Goal: Transaction & Acquisition: Purchase product/service

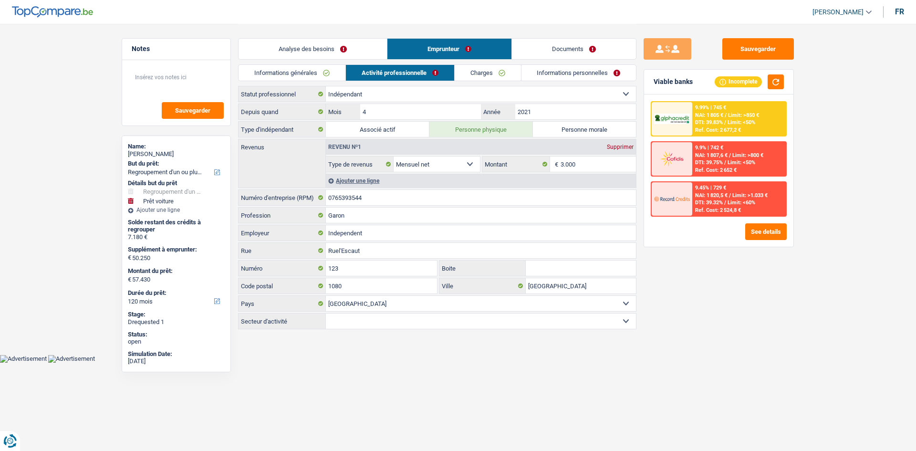
select select "refinancing"
select select "car"
select select "120"
select select "independent"
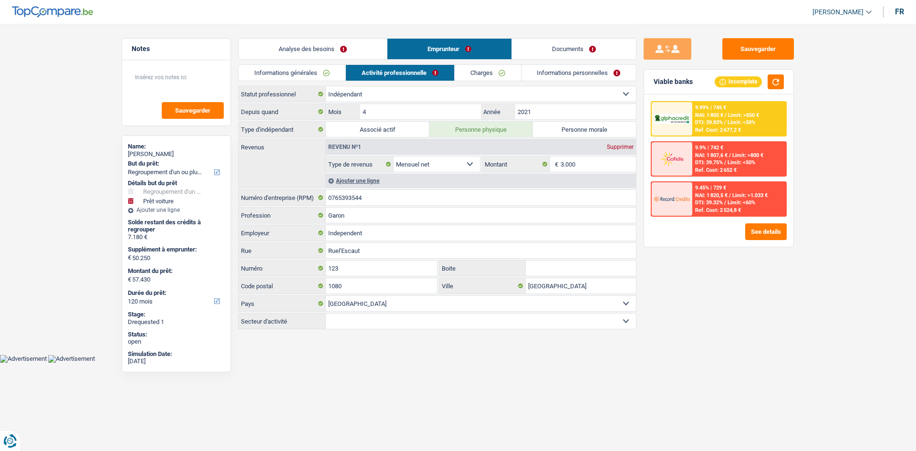
select select "netSalary"
select select "BE"
click at [734, 47] on button "Sauvegarder" at bounding box center [759, 48] width 72 height 21
click at [734, 42] on button "Sauvegarder" at bounding box center [759, 48] width 72 height 21
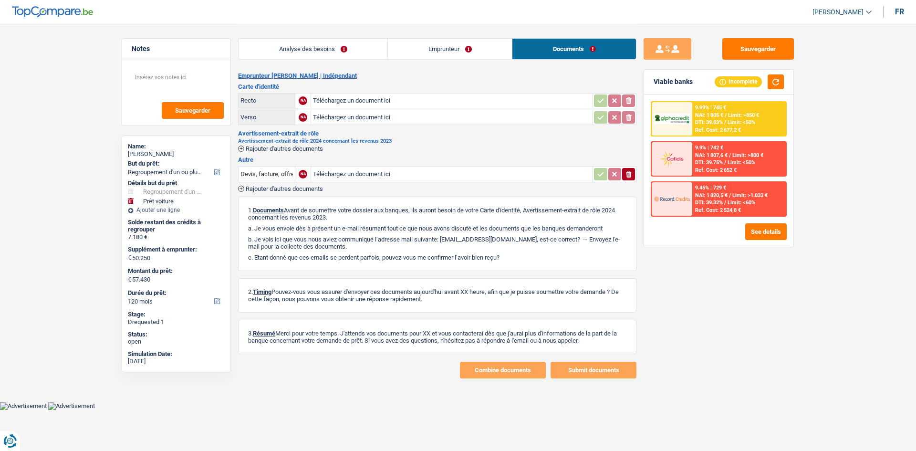
select select "refinancing"
select select "car"
select select "120"
click at [744, 50] on button "Sauvegarder" at bounding box center [759, 48] width 72 height 21
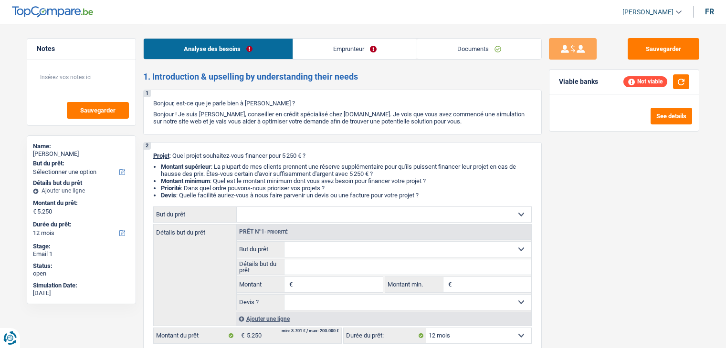
select select "12"
select select "student"
select select "rents"
select select "12"
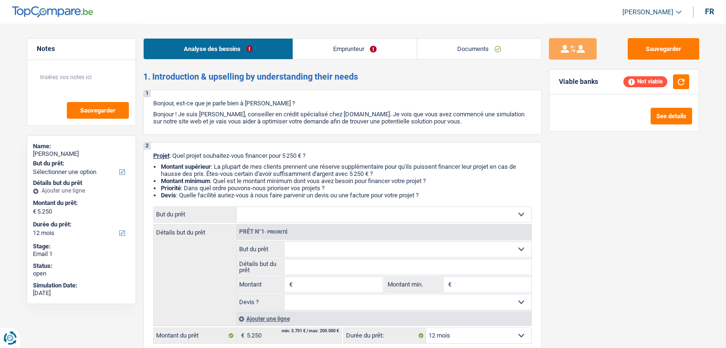
select select "32"
select select "single"
click at [346, 43] on link "Emprunteur" at bounding box center [355, 49] width 124 height 21
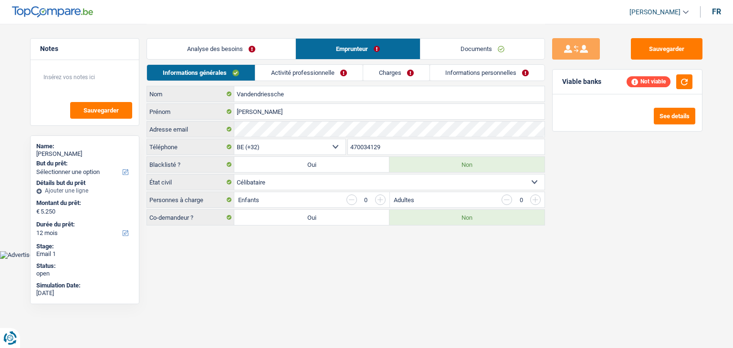
click at [259, 47] on link "Analyse des besoins" at bounding box center [221, 49] width 148 height 21
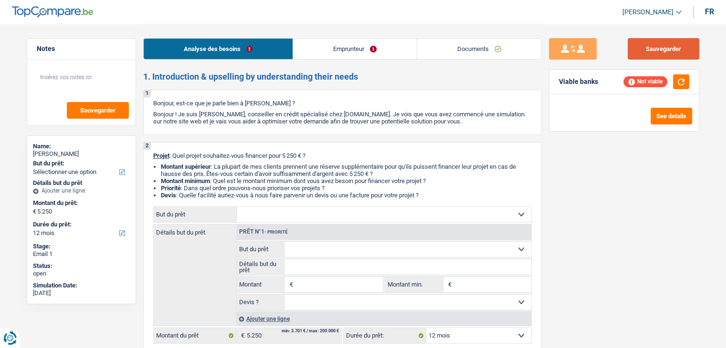
click at [637, 52] on button "Sauvegarder" at bounding box center [664, 48] width 72 height 21
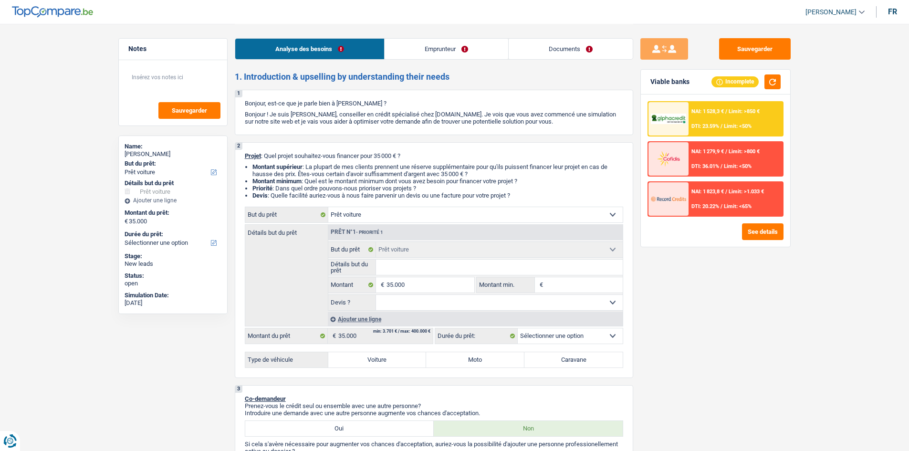
select select "car"
select select "worker"
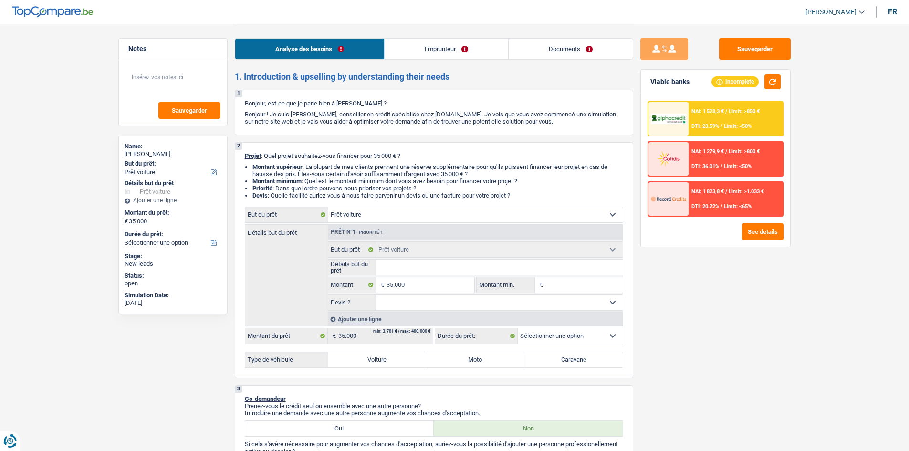
select select "netSalary"
select select "liveWithParents"
select select "car"
click at [750, 42] on button "Sauvegarder" at bounding box center [755, 48] width 72 height 21
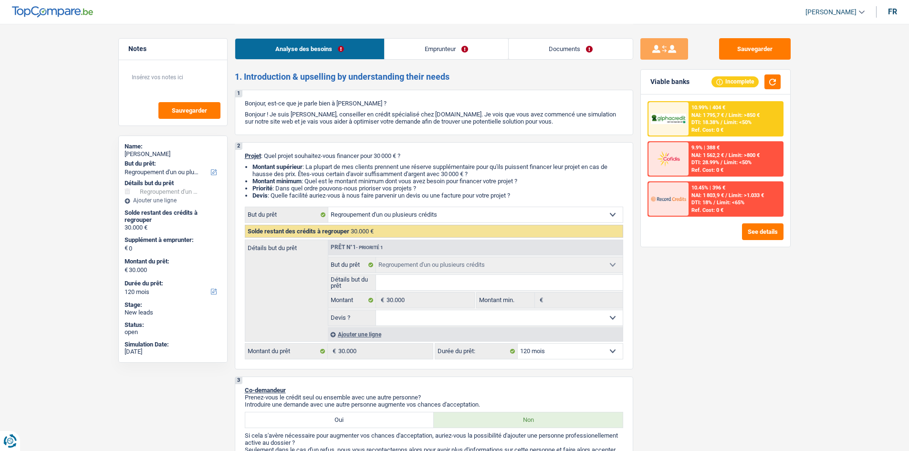
select select "refinancing"
select select "120"
select select "refinancing"
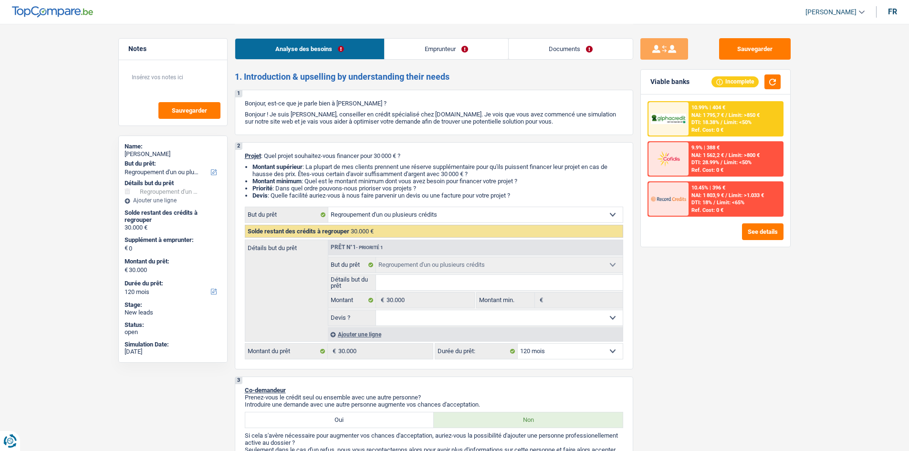
select select "120"
select select "worker"
select select "netSalary"
select select "liveWithParents"
select select "refinancing"
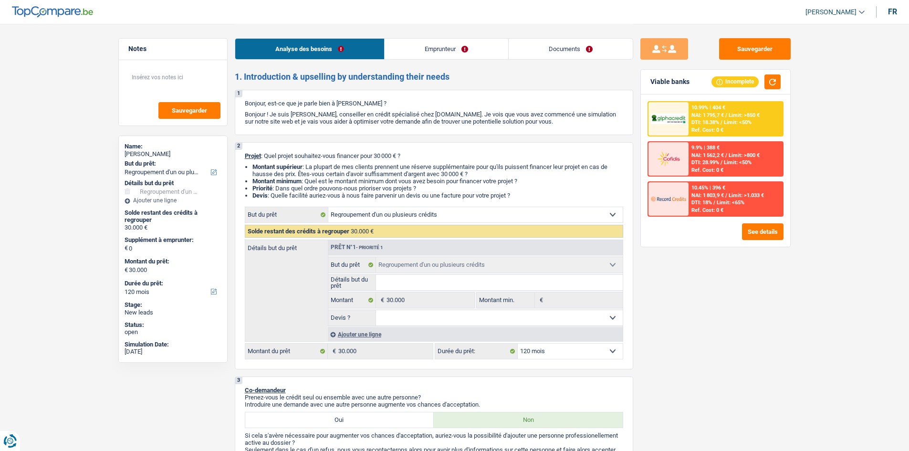
select select "refinancing"
select select "120"
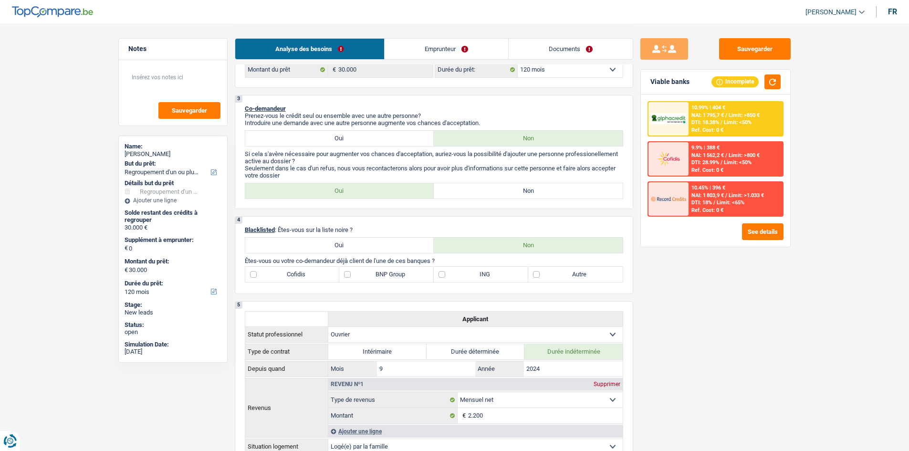
scroll to position [334, 0]
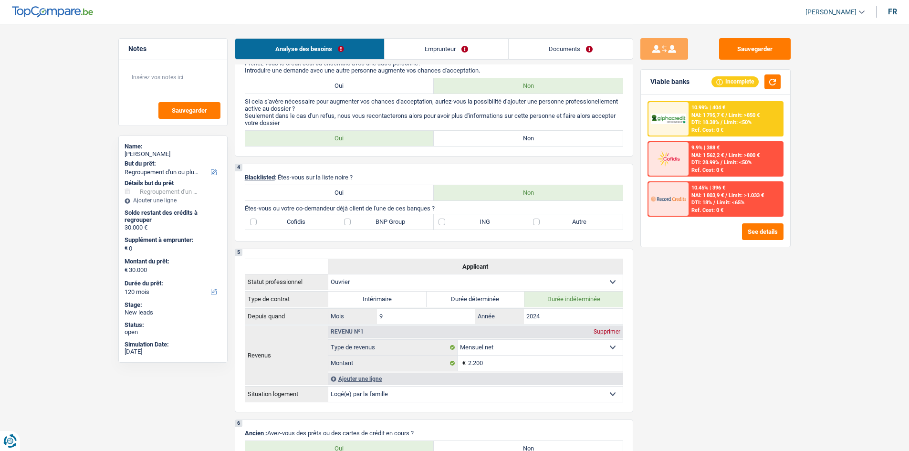
click at [598, 223] on label "Autre" at bounding box center [575, 221] width 94 height 15
click at [598, 223] on input "Autre" at bounding box center [575, 221] width 94 height 15
checkbox input "true"
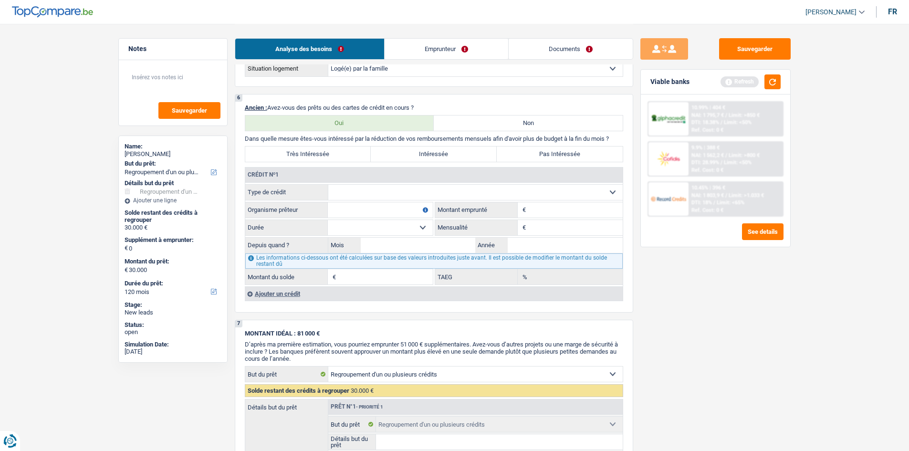
scroll to position [764, 0]
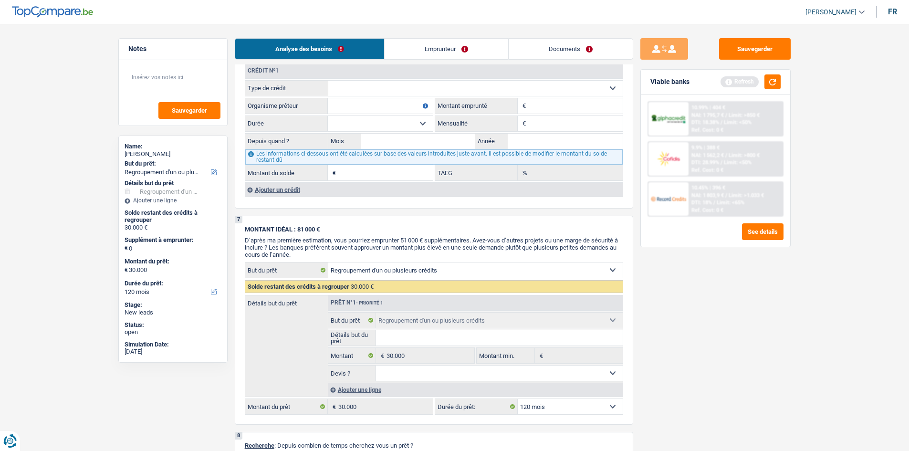
click at [283, 191] on div "Ajouter un crédit" at bounding box center [434, 189] width 378 height 14
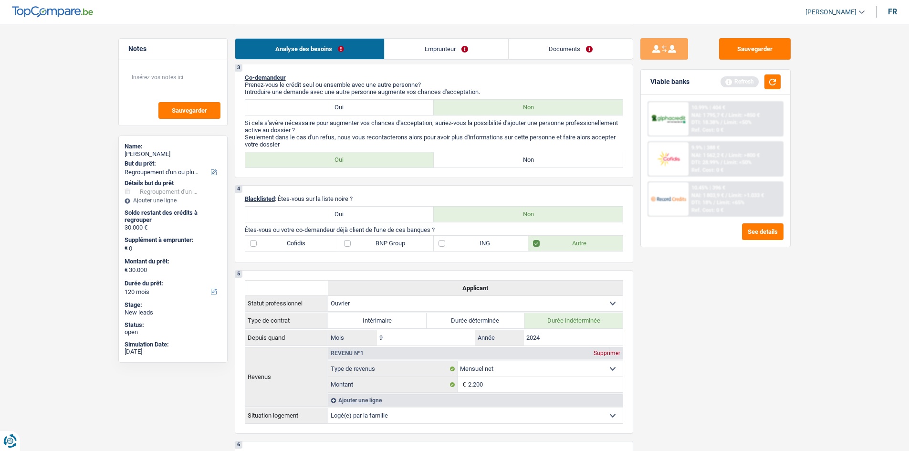
scroll to position [266, 0]
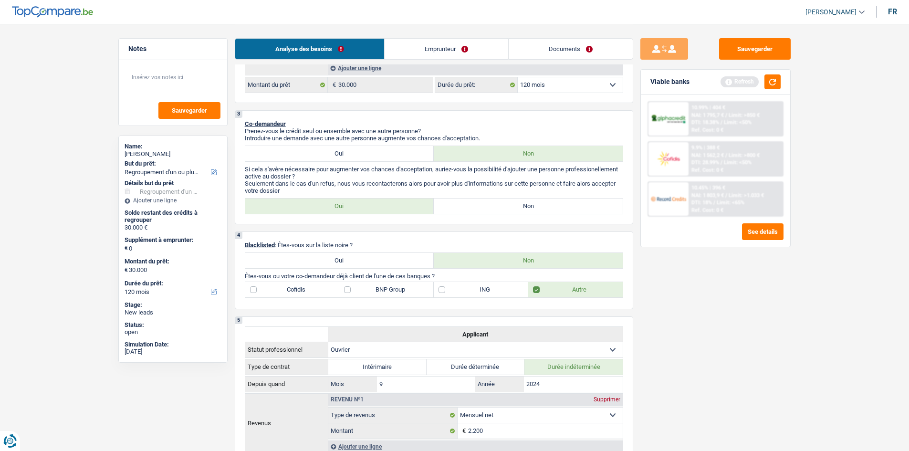
click at [372, 285] on label "BNP Group" at bounding box center [386, 289] width 94 height 15
click at [372, 285] on input "BNP Group" at bounding box center [386, 289] width 94 height 15
checkbox input "true"
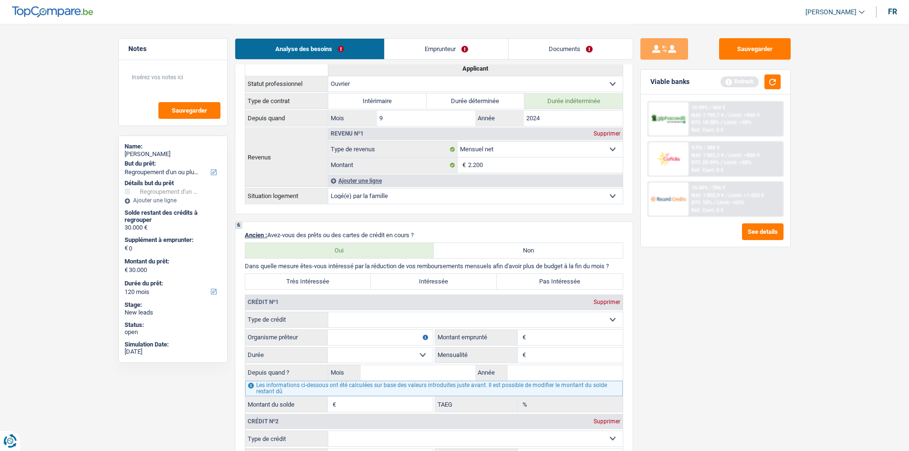
scroll to position [648, 0]
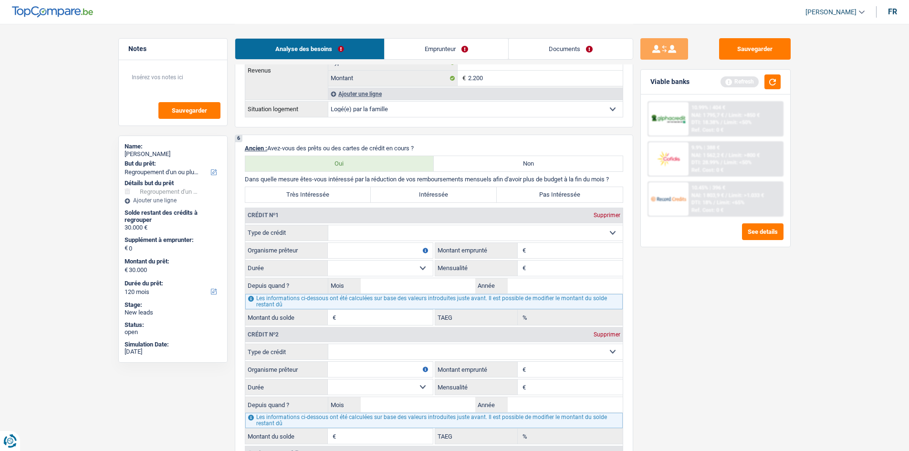
click at [370, 237] on select "Carte ou ouverture de crédit Prêt hypothécaire Vente à tempérament Prêt à tempé…" at bounding box center [475, 232] width 294 height 15
select select "personalLoan"
type input "0"
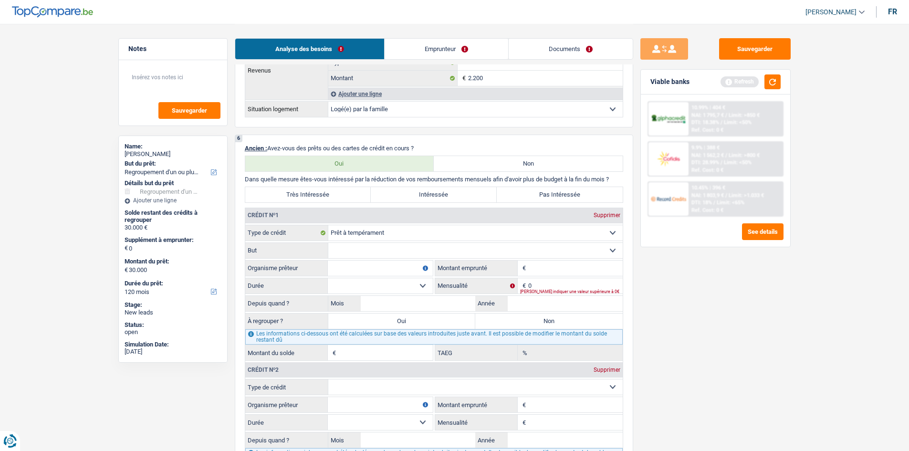
click at [347, 278] on select "12 mois 18 mois 24 mois Sélectionner une option" at bounding box center [380, 285] width 105 height 15
click at [342, 268] on input "Organisme prêteur" at bounding box center [380, 268] width 105 height 15
type input "beobank"
click at [550, 264] on input "Montant" at bounding box center [575, 268] width 94 height 15
type input "15.000"
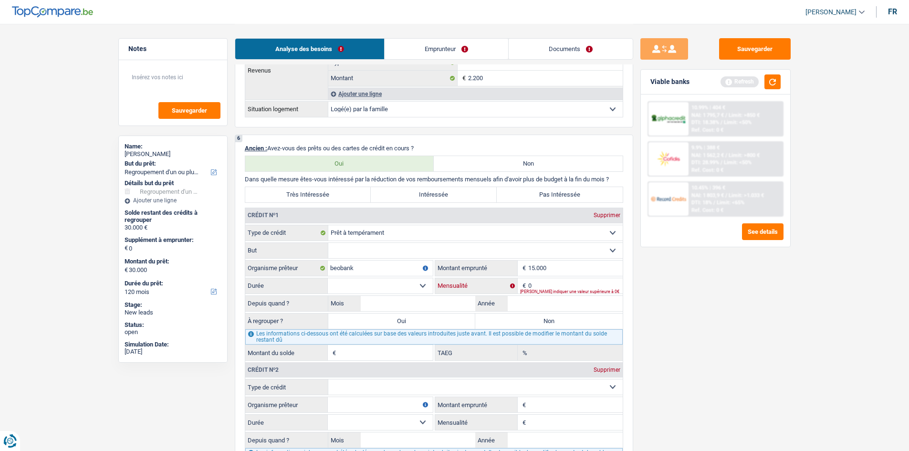
click at [544, 288] on input "0" at bounding box center [575, 285] width 94 height 15
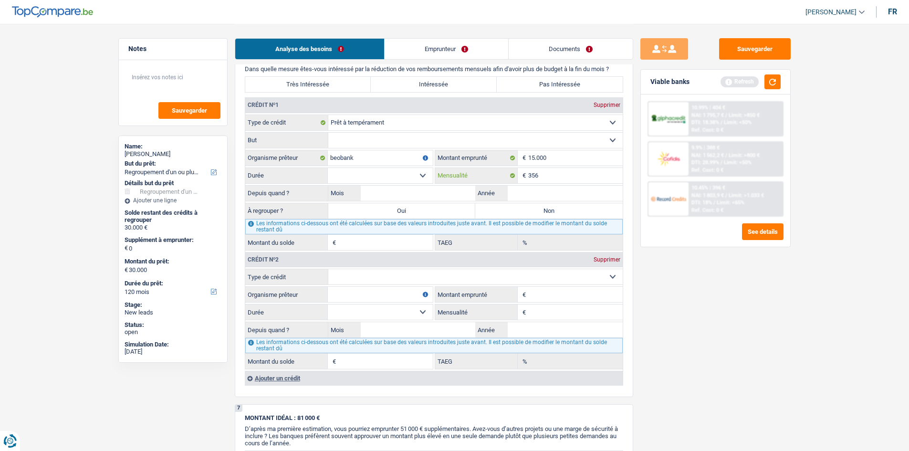
scroll to position [761, 0]
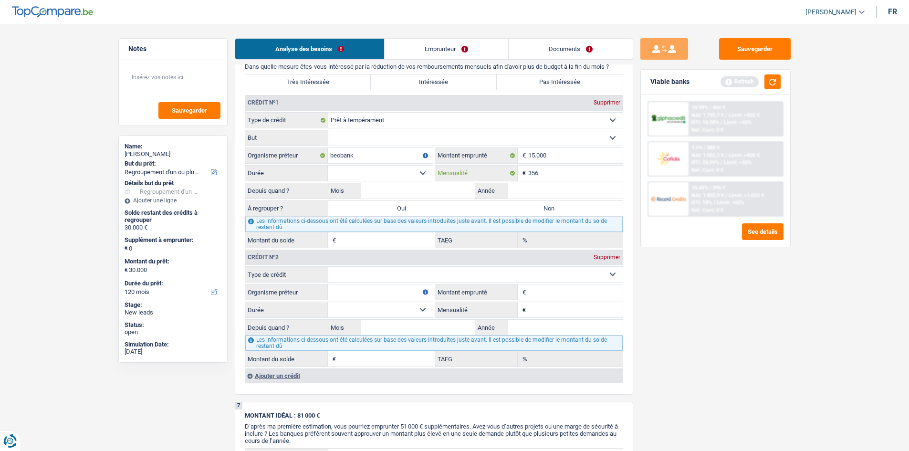
type input "356"
click at [531, 311] on input "Mensualité" at bounding box center [575, 309] width 94 height 15
type input "168"
click at [556, 293] on input "Montant emprunté" at bounding box center [575, 291] width 94 height 15
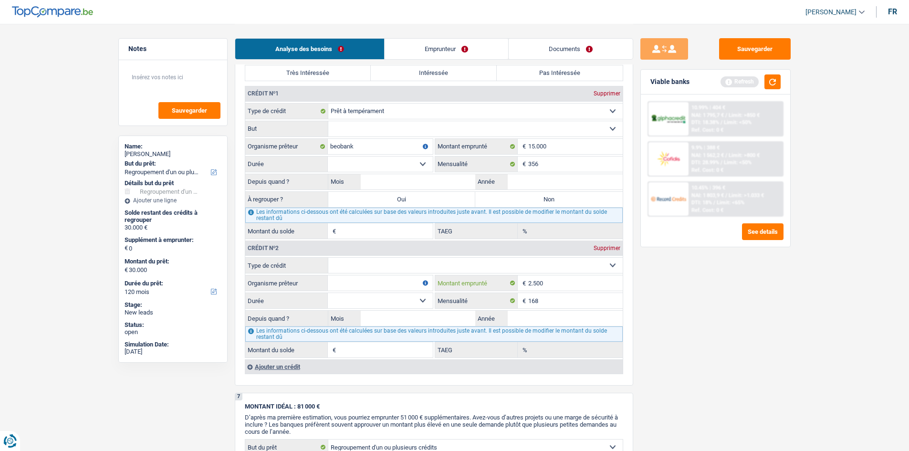
scroll to position [764, 0]
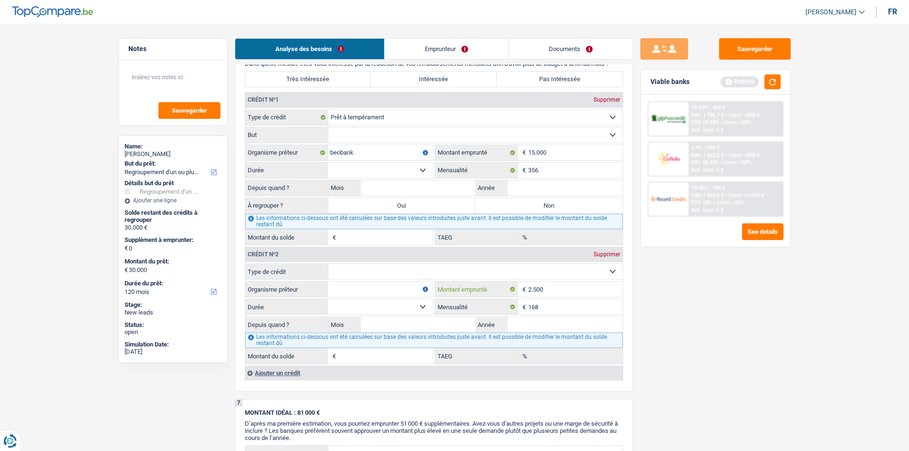
type input "2.500"
click at [529, 194] on input "Année" at bounding box center [565, 187] width 115 height 15
type input "2024"
click at [415, 182] on input "Mois" at bounding box center [418, 187] width 115 height 15
type input "12"
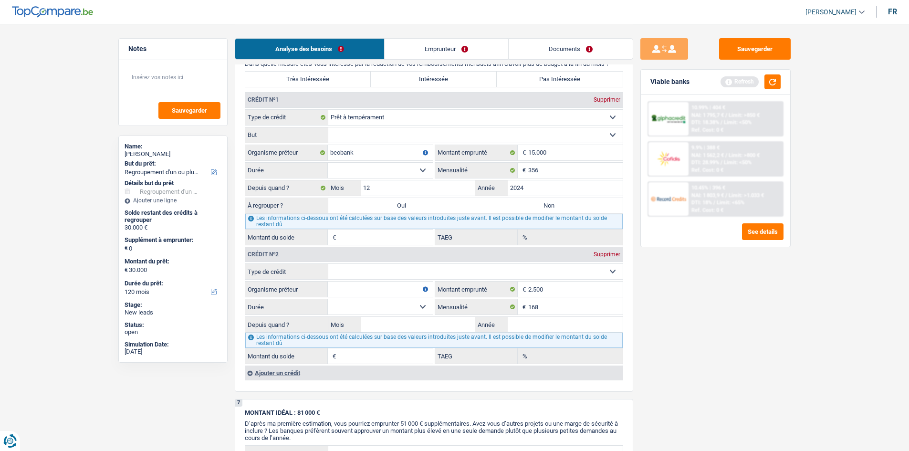
click at [336, 168] on select "12 mois 18 mois 24 mois 30 mois 36 mois 42 mois 48 mois 60 mois Sélectionner un…" at bounding box center [380, 170] width 105 height 15
select select "60"
click at [328, 163] on select "12 mois 18 mois 24 mois 30 mois 36 mois 42 mois 48 mois 60 mois Sélectionner un…" at bounding box center [380, 170] width 105 height 15
type input "13.394"
type input "15,95"
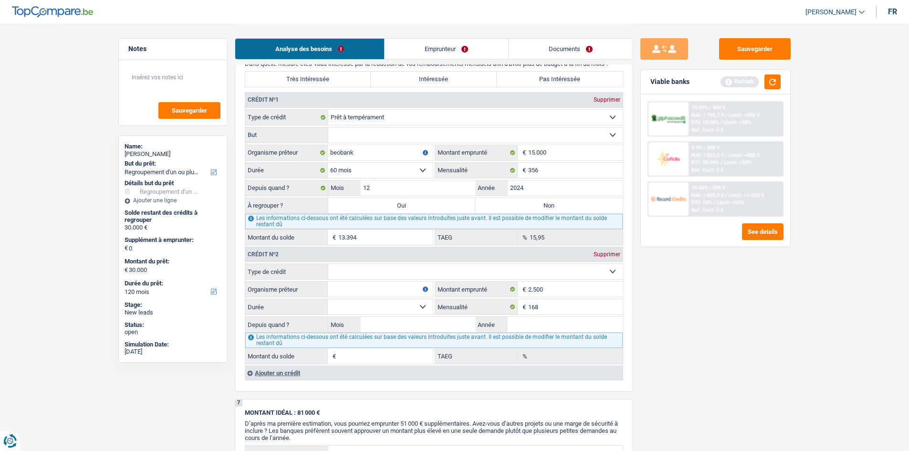
click at [708, 283] on div "Sauvegarder Viable banks Refresh 10.99% | 404 € NAI: 1 795,7 € / Limit: >850 € …" at bounding box center [715, 237] width 165 height 398
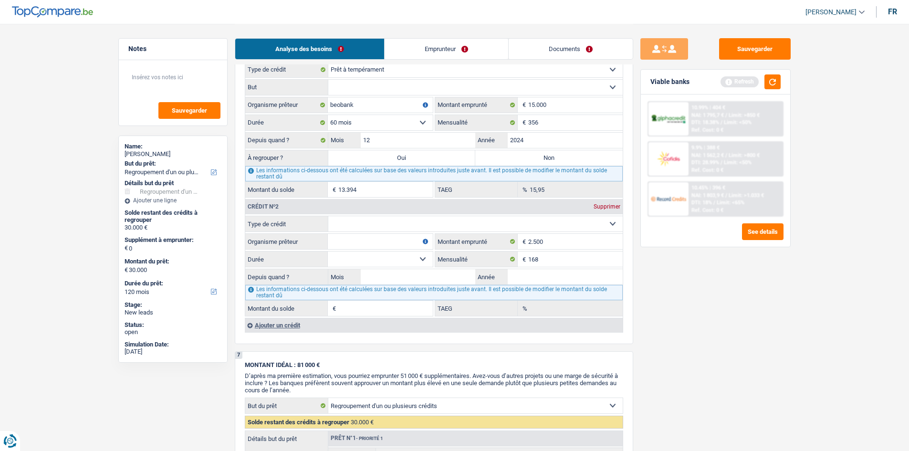
click at [351, 217] on select "Carte ou ouverture de crédit Prêt hypothécaire Vente à tempérament Prêt à tempé…" at bounding box center [475, 223] width 294 height 15
select select "cardOrCredit"
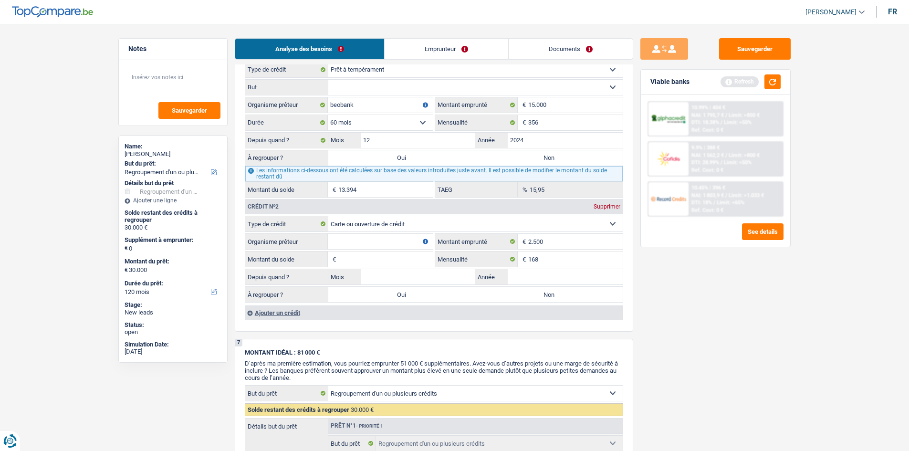
click at [394, 238] on input "Organisme prêteur" at bounding box center [380, 241] width 105 height 15
type input "beobank"
click at [389, 253] on input "Montant du solde" at bounding box center [385, 259] width 94 height 15
type input "2.500"
click at [567, 272] on input "Année" at bounding box center [565, 276] width 115 height 15
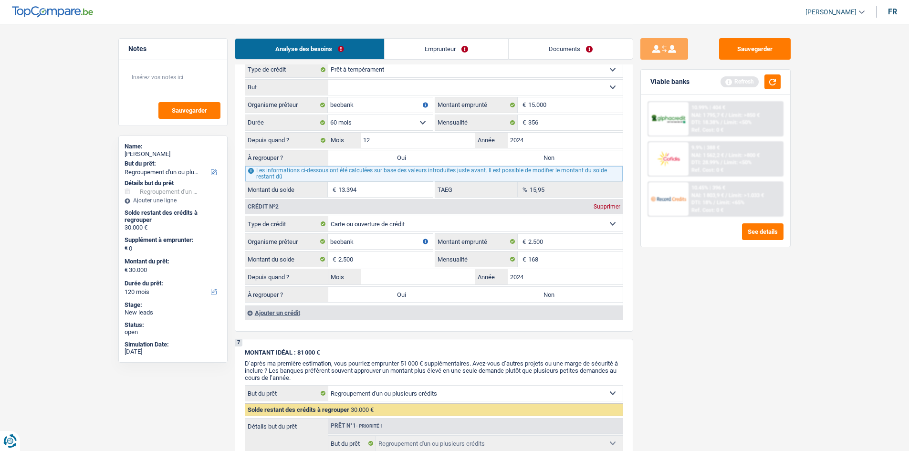
type input "2024"
click at [448, 276] on input "Mois" at bounding box center [418, 276] width 115 height 15
type input "12"
click at [711, 334] on div "Sauvegarder Viable banks Refresh 10.99% | 404 € NAI: 1 795,7 € / Limit: >850 € …" at bounding box center [715, 237] width 165 height 398
click at [450, 292] on label "Oui" at bounding box center [401, 294] width 147 height 15
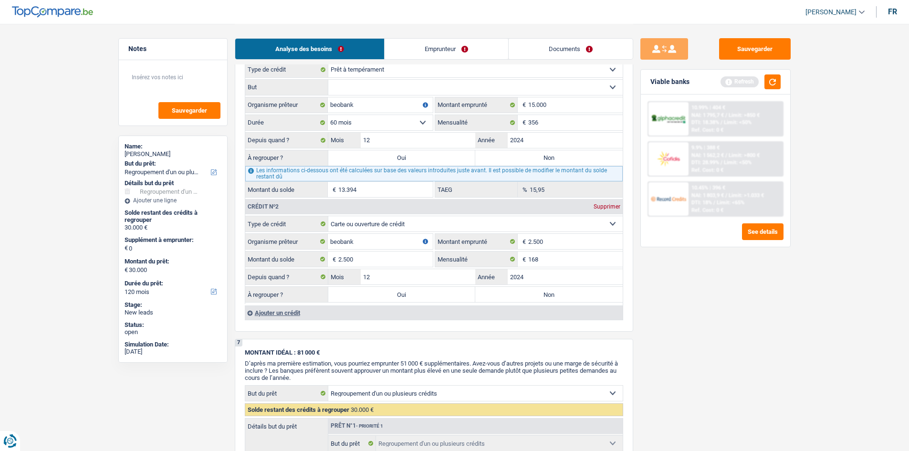
click at [450, 292] on input "Oui" at bounding box center [401, 294] width 147 height 15
radio input "true"
type input "2.500"
select select "24"
type input "2.500"
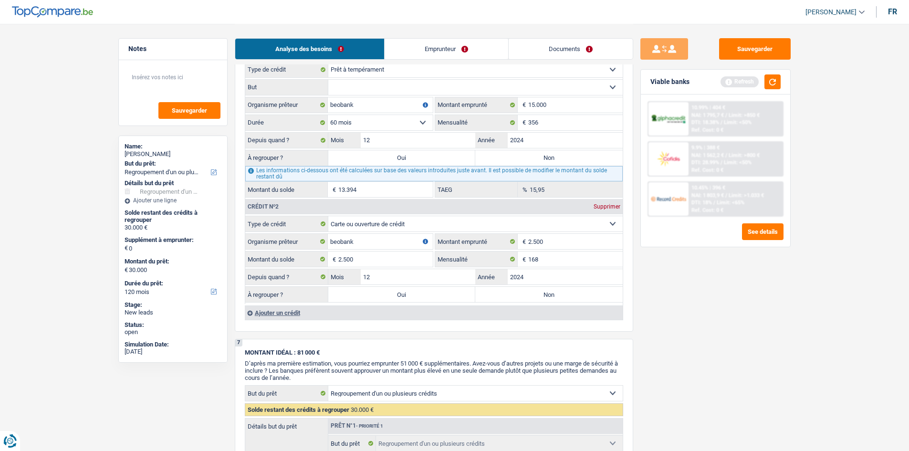
type input "2.500"
select select "24"
type input "2.500"
select select "24"
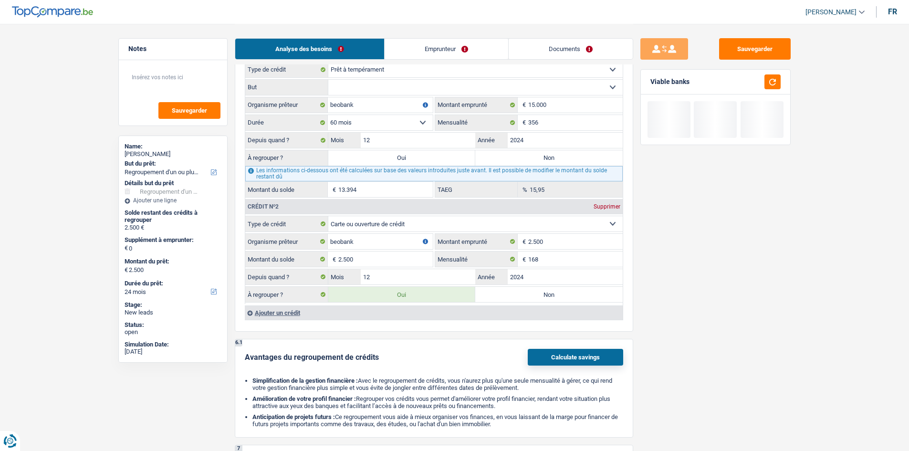
click at [419, 157] on label "Oui" at bounding box center [401, 157] width 147 height 15
click at [419, 157] on input "Oui" at bounding box center [401, 157] width 147 height 15
radio input "true"
type input "15.894"
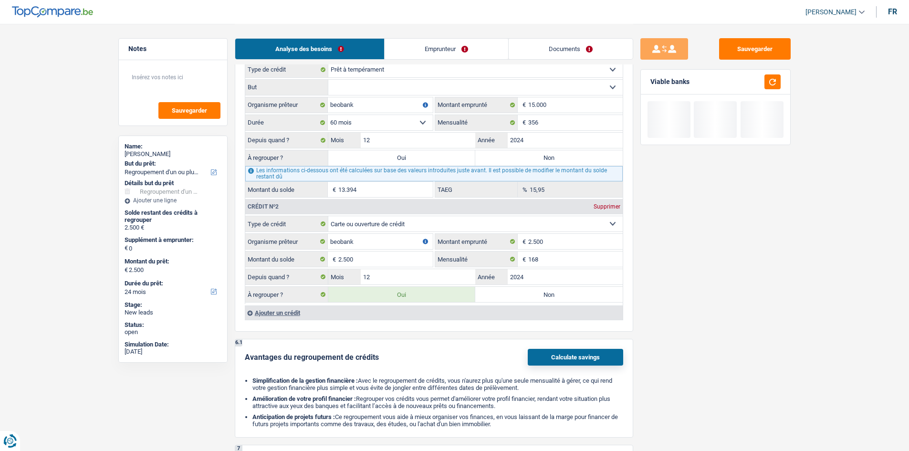
type input "15.894"
select select "84"
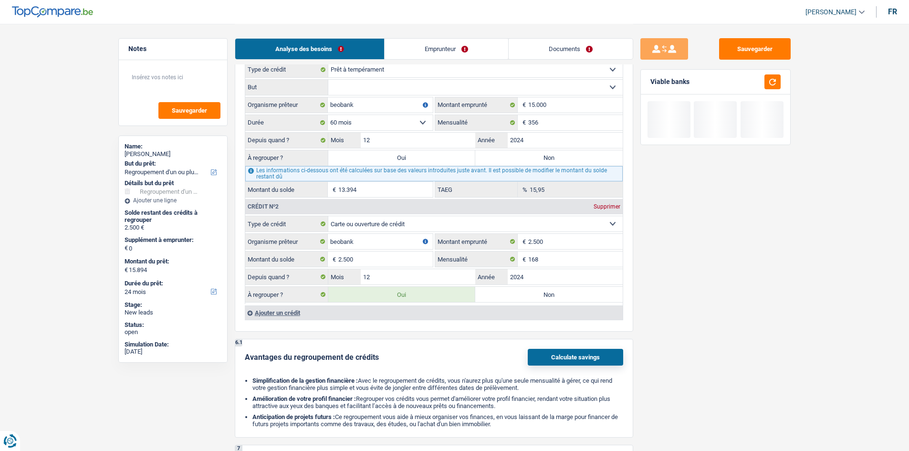
select select "84"
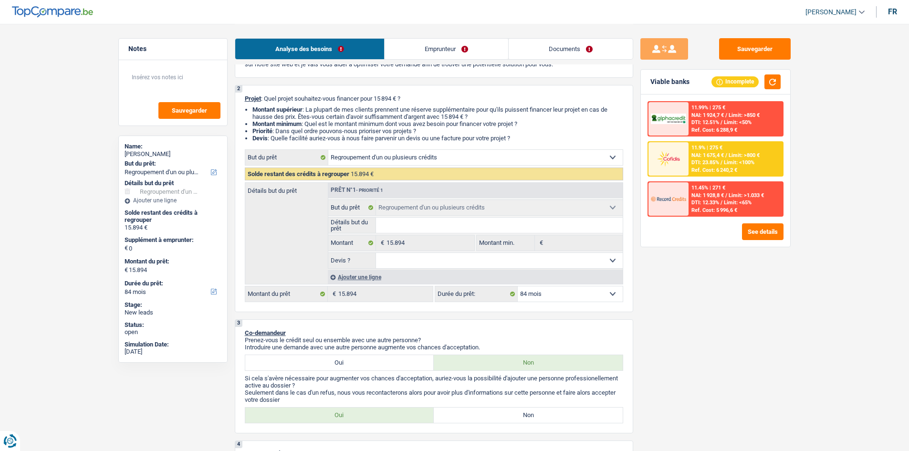
scroll to position [0, 0]
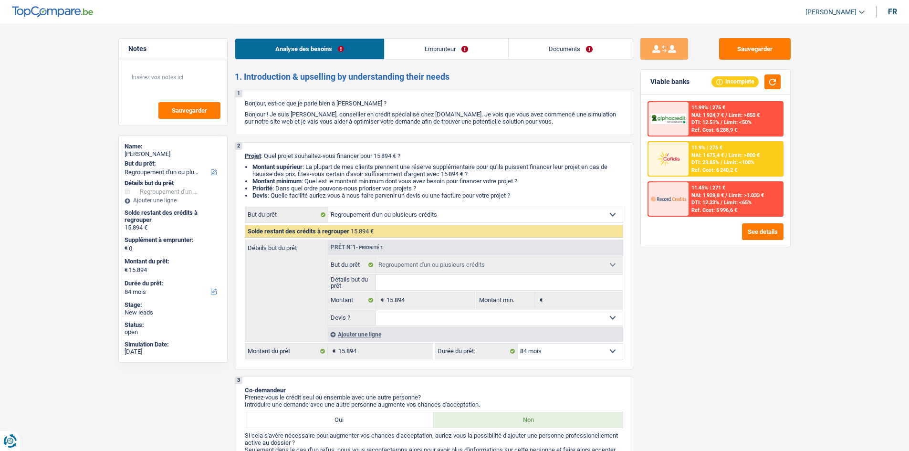
click at [349, 337] on div "Ajouter une ligne" at bounding box center [475, 334] width 295 height 14
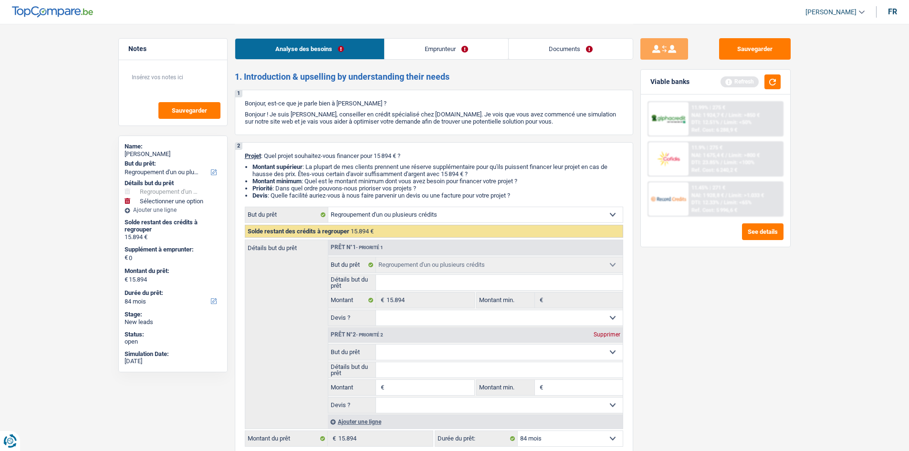
click at [396, 349] on select "Confort maison: meubles, textile, peinture, électroménager, outillage non-profe…" at bounding box center [499, 352] width 247 height 15
click at [292, 355] on div "Détails but du prêt Prêt n°1 - Priorité 1 Confort maison: meubles, textile, pei…" at bounding box center [434, 334] width 378 height 189
click at [409, 387] on input "Montant" at bounding box center [430, 387] width 87 height 15
type input "1"
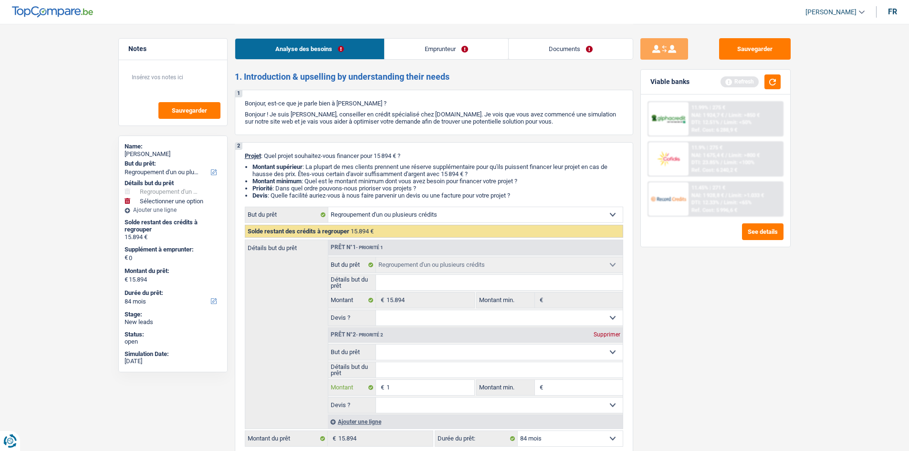
type input "15"
type input "150"
type input "1.500"
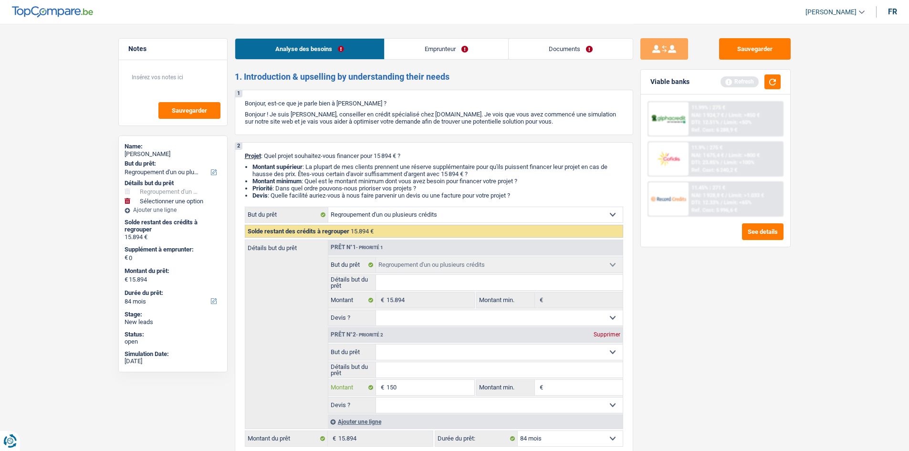
type input "1.500"
type input "15.000"
type input "150.000"
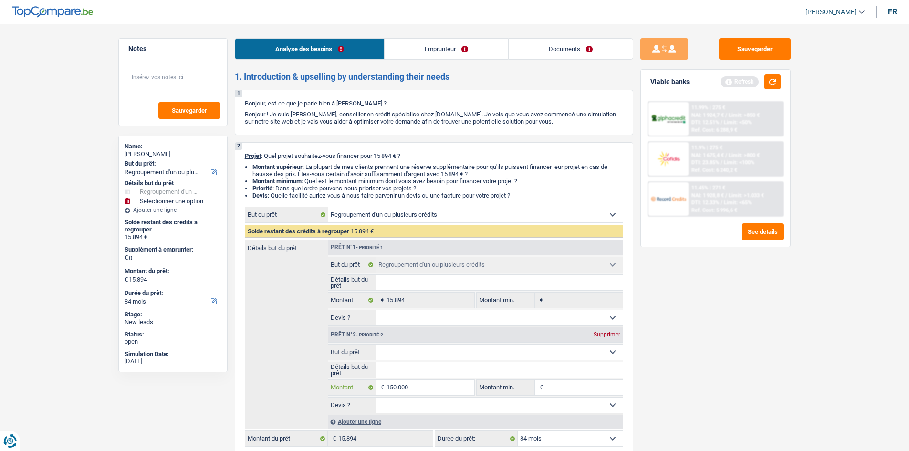
type input "15.000"
click at [684, 382] on div "Sauvegarder Viable banks Refresh 11.99% | 275 € NAI: 1 924,7 € / Limit: >850 € …" at bounding box center [715, 237] width 165 height 398
type input "15.000"
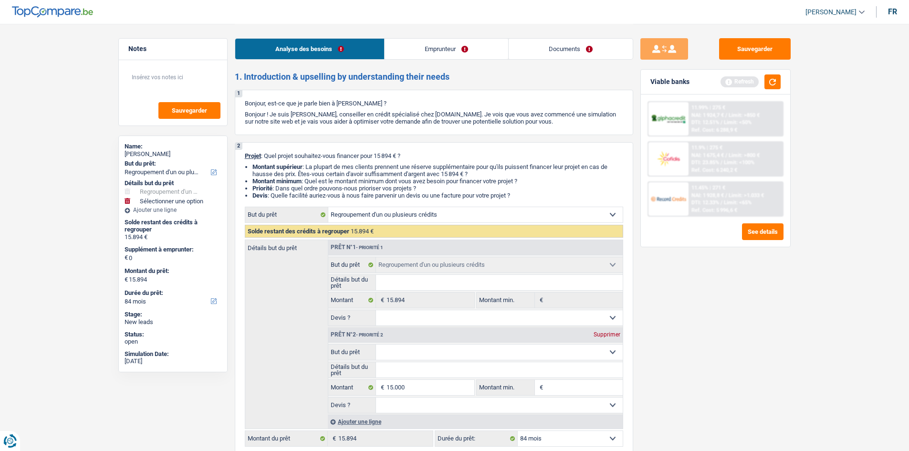
type input "30.894"
select select "120"
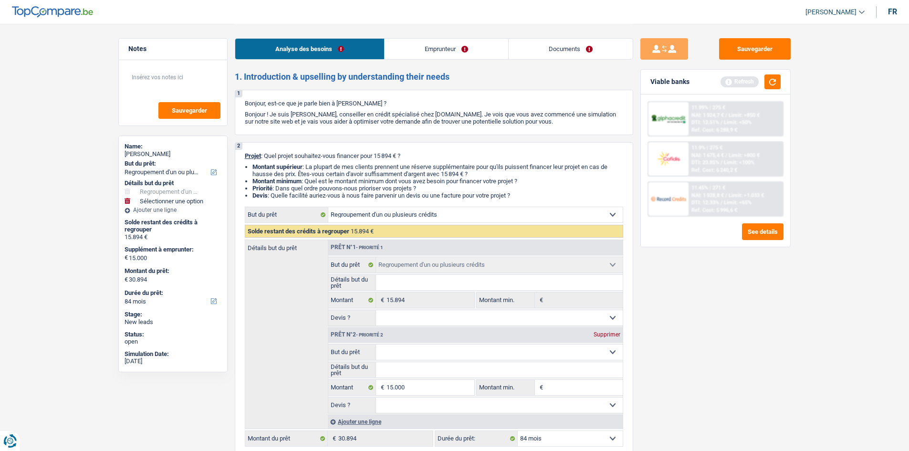
select select "120"
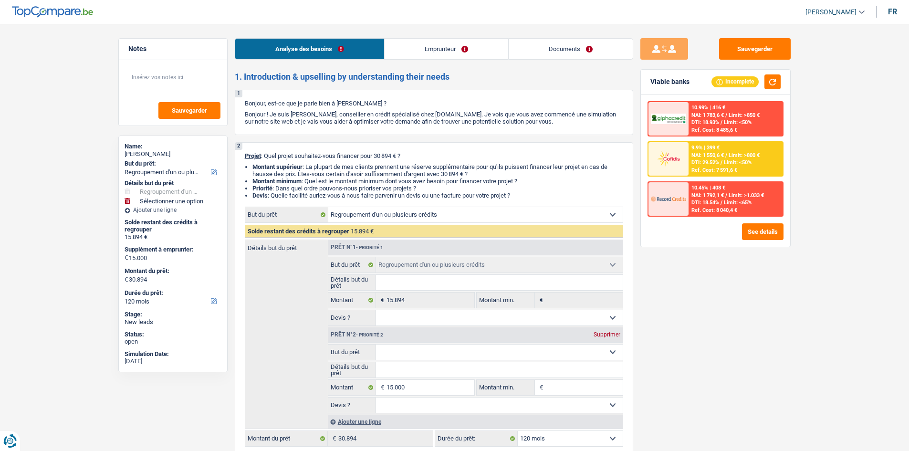
click at [501, 351] on select "Confort maison: meubles, textile, peinture, électroménager, outillage non-profe…" at bounding box center [499, 352] width 247 height 15
select select "medical"
click at [376, 345] on select "Confort maison: meubles, textile, peinture, électroménager, outillage non-profe…" at bounding box center [499, 352] width 247 height 15
select select "medical"
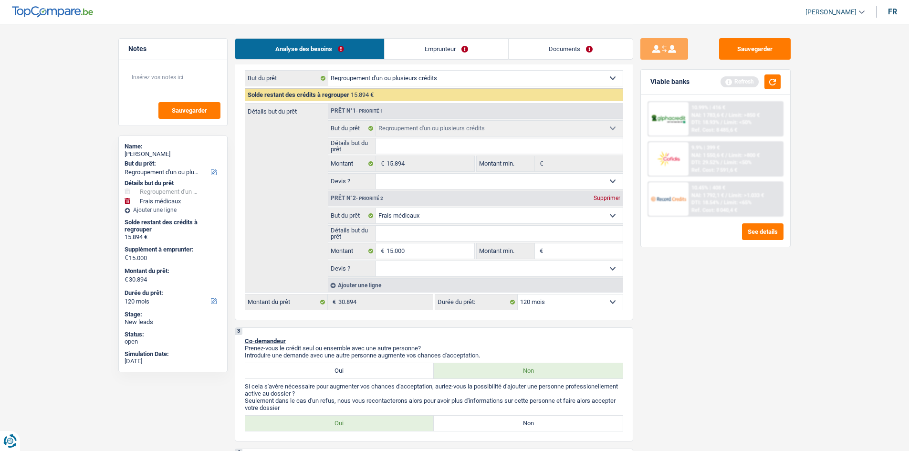
scroll to position [137, 0]
click at [414, 273] on select "Oui Non Non répondu Sélectionner une option" at bounding box center [499, 268] width 247 height 15
select select "false"
click at [376, 261] on select "Oui Non Non répondu Sélectionner une option" at bounding box center [499, 268] width 247 height 15
select select "false"
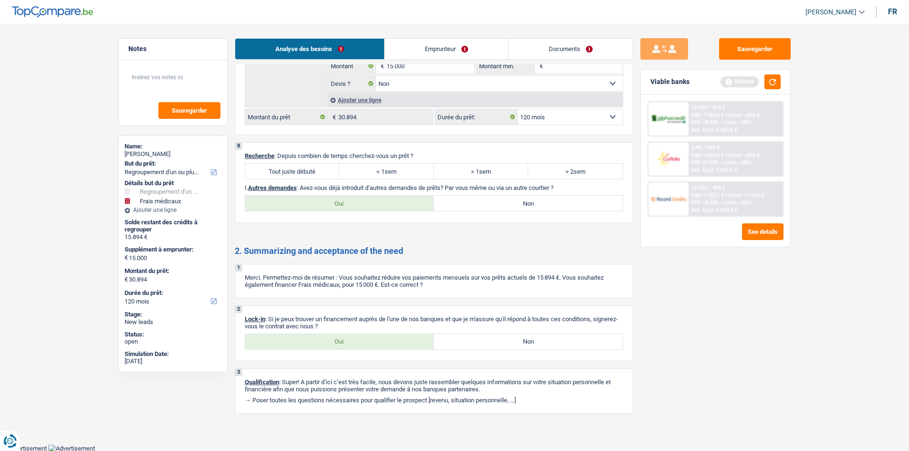
scroll to position [1454, 0]
click at [297, 169] on label "Tout juste débuté" at bounding box center [292, 170] width 94 height 15
click at [297, 169] on input "Tout juste débuté" at bounding box center [292, 170] width 94 height 15
radio input "true"
click at [353, 208] on label "Oui" at bounding box center [339, 202] width 189 height 15
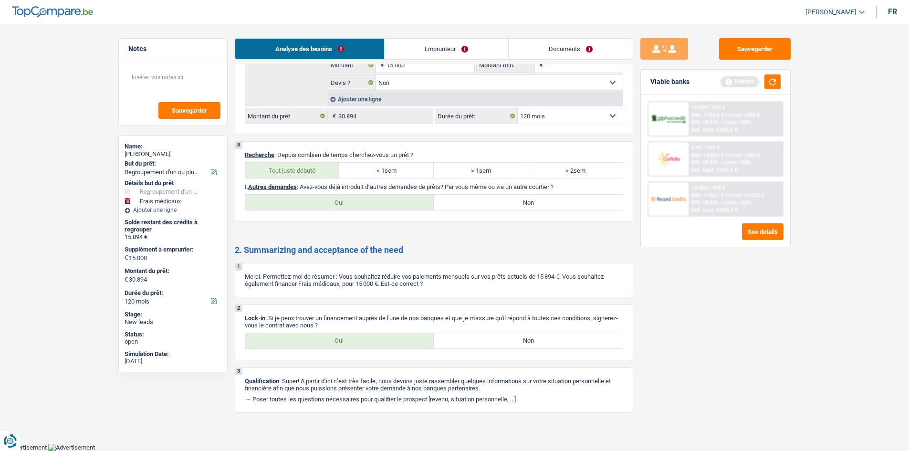
click at [353, 208] on input "Oui" at bounding box center [339, 202] width 189 height 15
radio input "true"
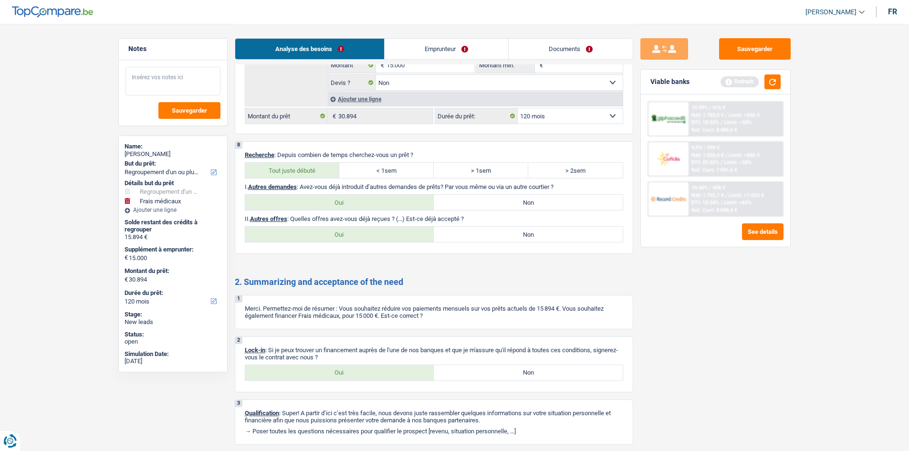
click at [162, 74] on textarea at bounding box center [173, 81] width 95 height 29
type textarea "refus chez cofidis"
click at [187, 110] on span "Sauvegarder" at bounding box center [189, 110] width 35 height 6
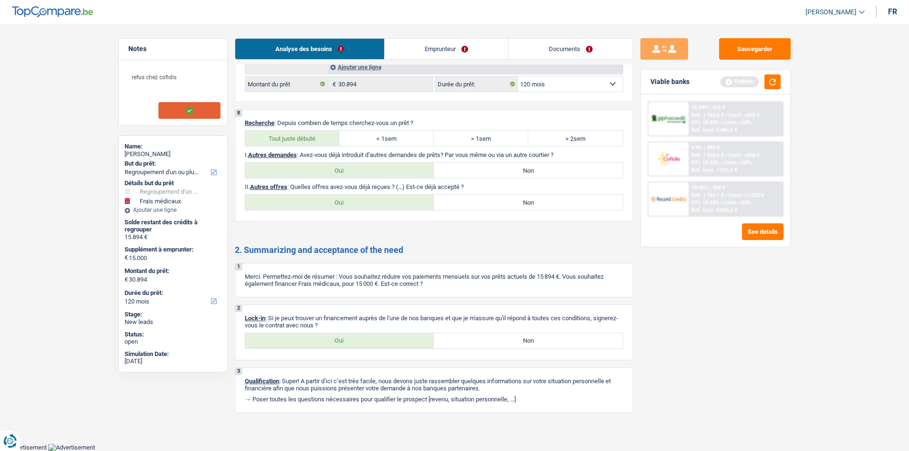
scroll to position [1486, 0]
click at [509, 213] on div "8 Recherche : Depuis combien de temps cherchez-vous un prêt ? Tout juste débuté…" at bounding box center [434, 166] width 399 height 113
click at [492, 201] on label "Non" at bounding box center [528, 202] width 189 height 15
click at [492, 201] on input "Non" at bounding box center [528, 202] width 189 height 15
radio input "true"
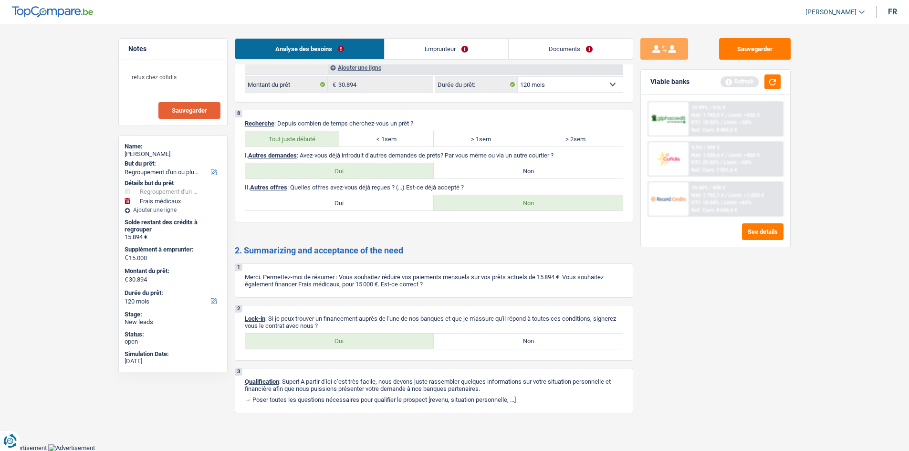
click at [349, 339] on label "Oui" at bounding box center [339, 341] width 189 height 15
click at [349, 339] on input "Oui" at bounding box center [339, 341] width 189 height 15
radio input "true"
click at [441, 47] on link "Emprunteur" at bounding box center [447, 49] width 124 height 21
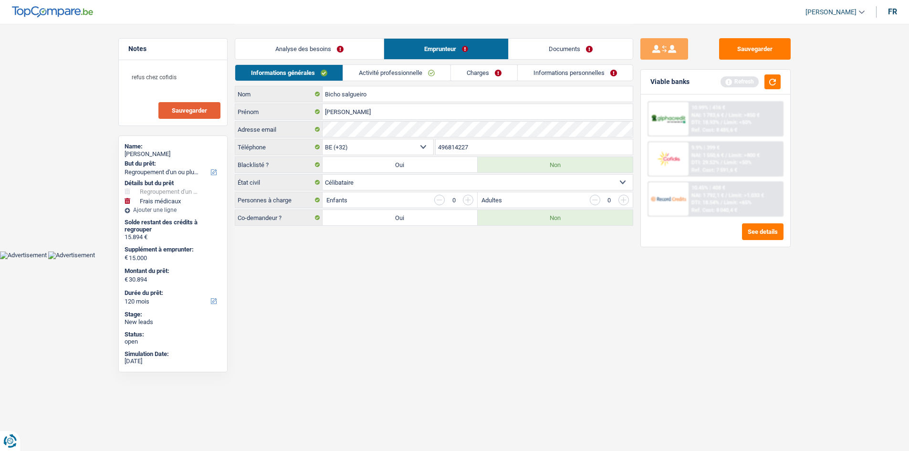
scroll to position [0, 0]
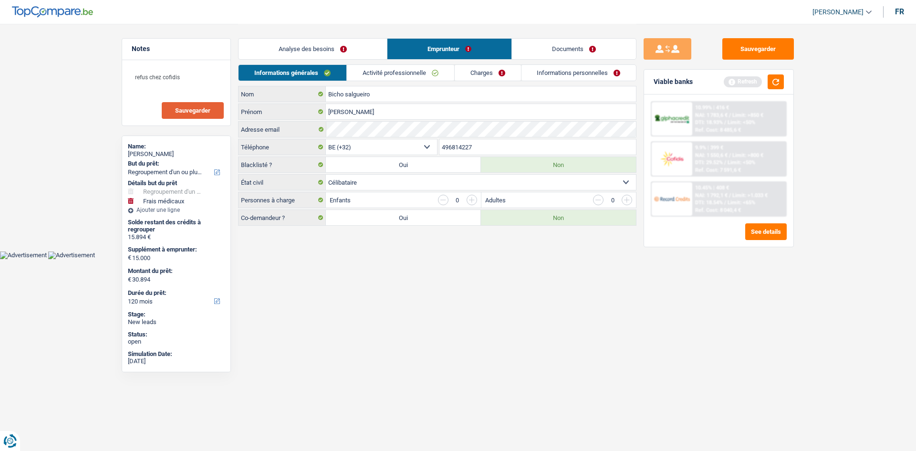
click at [421, 176] on select "Célibataire Marié(e) Cohabitant(e) légal(e) Divorcé(e) Veuf(ve) Séparé (de fait…" at bounding box center [481, 182] width 310 height 15
click at [326, 175] on select "Célibataire Marié(e) Cohabitant(e) légal(e) Divorcé(e) Veuf(ve) Séparé (de fait…" at bounding box center [481, 182] width 310 height 15
click at [409, 71] on link "Activité professionnelle" at bounding box center [400, 73] width 107 height 16
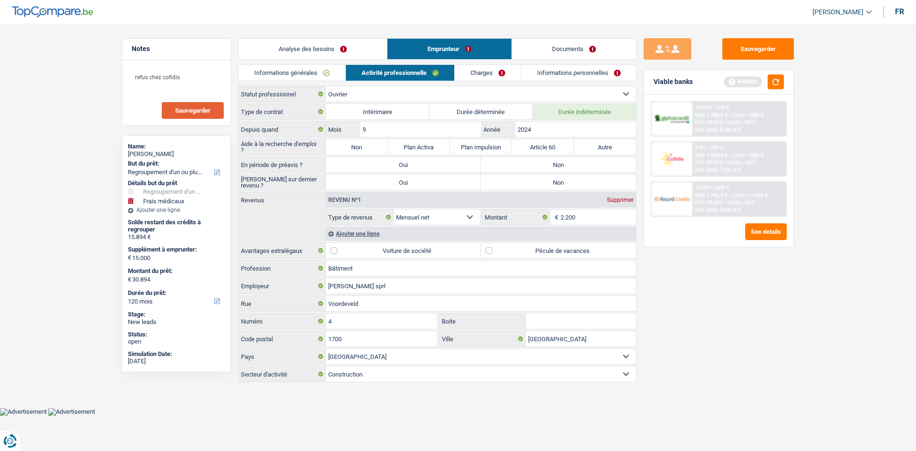
click at [704, 319] on div "Sauvegarder Viable banks Refresh 10.99% | 416 € NAI: 1 783,6 € / Limit: >850 € …" at bounding box center [719, 237] width 165 height 398
click at [349, 146] on label "Non" at bounding box center [357, 146] width 62 height 15
click at [349, 146] on input "Non" at bounding box center [357, 146] width 62 height 15
radio input "true"
click at [515, 165] on label "Non" at bounding box center [558, 164] width 155 height 15
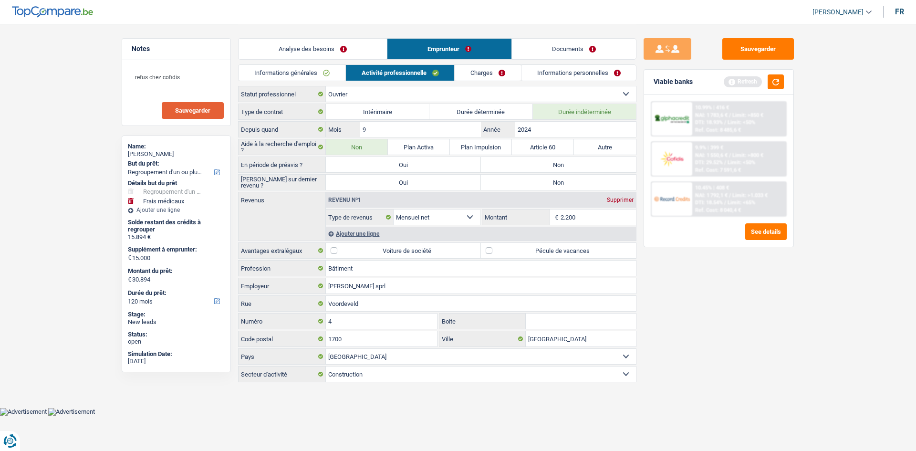
click at [515, 165] on input "Non" at bounding box center [558, 164] width 155 height 15
radio input "true"
click at [517, 178] on label "Non" at bounding box center [558, 182] width 155 height 15
click at [517, 178] on input "Non" at bounding box center [558, 182] width 155 height 15
radio input "true"
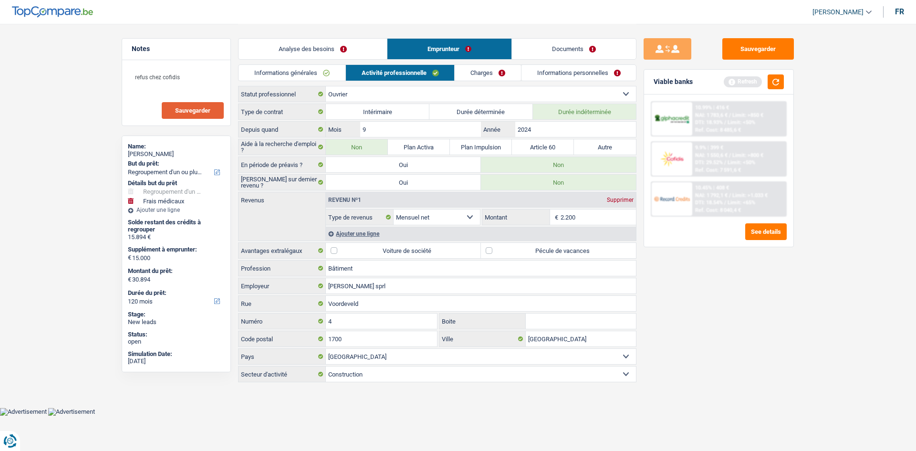
click at [346, 239] on div "Ajouter une ligne" at bounding box center [481, 234] width 310 height 14
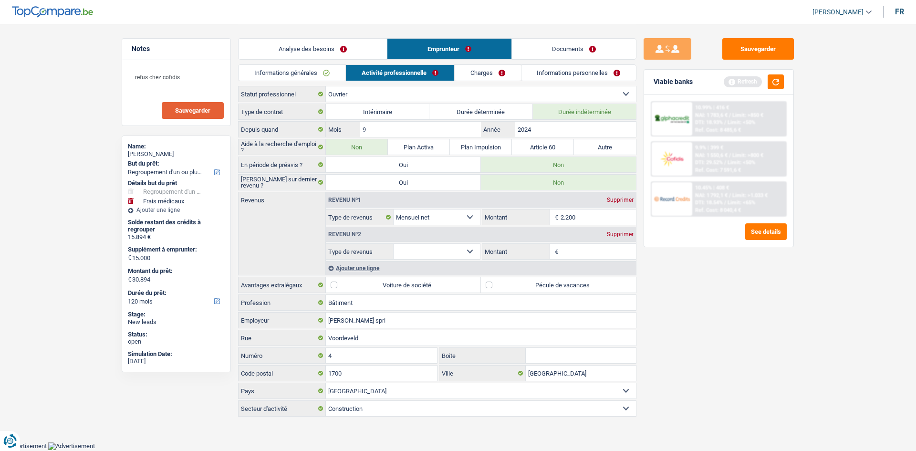
click at [463, 249] on select "Allocation d'handicap Allocations chômage Allocations familiales Chèques repas …" at bounding box center [437, 251] width 86 height 15
select select "mealVouchers"
click at [394, 244] on select "Allocation d'handicap Allocations chômage Allocations familiales Chèques repas …" at bounding box center [437, 251] width 86 height 15
click at [610, 246] on input "Montant par jour" at bounding box center [599, 251] width 76 height 15
click at [614, 237] on div "Supprimer" at bounding box center [620, 234] width 31 height 6
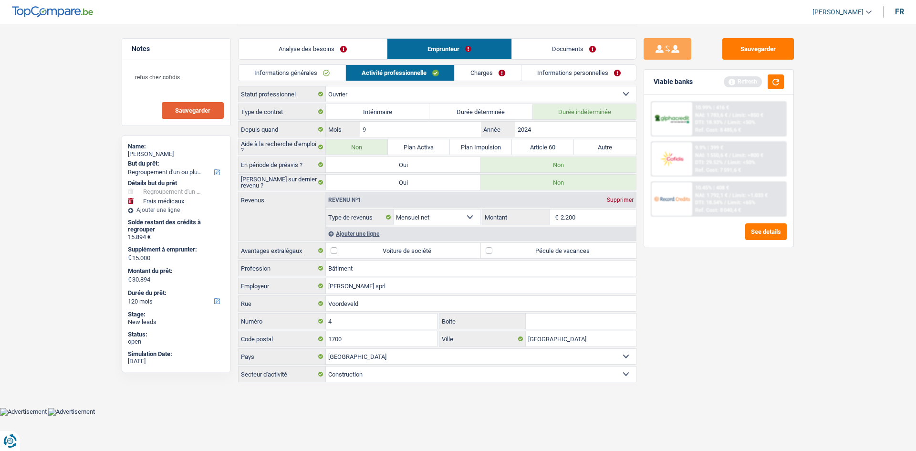
click at [491, 252] on label "Pécule de vacances" at bounding box center [558, 250] width 155 height 15
click at [491, 252] on input "Pécule de vacances" at bounding box center [558, 250] width 155 height 15
checkbox input "true"
click at [469, 67] on link "Charges" at bounding box center [488, 73] width 66 height 16
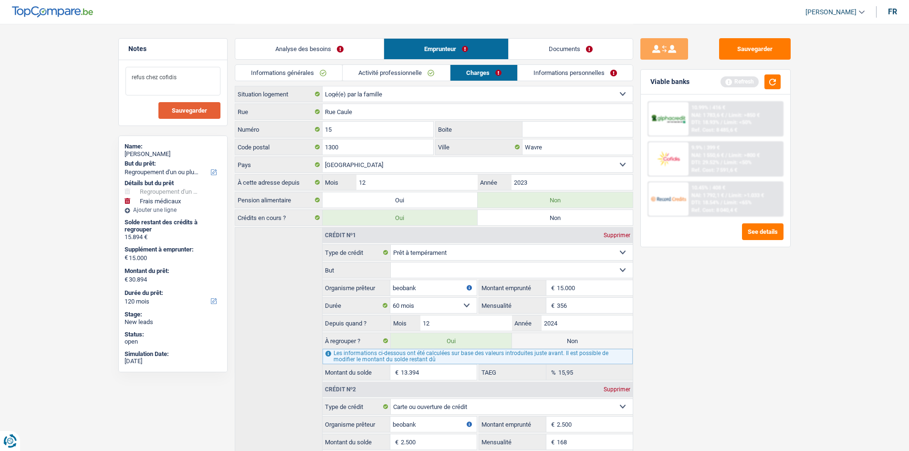
scroll to position [0, 0]
click at [182, 79] on textarea "refus chez cofidis" at bounding box center [173, 81] width 95 height 29
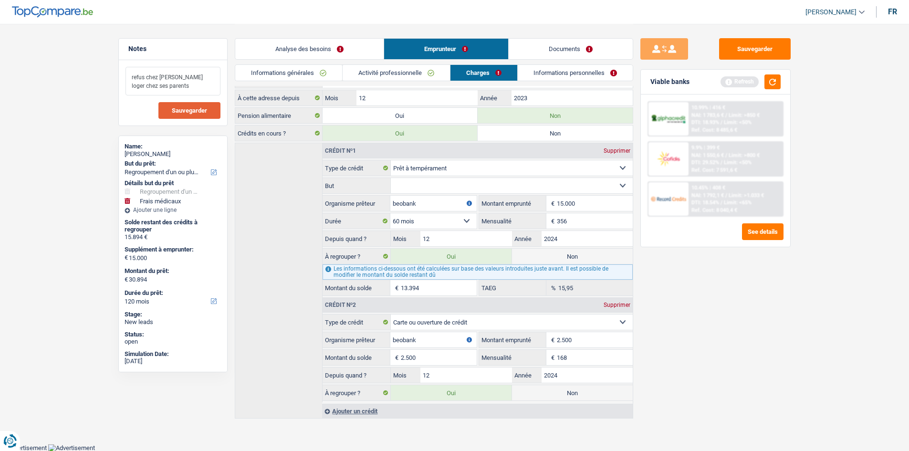
scroll to position [0, 0]
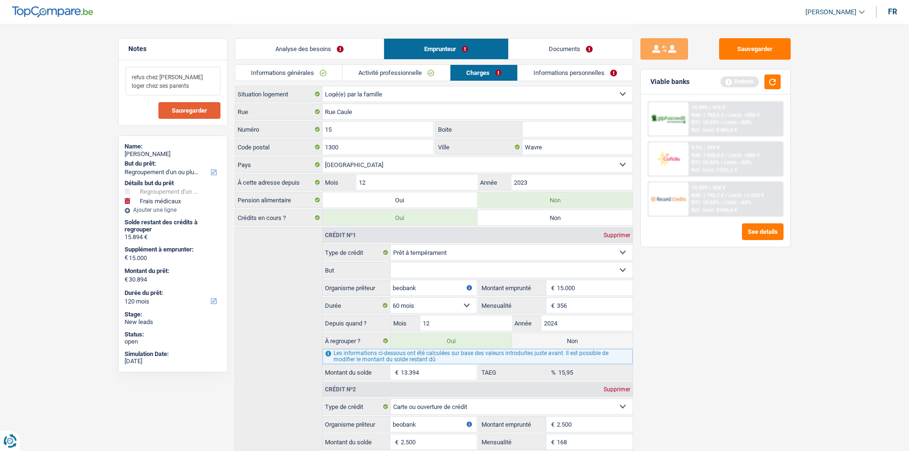
type textarea "refus chez cofidis loger chez ses parents"
click at [544, 80] on link "Informations personnelles" at bounding box center [575, 73] width 115 height 16
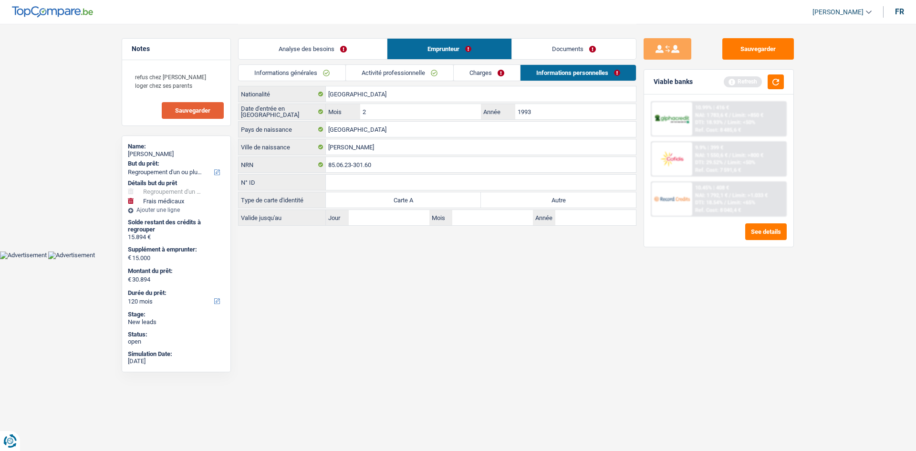
click at [313, 55] on link "Analyse des besoins" at bounding box center [313, 49] width 148 height 21
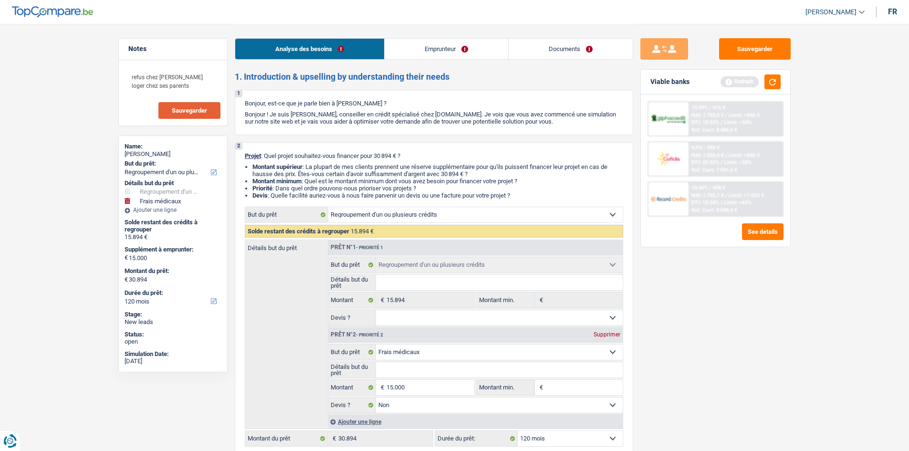
click at [556, 48] on link "Documents" at bounding box center [571, 49] width 124 height 21
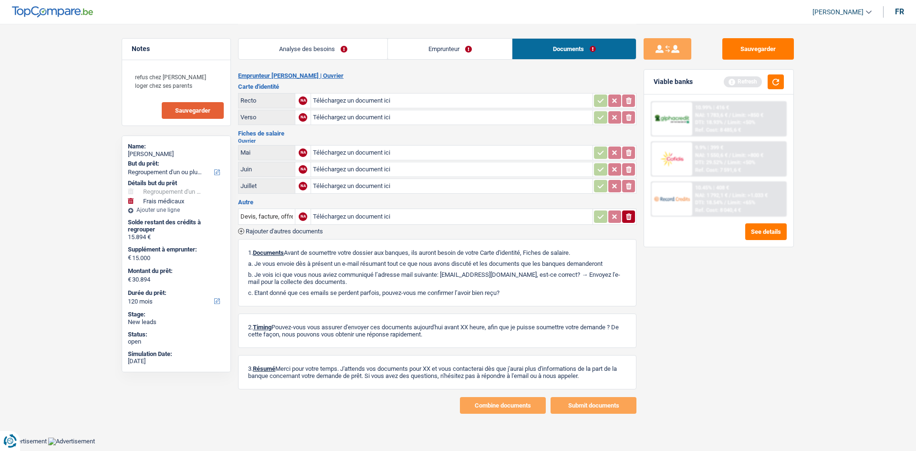
click at [313, 34] on div "Analyse des besoins Emprunteur Documents" at bounding box center [437, 44] width 399 height 41
click at [313, 42] on link "Analyse des besoins" at bounding box center [313, 49] width 149 height 21
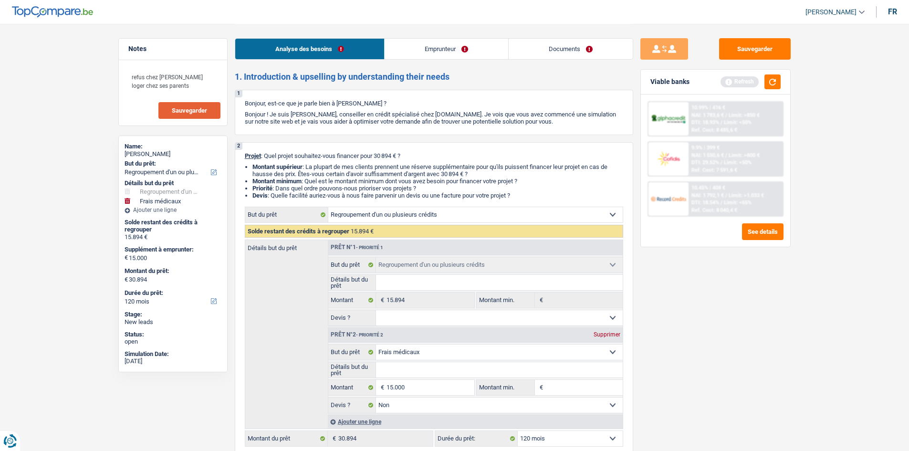
click at [563, 49] on link "Documents" at bounding box center [571, 49] width 124 height 21
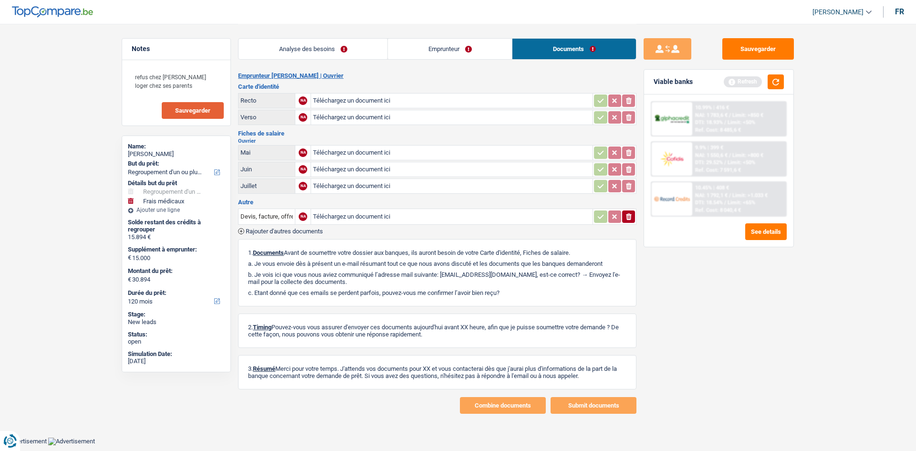
click at [474, 47] on link "Emprunteur" at bounding box center [450, 49] width 124 height 21
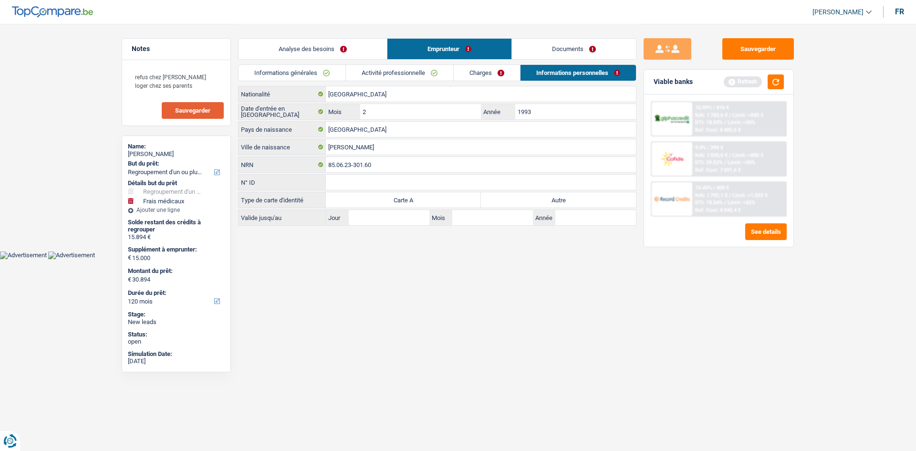
click at [563, 200] on label "Autre" at bounding box center [558, 199] width 155 height 15
click at [563, 200] on input "Autre" at bounding box center [558, 199] width 155 height 15
radio input "true"
click at [780, 83] on button "button" at bounding box center [776, 81] width 16 height 15
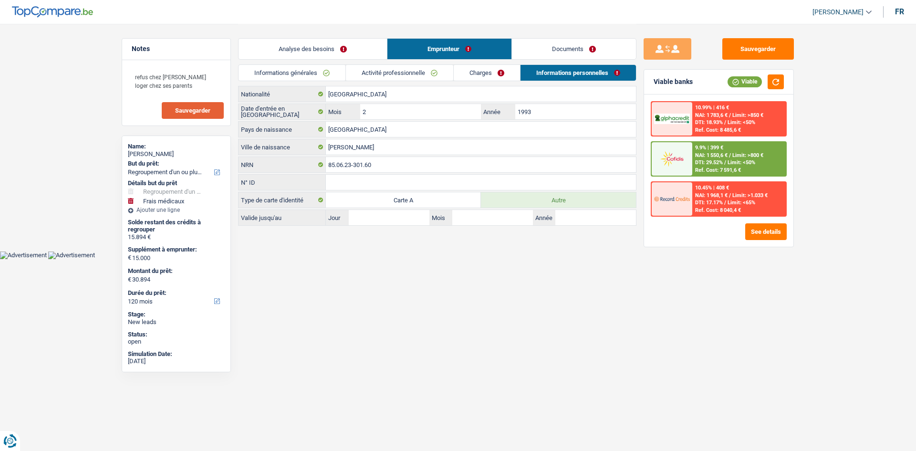
click at [313, 52] on link "Analyse des besoins" at bounding box center [313, 49] width 148 height 21
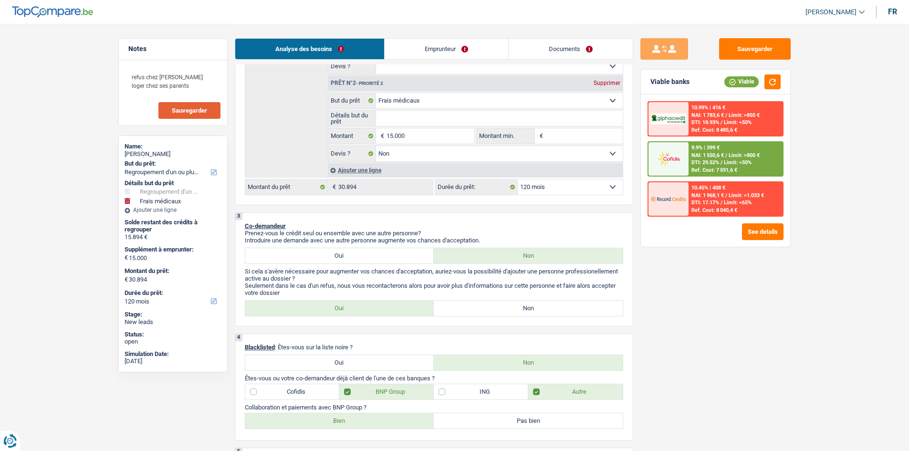
scroll to position [251, 0]
click at [552, 197] on div "2 Projet : Quel projet souhaitez-vous financer pour 30 894 € ? Montant supérieu…" at bounding box center [434, 48] width 399 height 315
click at [546, 188] on select "12 mois 18 mois 24 mois 30 mois 36 mois 42 mois 48 mois 60 mois 72 mois 84 mois…" at bounding box center [570, 187] width 105 height 15
select select "84"
click at [518, 180] on select "12 mois 18 mois 24 mois 30 mois 36 mois 42 mois 48 mois 60 mois 72 mois 84 mois…" at bounding box center [570, 187] width 105 height 15
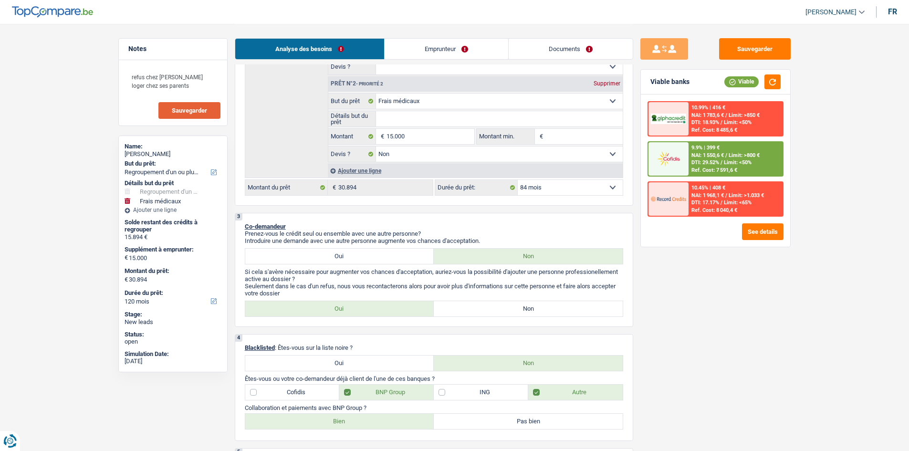
select select "84"
click at [743, 167] on div "11.9% | 534 € NAI: 1 416,2 € / Limit: >800 € DTI: 35.63% / Limit: <50% Ref. Cos…" at bounding box center [736, 158] width 94 height 33
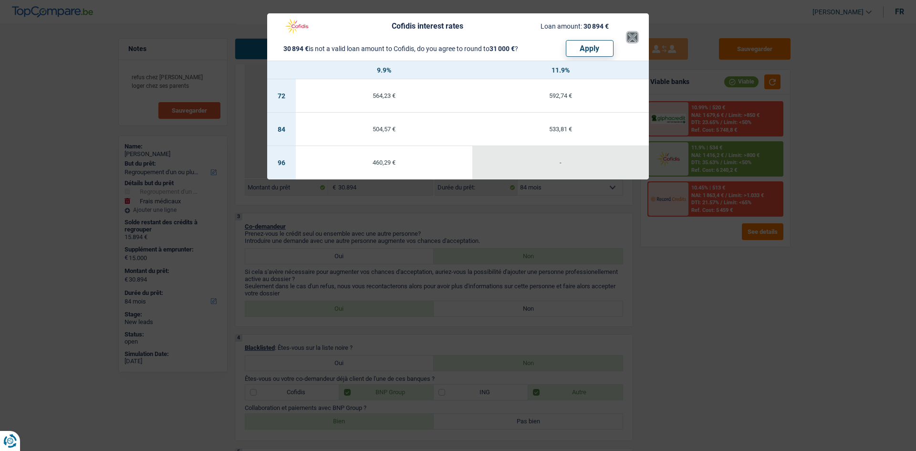
click at [630, 36] on button "×" at bounding box center [633, 37] width 10 height 10
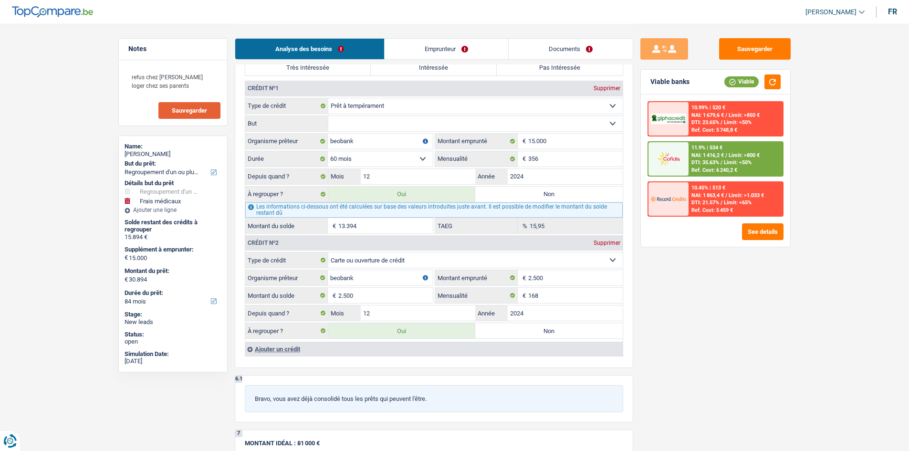
scroll to position [871, 0]
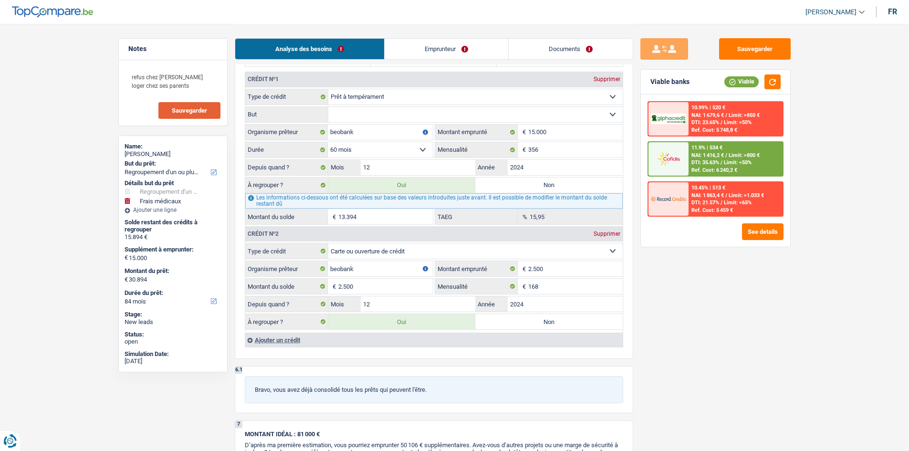
click at [525, 323] on label "Non" at bounding box center [548, 321] width 147 height 15
click at [525, 323] on input "Non" at bounding box center [548, 321] width 147 height 15
radio input "true"
type input "28.394"
select select "120"
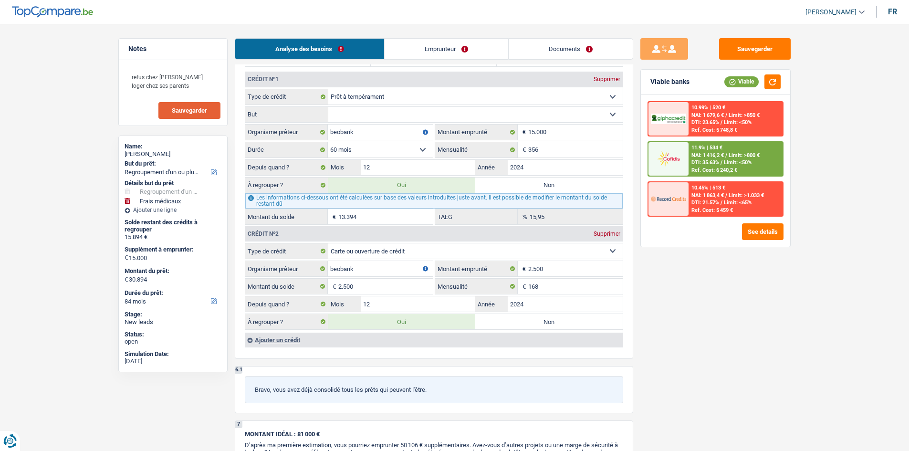
type input "13.394"
type input "28.394"
select select "120"
type input "13.394"
type input "28.394"
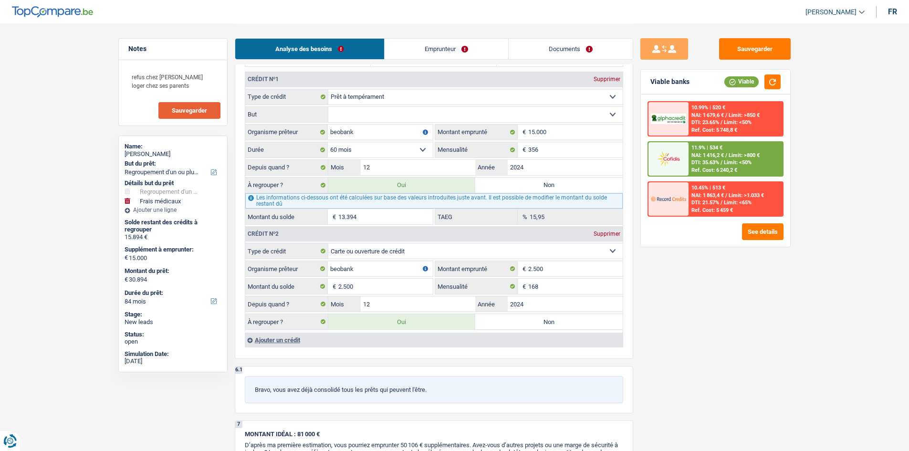
select select "120"
radio input "false"
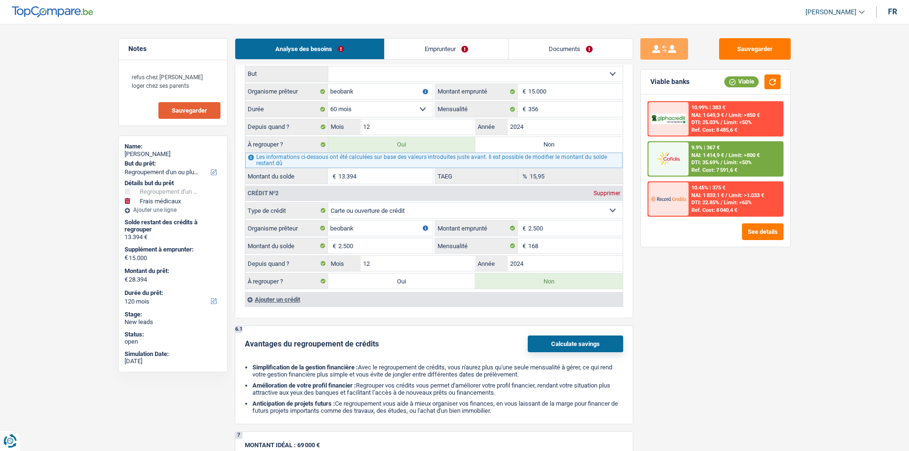
scroll to position [824, 0]
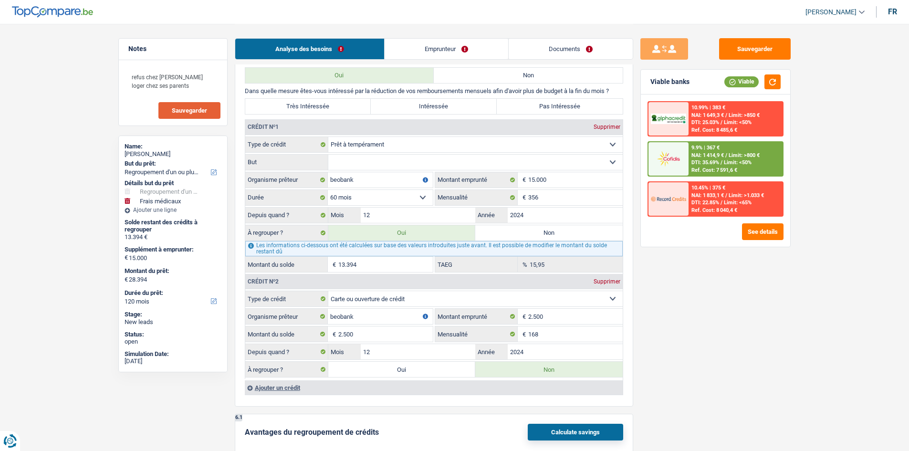
click at [679, 170] on div at bounding box center [669, 158] width 40 height 33
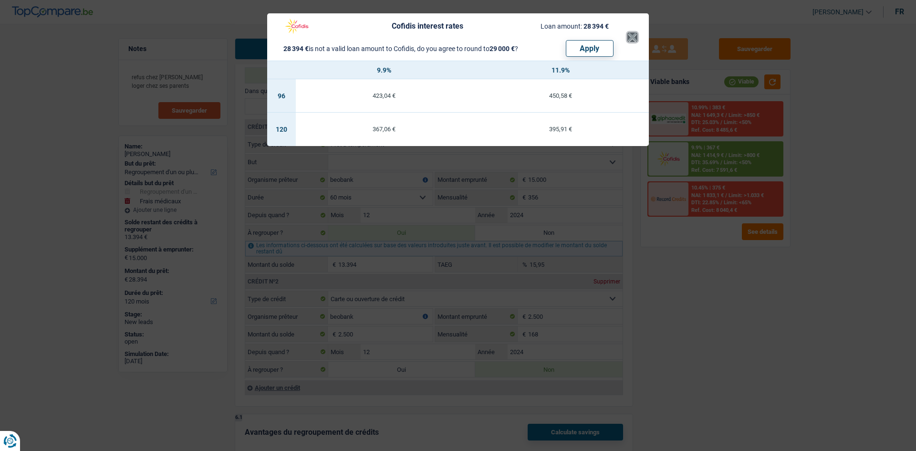
click at [628, 32] on button "×" at bounding box center [633, 37] width 10 height 10
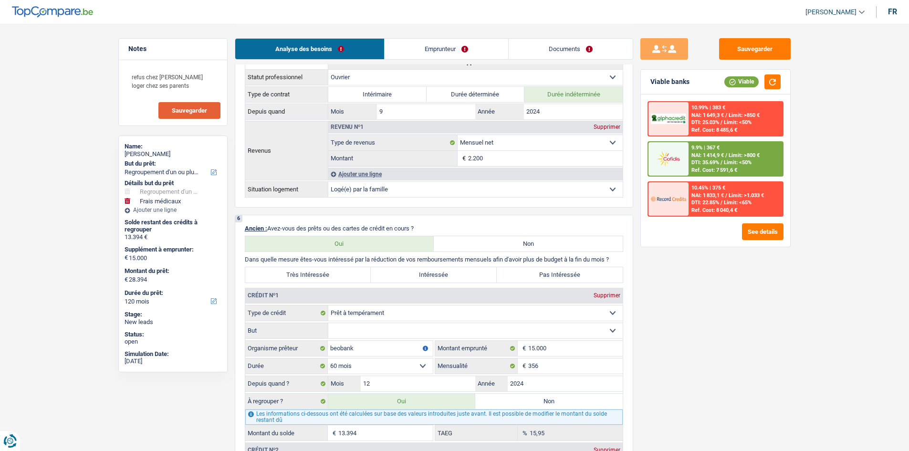
scroll to position [764, 0]
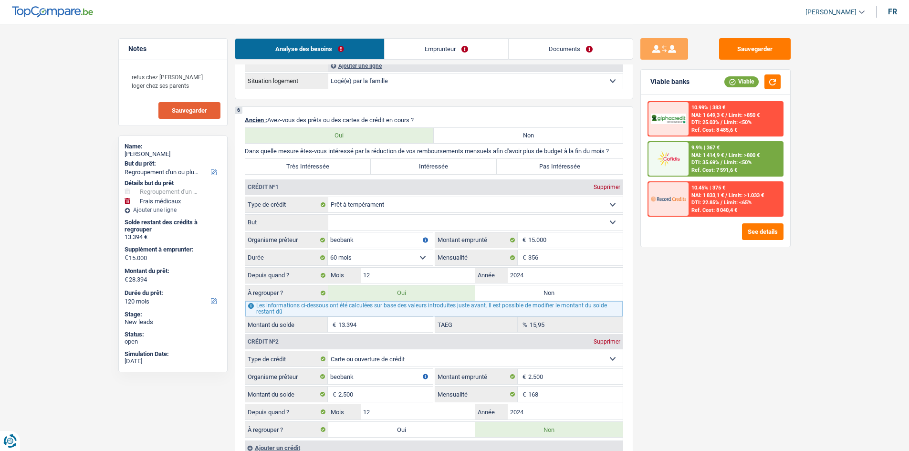
click at [494, 293] on label "Non" at bounding box center [548, 292] width 147 height 15
click at [494, 293] on input "Non" at bounding box center [548, 292] width 147 height 15
radio input "true"
select select "medical"
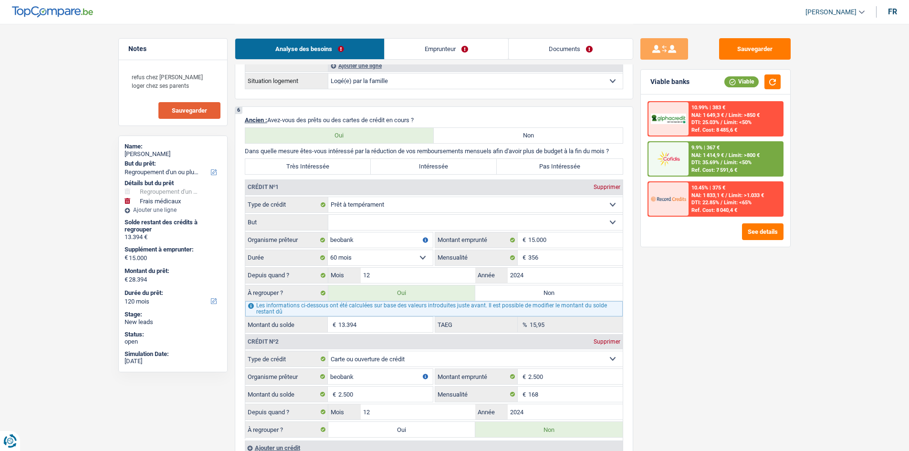
select select "60"
select select "medical"
type input "15.000"
select select "false"
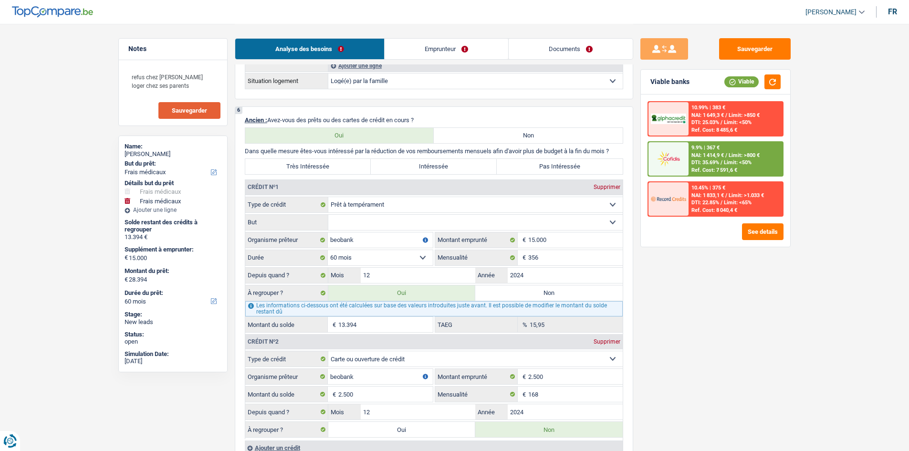
select select "60"
select select "medical"
type input "15.000"
select select "false"
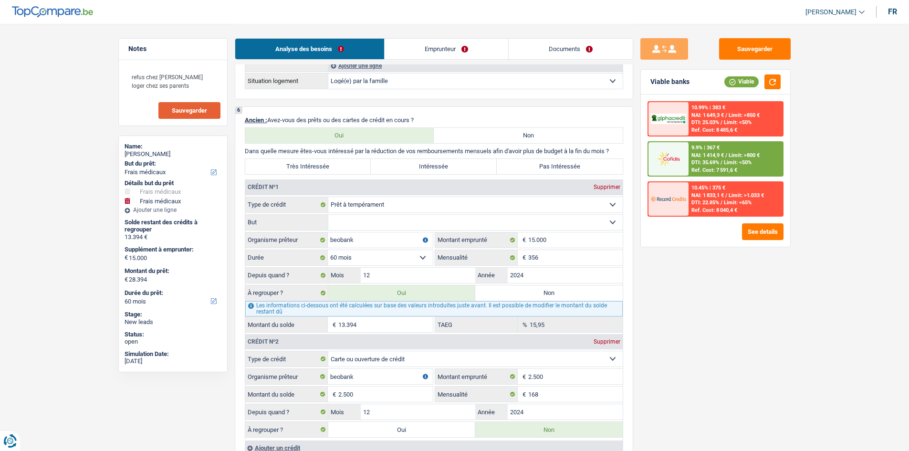
select select "60"
radio input "false"
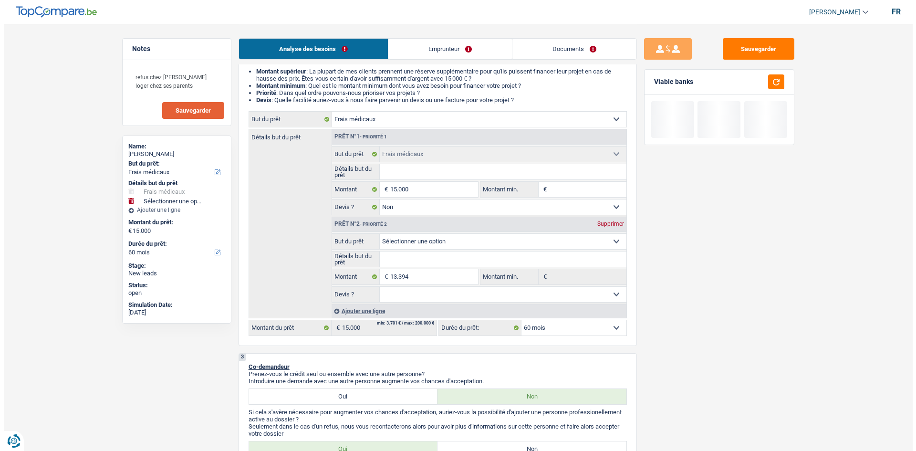
scroll to position [0, 0]
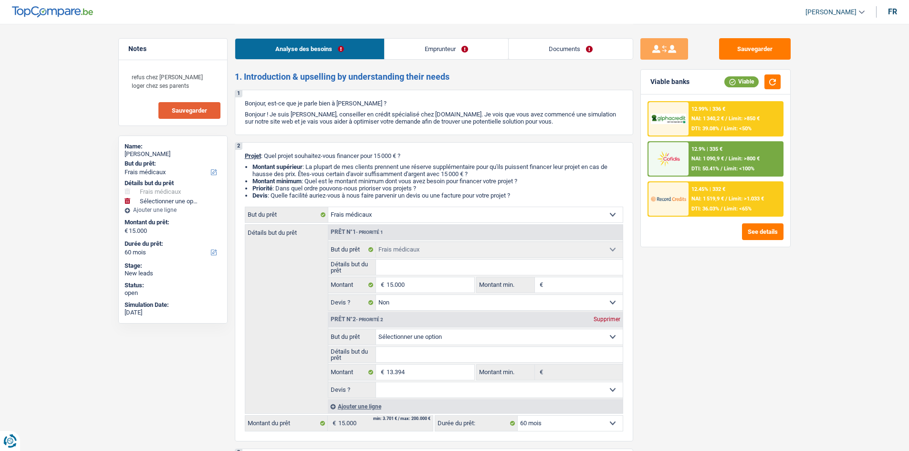
click at [611, 314] on div "Prêt n°2 - Priorité 2 Supprimer" at bounding box center [475, 319] width 294 height 15
click at [604, 317] on div "Supprimer" at bounding box center [606, 319] width 31 height 6
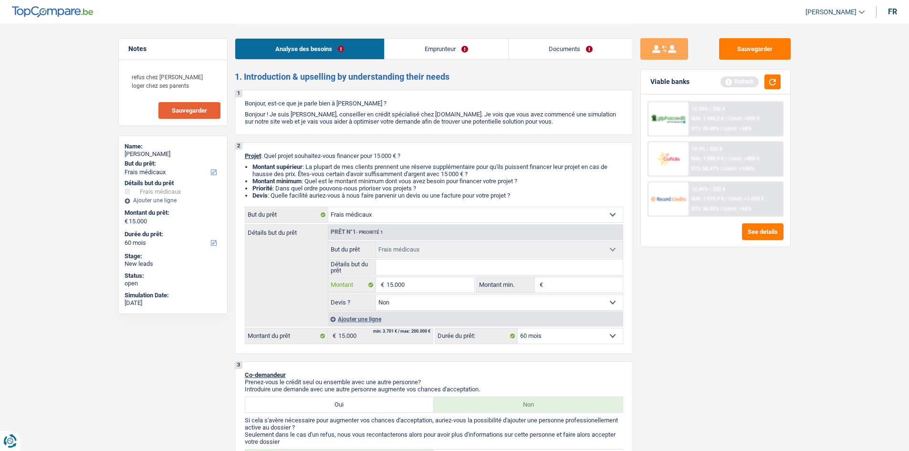
click at [415, 285] on input "15.000" at bounding box center [430, 284] width 87 height 15
click at [771, 84] on button "button" at bounding box center [773, 81] width 16 height 15
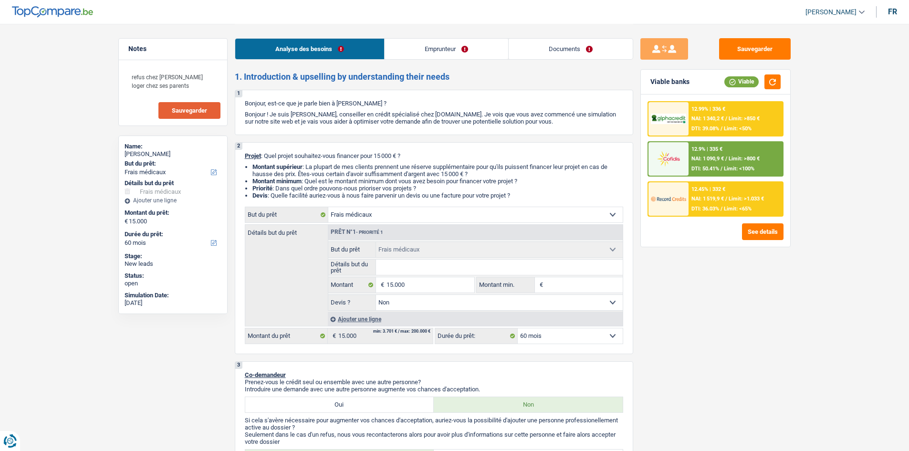
click at [712, 192] on div "12.45% | 332 € NAI: 1 519,9 € / Limit: >1.033 € DTI: 36.03% / Limit: <65%" at bounding box center [736, 198] width 94 height 33
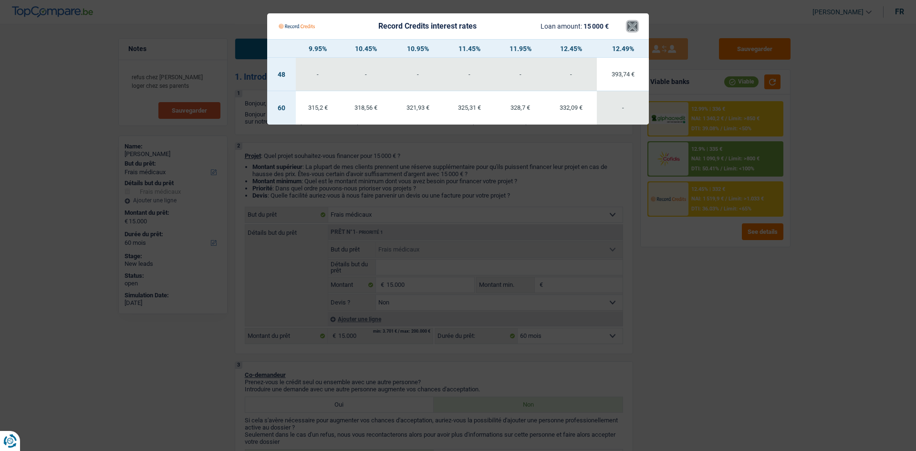
click at [630, 31] on button "×" at bounding box center [633, 26] width 10 height 10
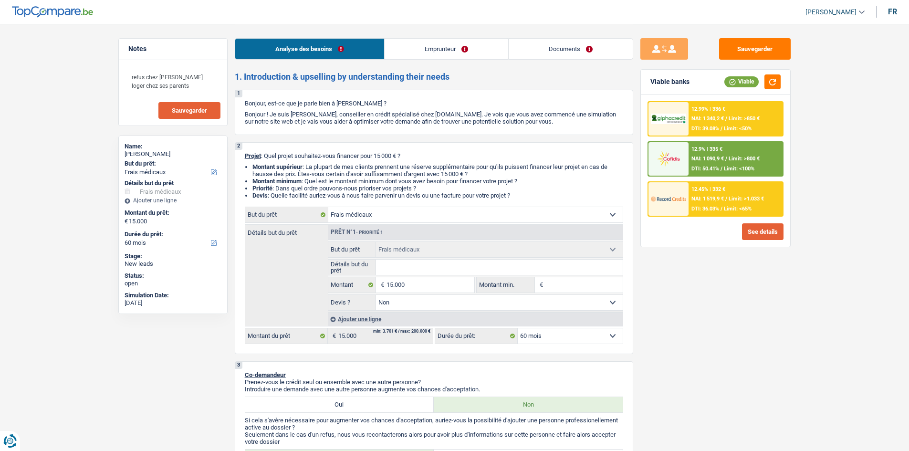
click at [751, 229] on button "See details" at bounding box center [763, 231] width 42 height 17
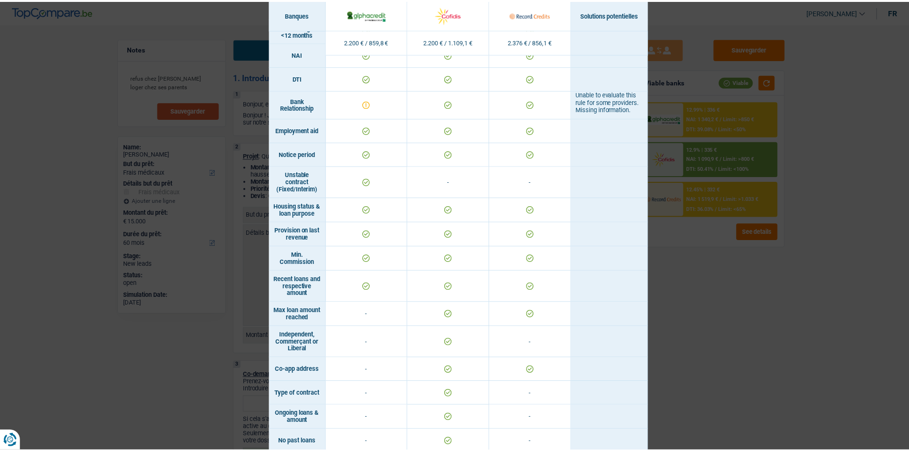
scroll to position [308, 0]
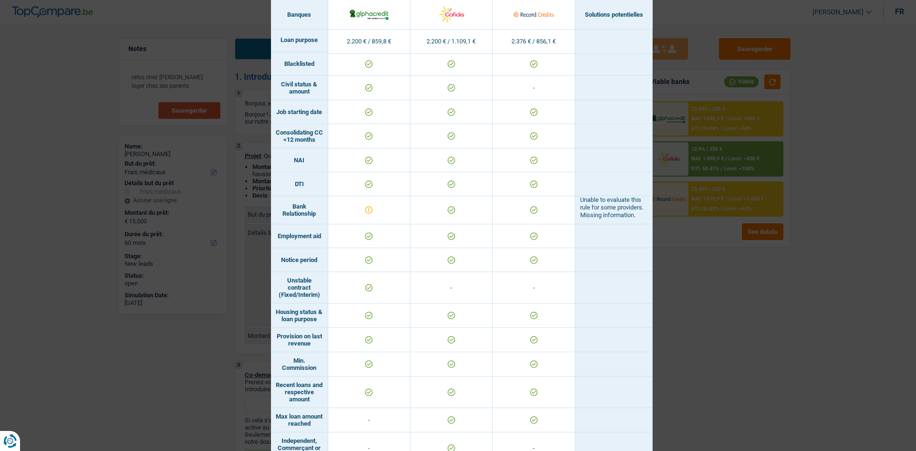
click at [675, 343] on div "Banks conditions × Banques Solutions potentielles Revenus / Charges 2.200 € / 8…" at bounding box center [458, 225] width 916 height 451
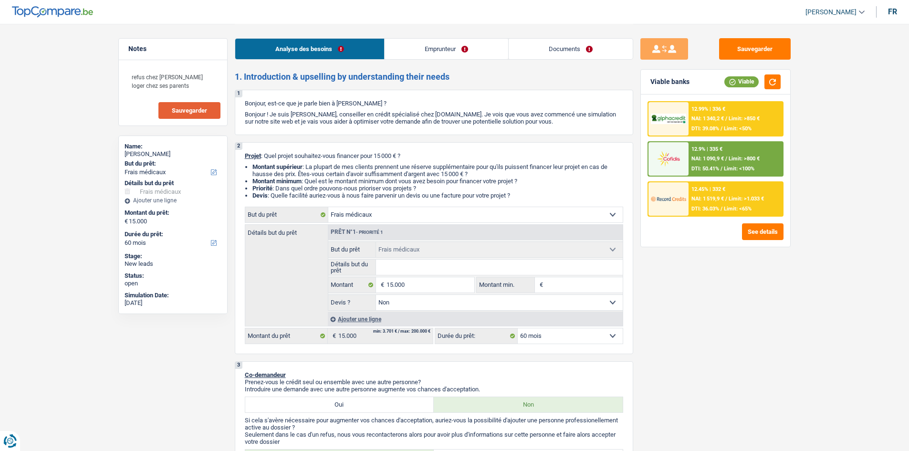
click at [568, 57] on link "Documents" at bounding box center [571, 49] width 124 height 21
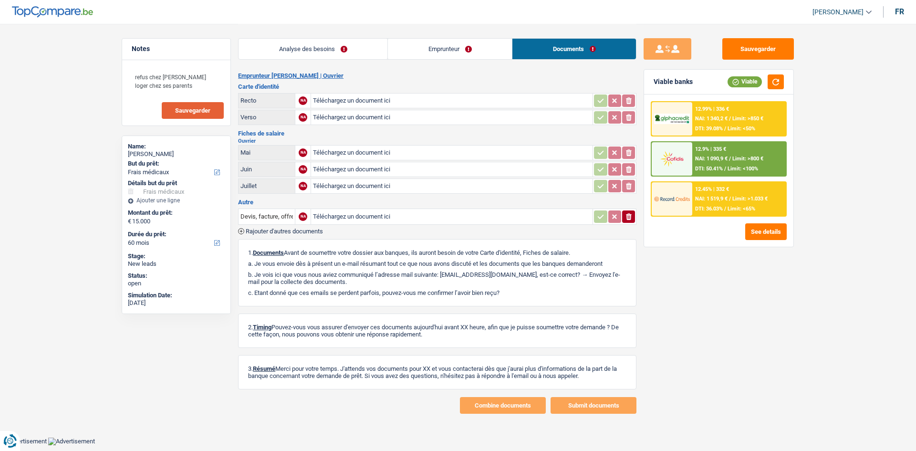
click at [447, 43] on link "Emprunteur" at bounding box center [450, 49] width 124 height 21
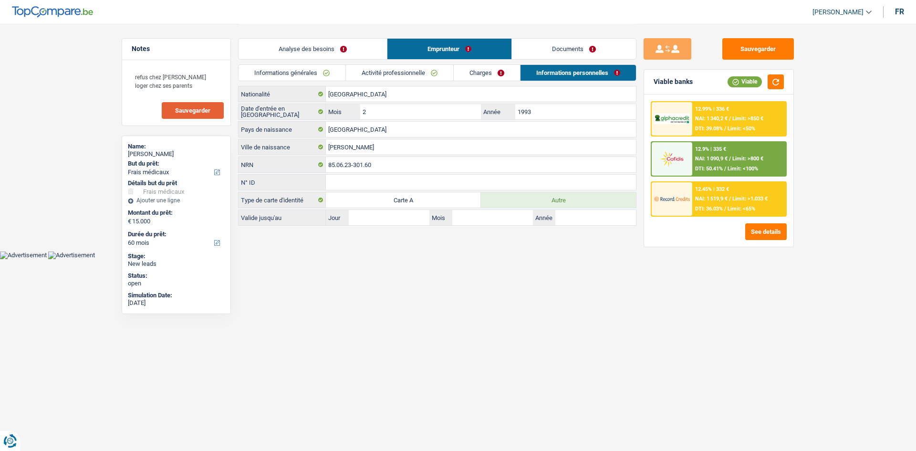
click at [468, 72] on link "Charges" at bounding box center [487, 73] width 66 height 16
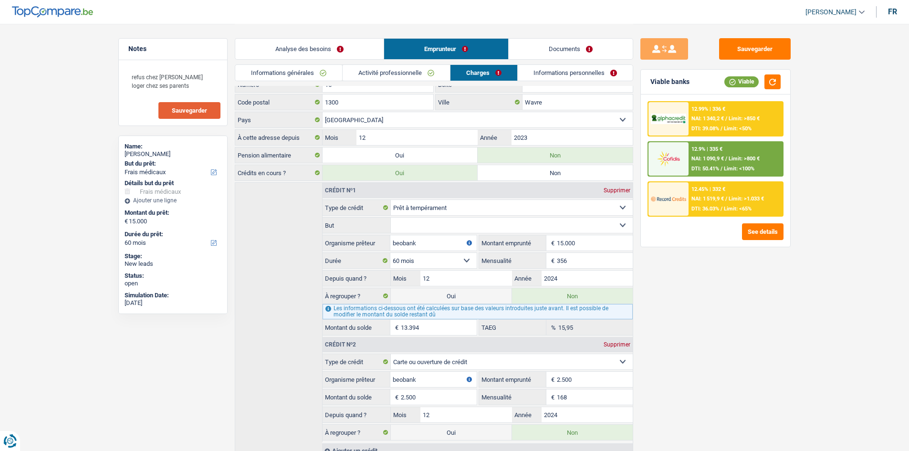
scroll to position [84, 0]
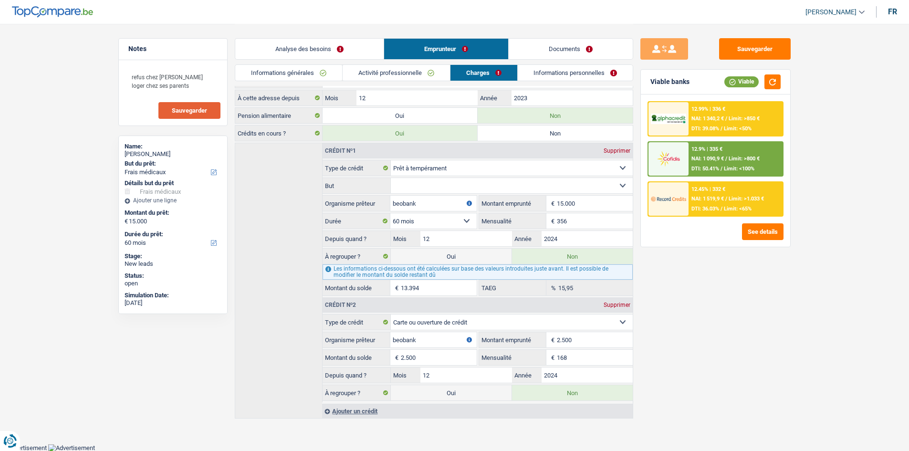
click at [405, 75] on link "Activité professionnelle" at bounding box center [396, 73] width 107 height 16
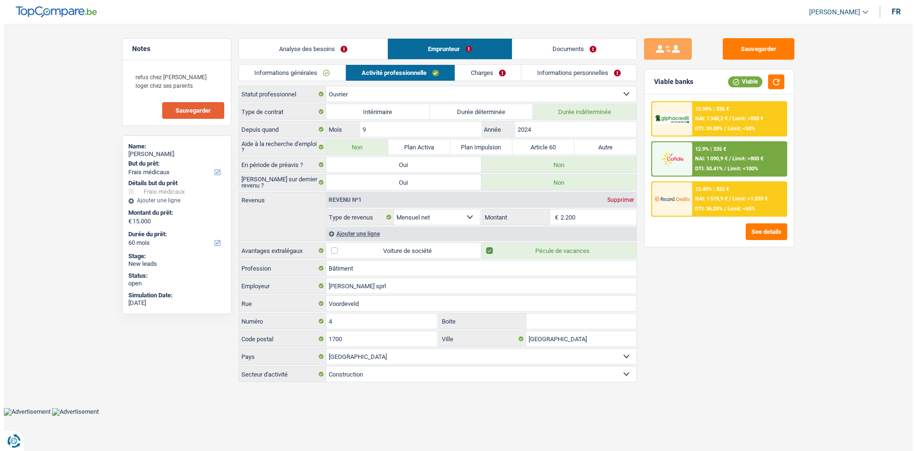
scroll to position [0, 0]
click at [318, 72] on link "Informations générales" at bounding box center [292, 73] width 107 height 16
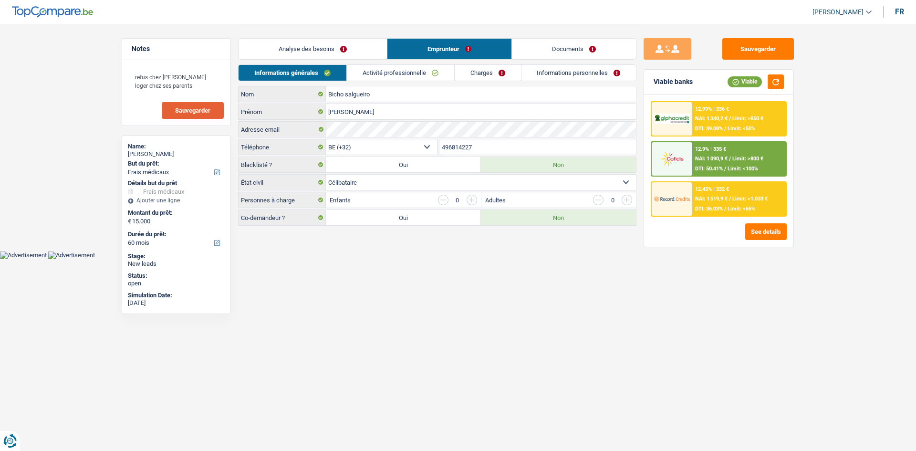
click at [330, 50] on link "Analyse des besoins" at bounding box center [313, 49] width 148 height 21
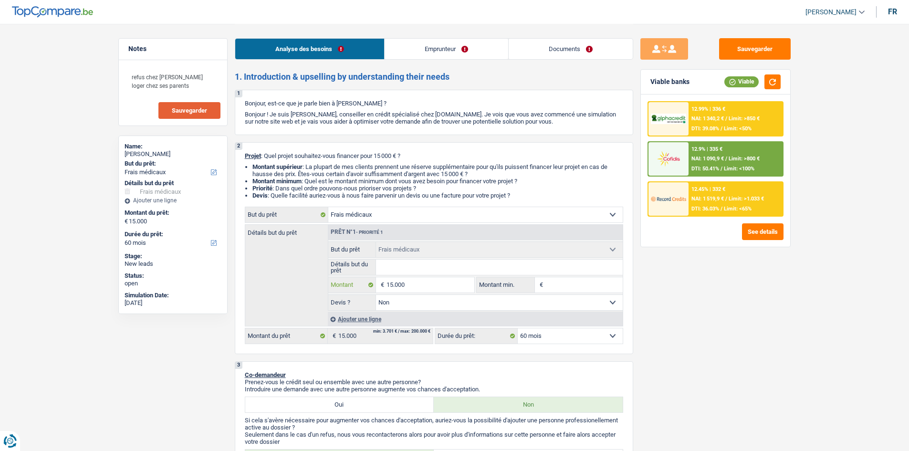
click at [419, 288] on input "15.000" at bounding box center [430, 284] width 87 height 15
click at [668, 129] on div at bounding box center [669, 118] width 40 height 33
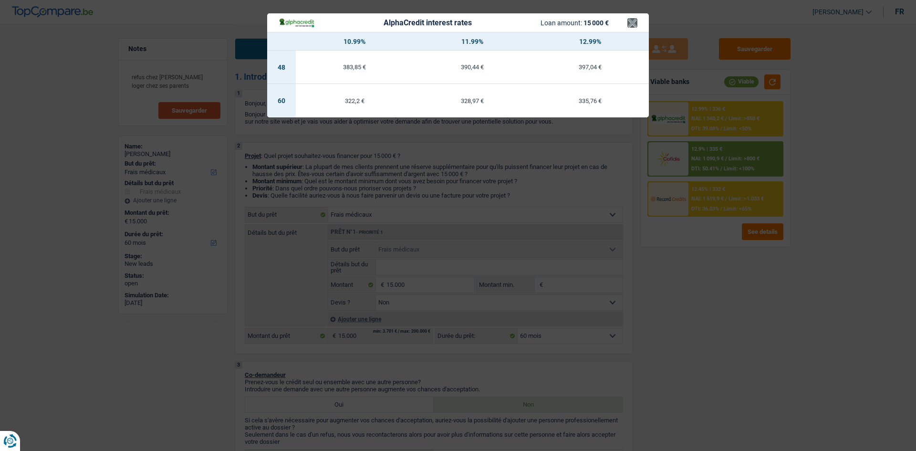
click at [628, 22] on header "AlphaCredit interest rates Loan amount: 15 000 € ×" at bounding box center [458, 22] width 382 height 19
click at [629, 21] on button "×" at bounding box center [633, 23] width 10 height 10
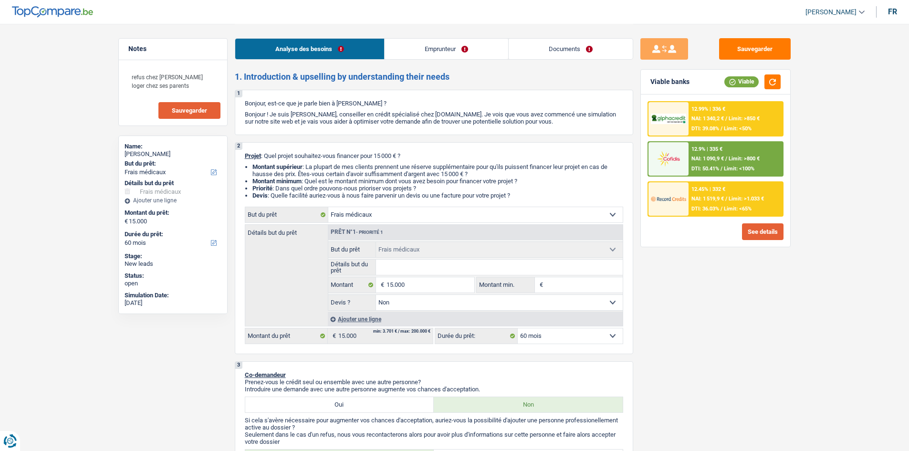
click at [739, 227] on div "See details" at bounding box center [716, 231] width 136 height 17
click at [753, 227] on button "See details" at bounding box center [763, 231] width 42 height 17
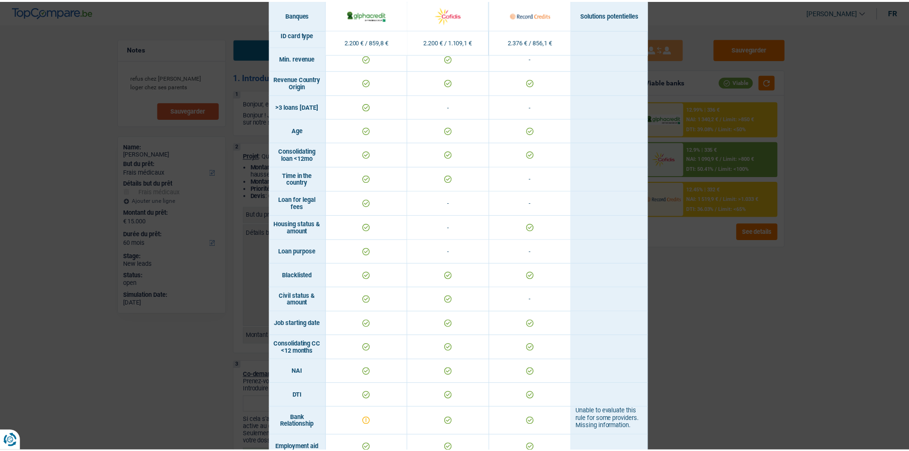
scroll to position [286, 0]
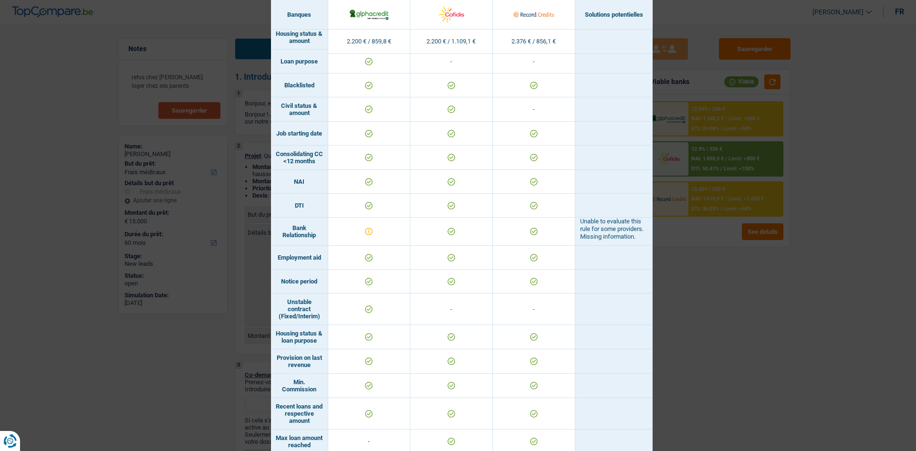
click at [714, 335] on div "Banks conditions × Banques Solutions potentielles Revenus / Charges 2.200 € / 8…" at bounding box center [458, 225] width 916 height 451
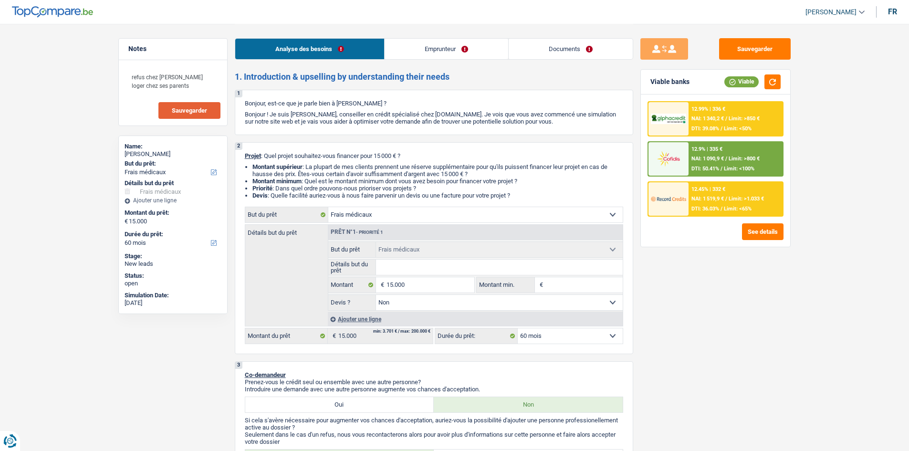
click at [445, 51] on link "Emprunteur" at bounding box center [447, 49] width 124 height 21
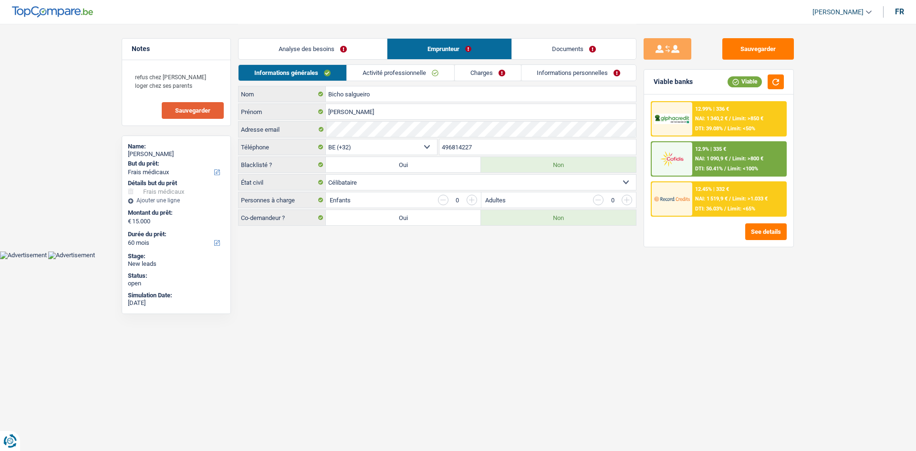
click at [347, 38] on div "Analyse des besoins Emprunteur Documents" at bounding box center [437, 44] width 399 height 41
click at [336, 48] on link "Analyse des besoins" at bounding box center [313, 49] width 148 height 21
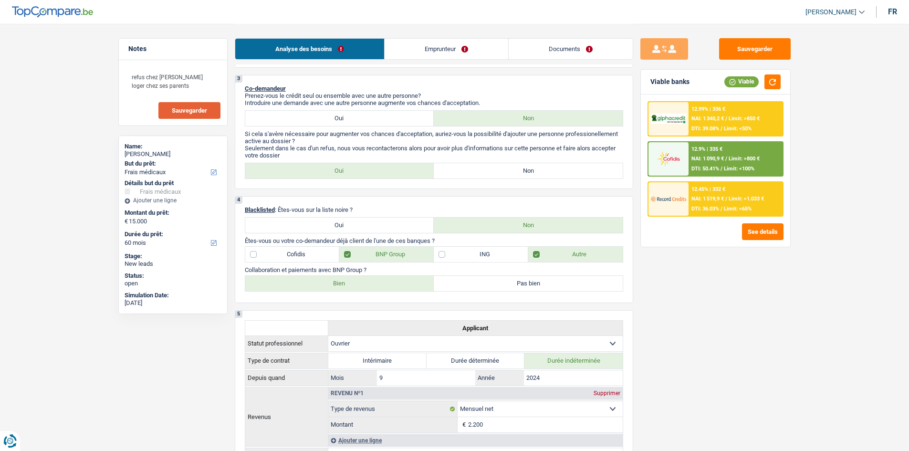
click at [343, 281] on label "Bien" at bounding box center [339, 283] width 189 height 15
click at [343, 281] on input "Bien" at bounding box center [339, 283] width 189 height 15
radio input "true"
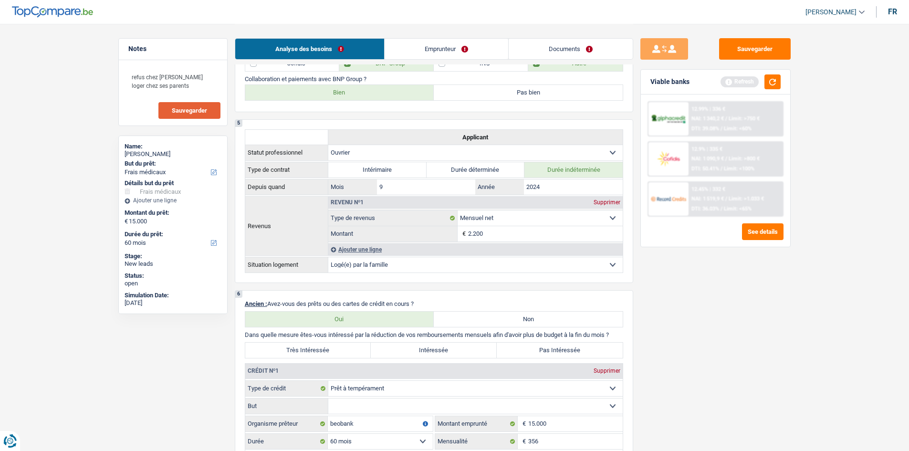
scroll to position [239, 0]
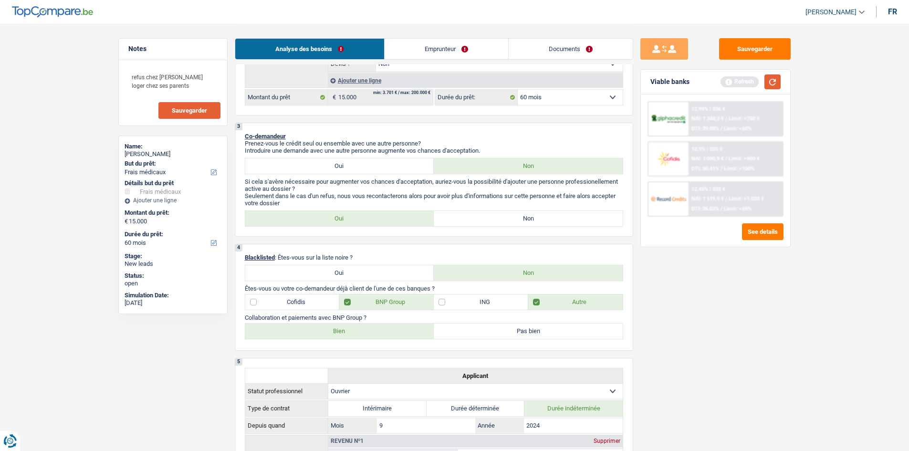
click at [773, 85] on button "button" at bounding box center [773, 81] width 16 height 15
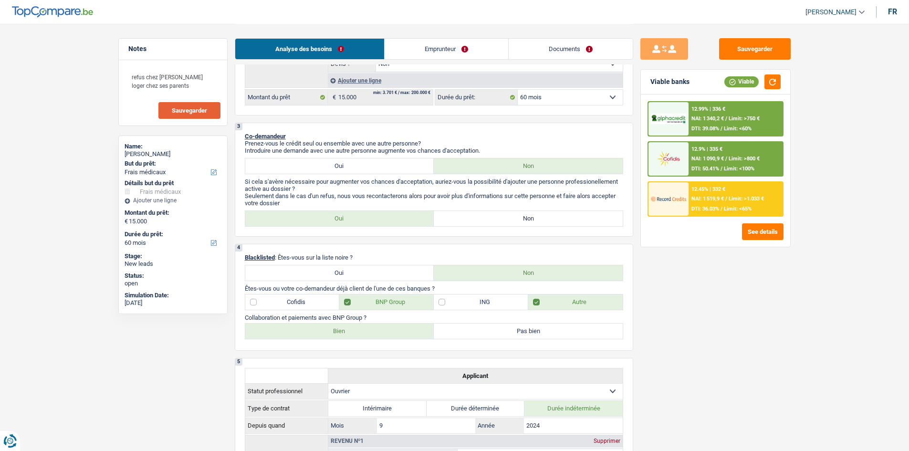
click at [693, 112] on div "12.99% | 336 € NAI: 1 340,2 € / Limit: >750 € DTI: 39.08% / Limit: <60%" at bounding box center [736, 118] width 94 height 33
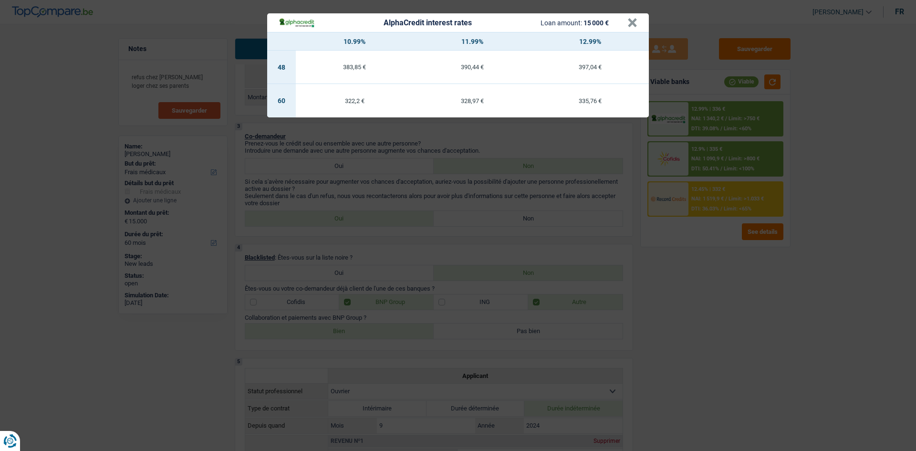
drag, startPoint x: 645, startPoint y: 307, endPoint x: 504, endPoint y: 247, distance: 153.1
click at [639, 304] on div "AlphaCredit interest rates Loan amount: 15 000 € × 10.99% 11.99% 12.99% 48 383,…" at bounding box center [458, 225] width 916 height 451
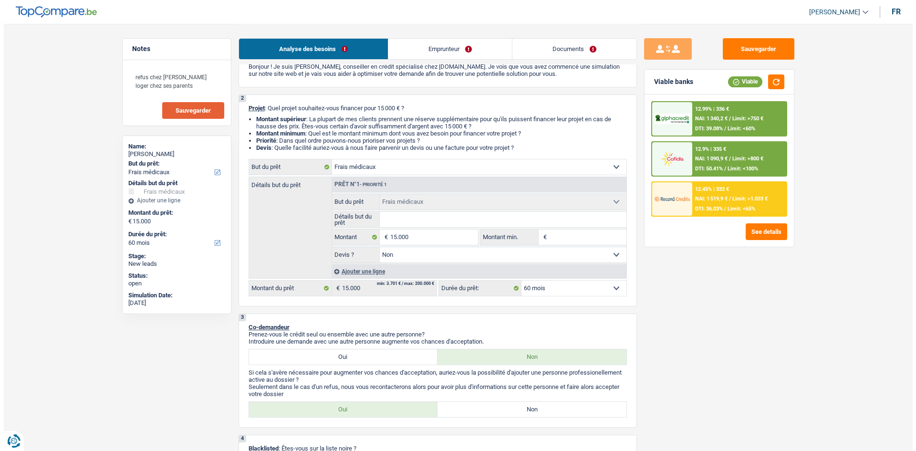
scroll to position [0, 0]
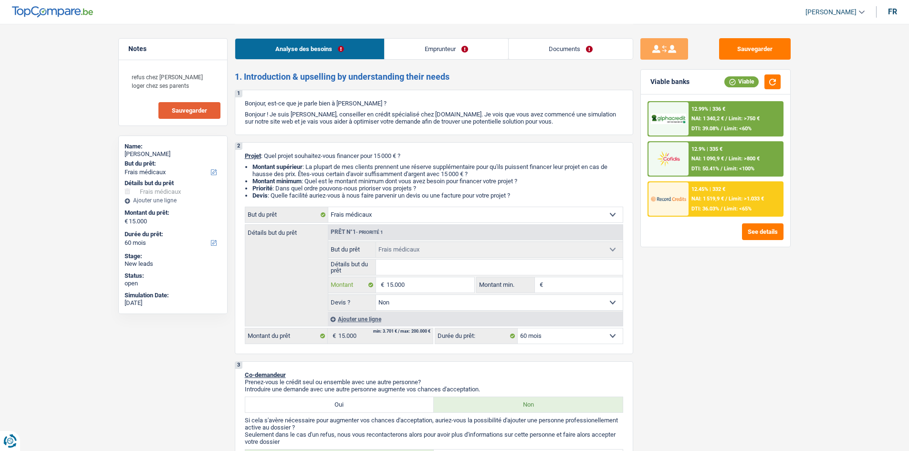
type input "1.500"
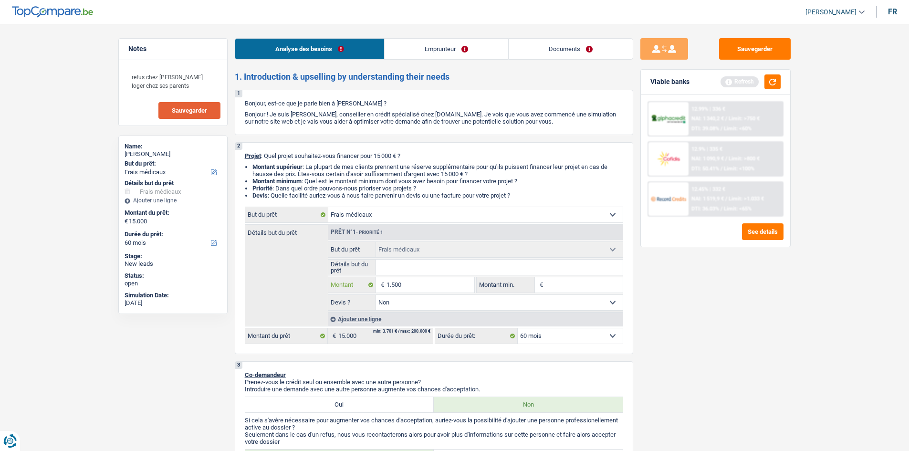
type input "150"
type input "15"
type input "1"
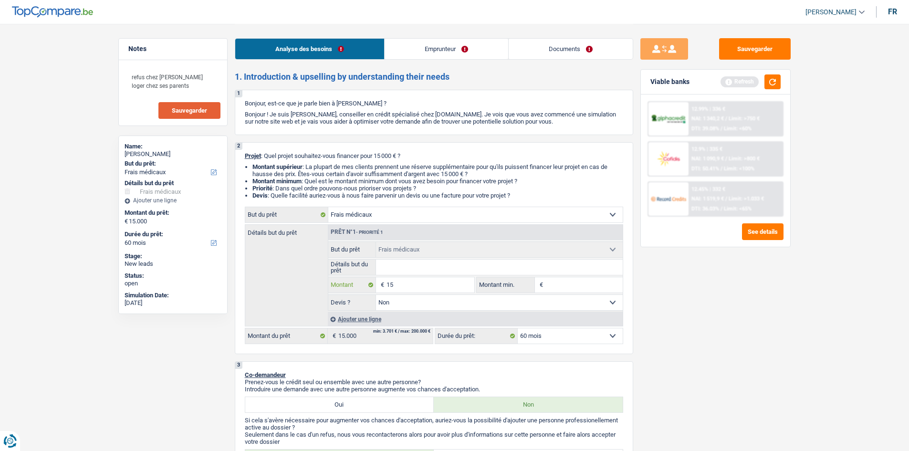
type input "1"
type input "3"
type input "30"
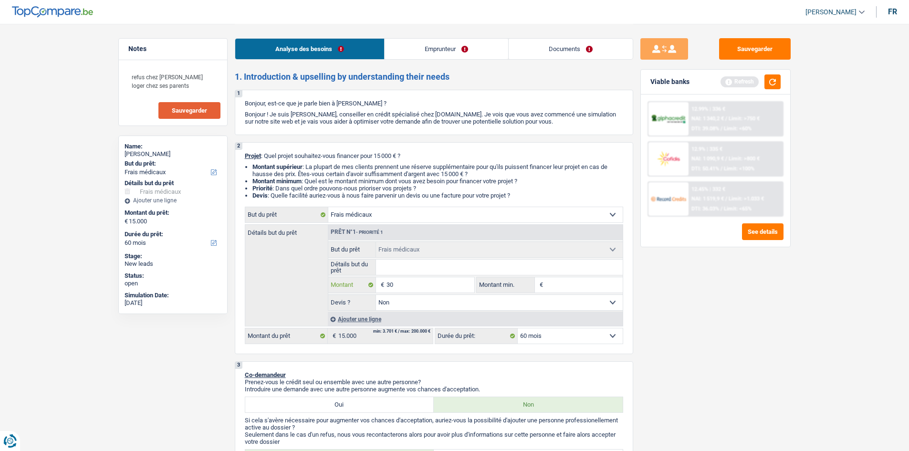
type input "300"
type input "3.000"
type input "30.000"
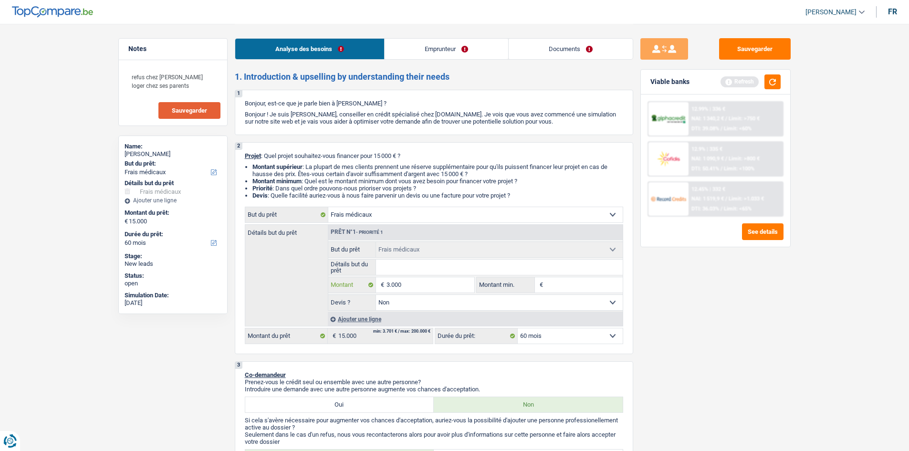
type input "30.000"
click at [695, 392] on div "Sauvegarder Viable banks Refresh 12.99% | 336 € NAI: 1 340,2 € / Limit: >750 € …" at bounding box center [715, 237] width 165 height 398
type input "30.000"
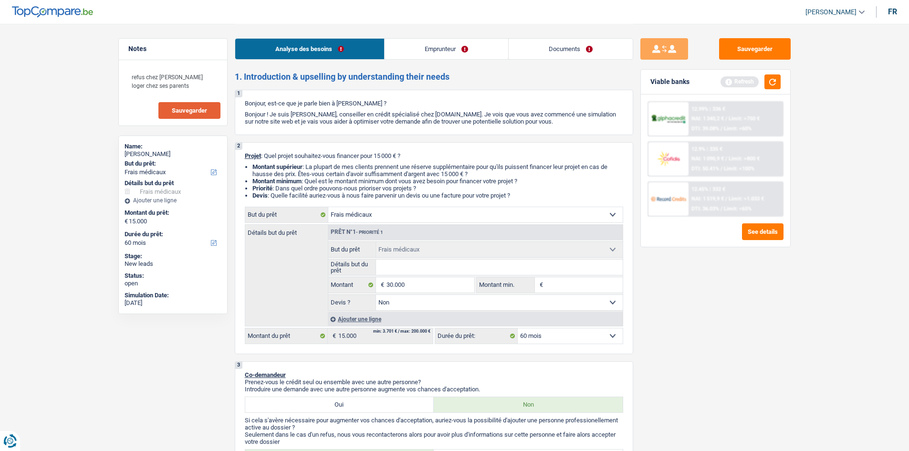
type input "30.000"
select select "120"
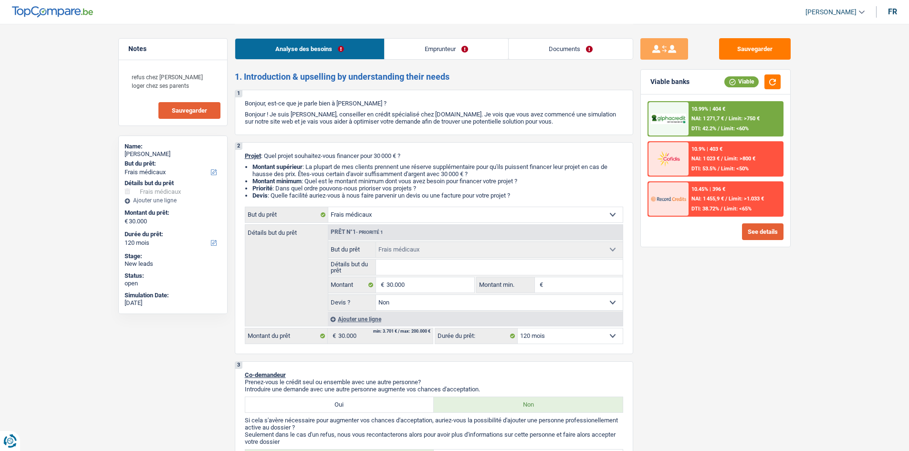
click at [754, 226] on button "See details" at bounding box center [763, 231] width 42 height 17
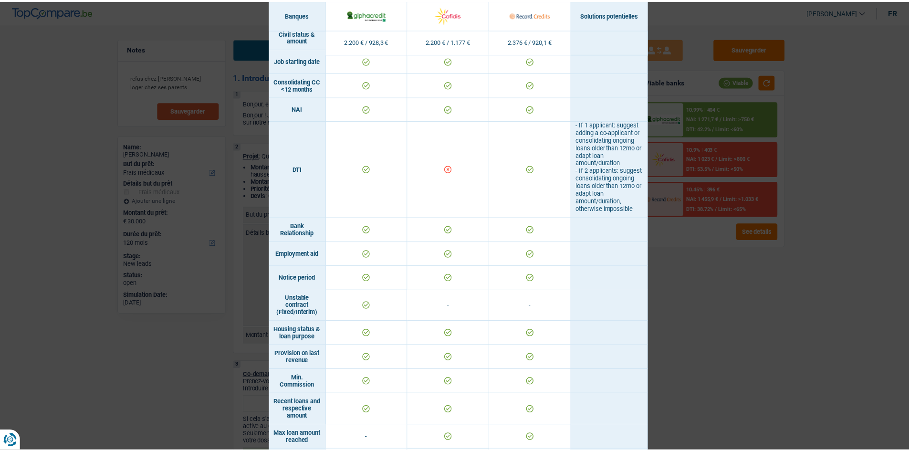
scroll to position [382, 0]
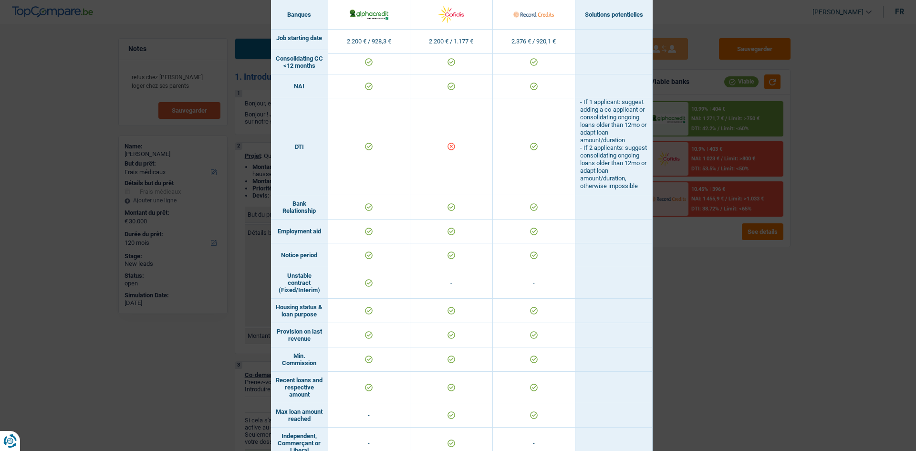
click at [656, 301] on div "Banks conditions × Banques Solutions potentielles Revenus / Charges 2.200 € / 9…" at bounding box center [458, 225] width 916 height 451
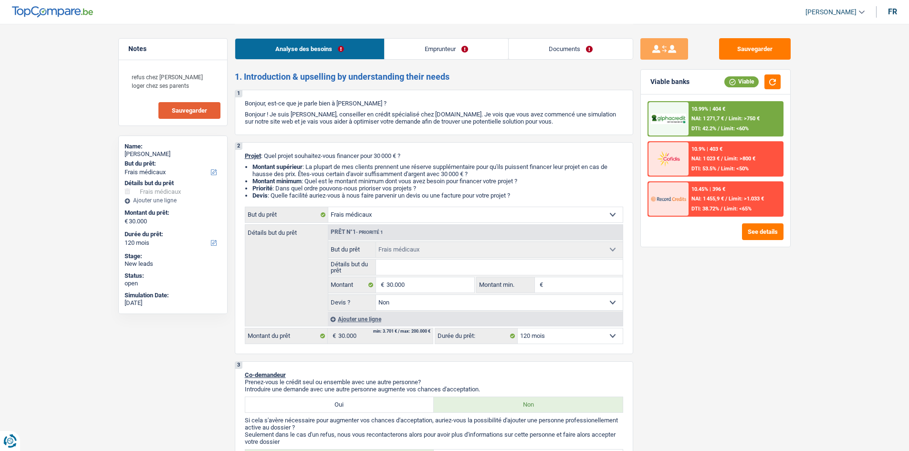
click at [563, 52] on link "Documents" at bounding box center [571, 49] width 124 height 21
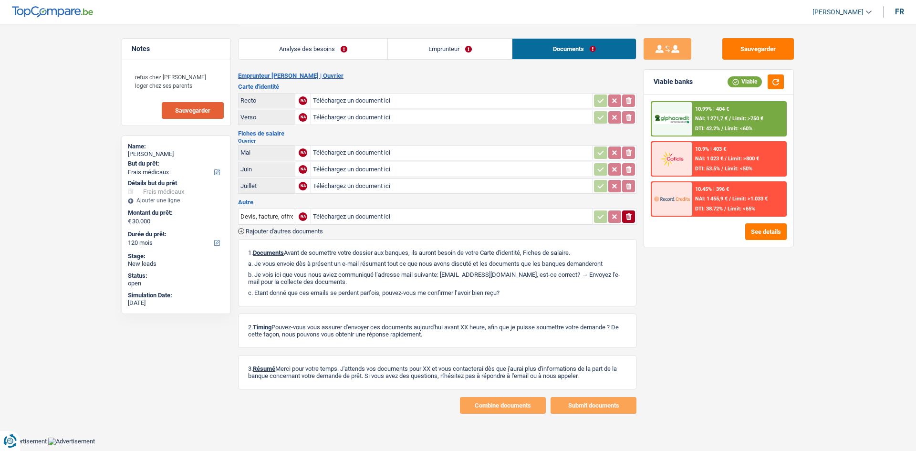
click at [439, 47] on link "Emprunteur" at bounding box center [450, 49] width 124 height 21
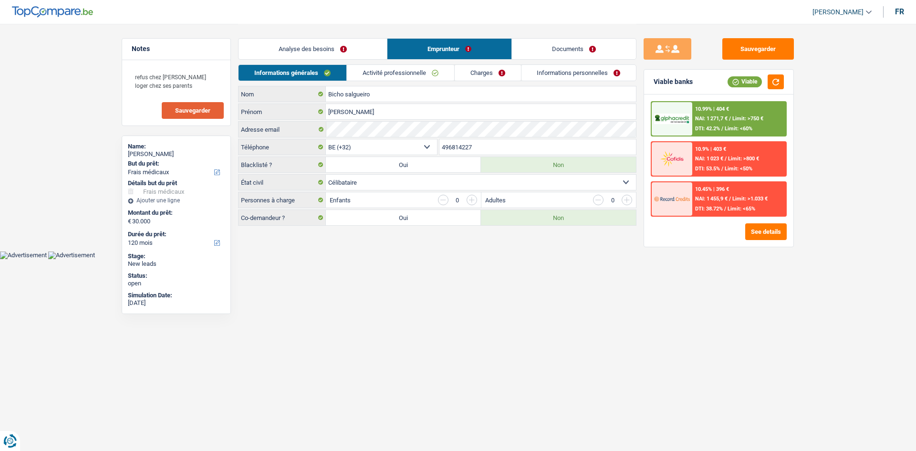
click at [365, 45] on link "Analyse des besoins" at bounding box center [313, 49] width 148 height 21
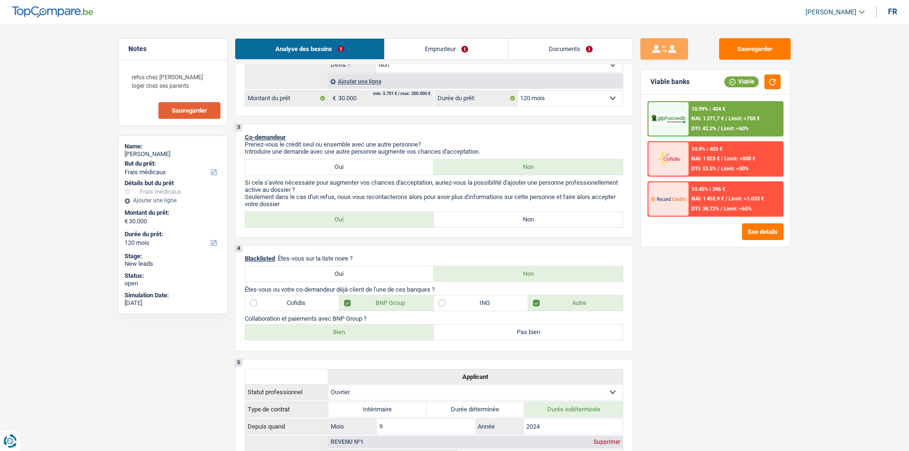
scroll to position [143, 0]
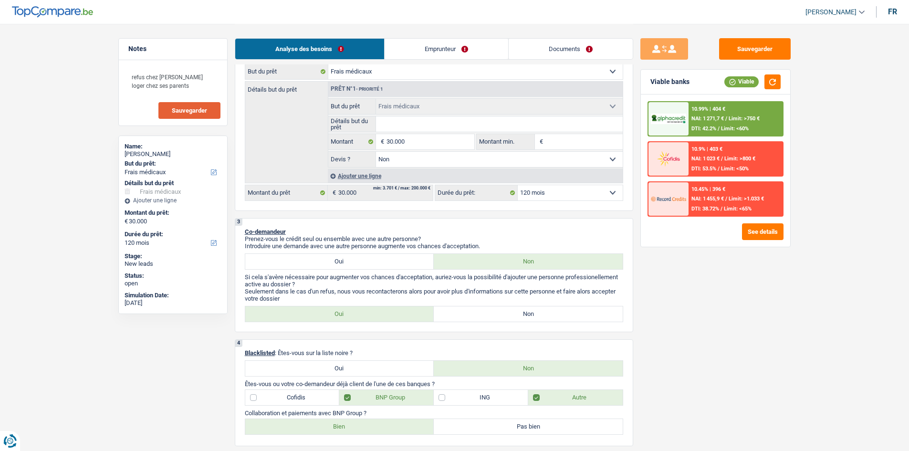
click at [703, 121] on span "NAI: 1 271,7 €" at bounding box center [708, 118] width 32 height 6
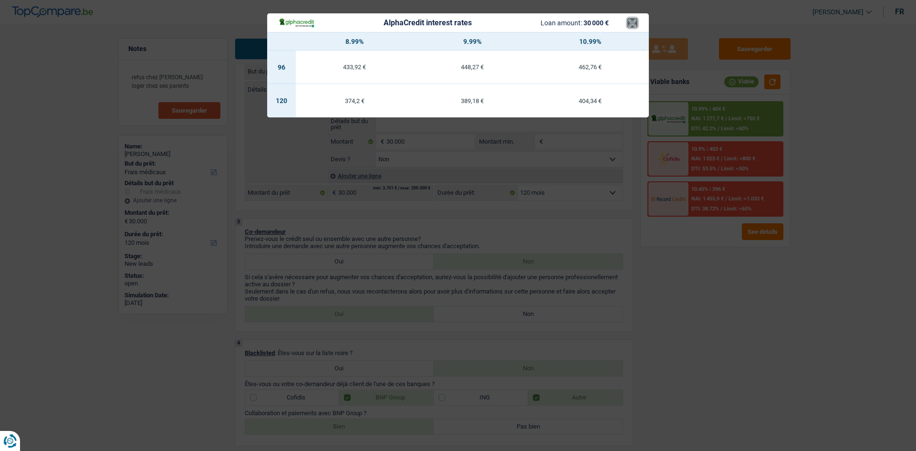
click at [637, 25] on button "×" at bounding box center [633, 23] width 10 height 10
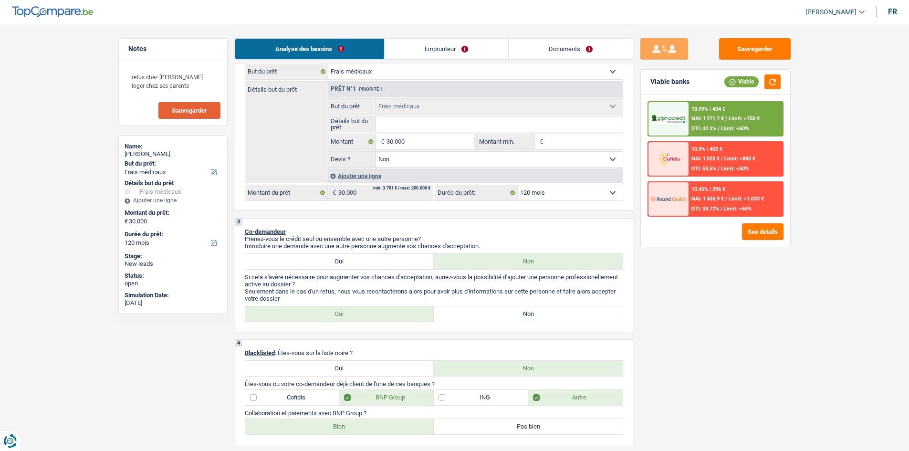
click at [722, 127] on span "Limit: <60%" at bounding box center [735, 129] width 28 height 6
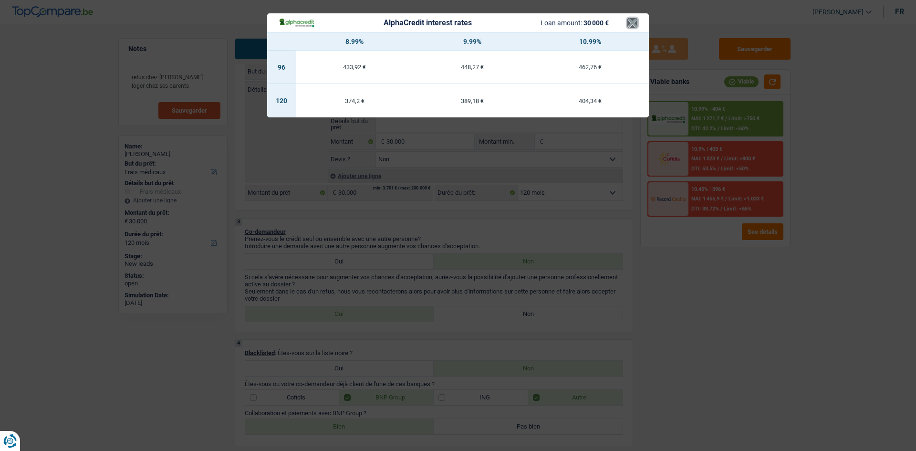
click at [629, 28] on button "×" at bounding box center [633, 23] width 10 height 10
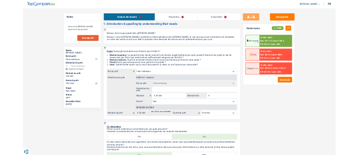
scroll to position [0, 0]
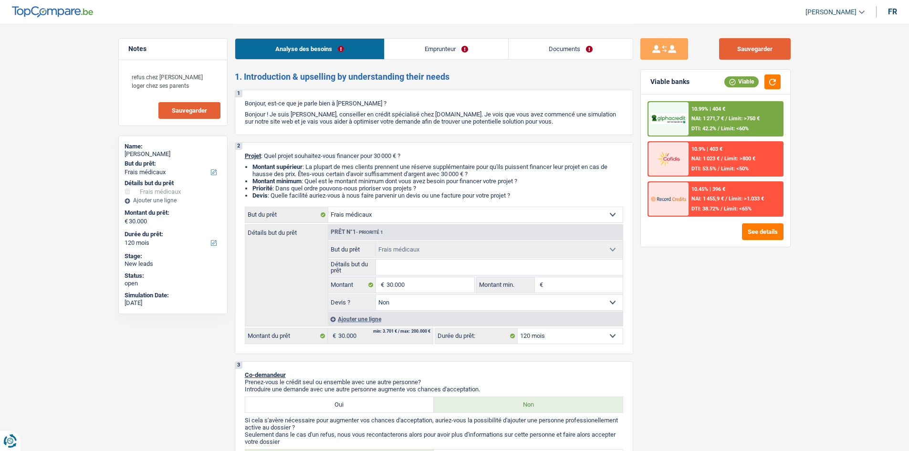
drag, startPoint x: 739, startPoint y: 42, endPoint x: 722, endPoint y: 38, distance: 17.6
click at [739, 44] on button "Sauvegarder" at bounding box center [755, 48] width 72 height 21
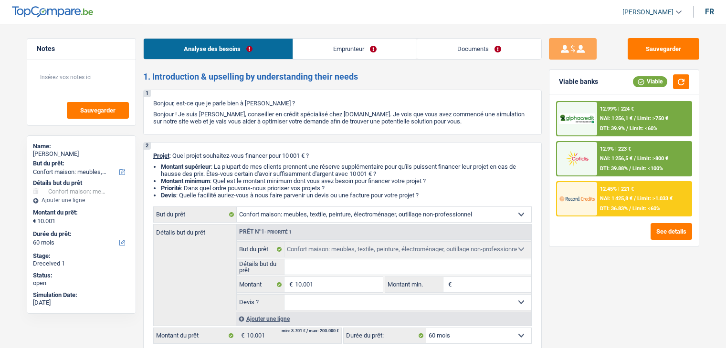
select select "household"
select select "60"
select select "household"
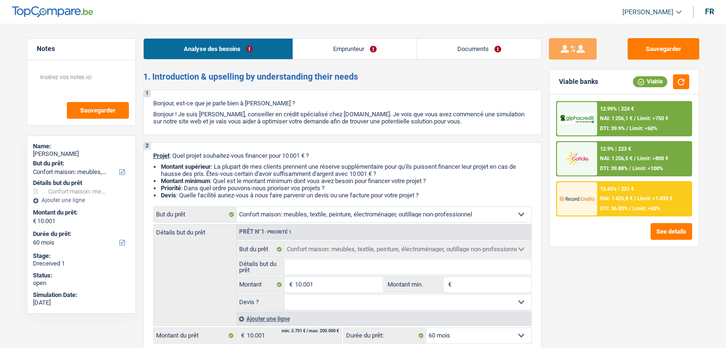
select select "60"
select select "publicEmployee"
select select "netSalary"
select select "mealVouchers"
select select "rents"
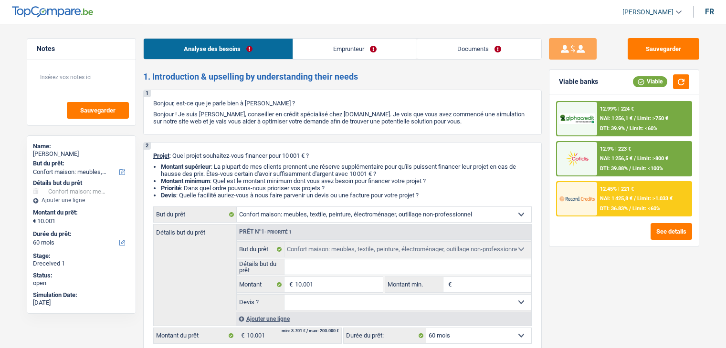
select select "cardOrCredit"
select select "household"
select select "60"
click at [306, 56] on link "Emprunteur" at bounding box center [355, 49] width 124 height 21
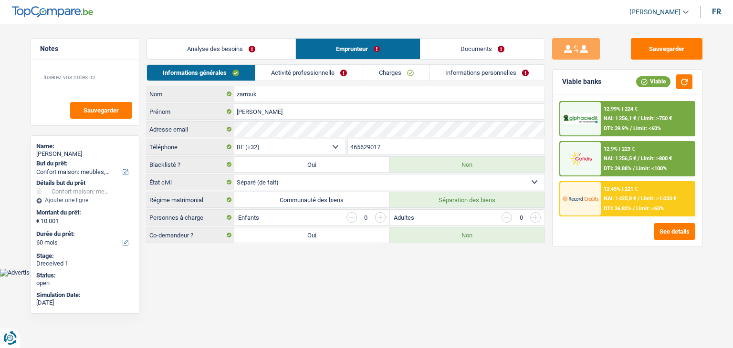
click at [464, 52] on link "Documents" at bounding box center [482, 49] width 124 height 21
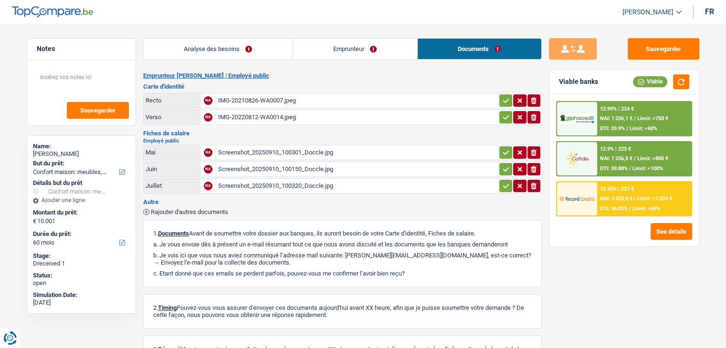
click at [354, 151] on div "Screenshot_20250910_100301_Doccle.jpg" at bounding box center [357, 153] width 278 height 14
click at [308, 167] on div "Screenshot_20250910_100150_Doccle.jpg" at bounding box center [357, 169] width 278 height 14
click at [295, 183] on div "Screenshot_20250910_100320_Doccle.jpg" at bounding box center [357, 186] width 278 height 14
click at [286, 151] on div "Screenshot_20250910_100301_Doccle.jpg" at bounding box center [357, 153] width 278 height 14
click at [454, 52] on link "Documents" at bounding box center [480, 49] width 124 height 21
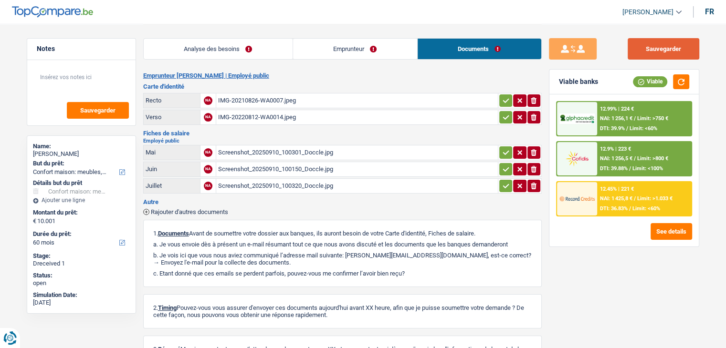
drag, startPoint x: 664, startPoint y: 51, endPoint x: 659, endPoint y: 50, distance: 5.7
click at [664, 51] on button "Sauvegarder" at bounding box center [664, 48] width 72 height 21
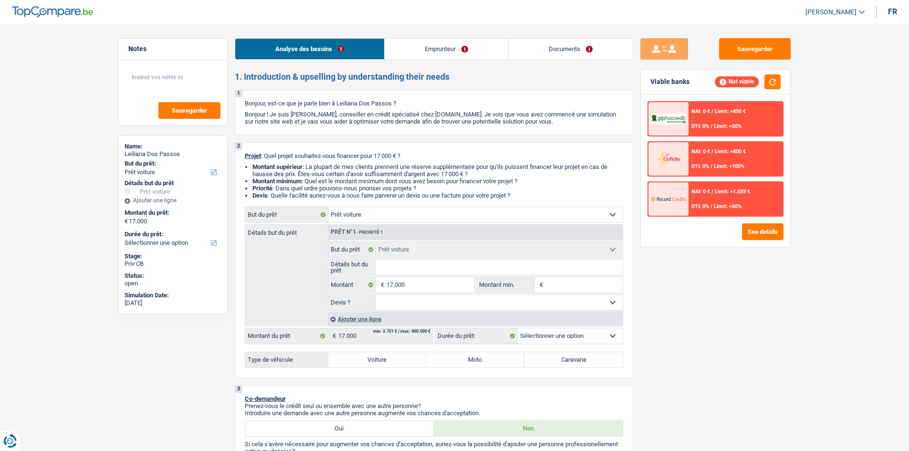
select select "car"
select select "worker"
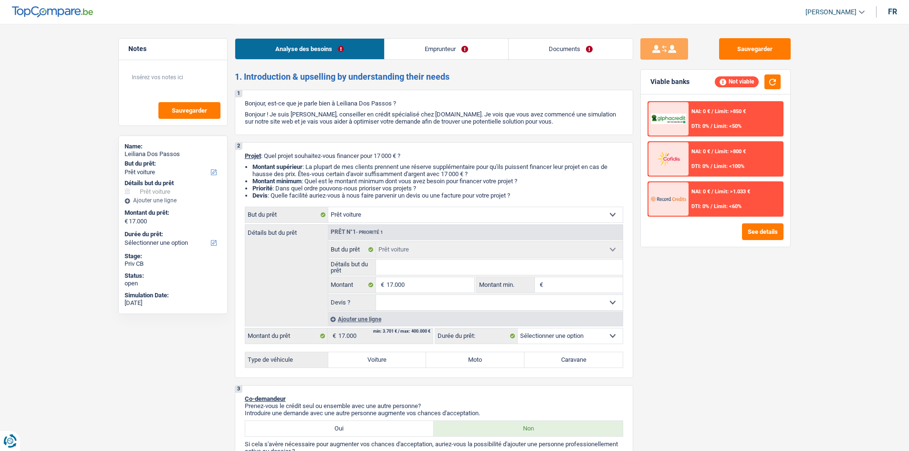
select select "netSalary"
select select "rents"
select select "car"
click at [365, 363] on label "Voiture" at bounding box center [377, 359] width 98 height 15
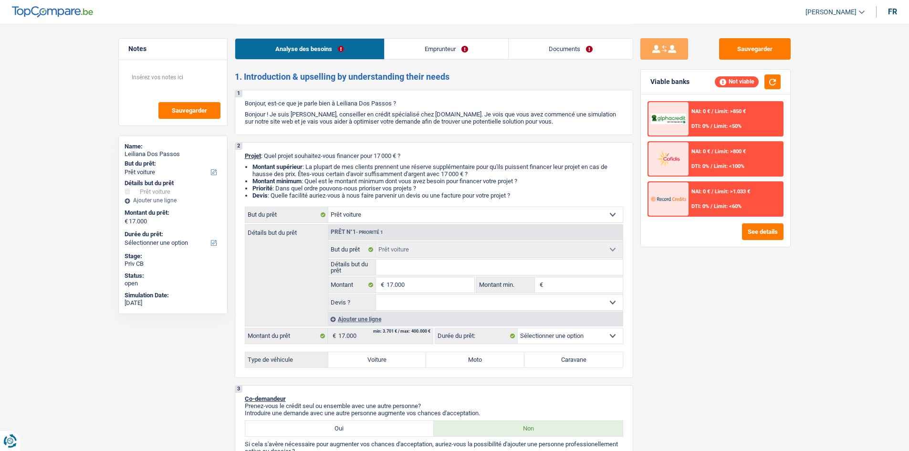
click at [365, 363] on input "Voiture" at bounding box center [377, 359] width 98 height 15
radio input "true"
select select "60"
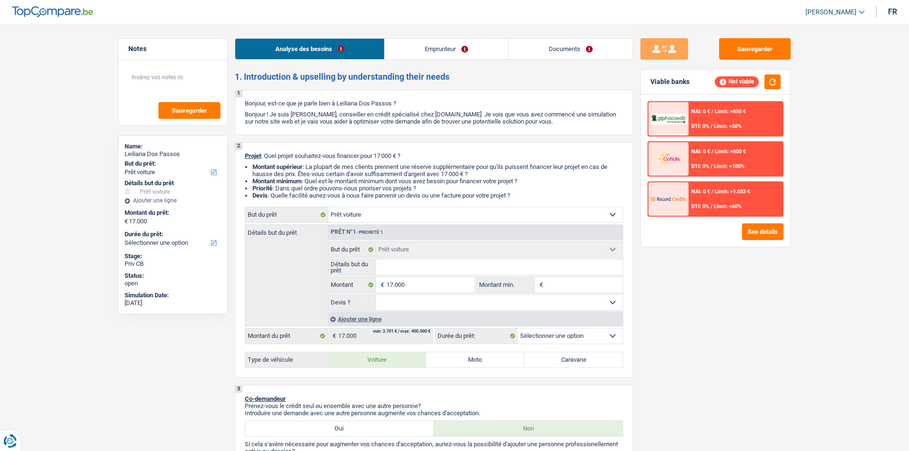
radio input "true"
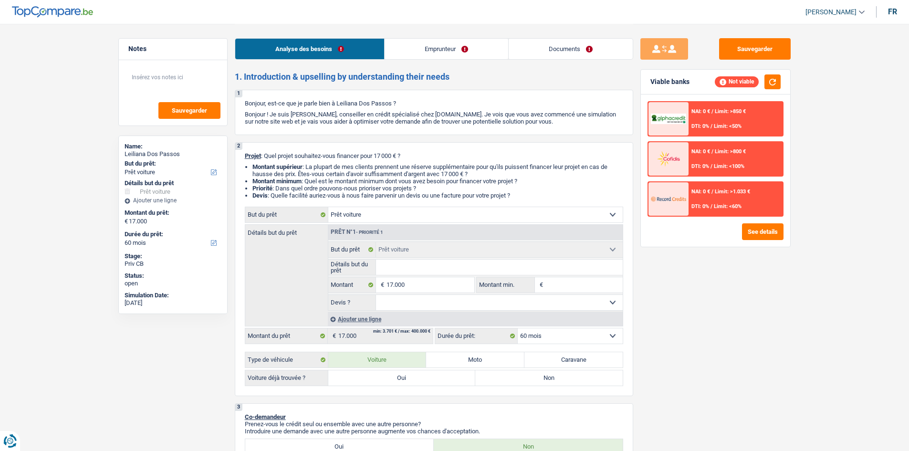
click at [403, 304] on select "Oui Non Non répondu Sélectionner une option" at bounding box center [499, 302] width 247 height 15
select select "yes"
click at [376, 295] on select "Oui Non Non répondu Sélectionner une option" at bounding box center [499, 302] width 247 height 15
select select "yes"
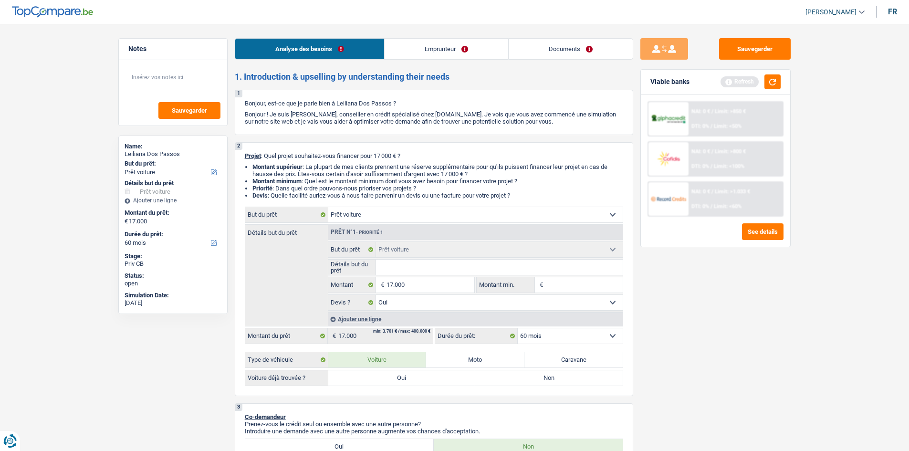
click at [461, 378] on label "Oui" at bounding box center [401, 377] width 147 height 15
click at [461, 378] on input "Oui" at bounding box center [401, 377] width 147 height 15
radio input "true"
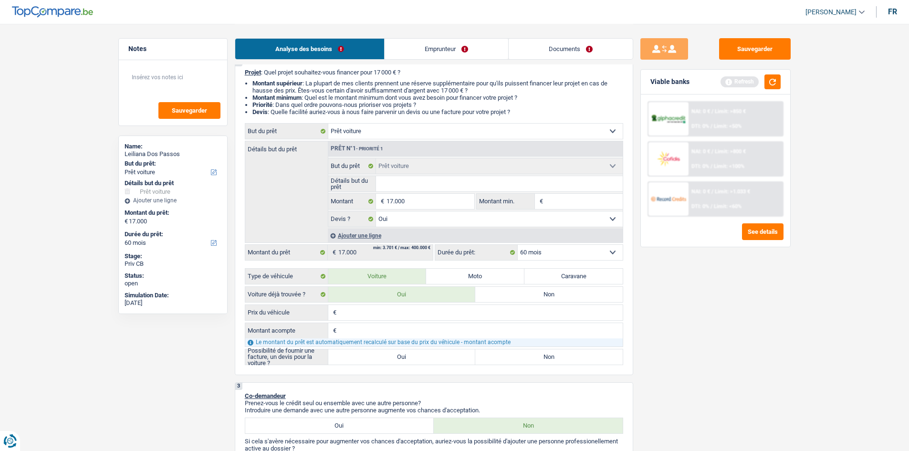
scroll to position [191, 0]
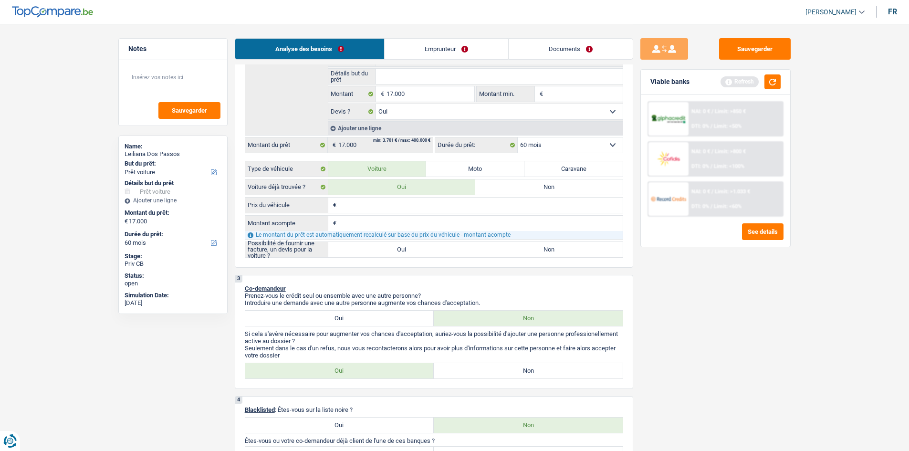
click at [388, 205] on input "Prix du véhicule" at bounding box center [481, 205] width 284 height 15
type input "1"
type input "19"
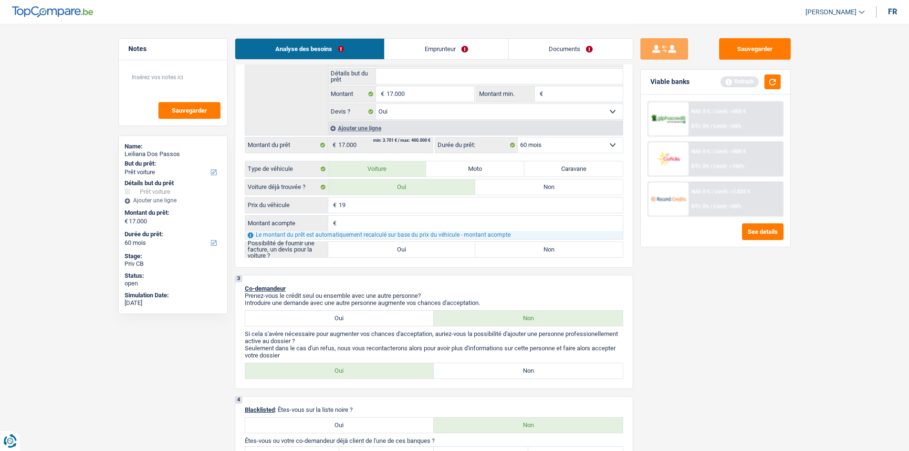
type input "190"
type input "1.900"
type input "19.000"
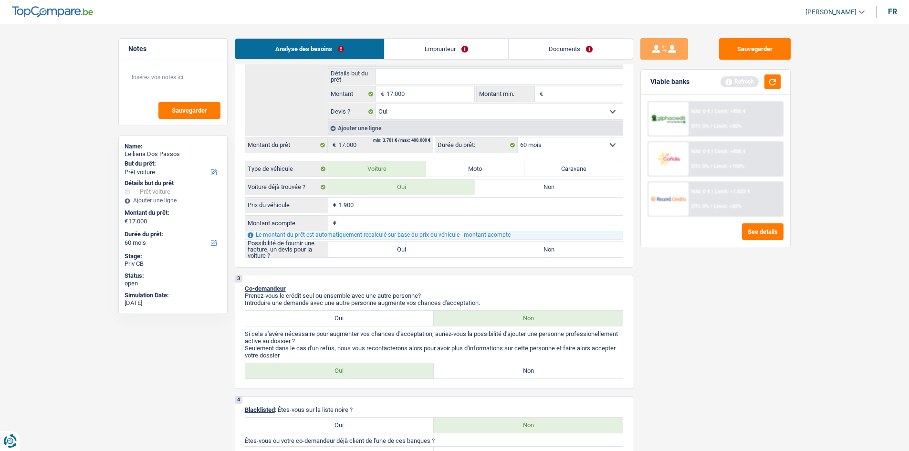
type input "19.000"
click at [345, 225] on input "Montant acompte" at bounding box center [481, 223] width 284 height 15
type input "2"
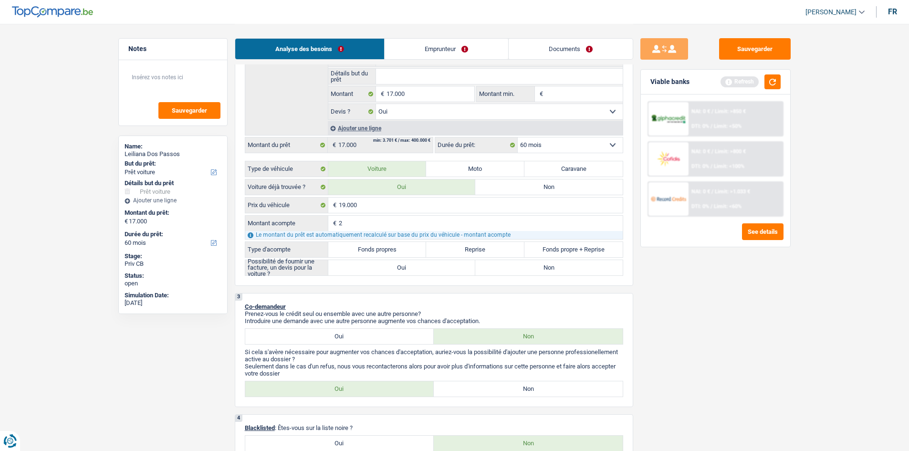
type input "20"
type input "200"
type input "2.000"
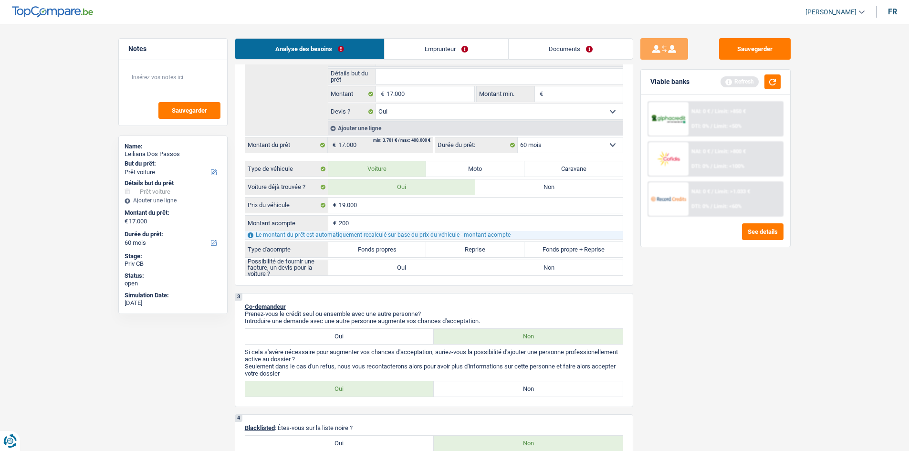
type input "2.000"
click at [652, 303] on div "Sauvegarder Viable banks Refresh NAI: 0 € / Limit: >850 € DTI: 0% / Limit: <50%…" at bounding box center [715, 237] width 165 height 398
click at [397, 256] on label "Fonds propres" at bounding box center [377, 249] width 98 height 15
click at [397, 256] on input "Fonds propres" at bounding box center [377, 249] width 98 height 15
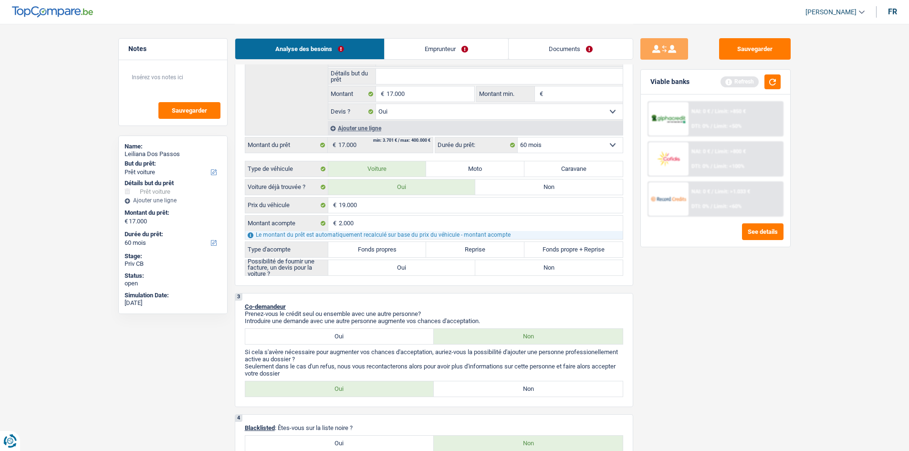
radio input "true"
click at [431, 267] on label "Oui" at bounding box center [401, 267] width 147 height 15
click at [431, 267] on input "Oui" at bounding box center [401, 267] width 147 height 15
radio input "true"
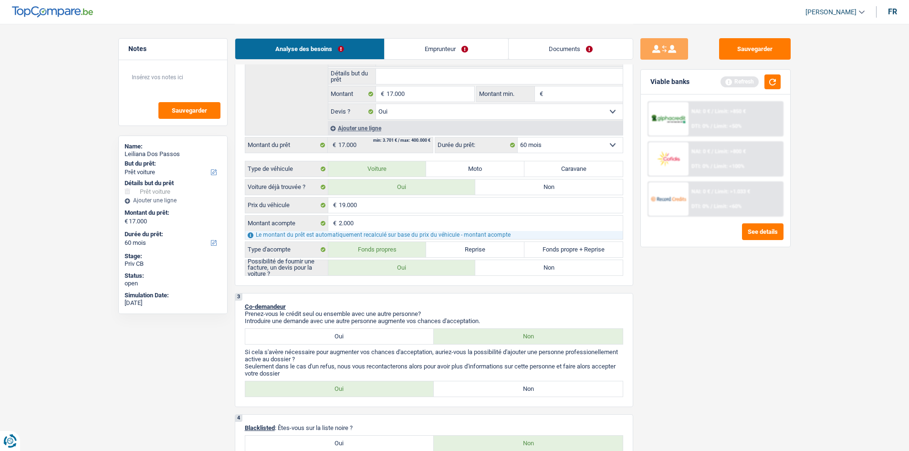
radio input "true"
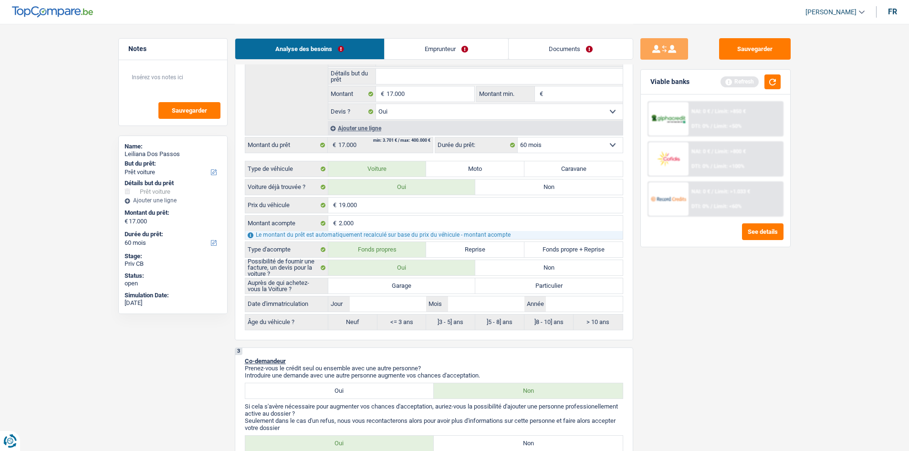
click at [442, 284] on label "Garage" at bounding box center [401, 285] width 147 height 15
click at [442, 284] on input "Garage" at bounding box center [401, 285] width 147 height 15
radio input "true"
click at [451, 284] on label "Garage" at bounding box center [401, 285] width 147 height 15
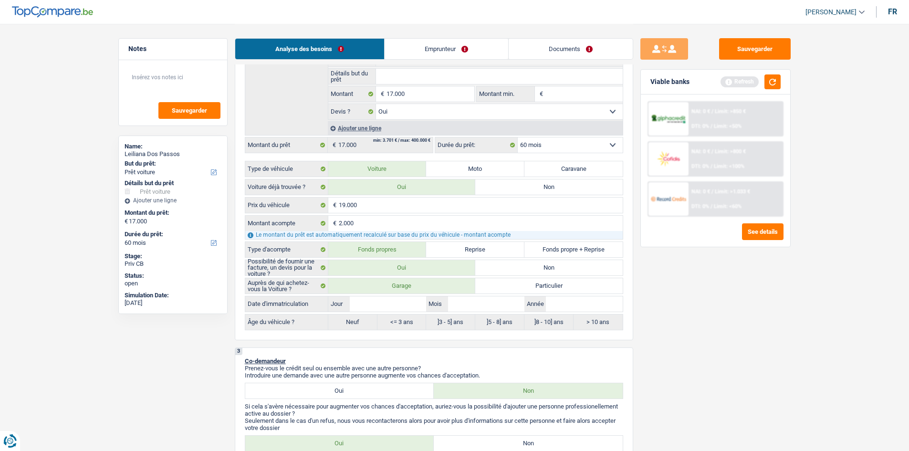
click at [451, 284] on input "Garage" at bounding box center [401, 285] width 147 height 15
radio input "true"
click at [392, 82] on input "Détails but du prêt" at bounding box center [499, 76] width 247 height 15
type input "n"
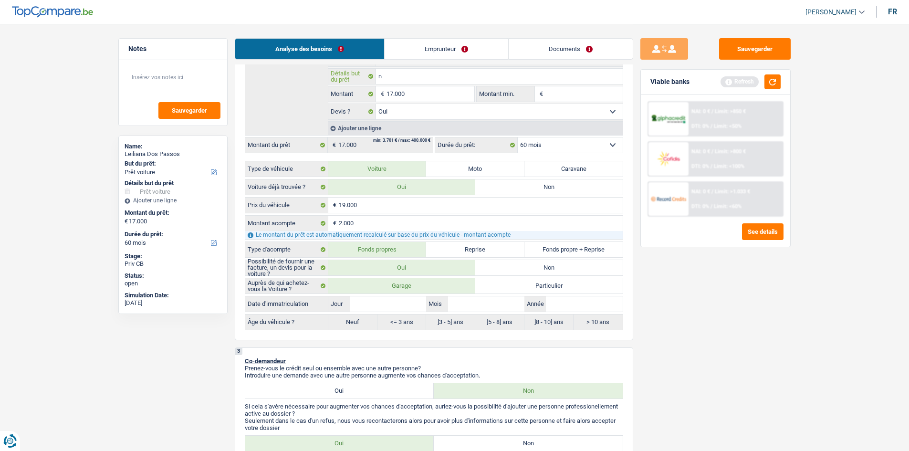
type input "ni"
type input "nis"
type input "niss"
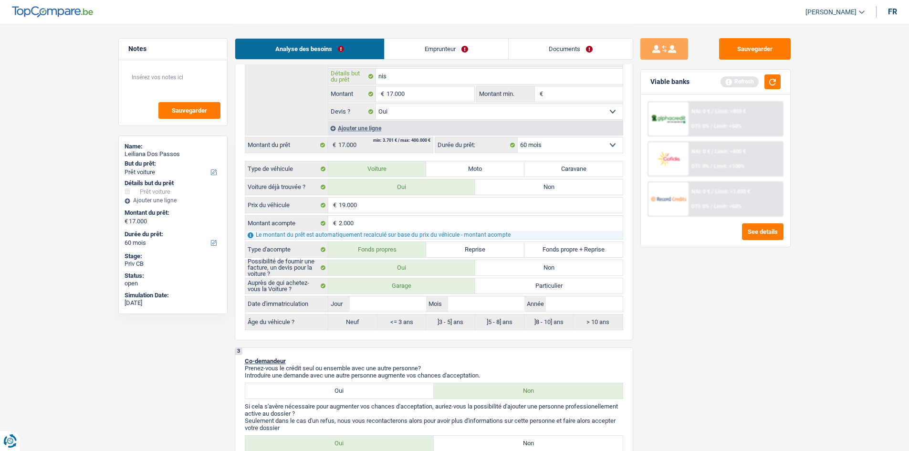
type input "niss"
type input "nissa"
type input "nissan"
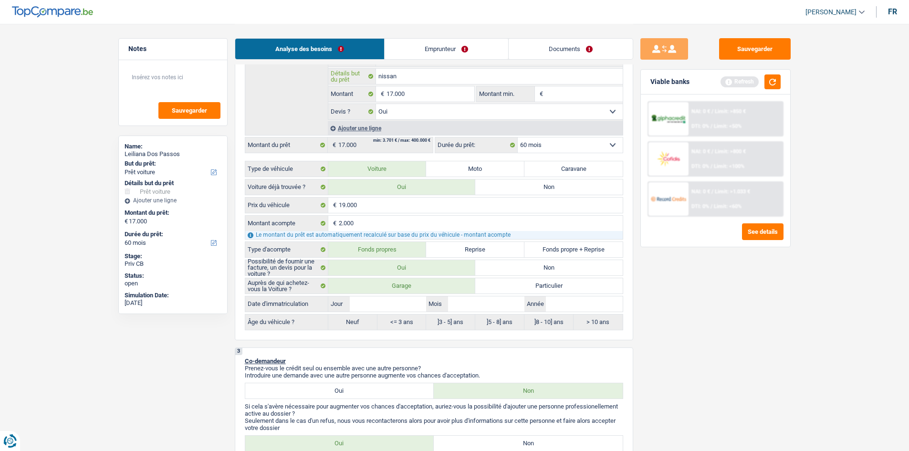
type input "nissan"
type input "nissan j"
type input "nissan ju"
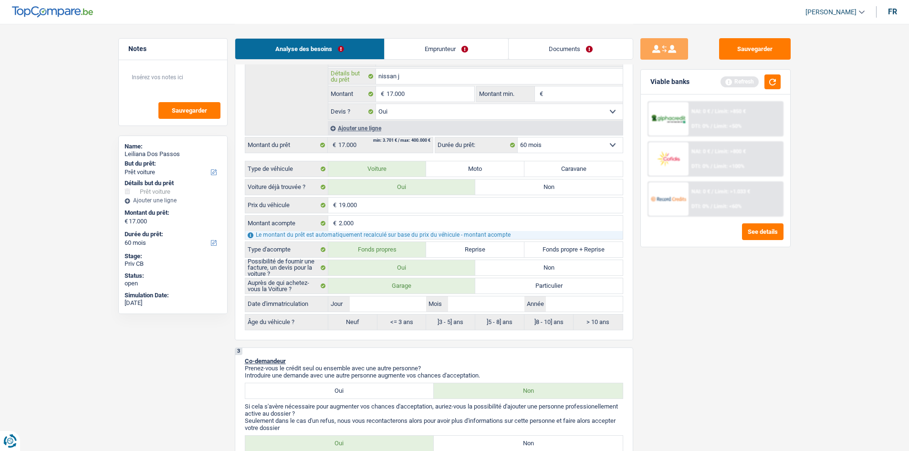
type input "nissan ju"
type input "nissan juk"
type input "nissan juke"
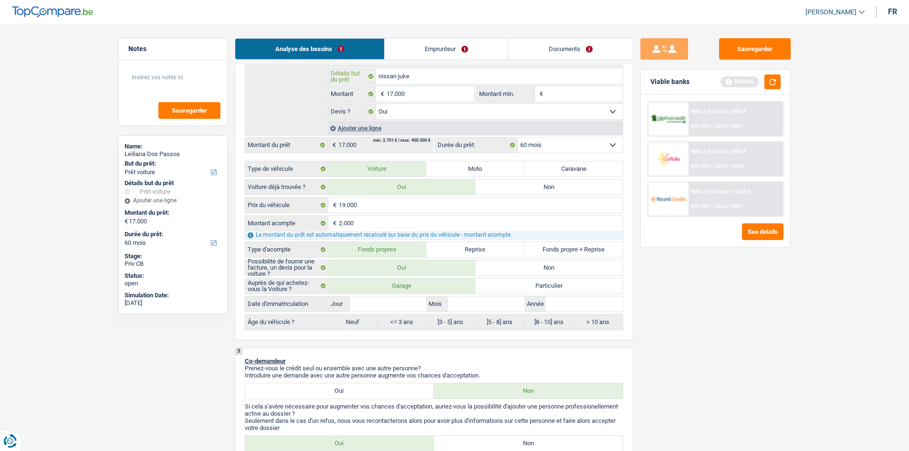
type input "nissan juke"
click at [576, 299] on input "Année" at bounding box center [584, 303] width 76 height 15
type input "2"
type input "20"
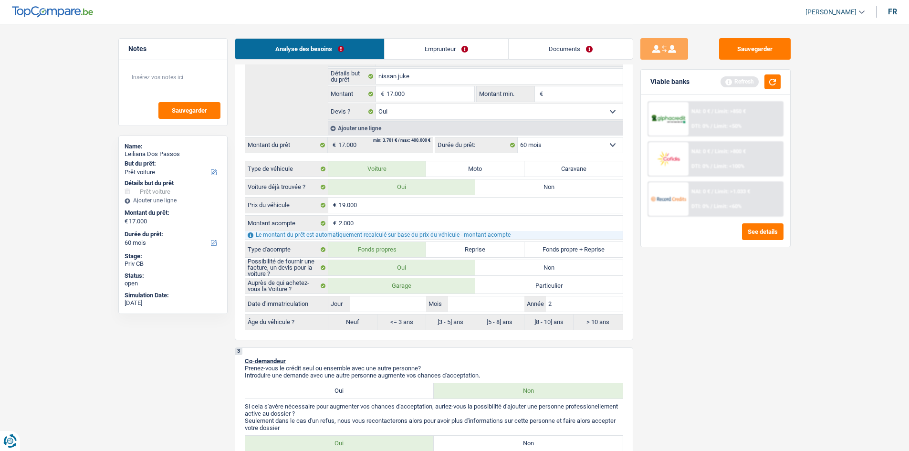
type input "20"
type input "202"
type input "2021"
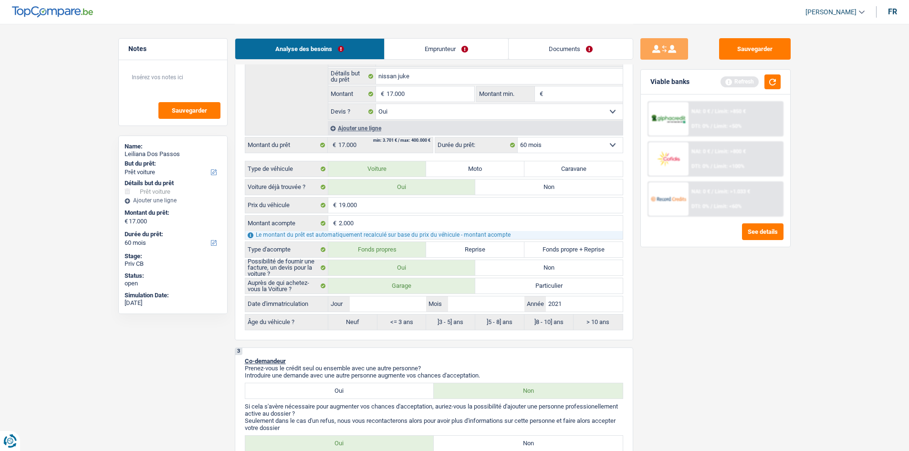
type input "2021"
click at [470, 300] on input "Mois" at bounding box center [486, 303] width 76 height 15
type input "0"
type input "05"
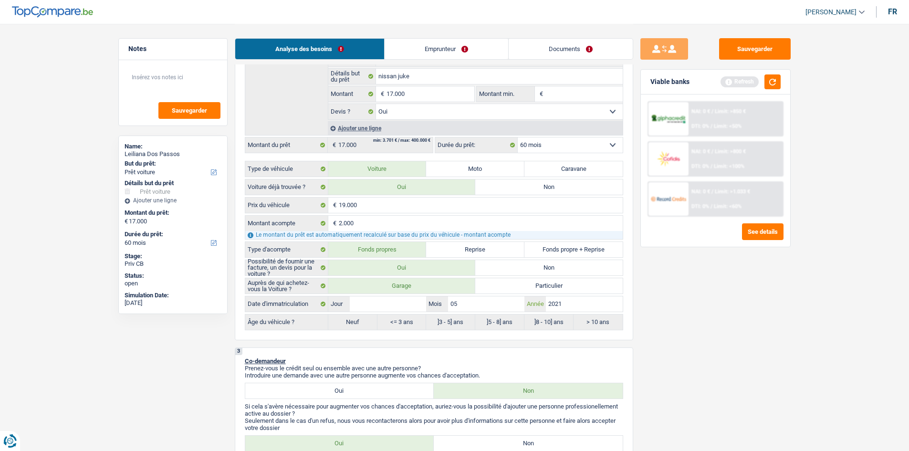
type input "05"
click at [415, 305] on input "Jour" at bounding box center [388, 303] width 76 height 15
type input "0"
type input "01"
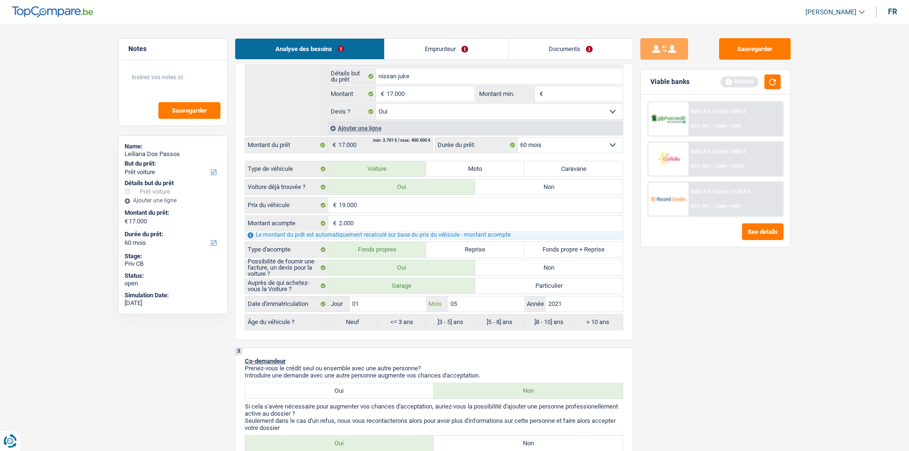
radio input "false"
type input "01"
radio input "true"
click at [789, 354] on div "Sauvegarder Viable banks Refresh NAI: 0 € / Limit: >850 € DTI: 0% / Limit: <50%…" at bounding box center [715, 237] width 165 height 398
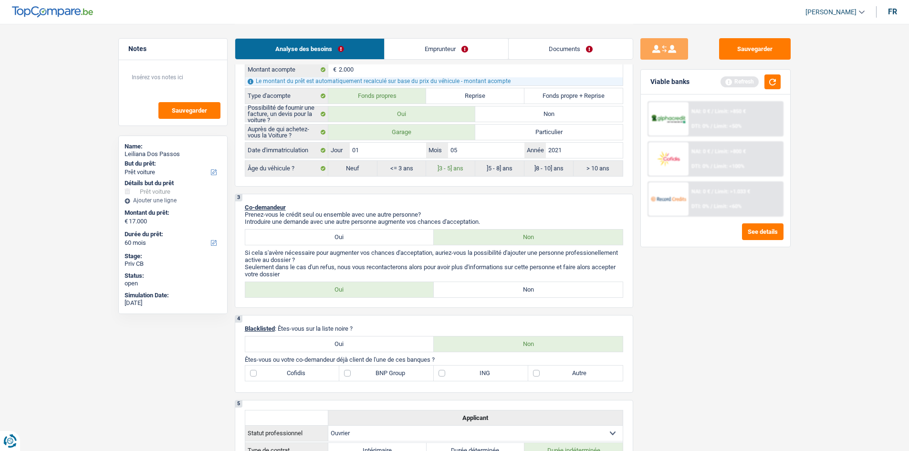
scroll to position [430, 0]
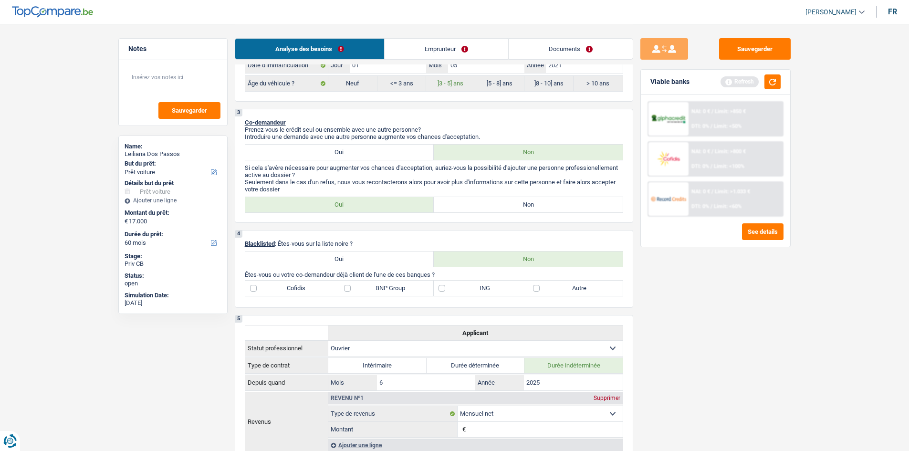
click at [299, 254] on label "Oui" at bounding box center [339, 259] width 189 height 15
click at [299, 254] on input "Oui" at bounding box center [339, 259] width 189 height 15
radio input "true"
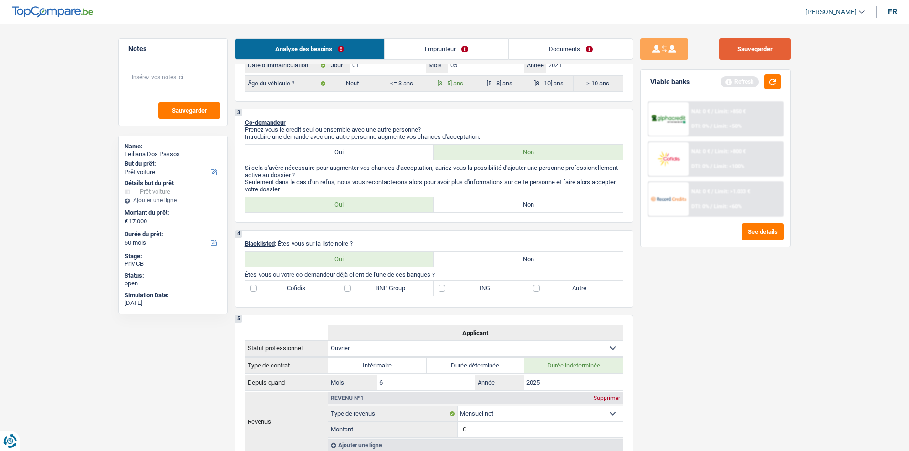
drag, startPoint x: 739, startPoint y: 51, endPoint x: 730, endPoint y: 50, distance: 9.1
click at [739, 51] on button "Sauvegarder" at bounding box center [755, 48] width 72 height 21
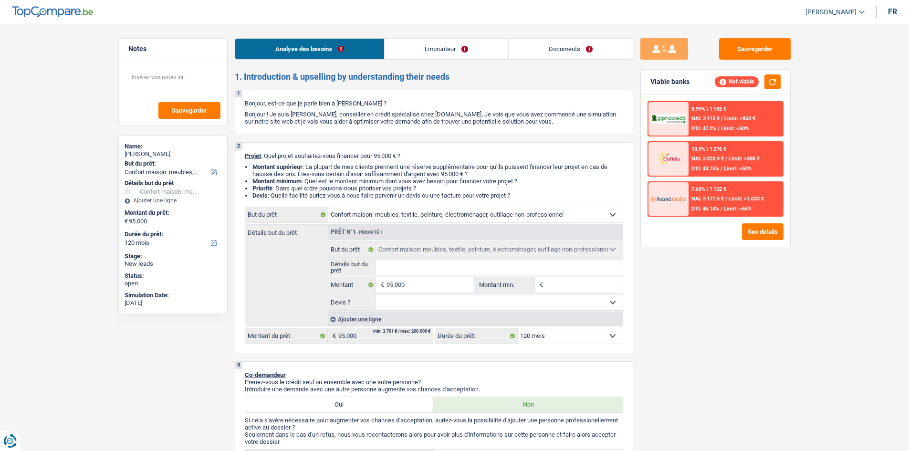
select select "household"
select select "120"
select select "household"
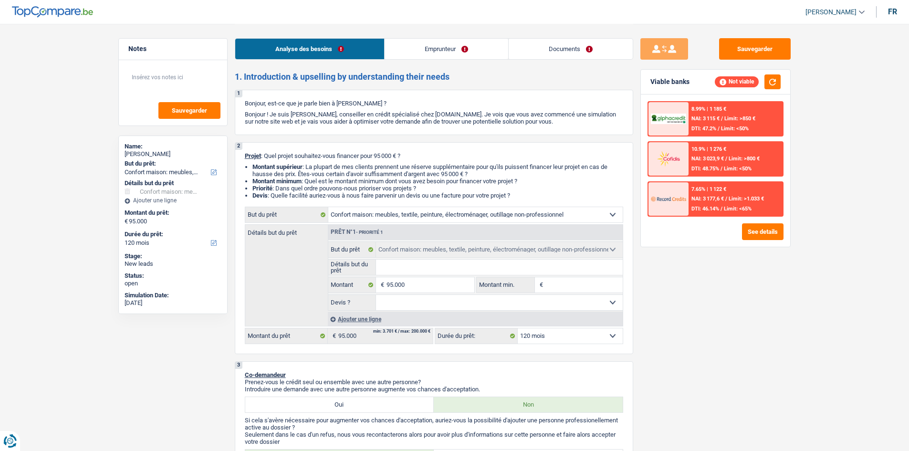
select select "120"
select select "worker"
select select "netSalary"
select select "rents"
select select "household"
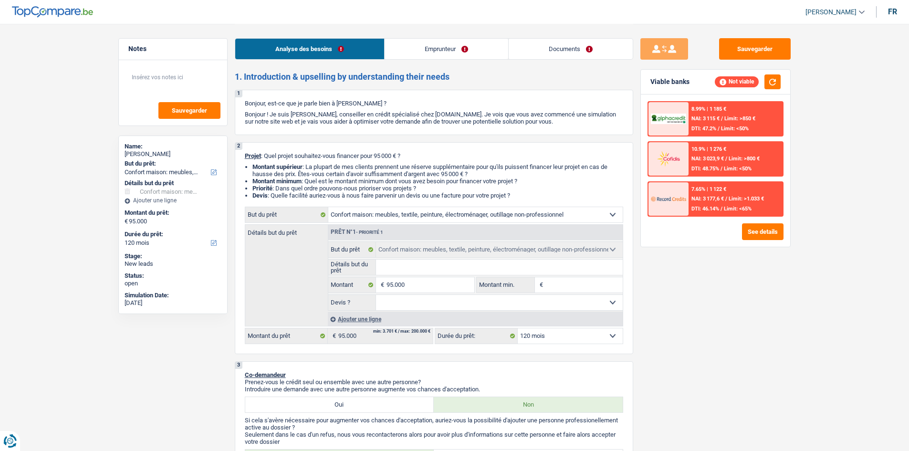
select select "household"
select select "120"
drag, startPoint x: 515, startPoint y: 216, endPoint x: 510, endPoint y: 216, distance: 5.7
click at [515, 216] on select "Confort maison: meubles, textile, peinture, électroménager, outillage non-profe…" at bounding box center [475, 214] width 294 height 15
click at [287, 307] on div "Détails but du prêt Prêt n°1 - Priorité 1 Confort maison: meubles, textile, pei…" at bounding box center [434, 275] width 378 height 102
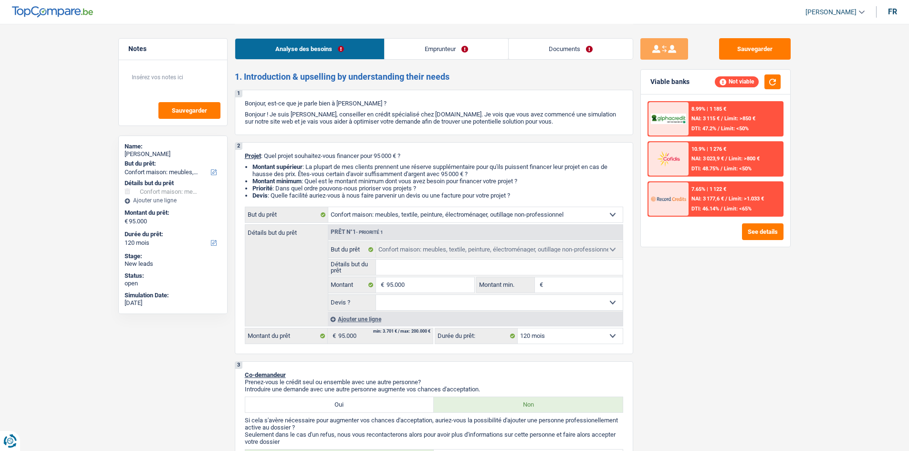
click at [566, 285] on input "Montant min." at bounding box center [583, 284] width 77 height 15
click at [426, 283] on input "95.000" at bounding box center [430, 284] width 87 height 15
type input "9.500"
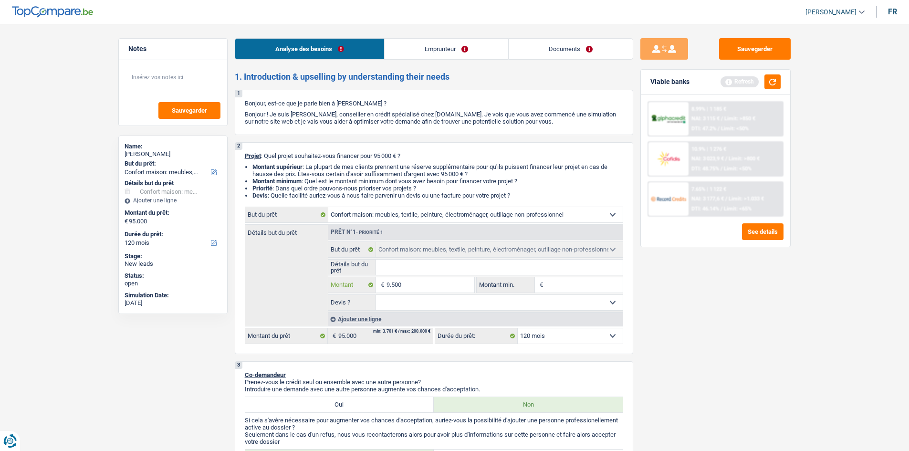
type input "950"
type input "95"
type input "9"
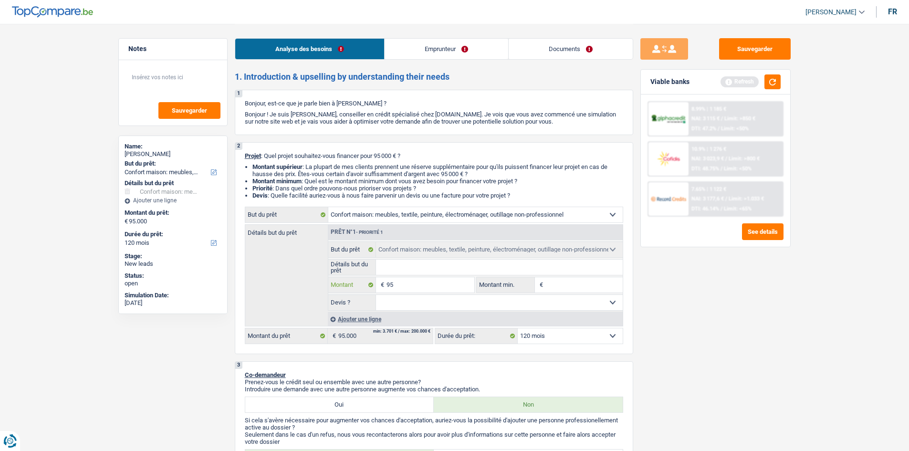
type input "9"
type input "99"
type input "999"
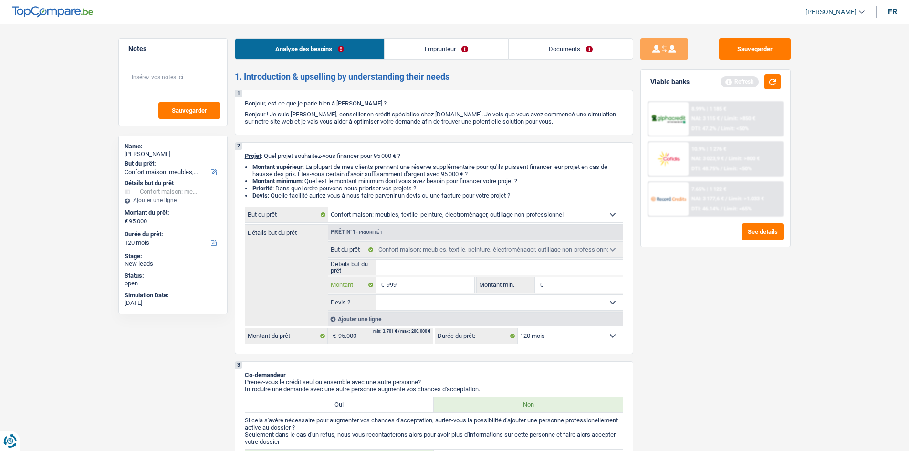
type input "9.999"
type input "99.999"
type input "999.999"
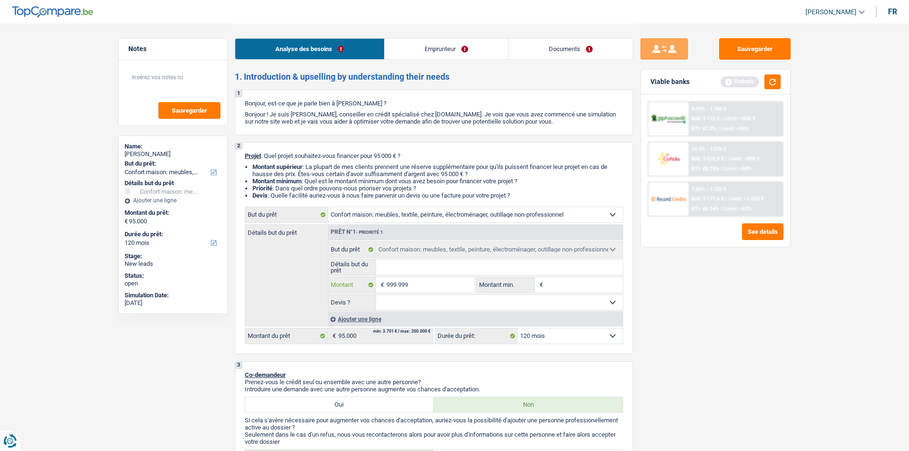
type input "999.999"
type input "99.999"
click at [767, 78] on button "button" at bounding box center [773, 81] width 16 height 15
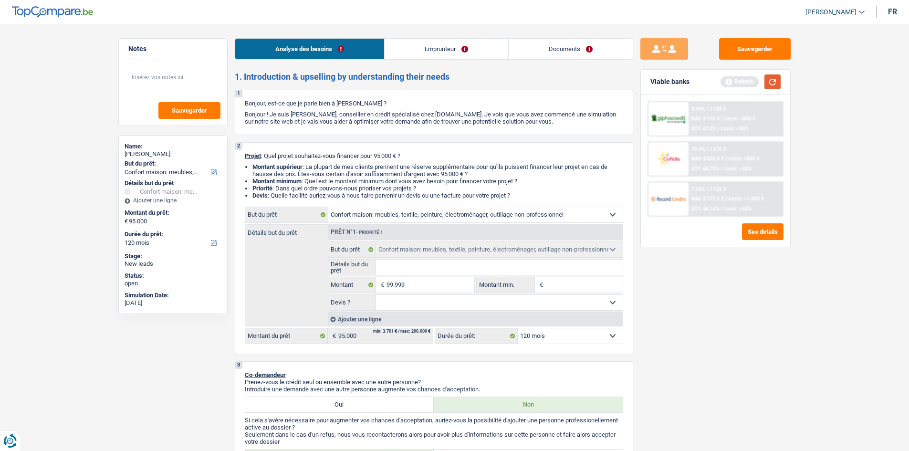
type input "99.999"
select select "144"
type input "99.999"
select select "144"
type input "99.999"
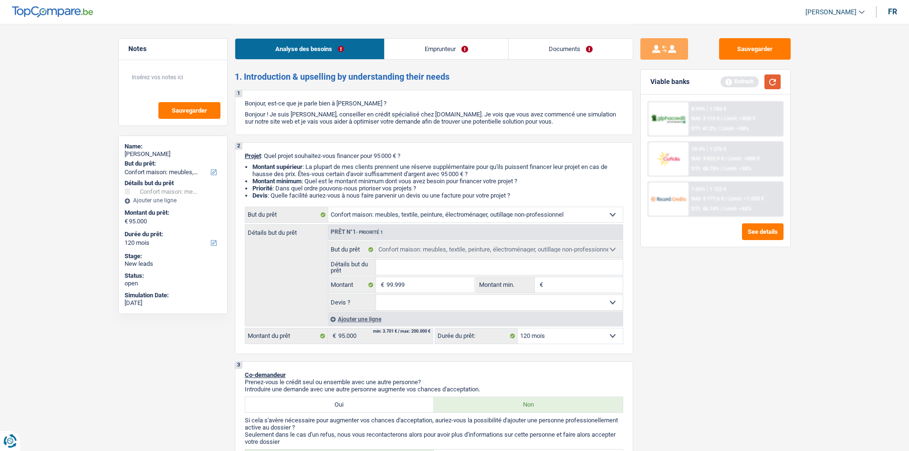
select select "144"
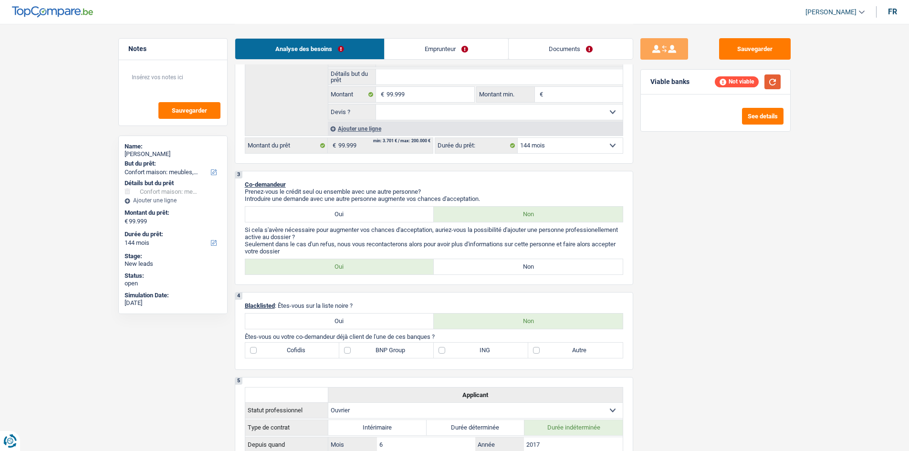
scroll to position [191, 0]
drag, startPoint x: 492, startPoint y: 262, endPoint x: 486, endPoint y: 279, distance: 18.1
click at [491, 262] on label "Non" at bounding box center [528, 266] width 189 height 15
click at [491, 262] on input "Non" at bounding box center [528, 266] width 189 height 15
radio input "true"
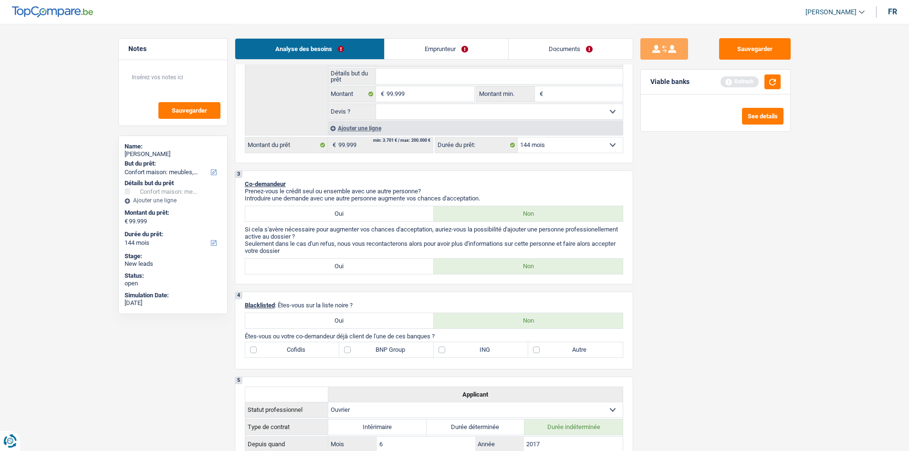
click at [550, 348] on label "Autre" at bounding box center [575, 349] width 94 height 15
click at [550, 348] on input "Autre" at bounding box center [575, 349] width 94 height 15
checkbox input "true"
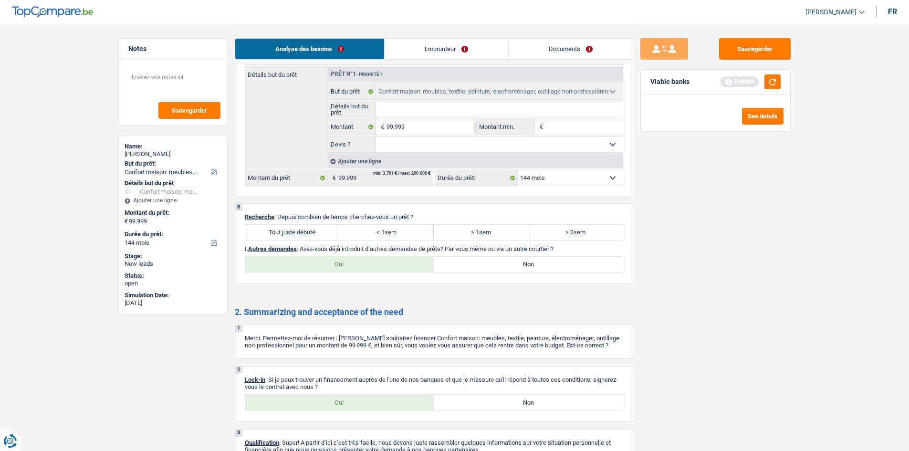
scroll to position [720, 0]
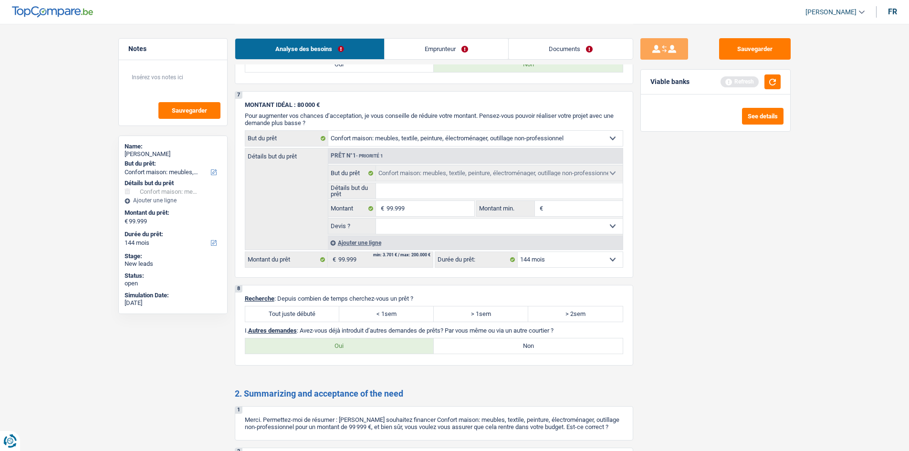
click at [274, 314] on label "Tout juste débuté" at bounding box center [292, 313] width 94 height 15
click at [274, 314] on input "Tout juste débuté" at bounding box center [292, 313] width 94 height 15
radio input "true"
click at [465, 343] on label "Non" at bounding box center [528, 345] width 189 height 15
click at [465, 343] on input "Non" at bounding box center [528, 345] width 189 height 15
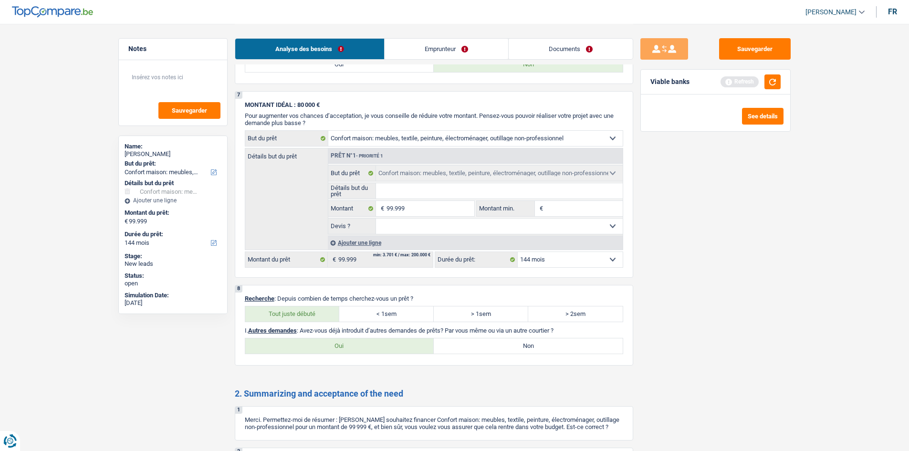
radio input "true"
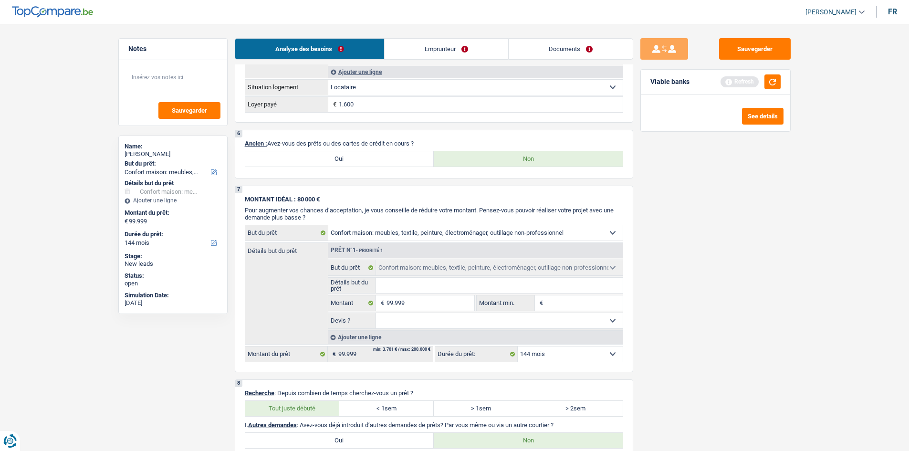
scroll to position [577, 0]
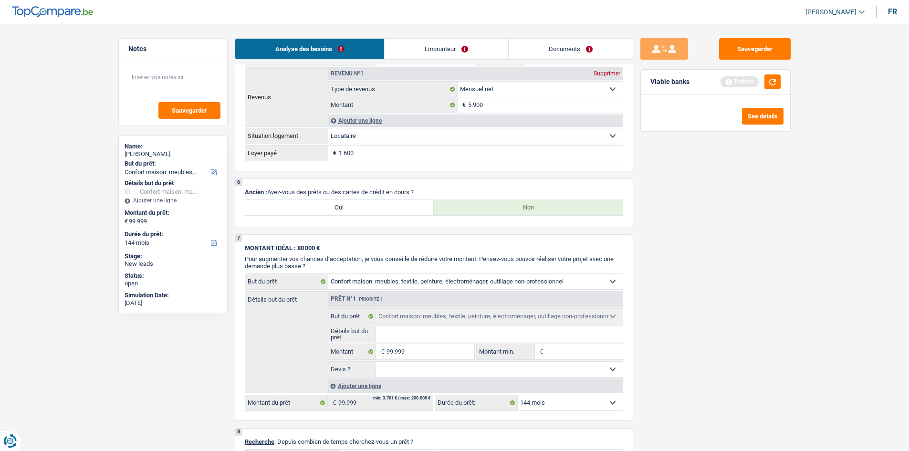
click at [422, 54] on link "Emprunteur" at bounding box center [447, 49] width 124 height 21
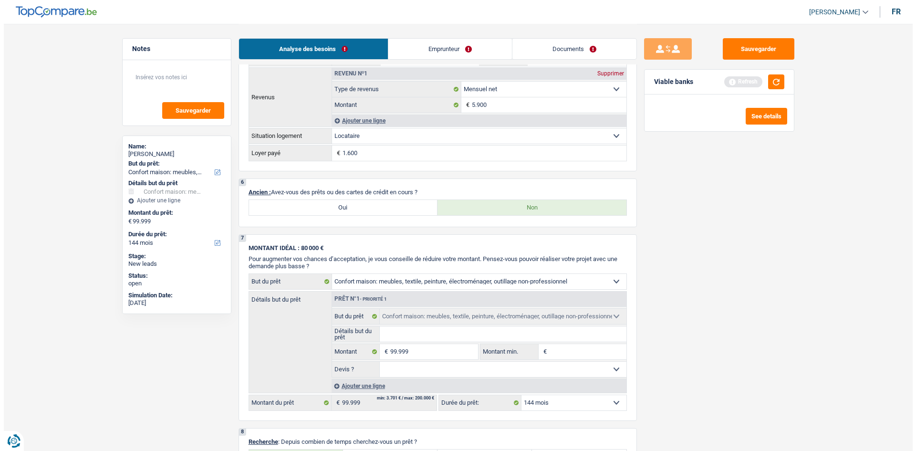
scroll to position [0, 0]
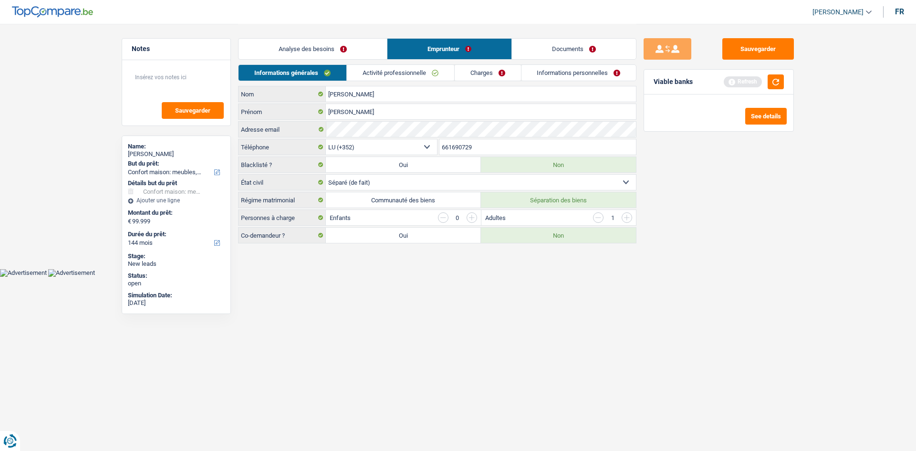
click at [598, 217] on input "button" at bounding box center [598, 217] width 10 height 10
click at [404, 69] on link "Activité professionnelle" at bounding box center [400, 73] width 107 height 16
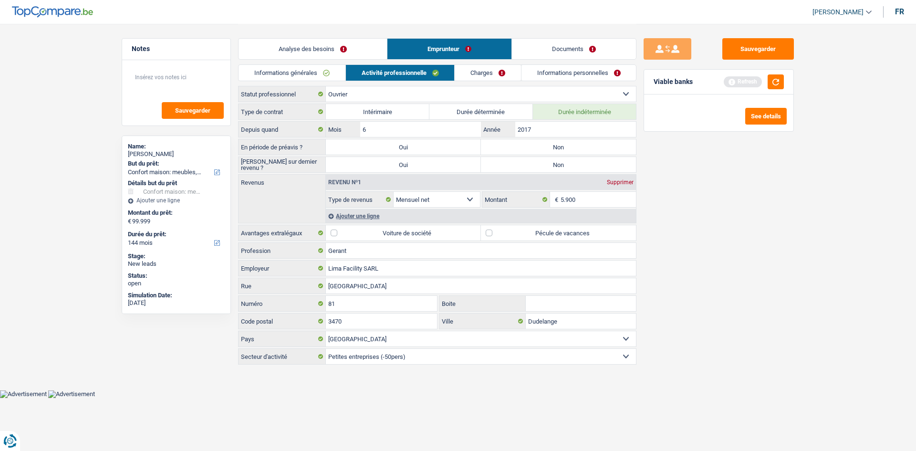
click at [341, 235] on label "Voiture de société" at bounding box center [403, 232] width 155 height 15
click at [341, 235] on input "Voiture de société" at bounding box center [403, 232] width 155 height 15
checkbox input "true"
click at [506, 233] on label "Pécule de vacances" at bounding box center [558, 232] width 155 height 15
click at [506, 233] on input "Pécule de vacances" at bounding box center [558, 232] width 155 height 15
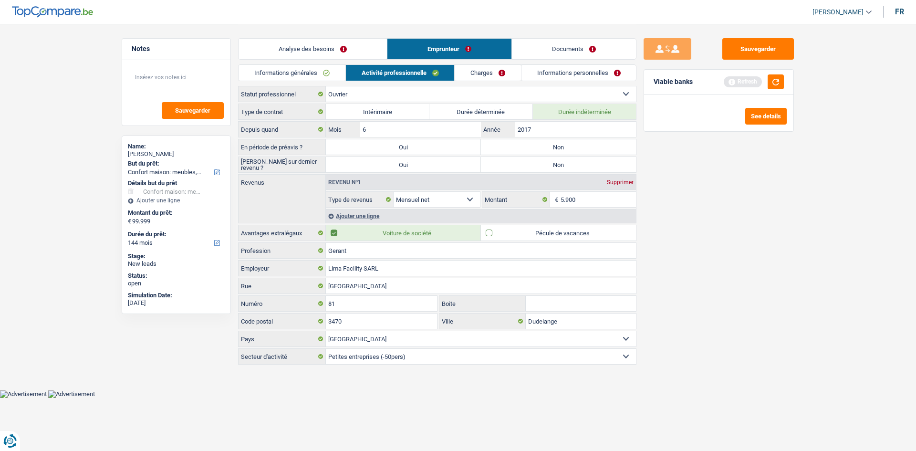
checkbox input "true"
click at [534, 138] on div "Type de contrat Intérimaire Durée déterminée Durée indéterminée Depuis quand 6 …" at bounding box center [437, 234] width 399 height 261
click at [535, 148] on label "Non" at bounding box center [558, 146] width 155 height 15
click at [535, 148] on input "Non" at bounding box center [558, 146] width 155 height 15
radio input "true"
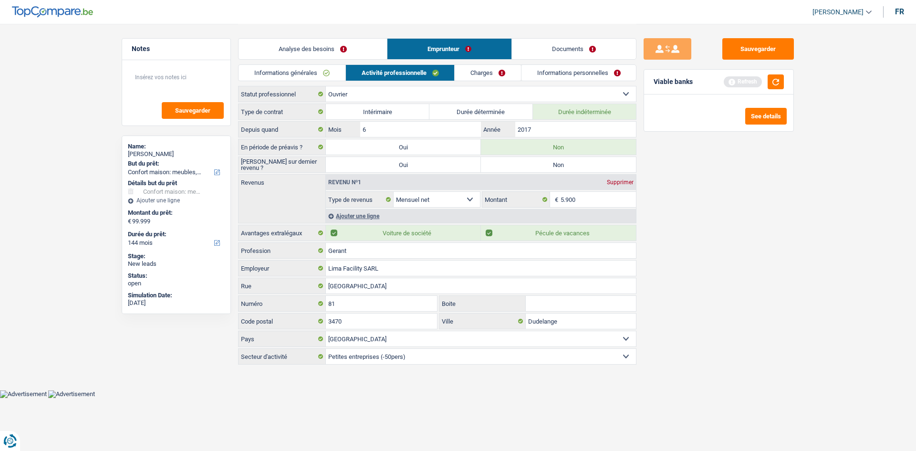
click at [540, 165] on label "Non" at bounding box center [558, 164] width 155 height 15
click at [540, 165] on input "Non" at bounding box center [558, 164] width 155 height 15
radio input "true"
click at [492, 75] on link "Charges" at bounding box center [488, 73] width 66 height 16
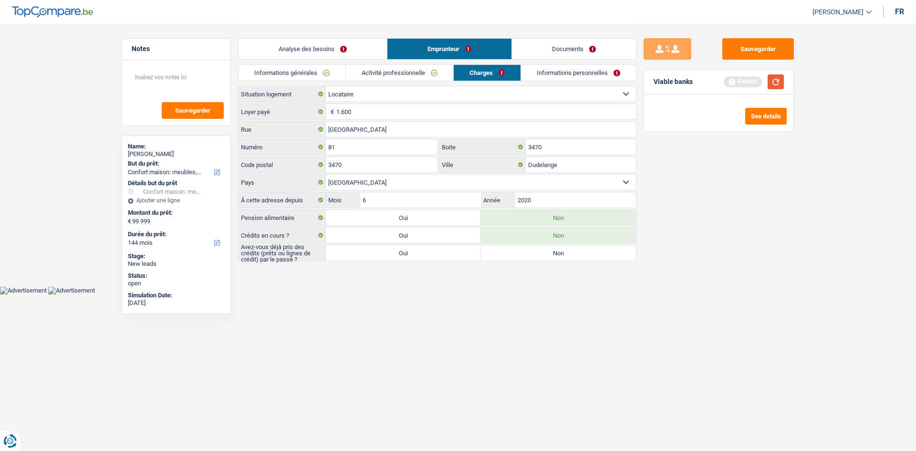
click at [771, 87] on button "button" at bounding box center [776, 81] width 16 height 15
click at [364, 43] on link "Analyse des besoins" at bounding box center [313, 49] width 148 height 21
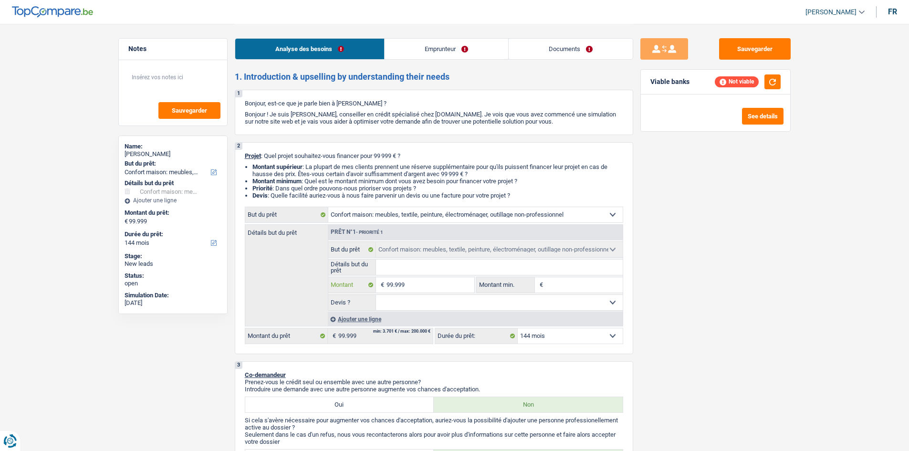
click at [427, 285] on input "99.999" at bounding box center [430, 284] width 87 height 15
drag, startPoint x: 539, startPoint y: 336, endPoint x: 535, endPoint y: 346, distance: 10.7
click at [539, 336] on select "12 mois 18 mois 24 mois 30 mois 36 mois 42 mois 48 mois 60 mois 72 mois 84 mois…" at bounding box center [570, 335] width 105 height 15
select select "120"
click at [518, 328] on select "12 mois 18 mois 24 mois 30 mois 36 mois 42 mois 48 mois 60 mois 72 mois 84 mois…" at bounding box center [570, 335] width 105 height 15
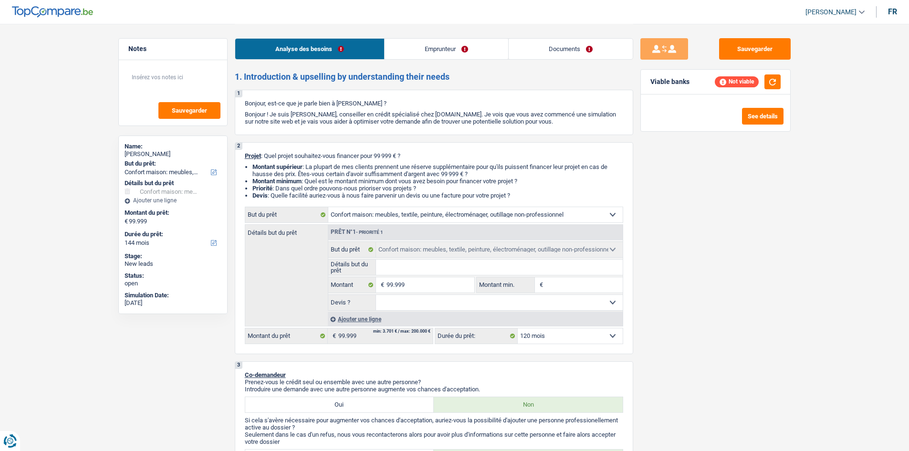
select select "120"
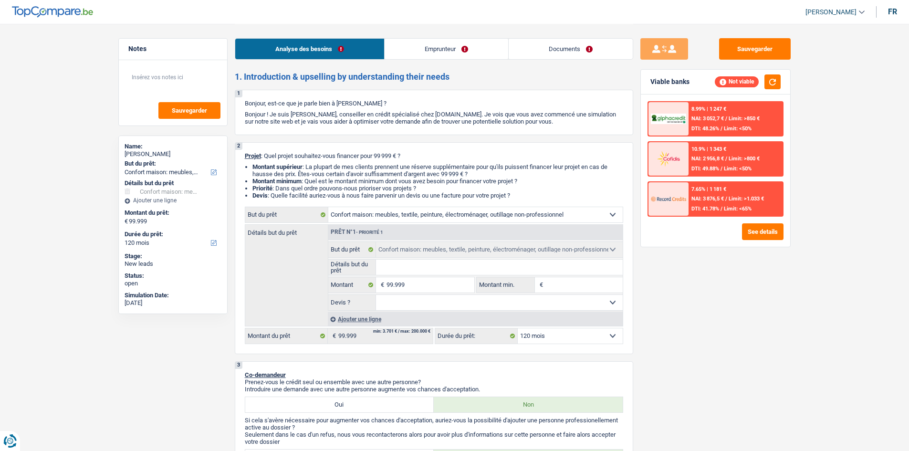
click at [422, 50] on link "Emprunteur" at bounding box center [447, 49] width 124 height 21
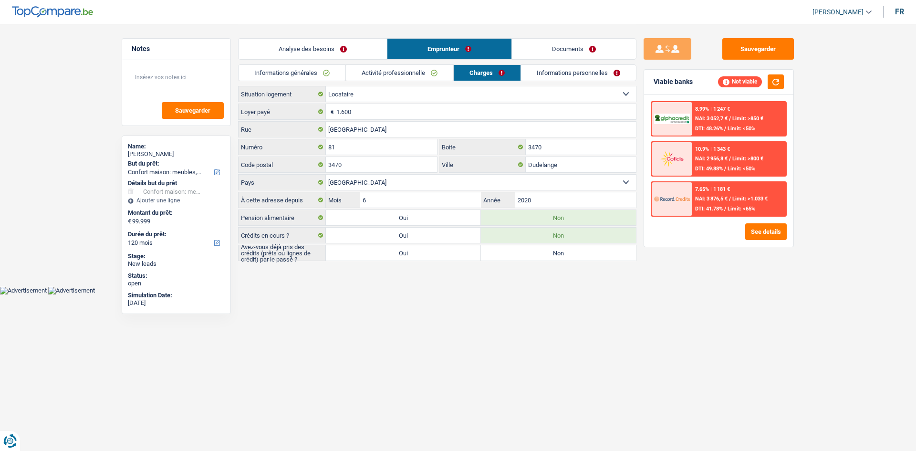
click at [491, 253] on label "Non" at bounding box center [558, 252] width 155 height 15
click at [491, 253] on input "Non" at bounding box center [558, 252] width 155 height 15
radio input "true"
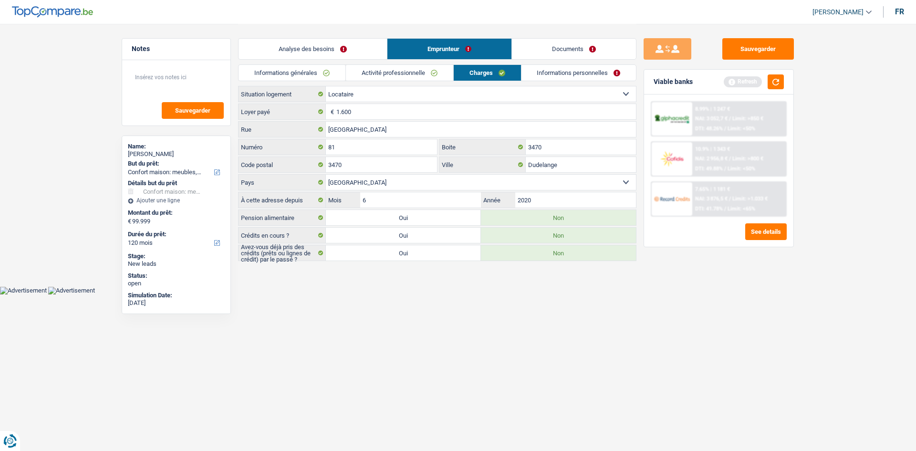
click at [563, 70] on link "Informations personnelles" at bounding box center [579, 73] width 115 height 16
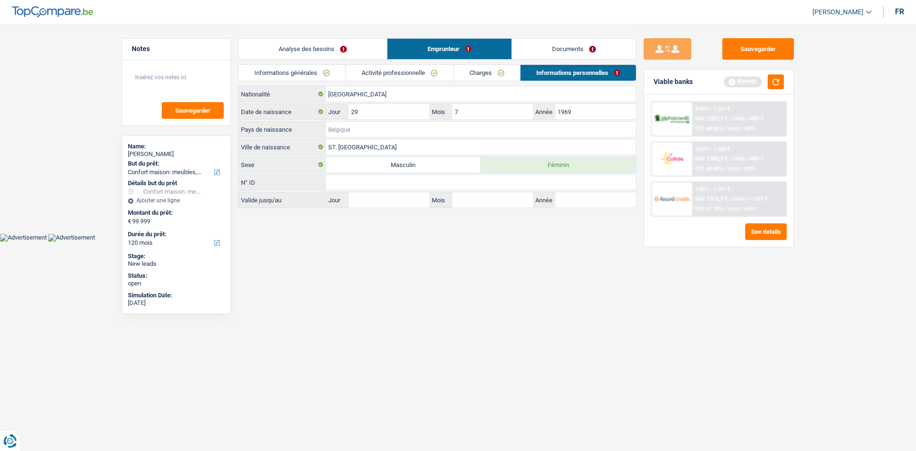
click at [347, 134] on input "Pays de naissance" at bounding box center [481, 129] width 310 height 15
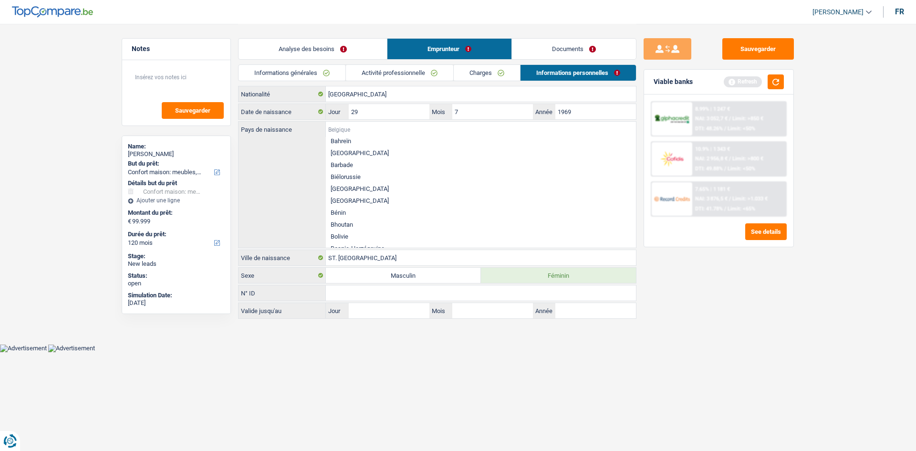
scroll to position [286, 0]
type input "p"
type input "o"
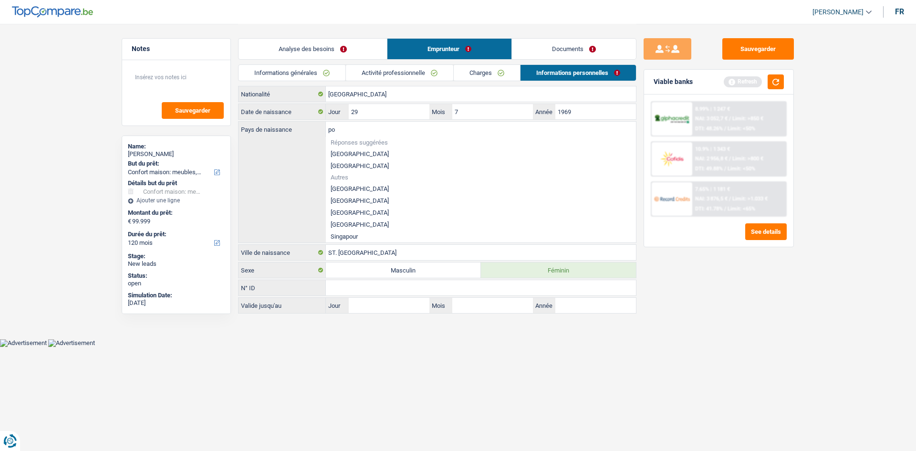
scroll to position [0, 0]
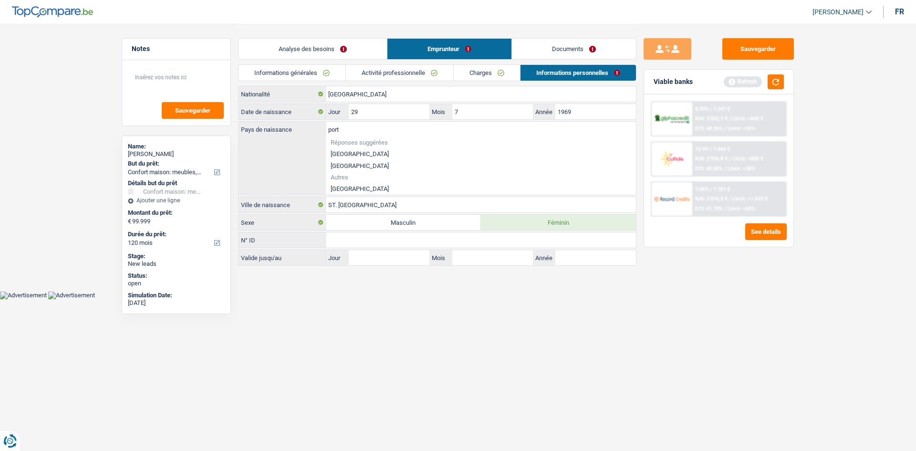
click at [348, 191] on div "port Pays de naissance Réponses suggérées Belgique Luxembourg Autres Portugal T…" at bounding box center [438, 158] width 398 height 73
click at [345, 191] on div "Tous les champs sont obligatoires. Veuillez sélectionner une option" at bounding box center [466, 193] width 276 height 4
click at [338, 189] on li "Portugal" at bounding box center [481, 189] width 310 height 12
type input "Portugal"
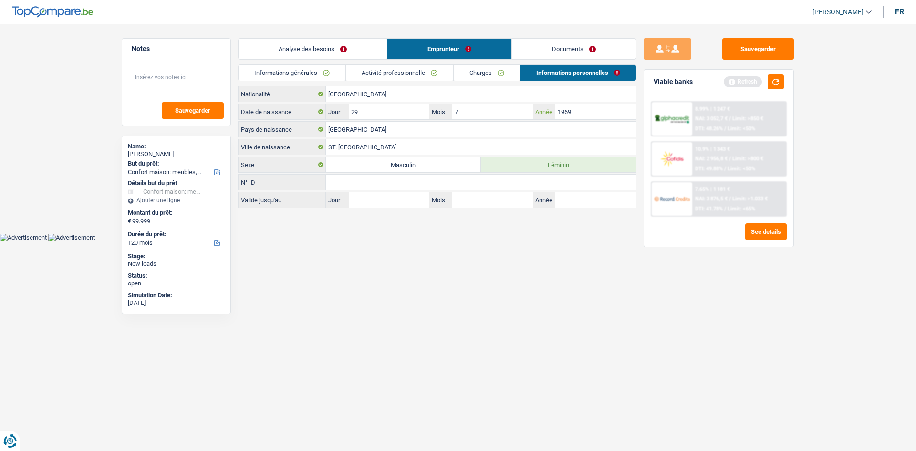
click at [585, 115] on input "1969" at bounding box center [596, 111] width 81 height 15
type input "1992"
click at [504, 113] on input "7" at bounding box center [492, 111] width 81 height 15
type input "10"
click at [371, 111] on input "29" at bounding box center [389, 111] width 81 height 15
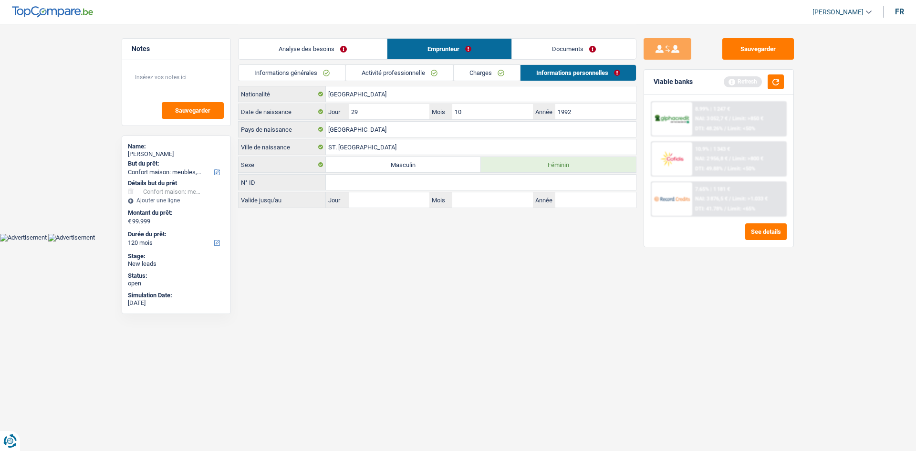
click at [561, 241] on html "Vous avez le contrôle de vos données Nous utilisons des cookies, tout comme nos…" at bounding box center [458, 120] width 916 height 241
click at [769, 78] on button "button" at bounding box center [776, 81] width 16 height 15
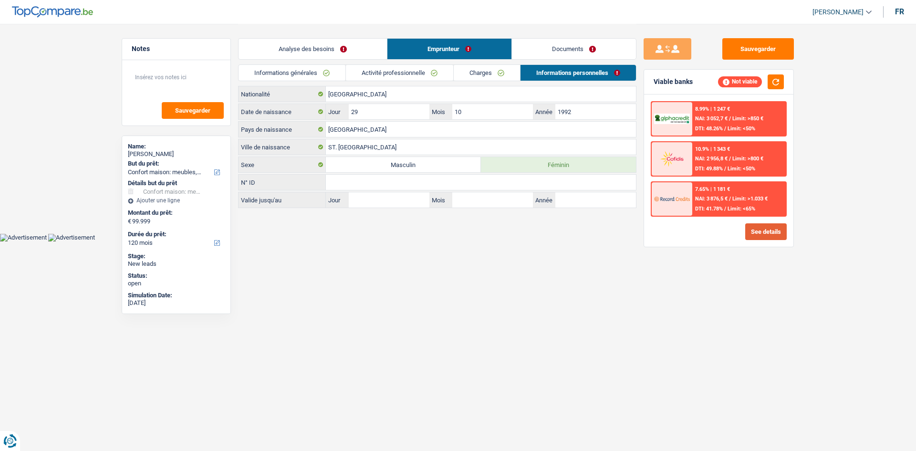
click at [774, 238] on button "See details" at bounding box center [766, 231] width 42 height 17
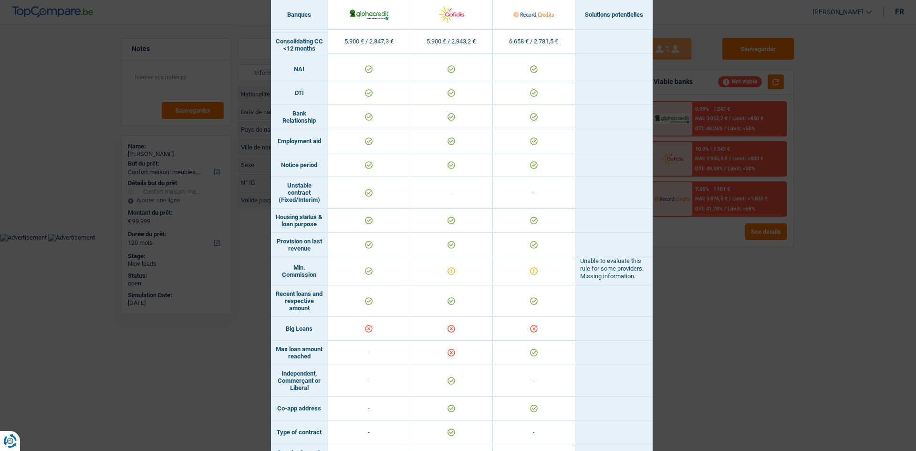
scroll to position [448, 0]
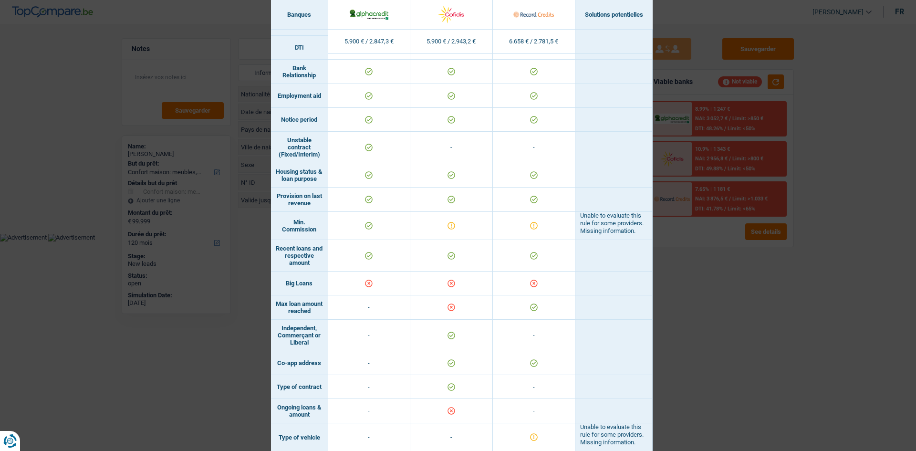
click at [668, 409] on div "Banks conditions × Banques Solutions potentielles Revenus / Charges 5.900 € / 2…" at bounding box center [458, 225] width 916 height 451
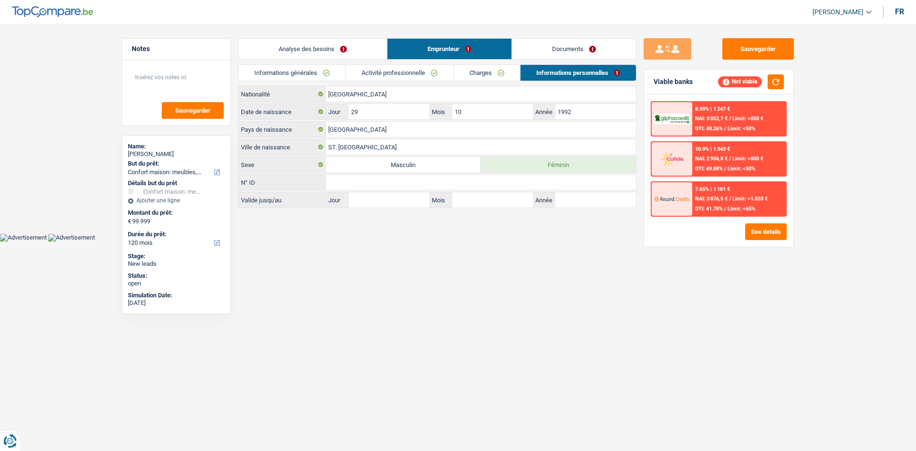
click at [306, 47] on link "Analyse des besoins" at bounding box center [313, 49] width 148 height 21
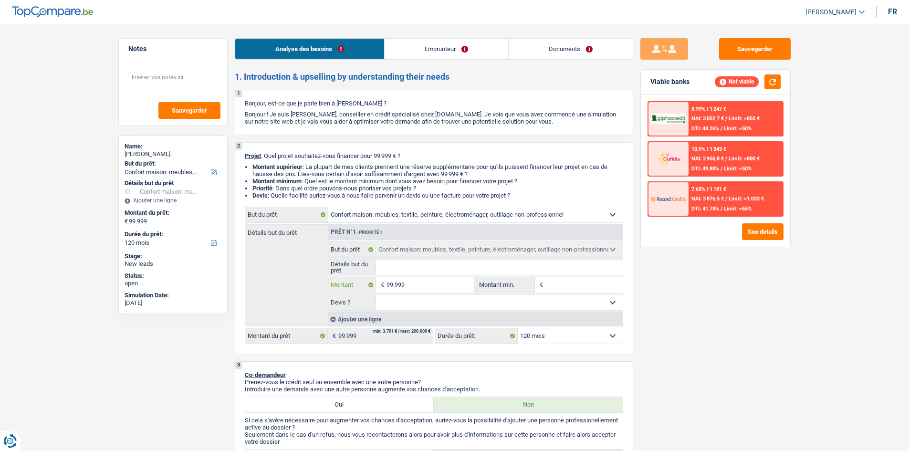
click at [439, 288] on input "99.999" at bounding box center [430, 284] width 87 height 15
type input "9.999"
type input "999"
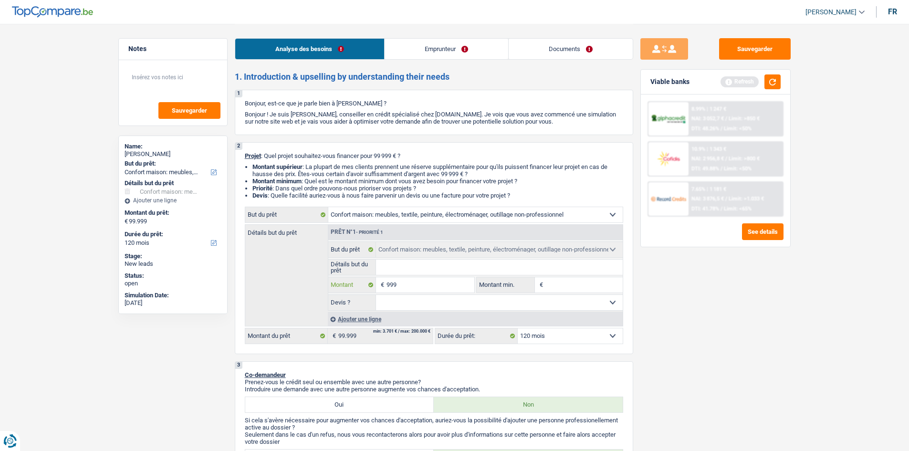
type input "99"
type input "990"
type input "9.900"
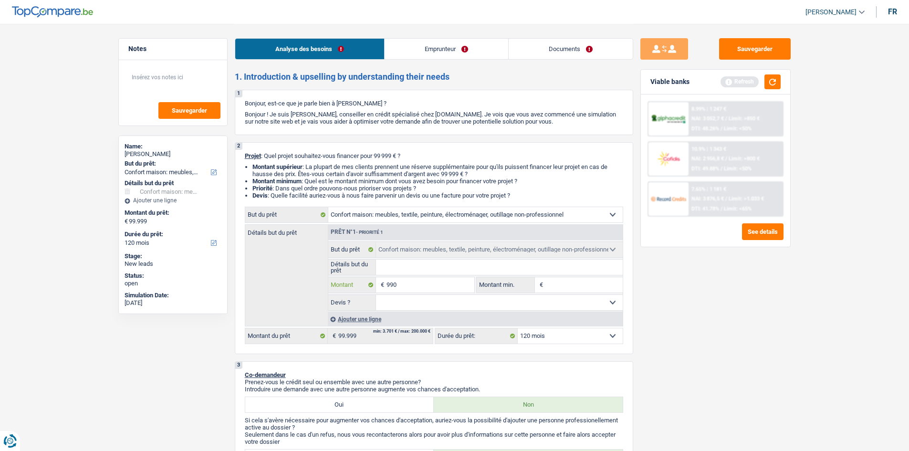
type input "9.900"
type input "99.000"
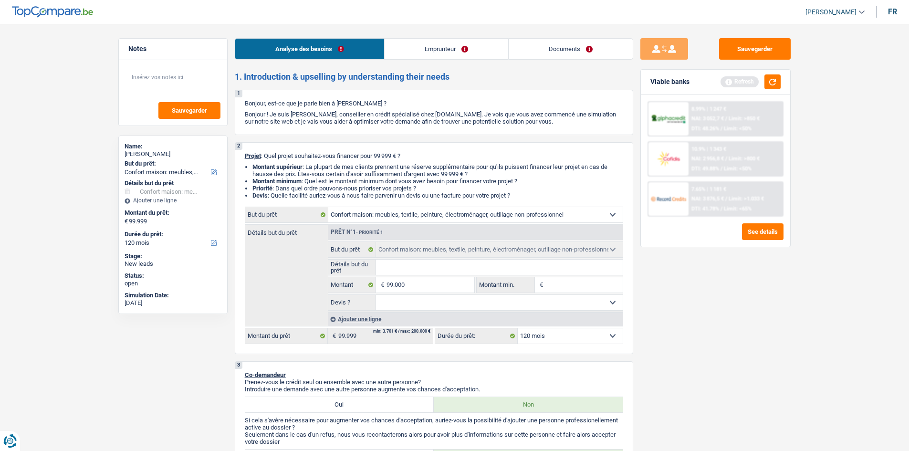
select select "144"
type input "99.000"
select select "144"
type input "99.000"
select select "144"
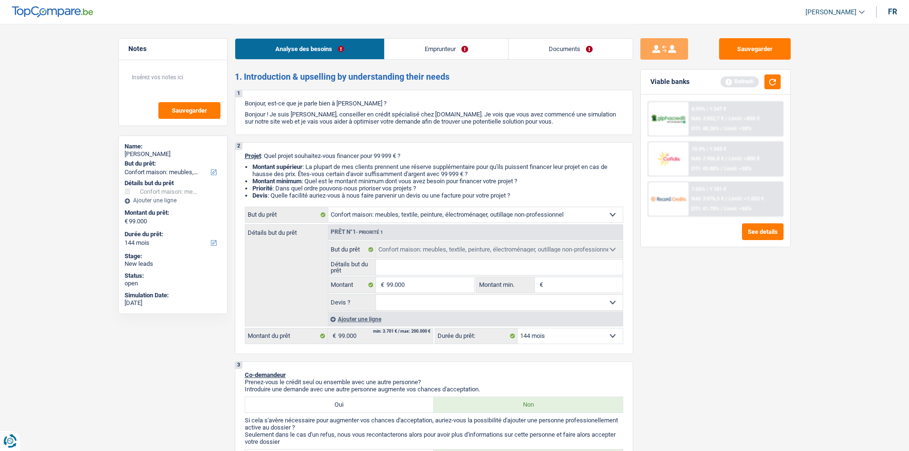
click at [706, 318] on div "Sauvegarder Viable banks Refresh 8.99% | 1 247 € NAI: 3 052,7 € / Limit: >850 €…" at bounding box center [715, 237] width 165 height 398
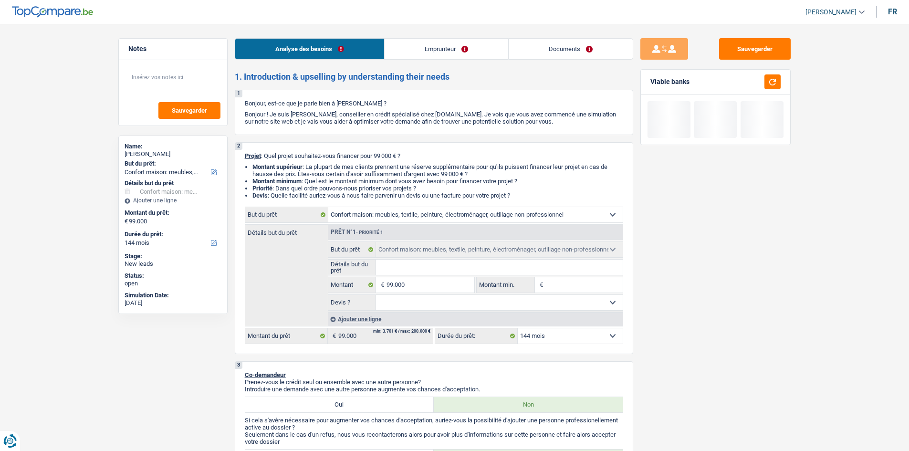
click at [603, 337] on select "12 mois 18 mois 24 mois 30 mois 36 mois 42 mois 48 mois 60 mois 72 mois 84 mois…" at bounding box center [570, 335] width 105 height 15
select select "120"
click at [518, 328] on select "12 mois 18 mois 24 mois 30 mois 36 mois 42 mois 48 mois 60 mois 72 mois 84 mois…" at bounding box center [570, 335] width 105 height 15
select select "120"
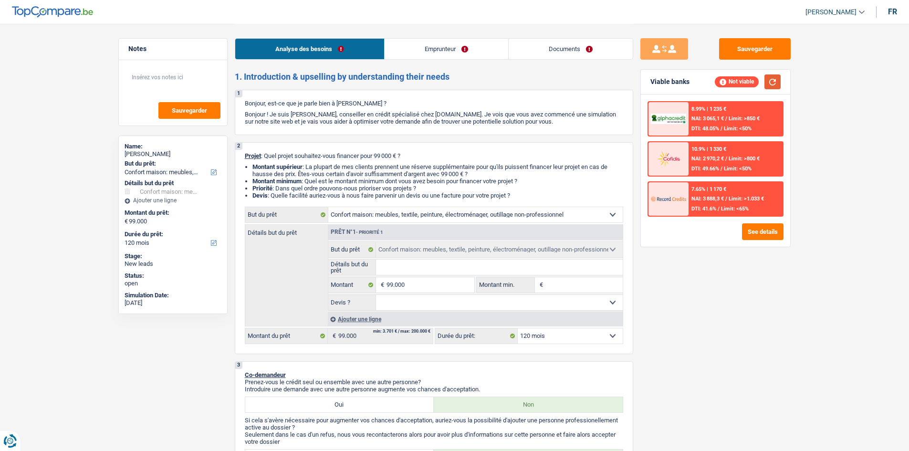
click at [776, 86] on button "button" at bounding box center [773, 81] width 16 height 15
click at [500, 303] on select "Oui Non Non répondu Sélectionner une option" at bounding box center [499, 302] width 247 height 15
select select "yes"
click at [376, 295] on select "Oui Non Non répondu Sélectionner une option" at bounding box center [499, 302] width 247 height 15
select select "yes"
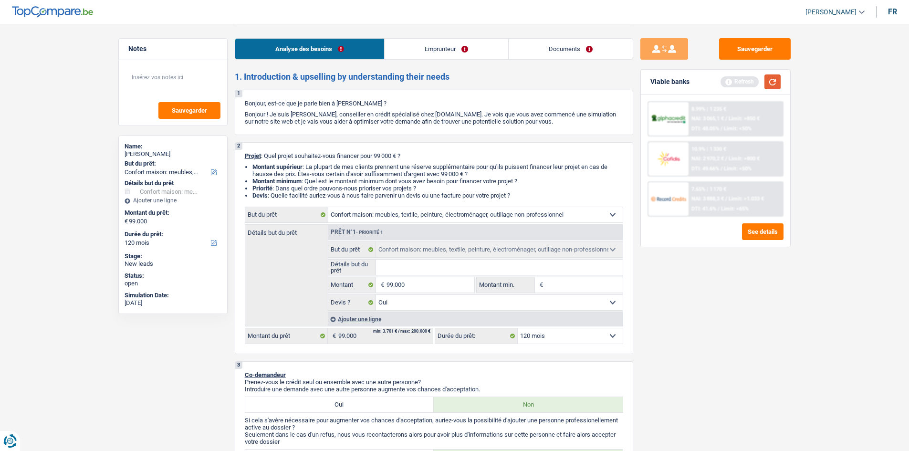
click at [775, 83] on button "button" at bounding box center [773, 81] width 16 height 15
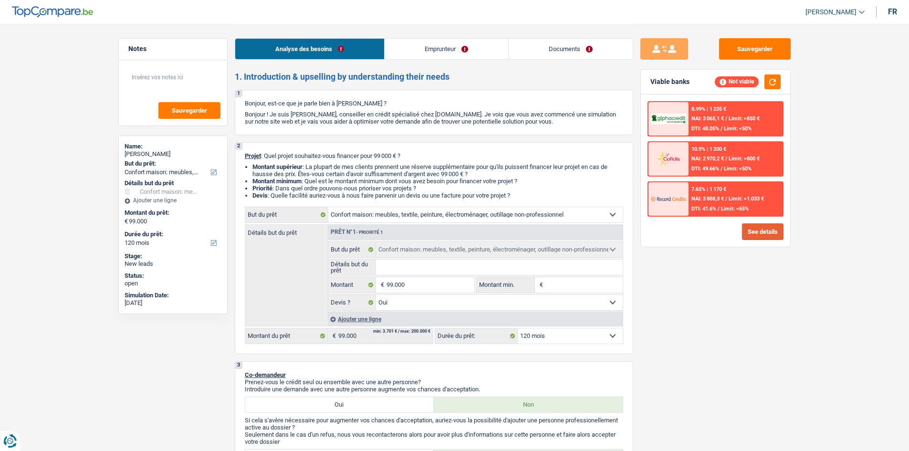
click at [751, 232] on button "See details" at bounding box center [763, 231] width 42 height 17
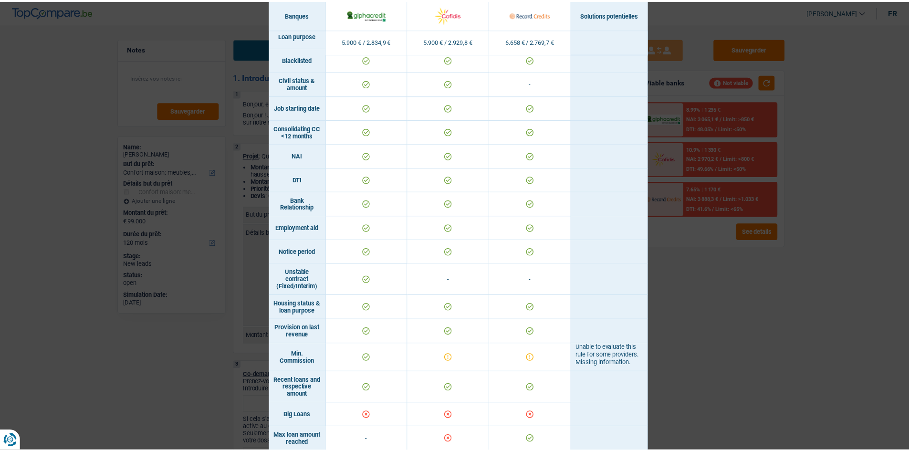
scroll to position [498, 0]
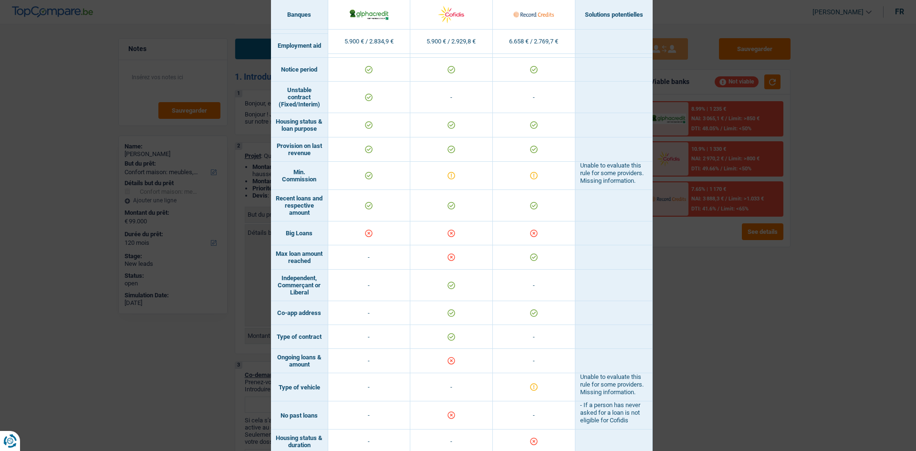
click at [792, 271] on div "Banks conditions × Banques Solutions potentielles Revenus / Charges 5.900 € / 2…" at bounding box center [458, 225] width 916 height 451
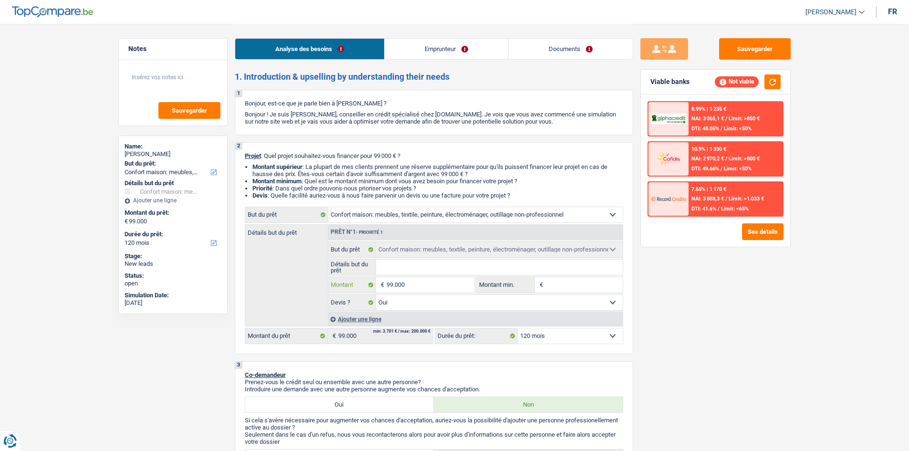
click at [430, 286] on input "99.000" at bounding box center [430, 284] width 87 height 15
type input "9.900"
type input "990"
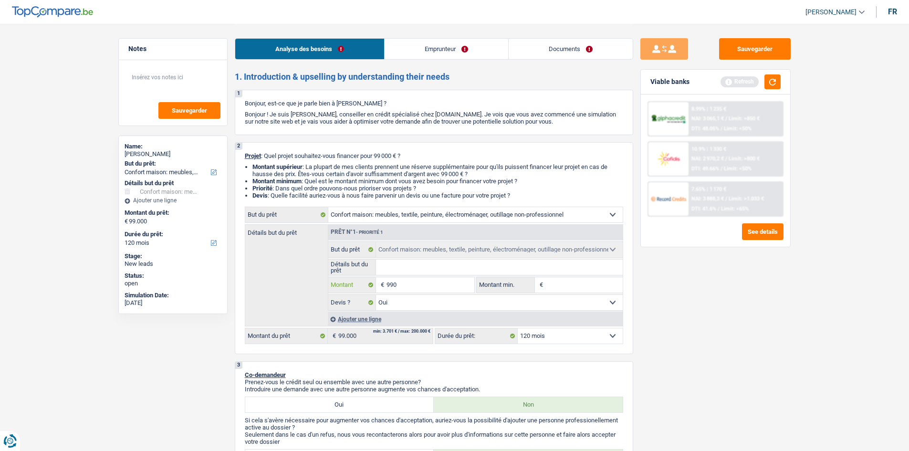
type input "99"
type input "9"
type input "95"
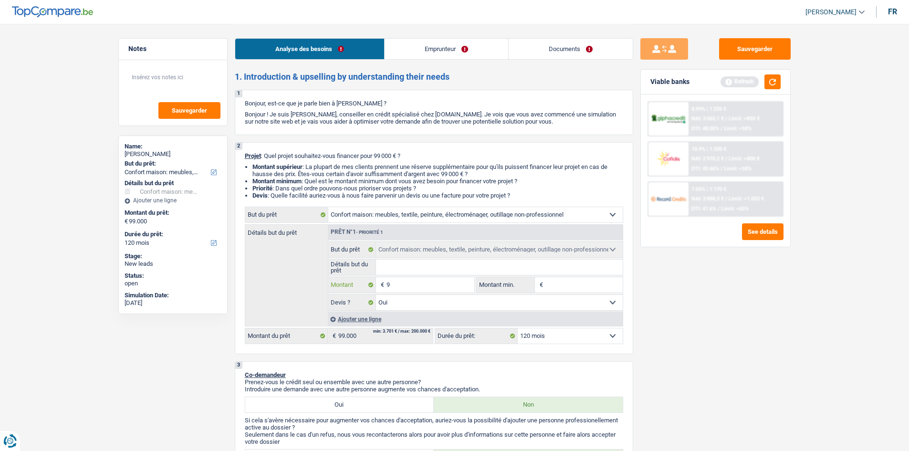
type input "95"
type input "950"
type input "9.500"
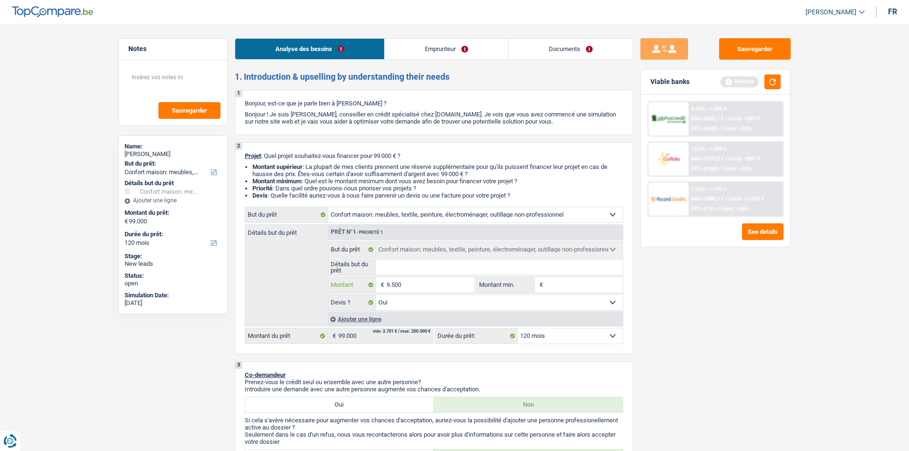
type input "95.000"
click at [640, 316] on div "Sauvegarder Viable banks Refresh 8.99% | 1 235 € NAI: 3 065,1 € / Limit: >850 €…" at bounding box center [715, 237] width 165 height 398
type input "95.000"
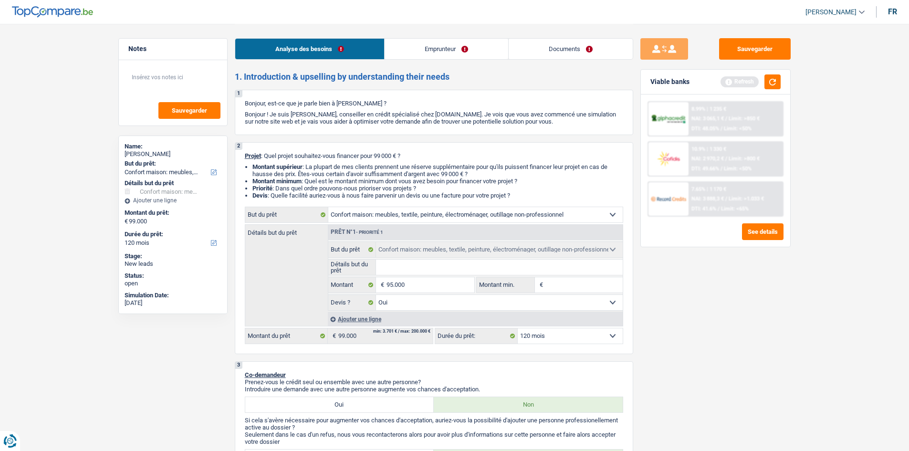
select select "144"
type input "95.000"
select select "144"
type input "95.000"
select select "144"
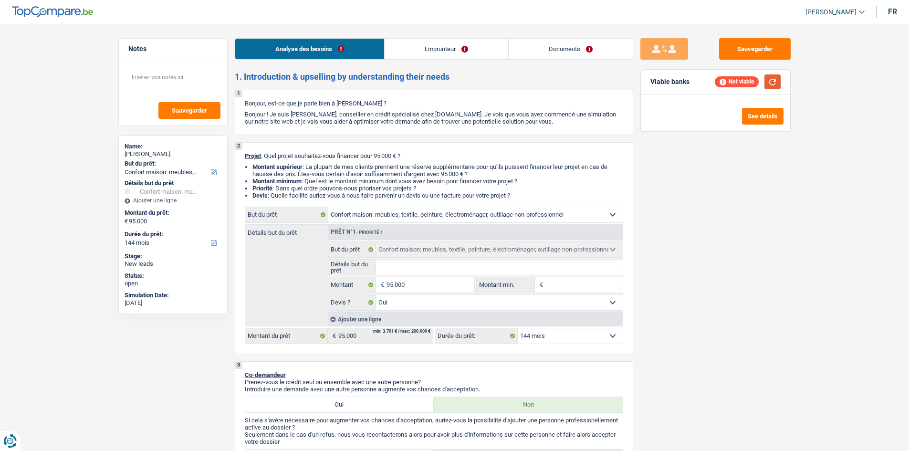
click at [768, 86] on button "button" at bounding box center [773, 81] width 16 height 15
click at [566, 335] on select "12 mois 18 mois 24 mois 30 mois 36 mois 42 mois 48 mois 60 mois 72 mois 84 mois…" at bounding box center [570, 335] width 105 height 15
select select "120"
click at [518, 328] on select "12 mois 18 mois 24 mois 30 mois 36 mois 42 mois 48 mois 60 mois 72 mois 84 mois…" at bounding box center [570, 335] width 105 height 15
select select "120"
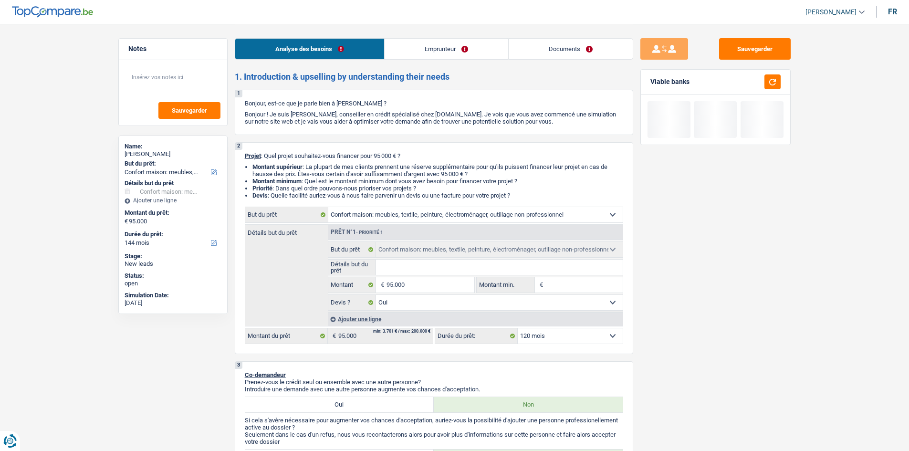
select select "120"
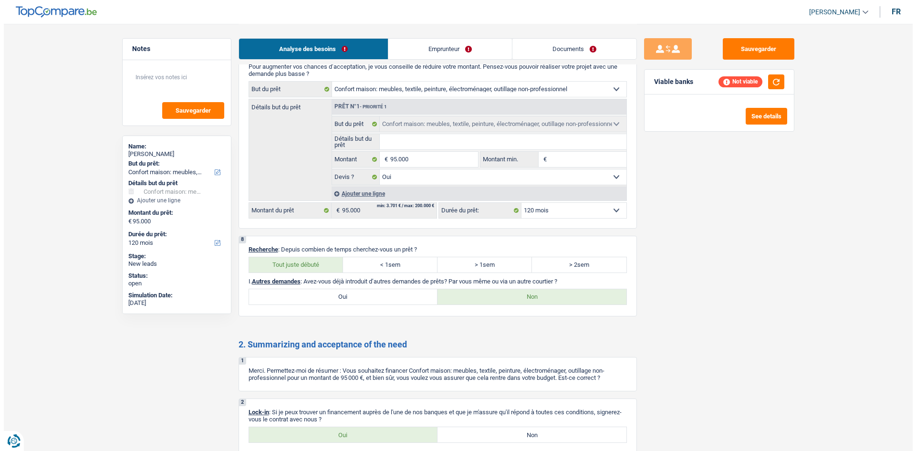
scroll to position [625, 0]
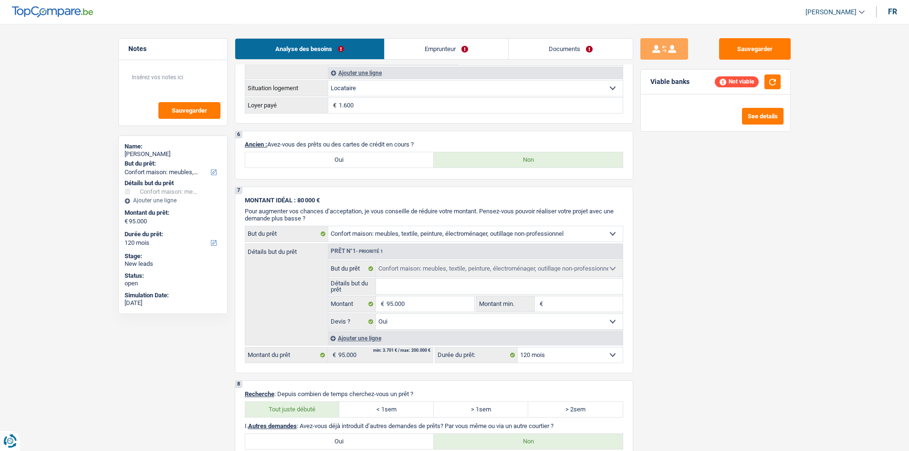
click at [761, 85] on div "Not viable" at bounding box center [748, 81] width 66 height 15
click at [772, 76] on button "button" at bounding box center [773, 81] width 16 height 15
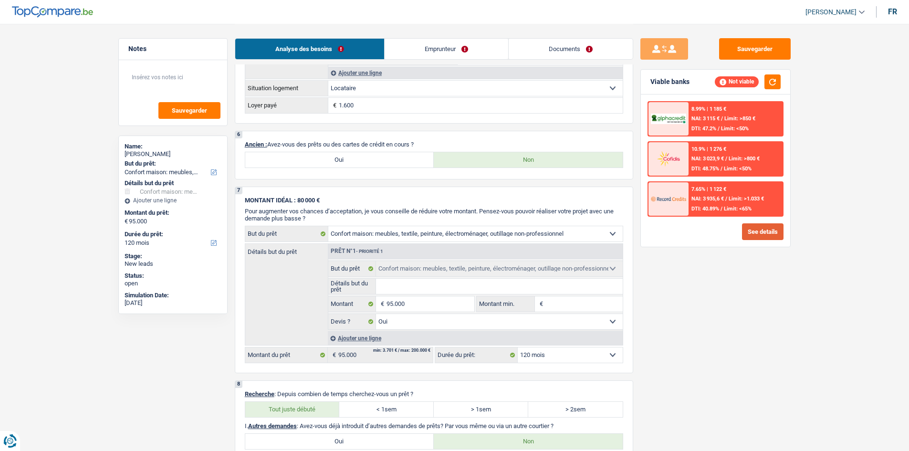
click at [755, 226] on button "See details" at bounding box center [763, 231] width 42 height 17
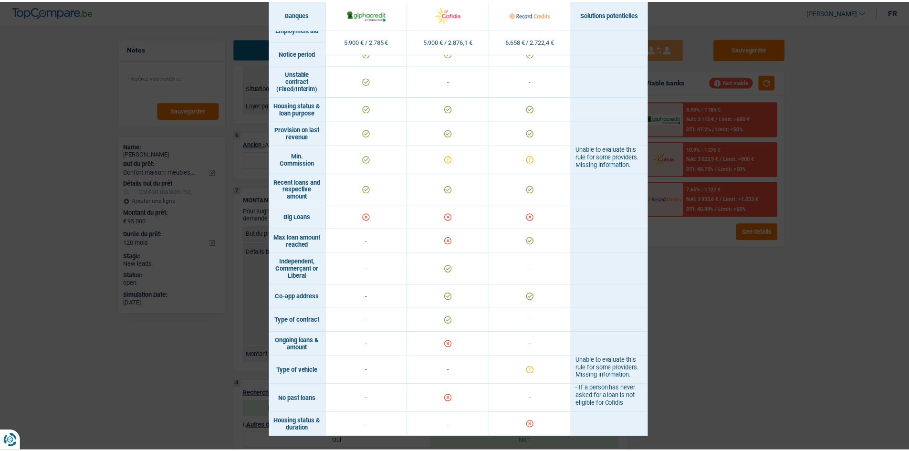
scroll to position [355, 0]
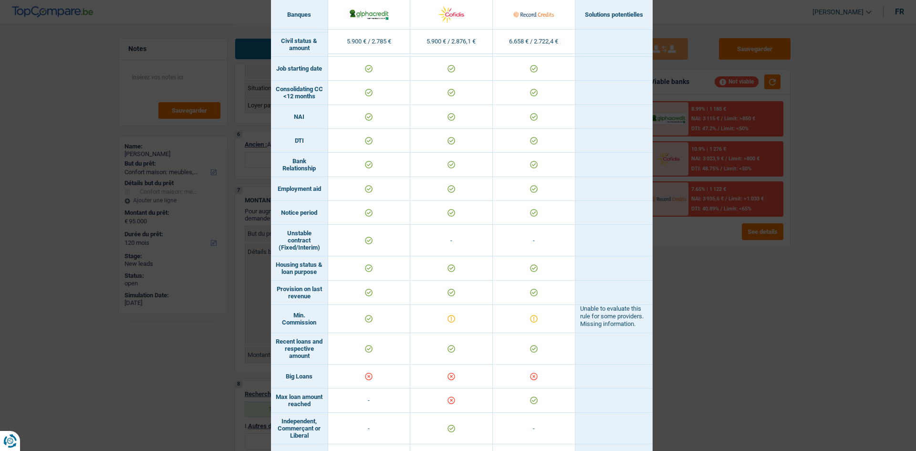
click at [699, 250] on div "Banks conditions × Banques Solutions potentielles Revenus / Charges 5.900 € / 2…" at bounding box center [458, 225] width 916 height 451
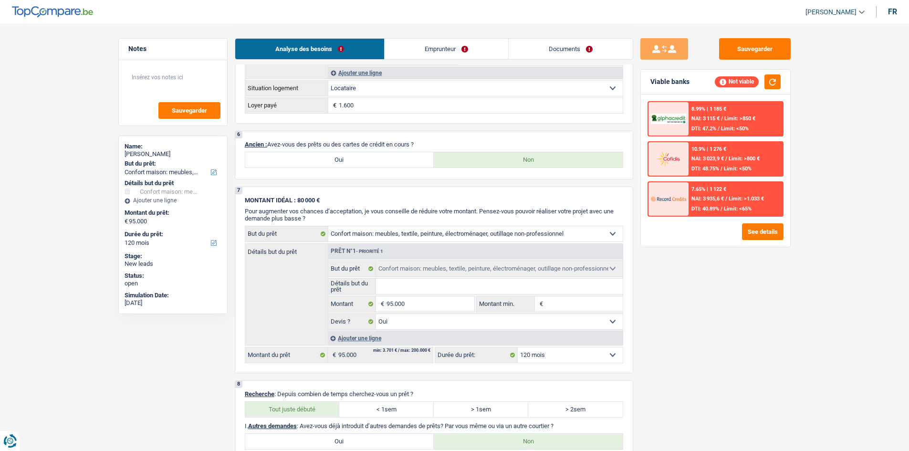
click at [439, 49] on link "Emprunteur" at bounding box center [447, 49] width 124 height 21
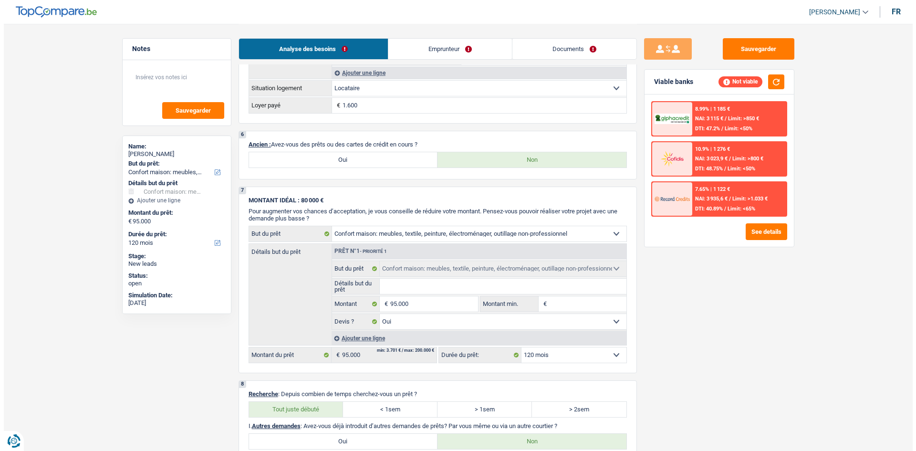
scroll to position [0, 0]
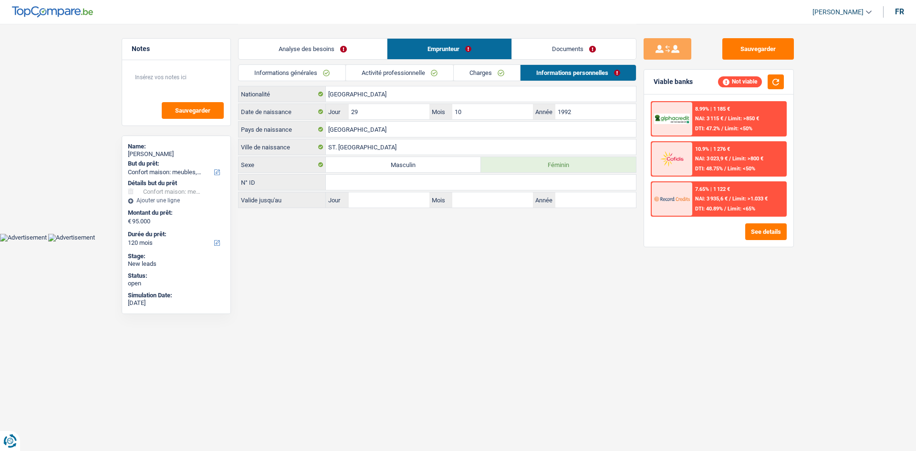
drag, startPoint x: 424, startPoint y: 72, endPoint x: 430, endPoint y: 77, distance: 7.8
click at [424, 73] on link "Activité professionnelle" at bounding box center [399, 73] width 107 height 16
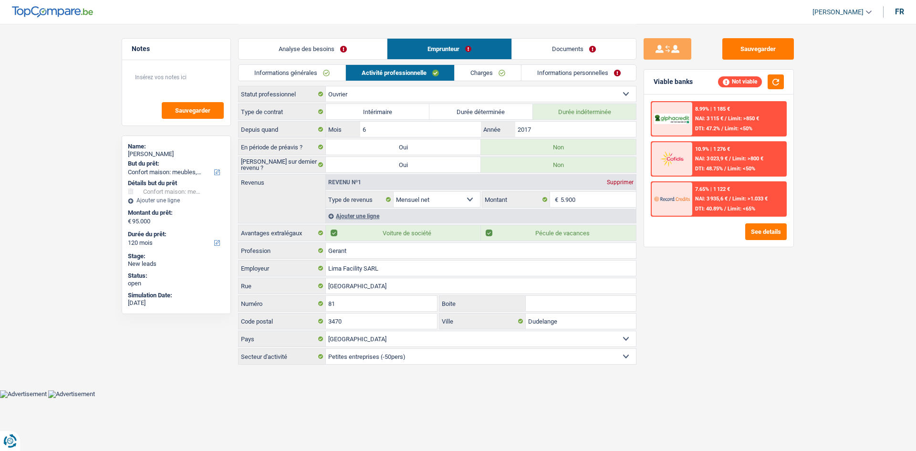
click at [493, 234] on label "Pécule de vacances" at bounding box center [558, 232] width 155 height 15
click at [493, 234] on input "Pécule de vacances" at bounding box center [558, 232] width 155 height 15
checkbox input "false"
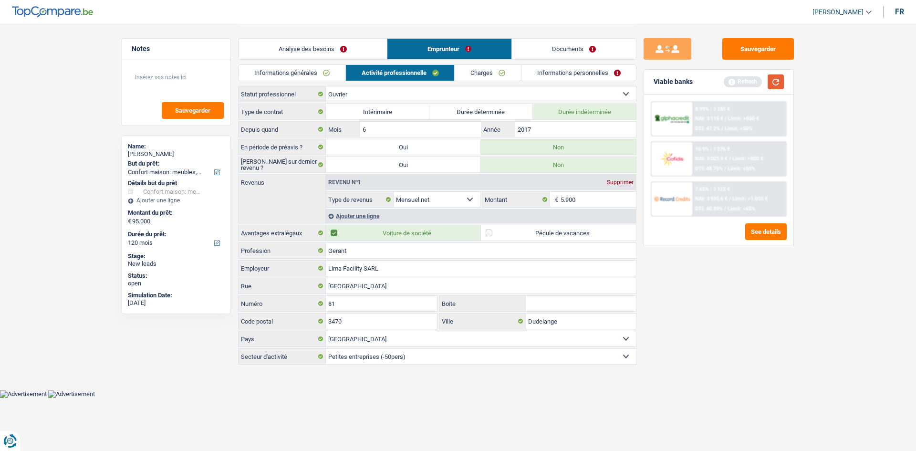
click at [773, 85] on button "button" at bounding box center [776, 81] width 16 height 15
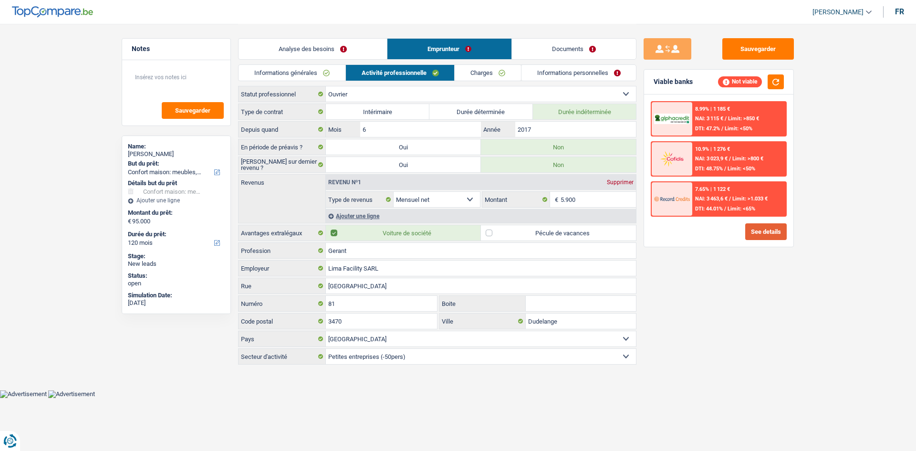
click at [765, 240] on button "See details" at bounding box center [766, 231] width 42 height 17
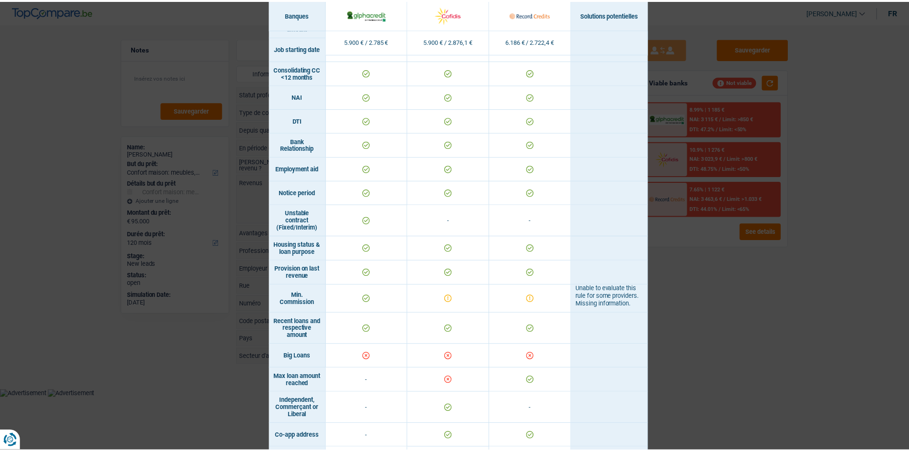
scroll to position [430, 0]
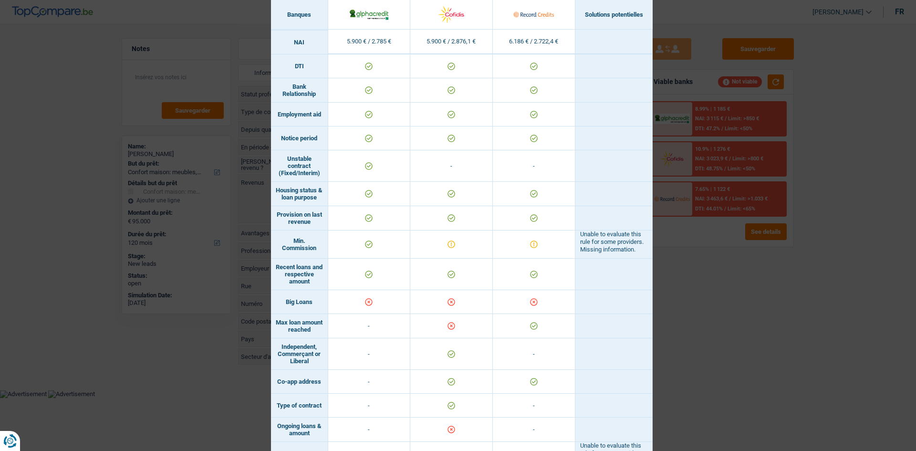
click at [205, 358] on div "Banks conditions × Banques Solutions potentielles Revenus / Charges 5.900 € / 2…" at bounding box center [458, 225] width 916 height 451
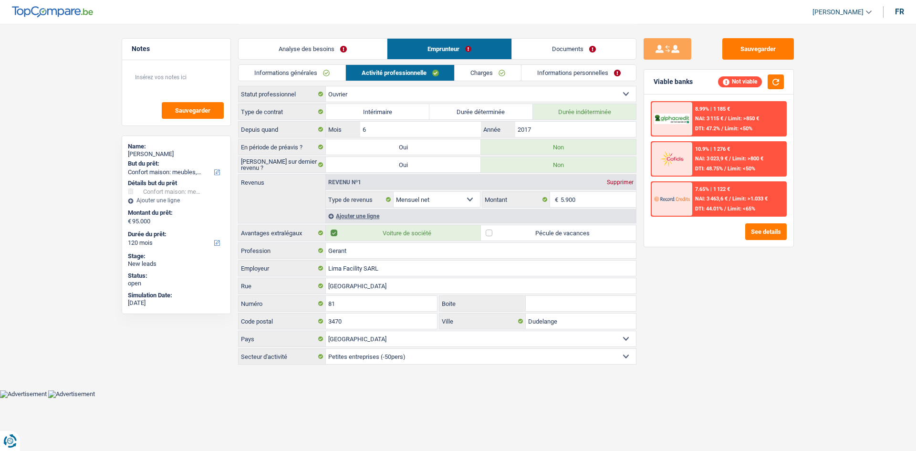
click at [294, 52] on link "Analyse des besoins" at bounding box center [313, 49] width 148 height 21
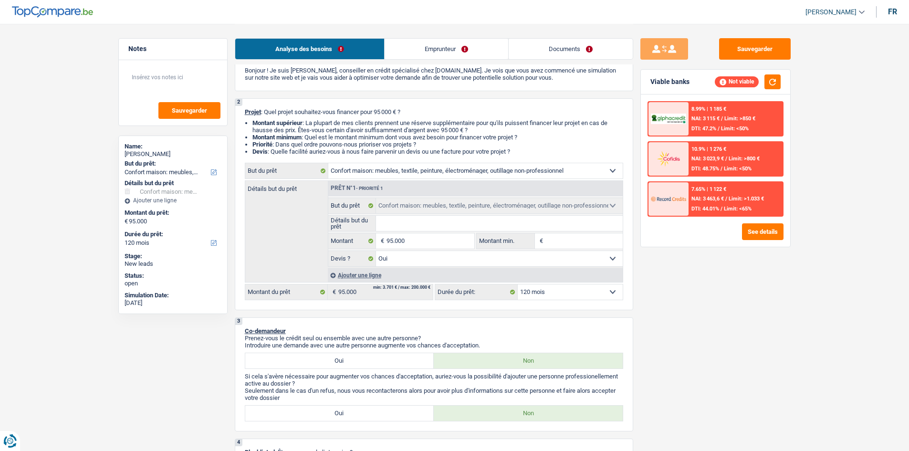
scroll to position [0, 0]
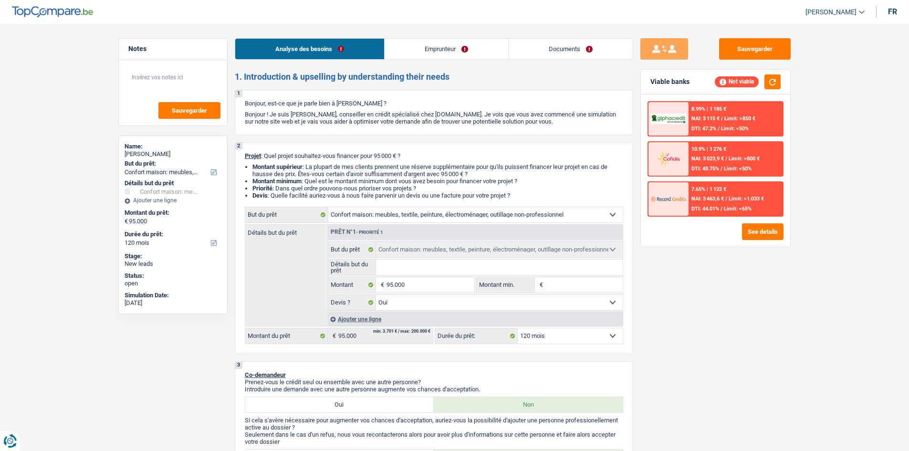
click at [426, 49] on link "Emprunteur" at bounding box center [447, 49] width 124 height 21
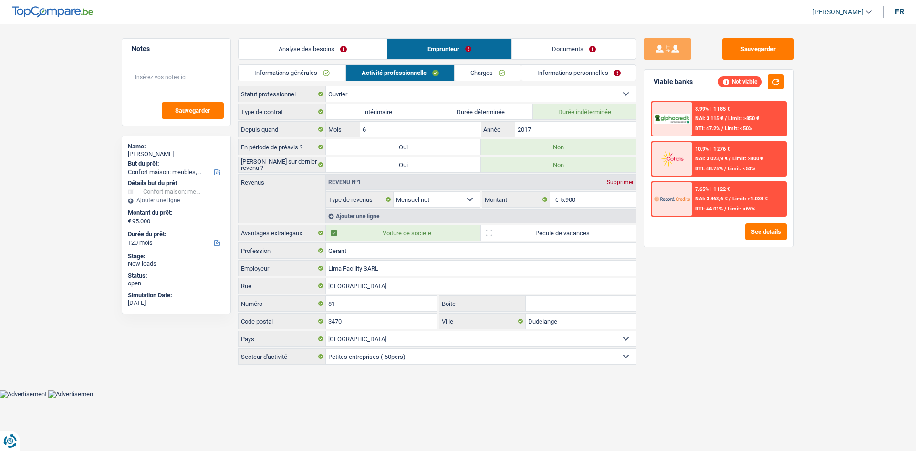
click at [332, 75] on link "Informations générales" at bounding box center [292, 73] width 107 height 16
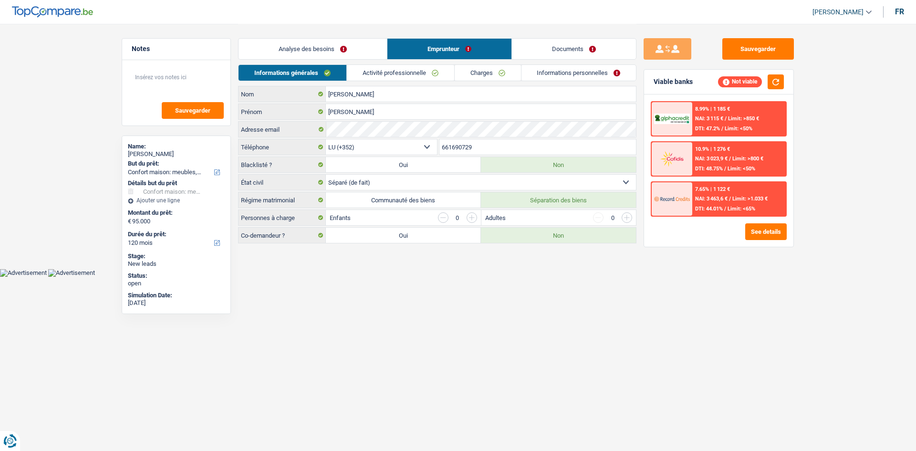
click at [503, 73] on link "Charges" at bounding box center [488, 73] width 66 height 16
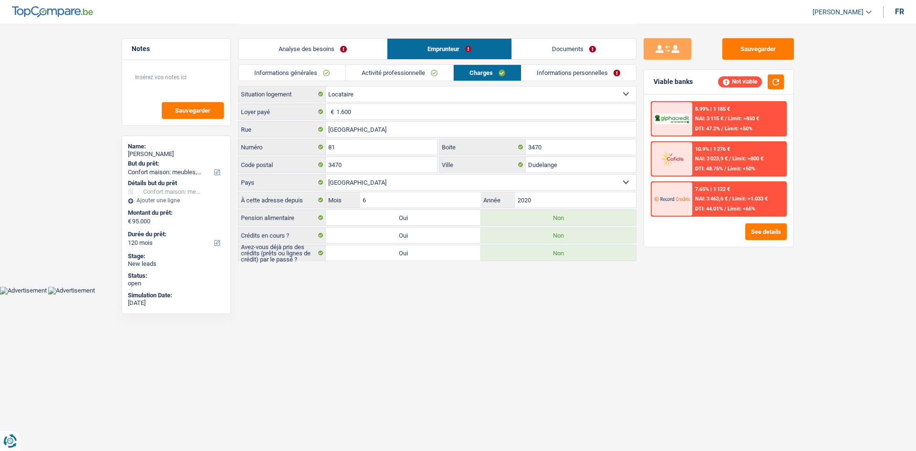
click at [459, 257] on label "Oui" at bounding box center [403, 252] width 155 height 15
click at [459, 257] on input "Oui" at bounding box center [403, 252] width 155 height 15
radio input "true"
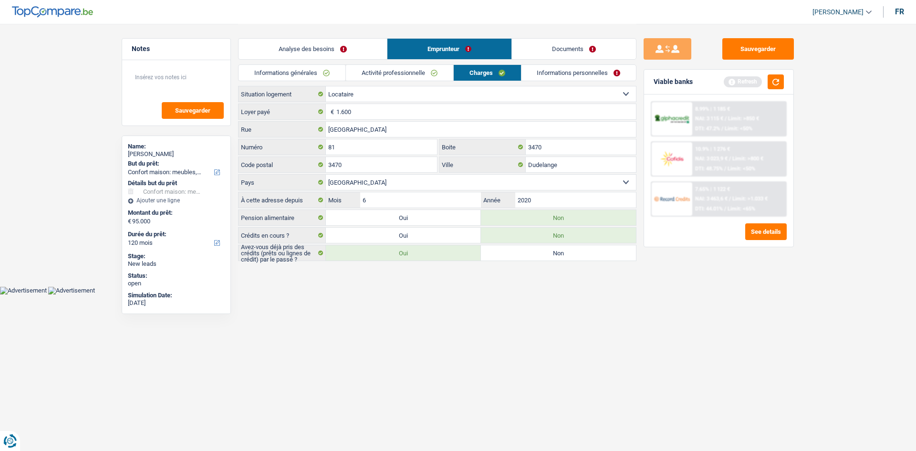
click at [780, 91] on div "Viable banks Refresh" at bounding box center [718, 82] width 149 height 25
click at [777, 83] on button "button" at bounding box center [776, 81] width 16 height 15
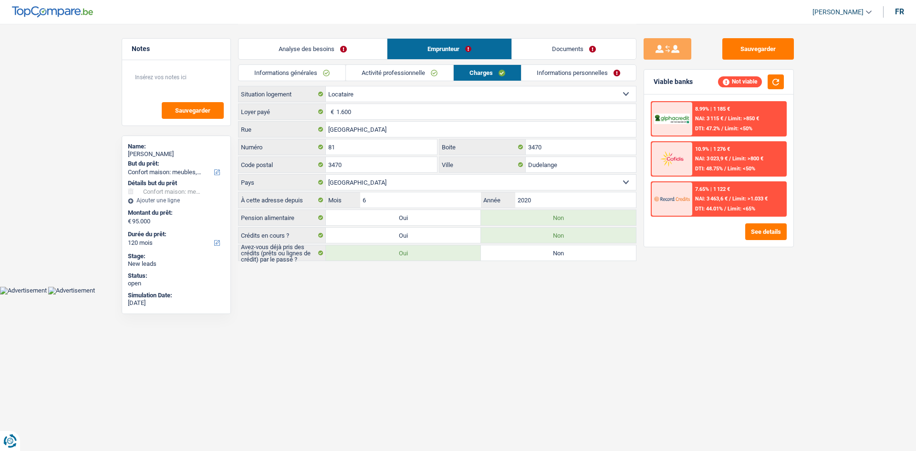
click at [556, 70] on link "Informations personnelles" at bounding box center [579, 73] width 115 height 16
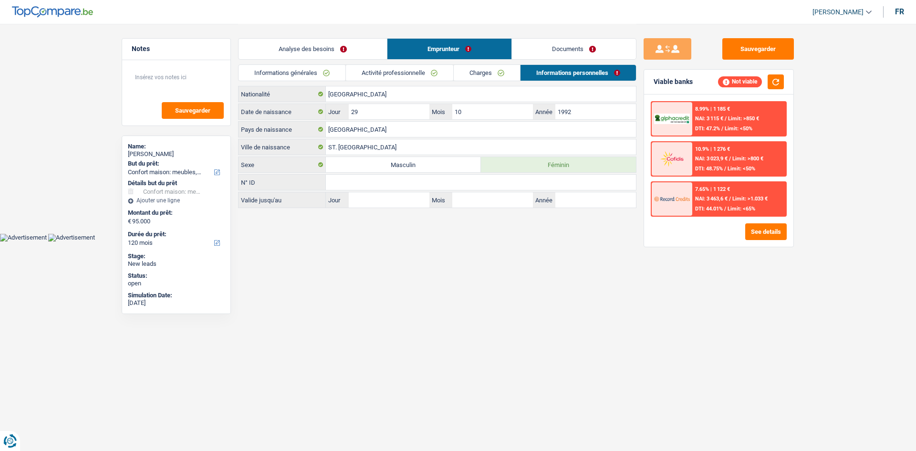
click at [334, 78] on link "Informations générales" at bounding box center [292, 73] width 107 height 16
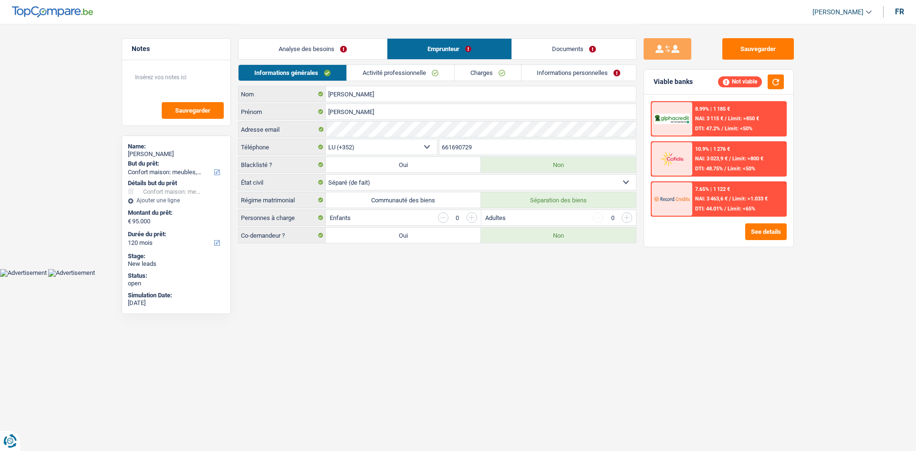
click at [346, 54] on link "Analyse des besoins" at bounding box center [313, 49] width 148 height 21
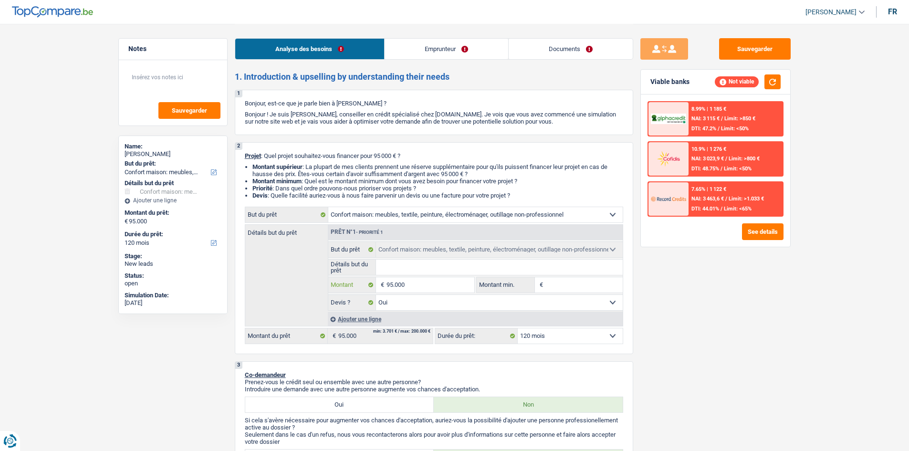
click at [430, 285] on input "95.000" at bounding box center [430, 284] width 87 height 15
type input "5"
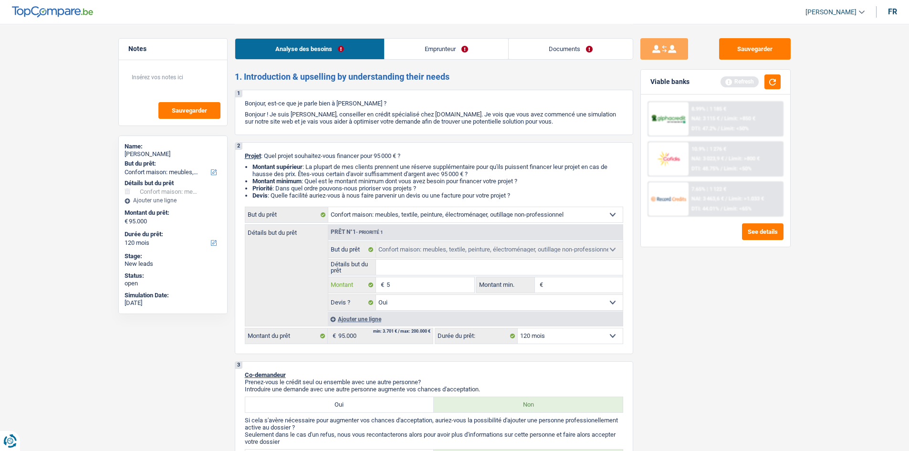
type input "50"
type input "500"
type input "5.000"
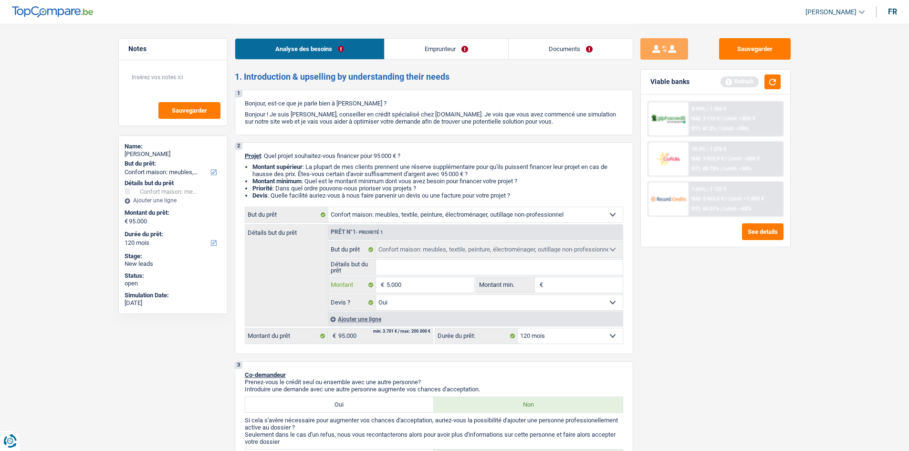
type input "5.000"
type input "50.000"
click at [767, 84] on button "button" at bounding box center [773, 81] width 16 height 15
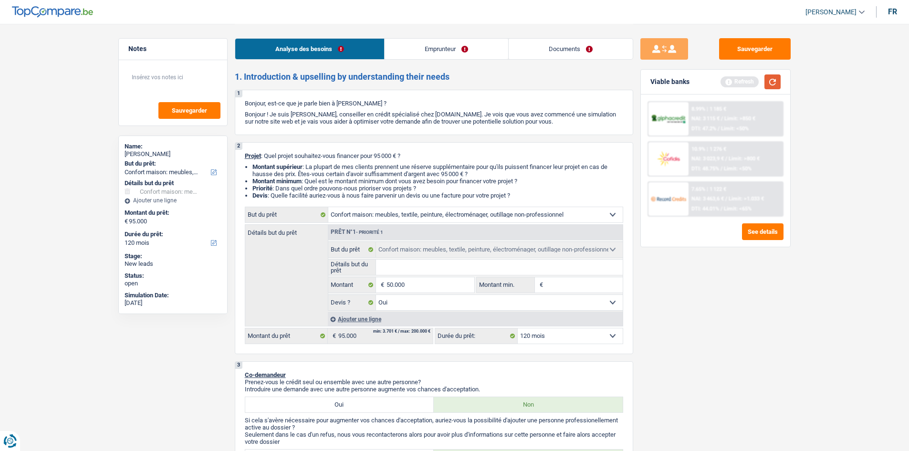
type input "50.000"
select select "144"
type input "50.000"
select select "144"
type input "50.000"
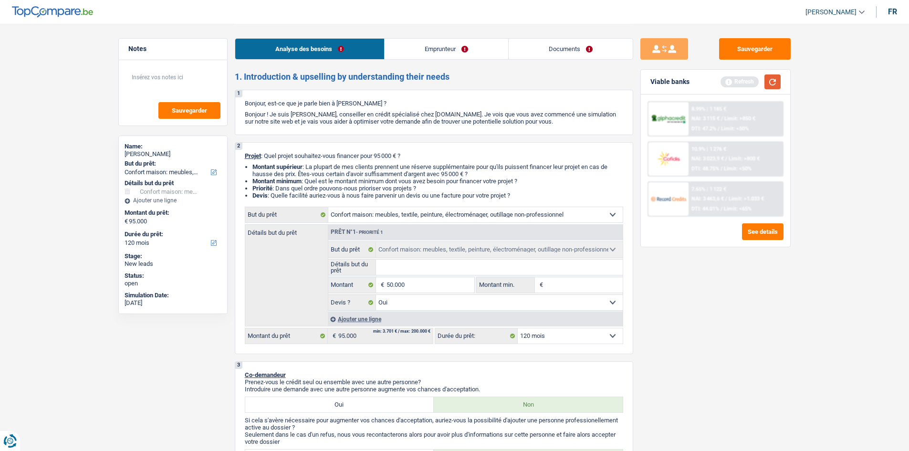
select select "144"
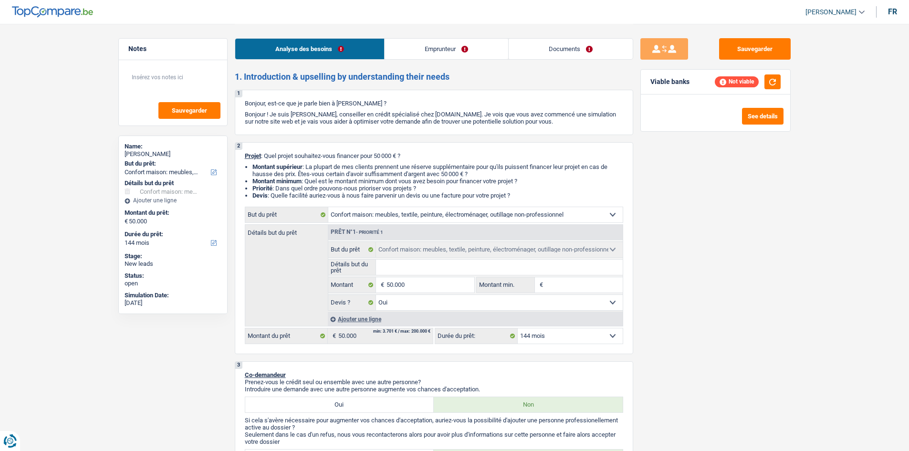
click at [556, 338] on select "12 mois 18 mois 24 mois 30 mois 36 mois 42 mois 48 mois 60 mois 72 mois 84 mois…" at bounding box center [570, 335] width 105 height 15
select select "120"
click at [518, 328] on select "12 mois 18 mois 24 mois 30 mois 36 mois 42 mois 48 mois 60 mois 72 mois 84 mois…" at bounding box center [570, 335] width 105 height 15
select select "120"
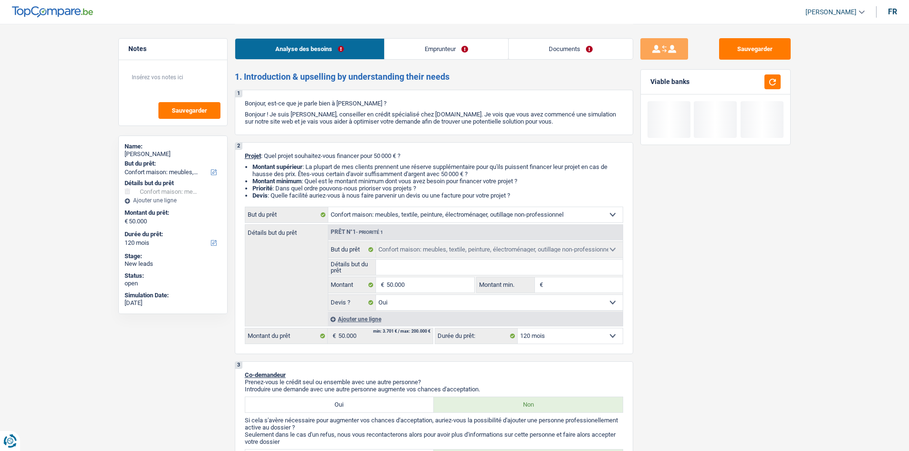
click at [466, 55] on link "Emprunteur" at bounding box center [447, 49] width 124 height 21
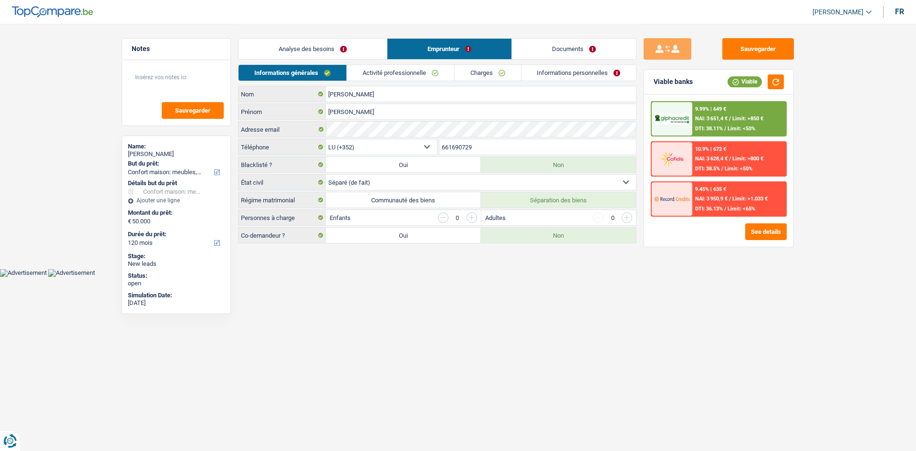
click at [497, 74] on link "Charges" at bounding box center [488, 73] width 66 height 16
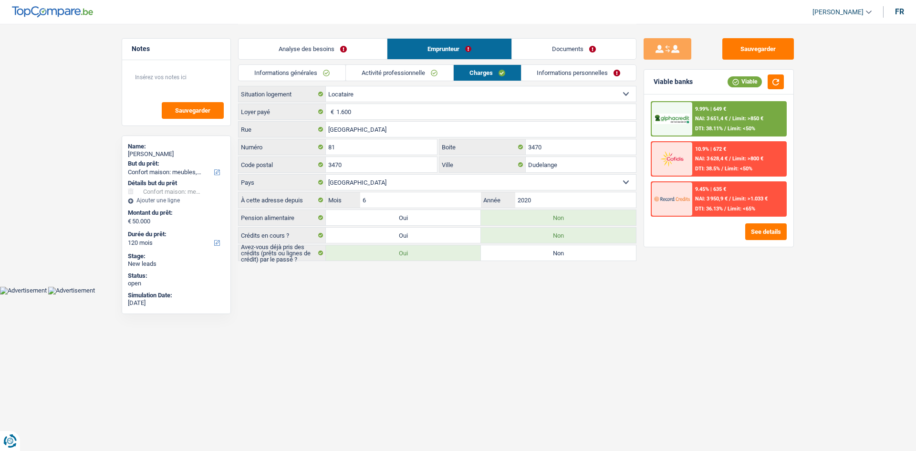
click at [332, 50] on link "Analyse des besoins" at bounding box center [313, 49] width 148 height 21
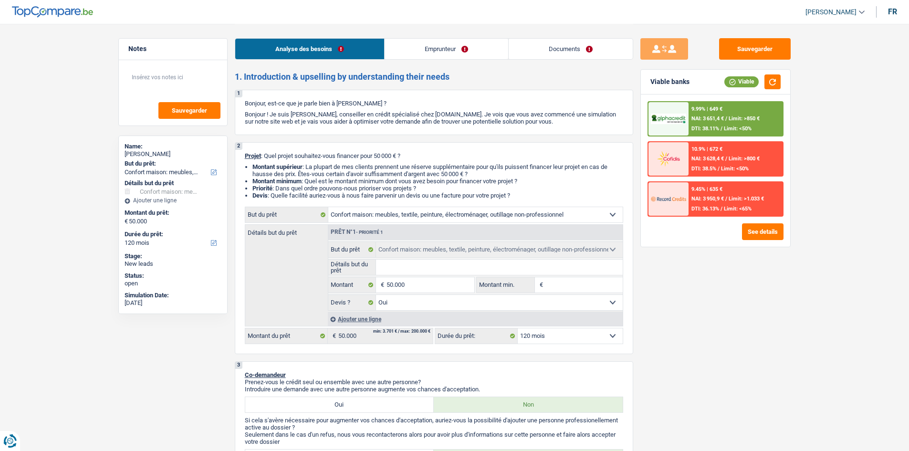
click at [421, 47] on link "Emprunteur" at bounding box center [447, 49] width 124 height 21
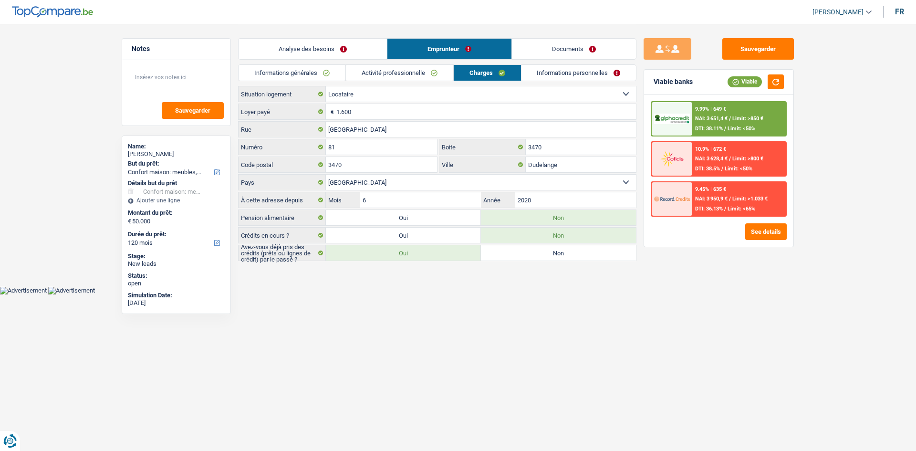
click at [331, 71] on link "Informations générales" at bounding box center [292, 73] width 107 height 16
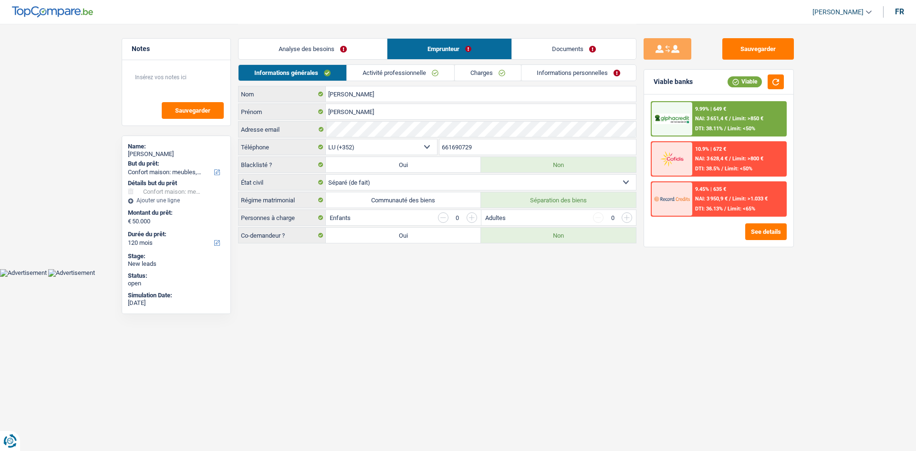
click at [354, 51] on link "Analyse des besoins" at bounding box center [313, 49] width 148 height 21
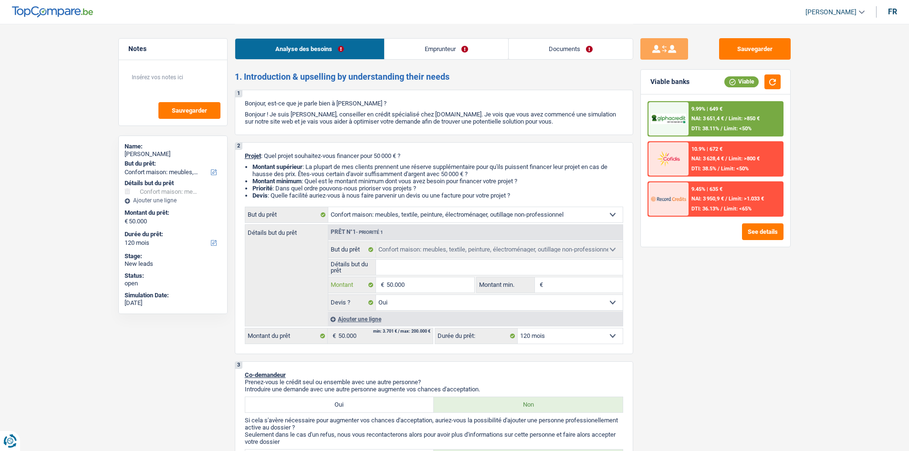
click at [416, 281] on input "50.000" at bounding box center [430, 284] width 87 height 15
type input "4"
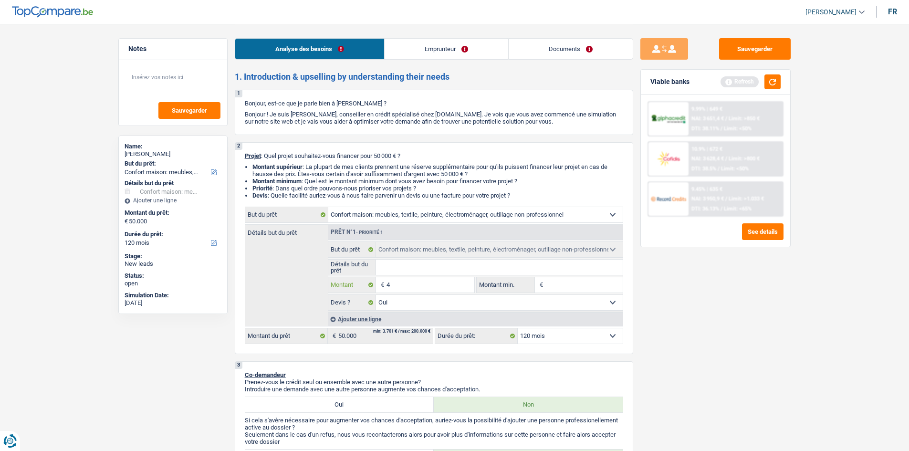
type input "49"
type input "499"
type input "4.999"
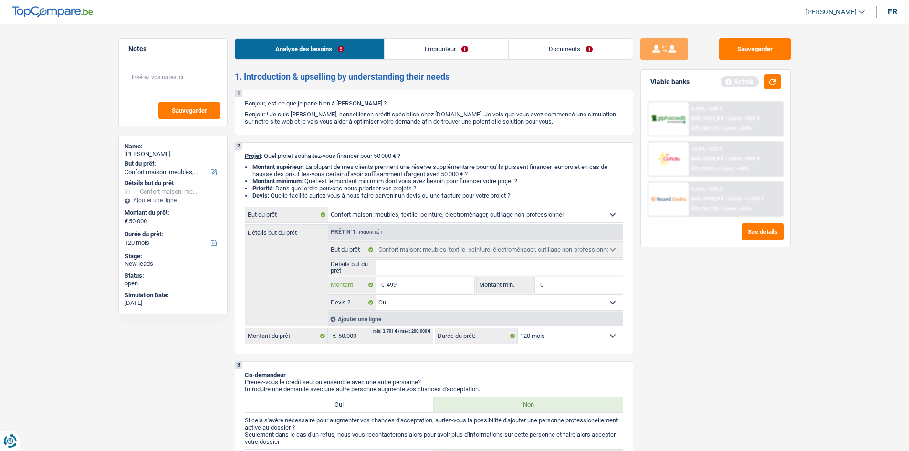
type input "4.999"
type input "49.999"
click at [698, 285] on div "Sauvegarder Viable banks Refresh 9.99% | 649 € NAI: 3 651,4 € / Limit: >850 € D…" at bounding box center [715, 237] width 165 height 398
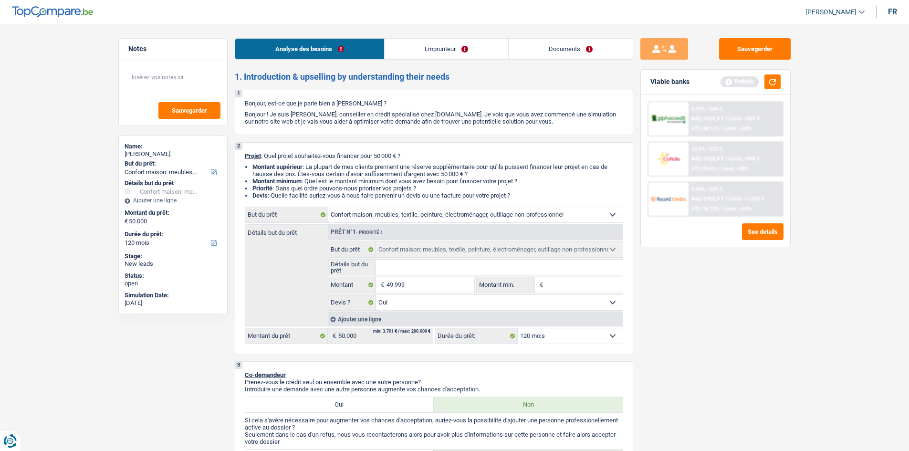
type input "49.999"
select select "144"
type input "49.999"
select select "144"
type input "49.999"
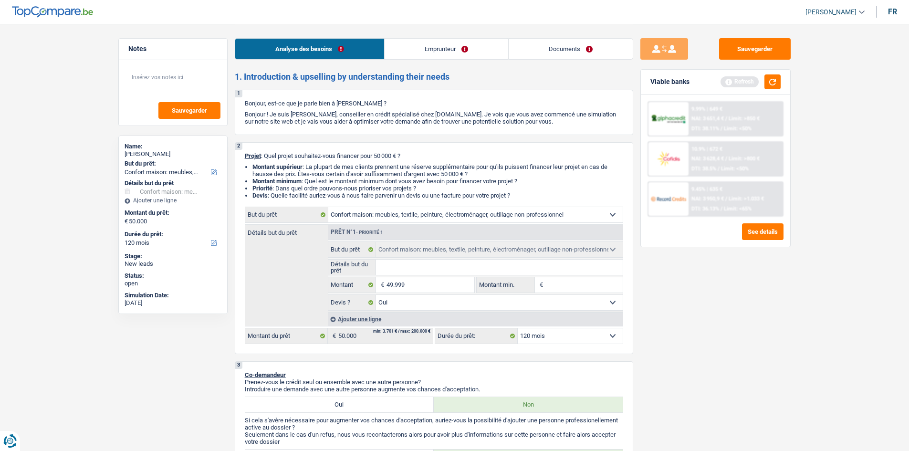
select select "144"
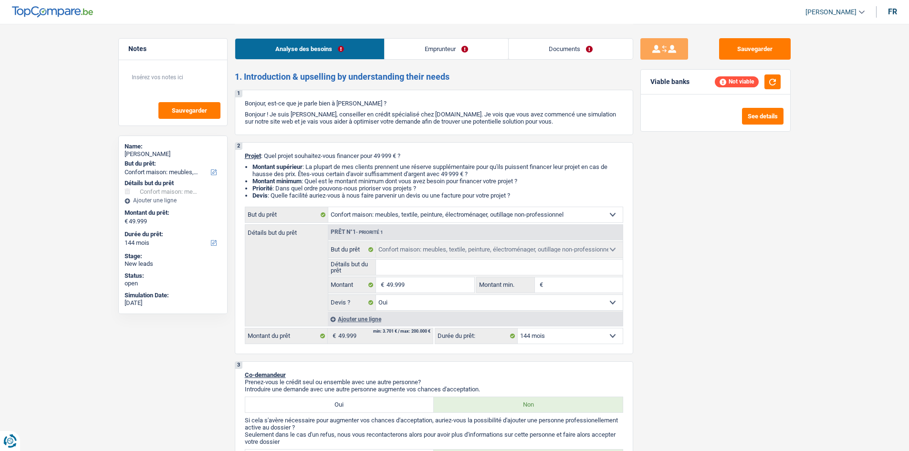
click at [591, 332] on select "12 mois 18 mois 24 mois 30 mois 36 mois 42 mois 48 mois 60 mois 72 mois 84 mois…" at bounding box center [570, 335] width 105 height 15
select select "120"
click at [518, 328] on select "12 mois 18 mois 24 mois 30 mois 36 mois 42 mois 48 mois 60 mois 72 mois 84 mois…" at bounding box center [570, 335] width 105 height 15
select select "120"
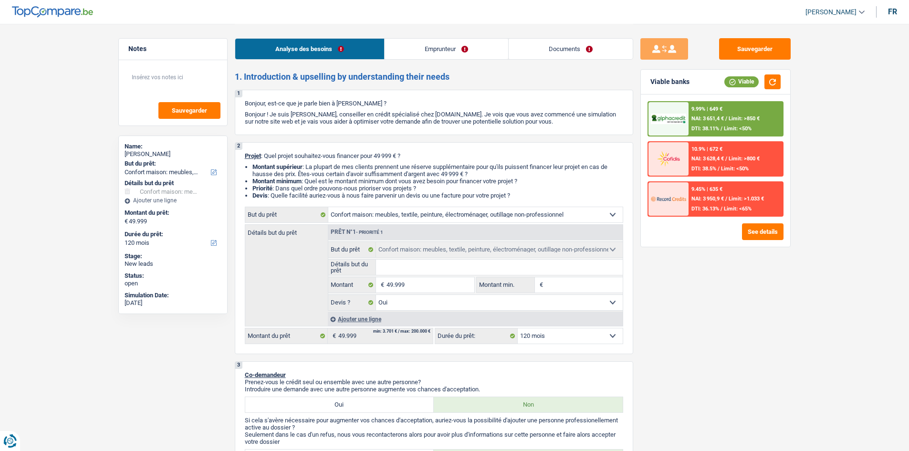
click at [440, 48] on link "Emprunteur" at bounding box center [447, 49] width 124 height 21
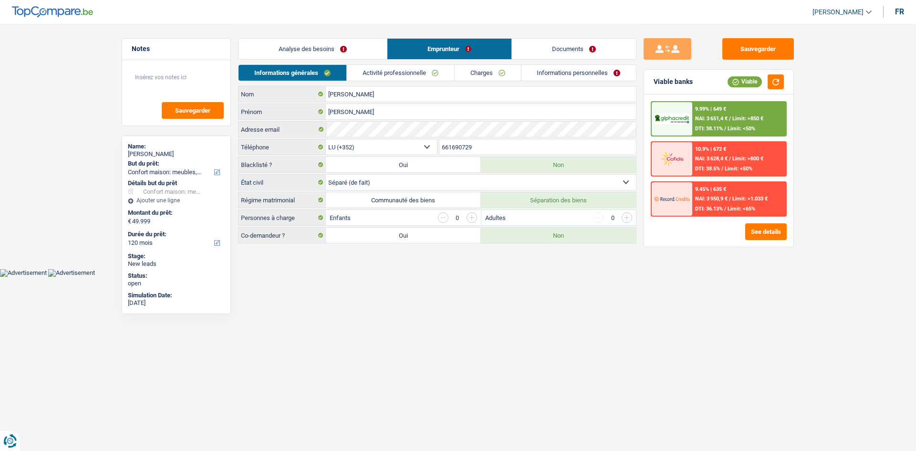
click at [508, 71] on link "Charges" at bounding box center [488, 73] width 66 height 16
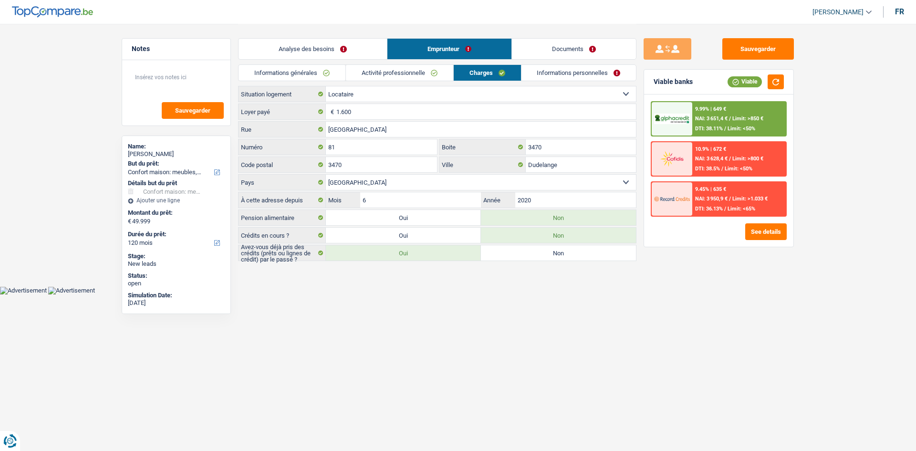
click at [292, 71] on link "Informations générales" at bounding box center [292, 73] width 107 height 16
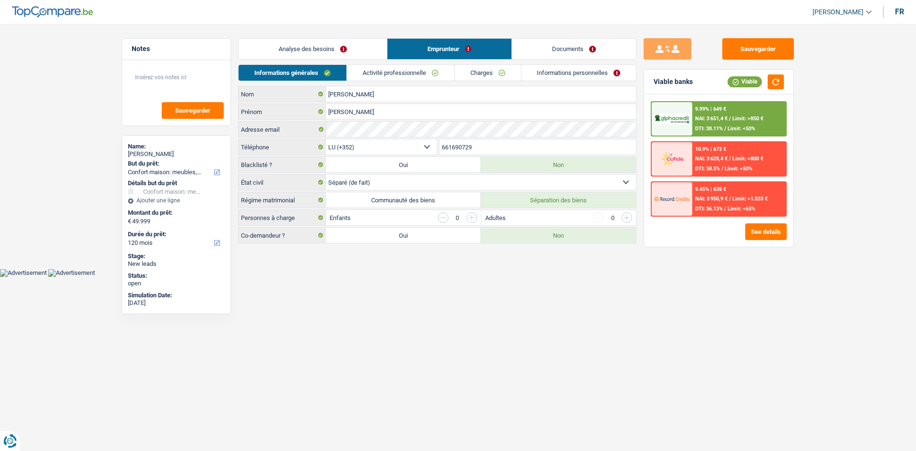
click at [573, 75] on link "Informations personnelles" at bounding box center [579, 73] width 115 height 16
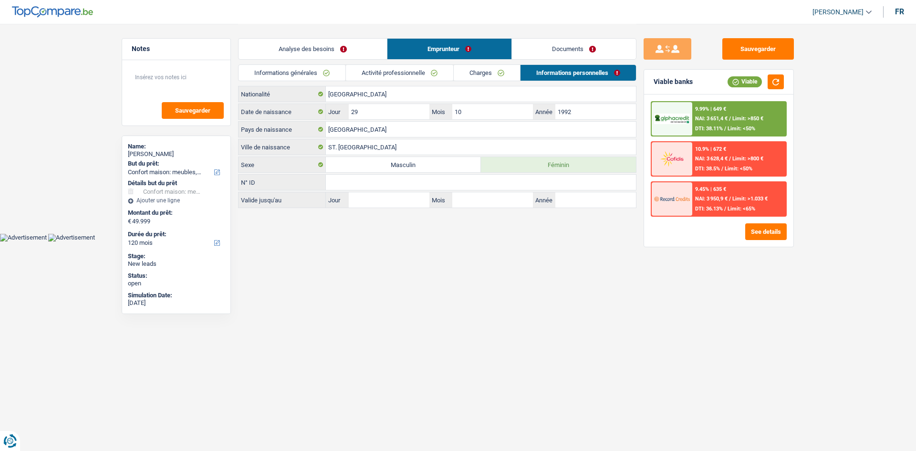
click at [488, 66] on link "Charges" at bounding box center [487, 73] width 66 height 16
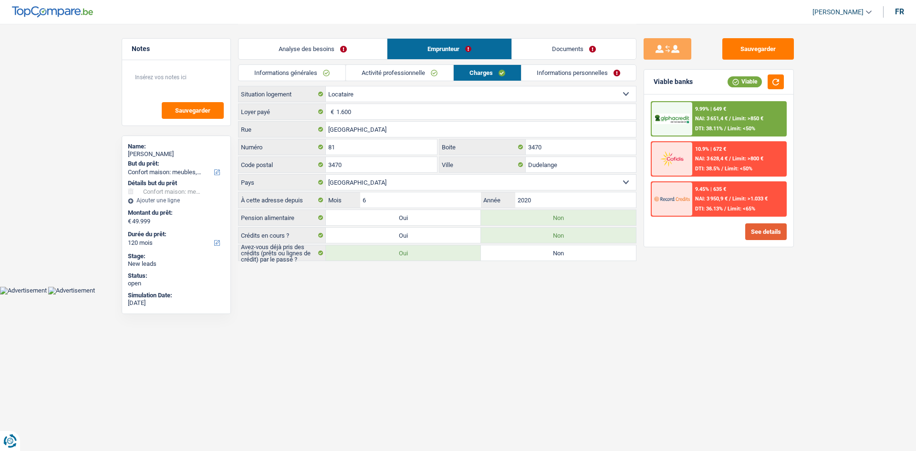
click at [753, 223] on button "See details" at bounding box center [766, 231] width 42 height 17
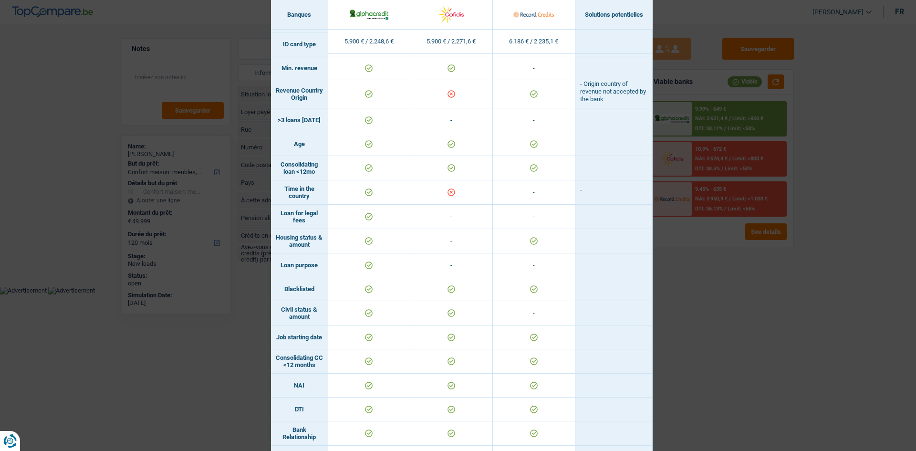
scroll to position [69, 0]
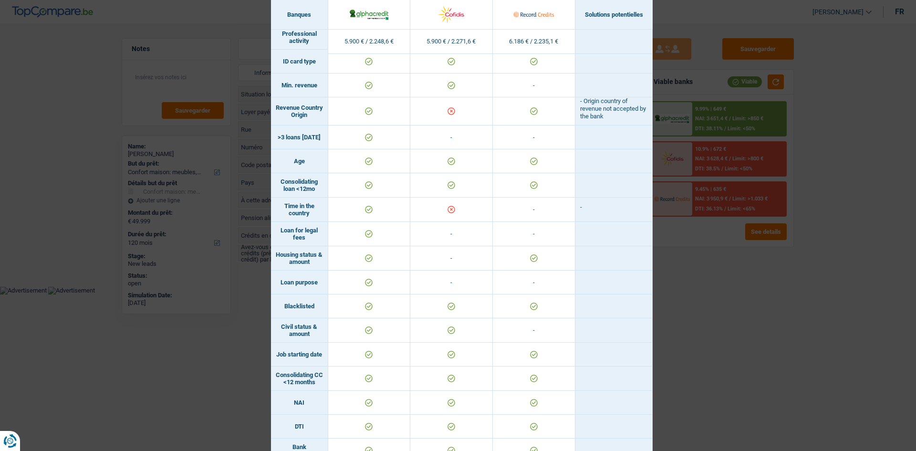
click at [740, 278] on div "Banks conditions × Banques Solutions potentielles Revenus / Charges 5.900 € / 2…" at bounding box center [458, 225] width 916 height 451
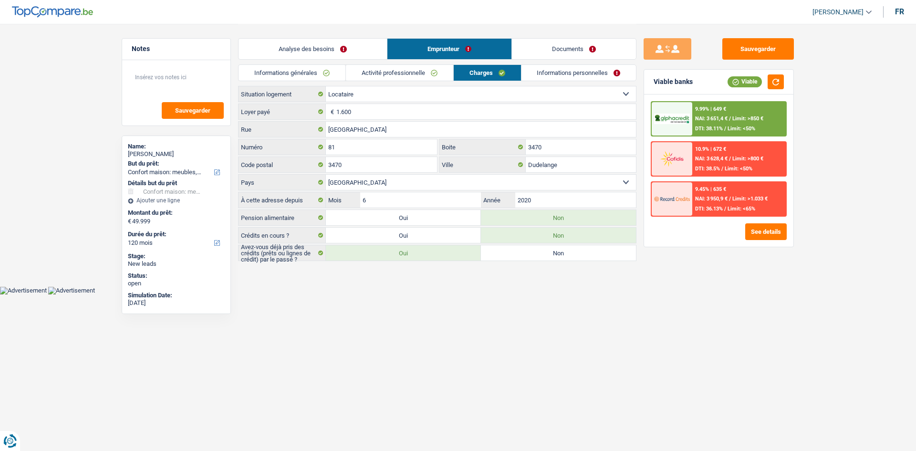
click at [553, 71] on link "Informations personnelles" at bounding box center [579, 73] width 115 height 16
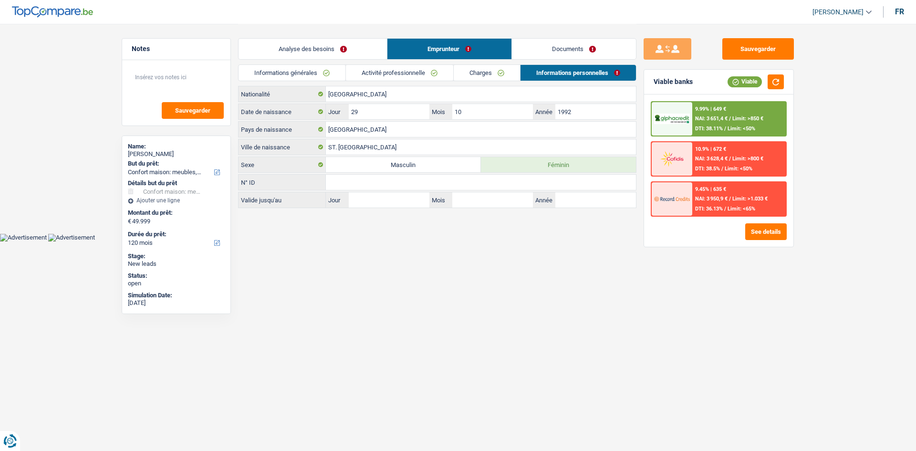
click at [615, 241] on html "Vous avez le contrôle de vos données Nous utilisons des cookies, tout comme nos…" at bounding box center [458, 120] width 916 height 241
click at [472, 68] on link "Charges" at bounding box center [487, 73] width 66 height 16
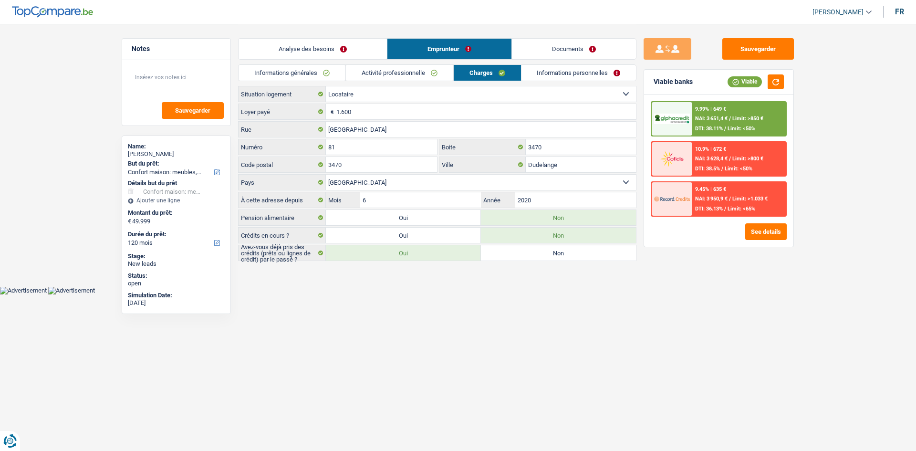
click at [301, 77] on link "Informations générales" at bounding box center [292, 73] width 107 height 16
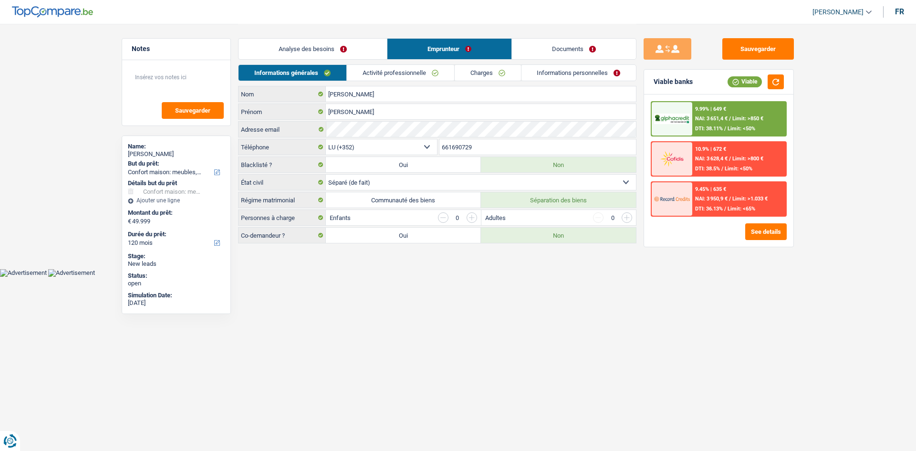
click at [369, 180] on select "Célibataire Marié(e) Cohabitant(e) légal(e) Divorcé(e) Veuf(ve) Séparé (de fait…" at bounding box center [481, 182] width 310 height 15
select select "divorced"
click at [326, 175] on select "Célibataire Marié(e) Cohabitant(e) légal(e) Divorcé(e) Veuf(ve) Séparé (de fait…" at bounding box center [481, 182] width 310 height 15
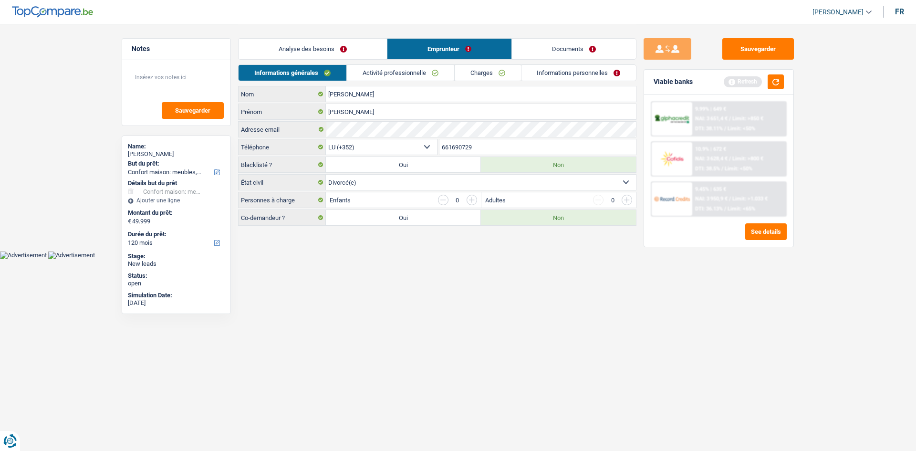
click at [442, 259] on html "Vous avez le contrôle de vos données Nous utilisons des cookies, tout comme nos…" at bounding box center [458, 129] width 916 height 259
click at [780, 84] on button "button" at bounding box center [776, 81] width 16 height 15
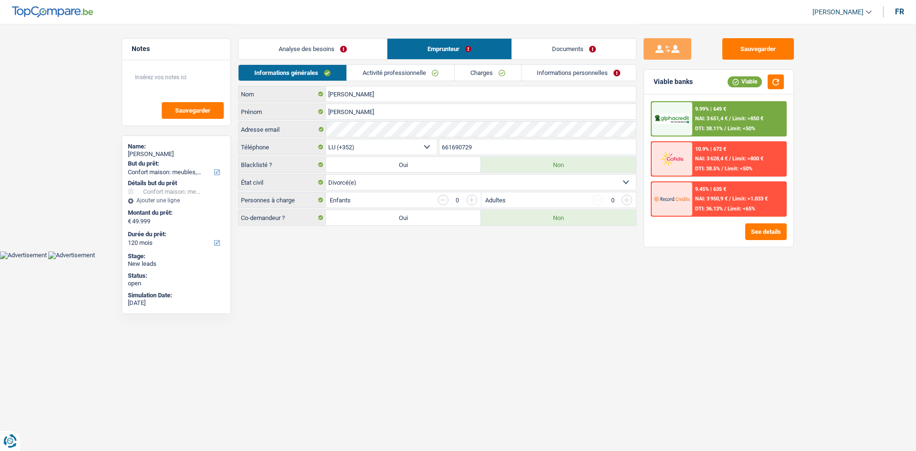
click at [687, 121] on img at bounding box center [671, 119] width 35 height 11
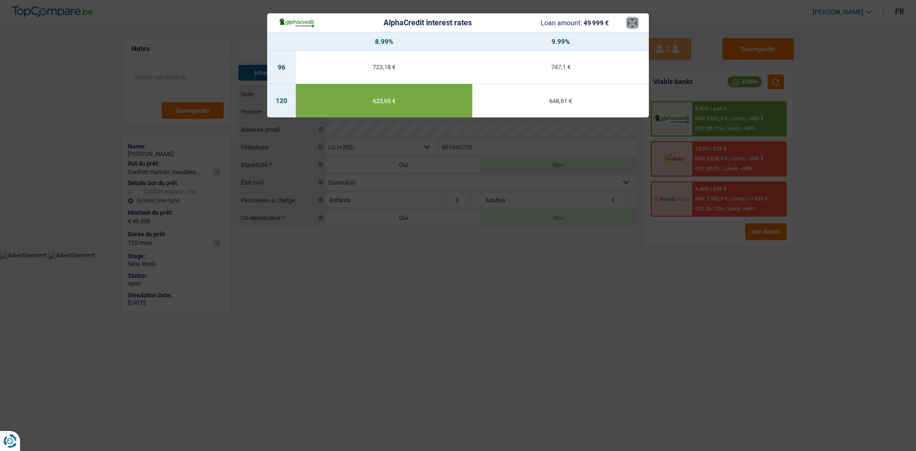
click at [637, 18] on button "×" at bounding box center [633, 23] width 10 height 10
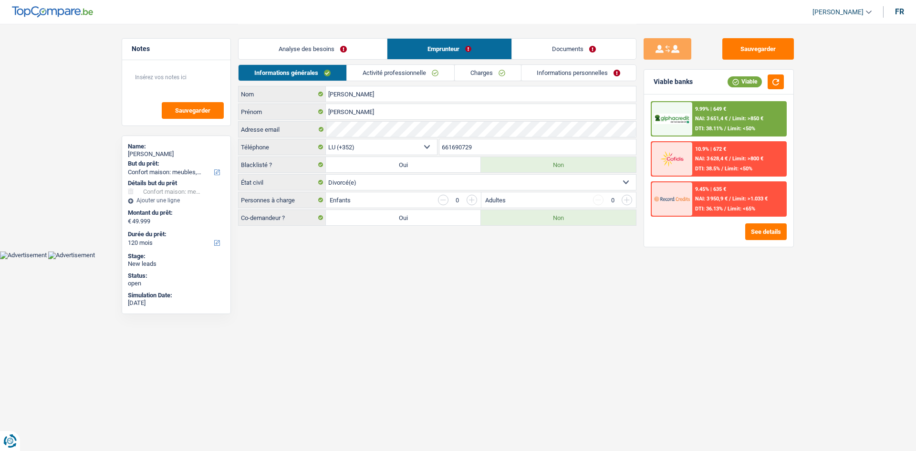
click at [303, 52] on link "Analyse des besoins" at bounding box center [313, 49] width 148 height 21
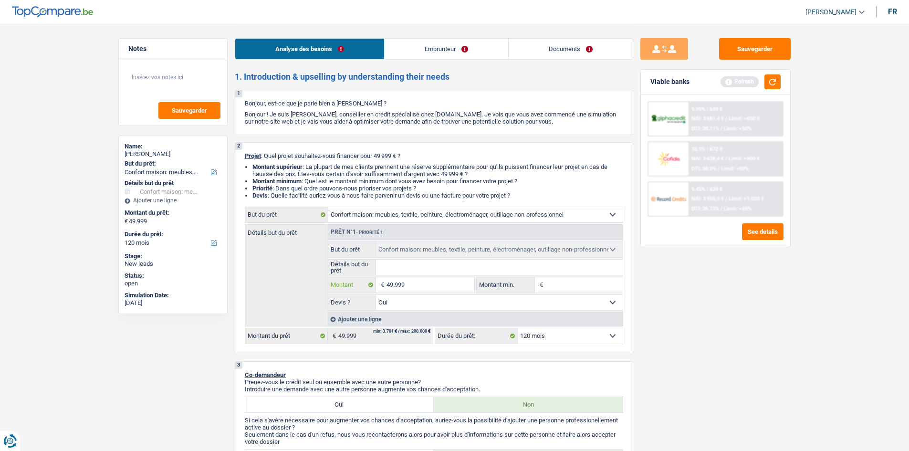
type input "4.999"
type input "499"
type input "49"
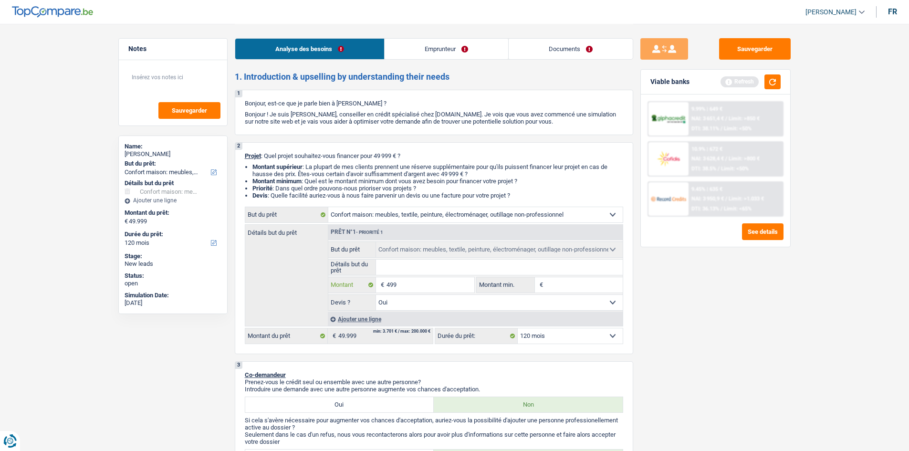
type input "49"
type input "4"
type input "9"
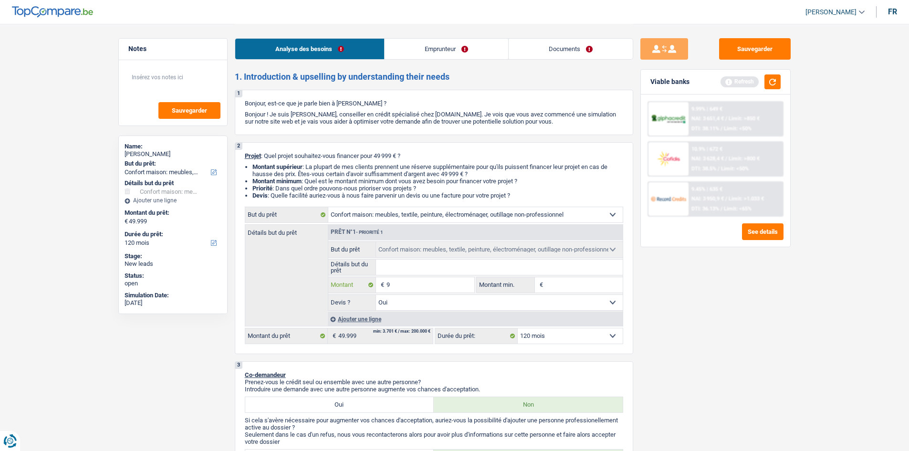
type input "95"
type input "950"
type input "9.500"
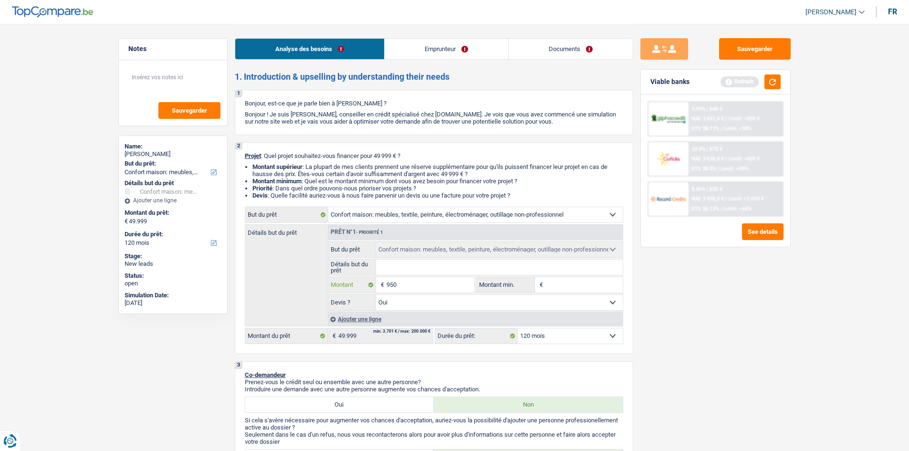
type input "9.500"
type input "95.000"
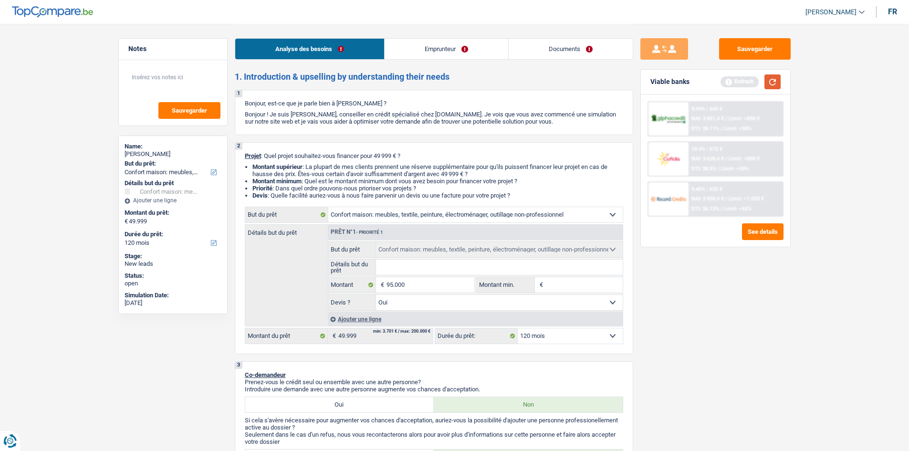
select select "144"
type input "95.000"
select select "144"
type input "95.000"
select select "144"
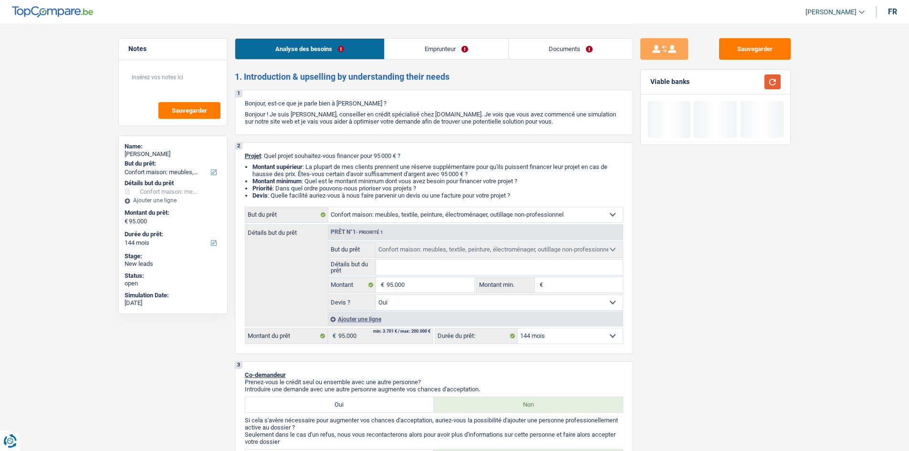
click at [774, 75] on button "button" at bounding box center [773, 81] width 16 height 15
click at [603, 332] on select "12 mois 18 mois 24 mois 30 mois 36 mois 42 mois 48 mois 60 mois 72 mois 84 mois…" at bounding box center [570, 335] width 105 height 15
select select "120"
click at [518, 328] on select "12 mois 18 mois 24 mois 30 mois 36 mois 42 mois 48 mois 60 mois 72 mois 84 mois…" at bounding box center [570, 335] width 105 height 15
select select "120"
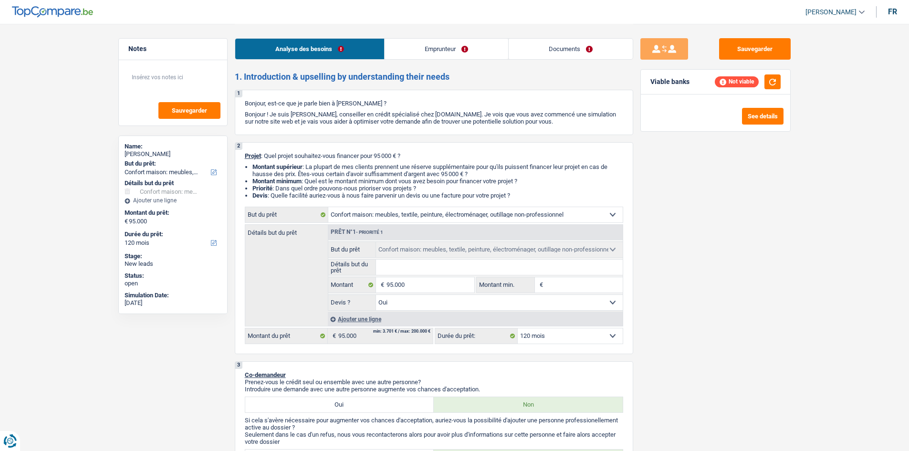
select select "120"
click at [769, 82] on button "button" at bounding box center [773, 81] width 16 height 15
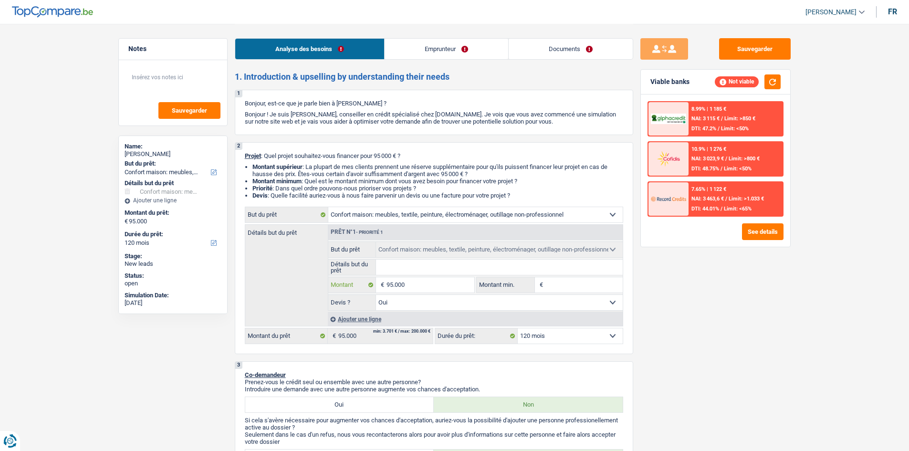
click at [413, 286] on input "95.000" at bounding box center [430, 284] width 87 height 15
click at [753, 236] on button "See details" at bounding box center [763, 231] width 42 height 17
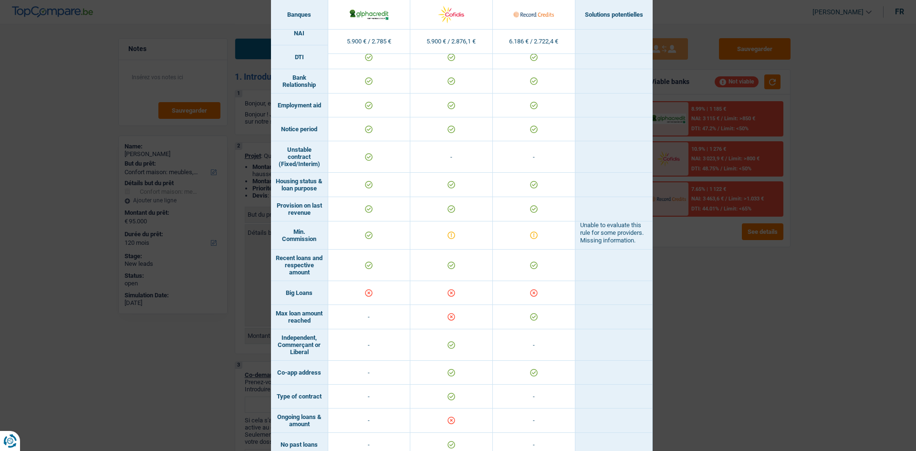
scroll to position [534, 0]
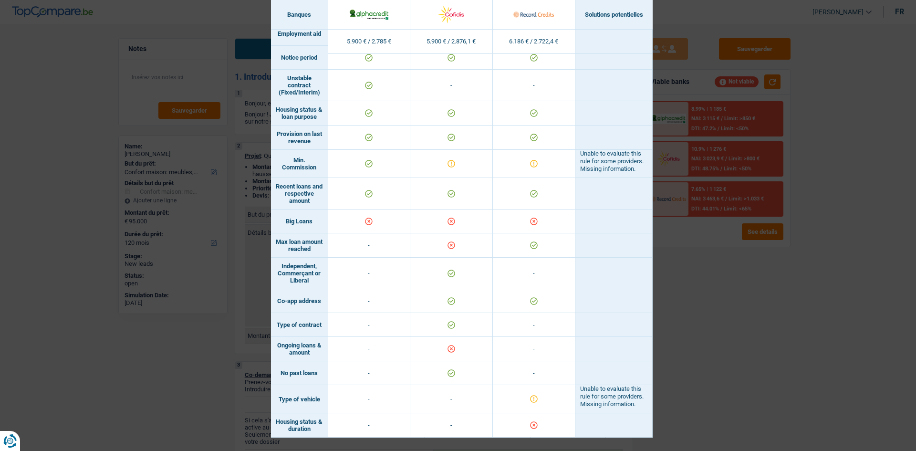
click at [767, 293] on div "Banks conditions × Banques Solutions potentielles Revenus / Charges 5.900 € / 2…" at bounding box center [458, 225] width 916 height 451
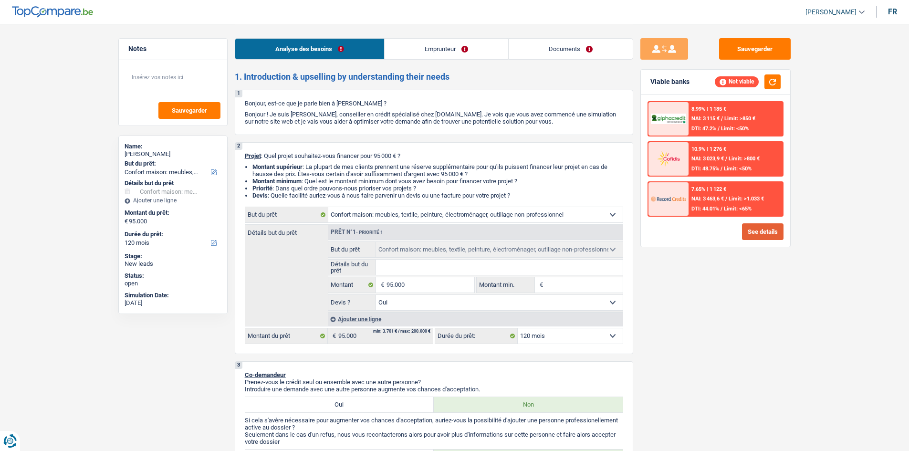
click at [751, 231] on button "See details" at bounding box center [763, 231] width 42 height 17
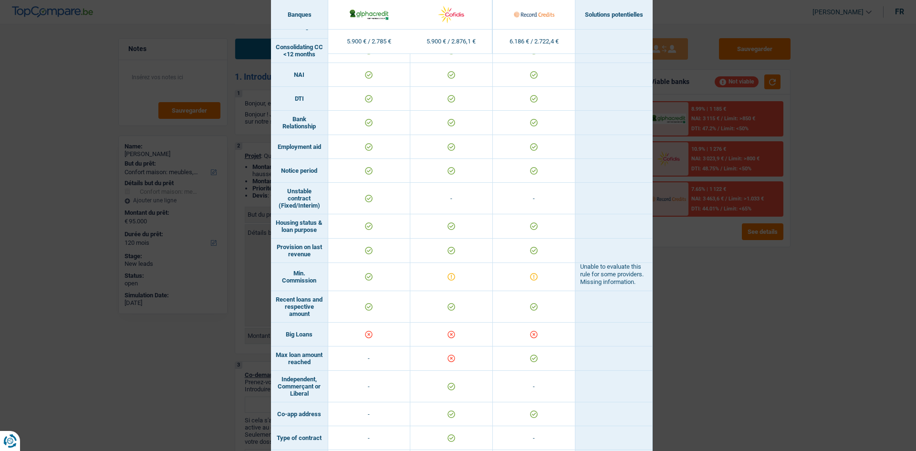
scroll to position [477, 0]
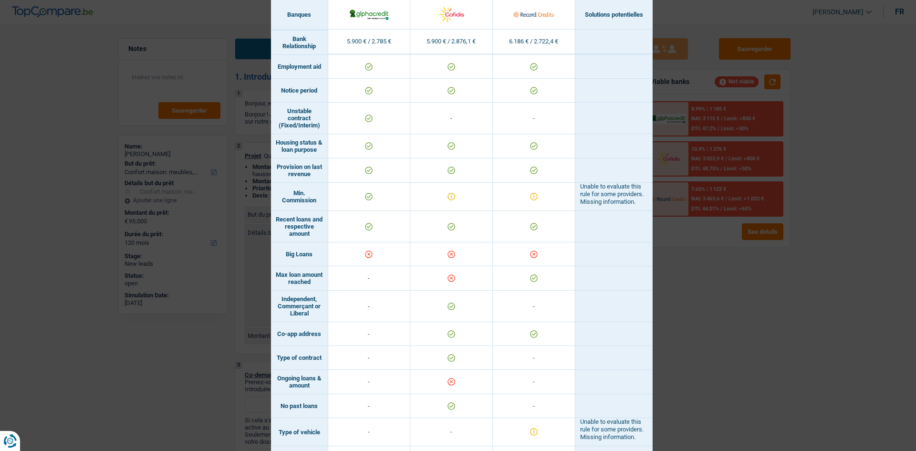
click at [701, 248] on div "Banks conditions × Banques Solutions potentielles Revenus / Charges 5.900 € / 2…" at bounding box center [458, 225] width 916 height 451
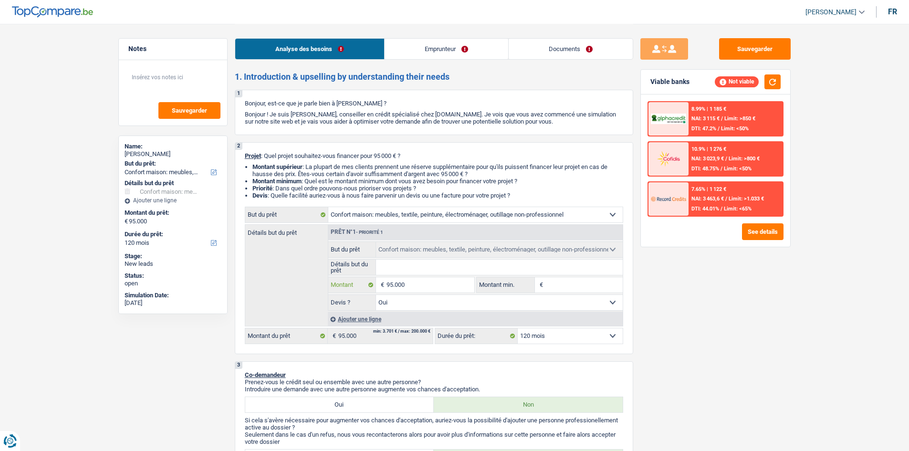
click at [434, 285] on input "95.000" at bounding box center [430, 284] width 87 height 15
type input "8"
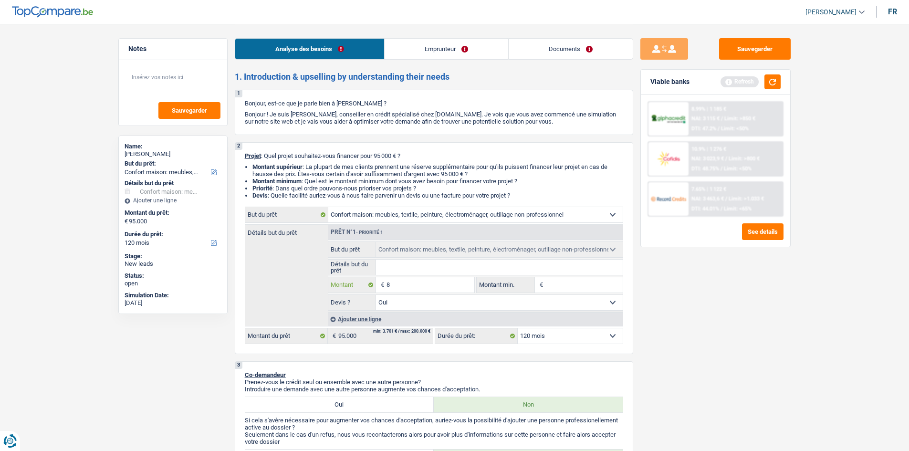
type input "80"
type input "800"
type input "8.000"
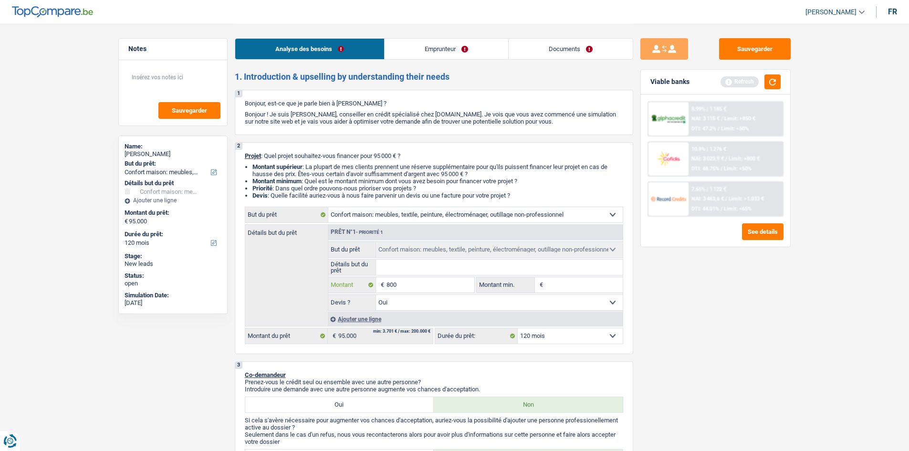
type input "8.000"
type input "80.000"
click at [702, 274] on div "Sauvegarder Viable banks Refresh 8.99% | 1 185 € NAI: 3 115 € / Limit: >850 € D…" at bounding box center [715, 237] width 165 height 398
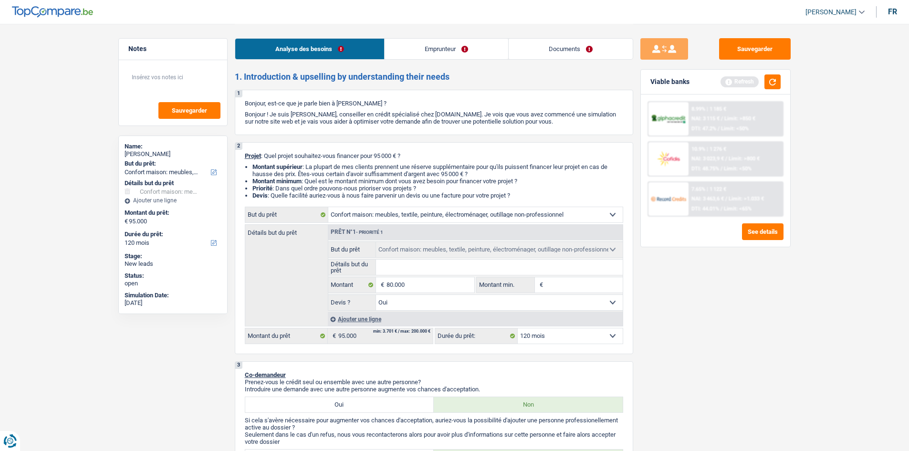
type input "80.000"
select select "144"
type input "80.000"
select select "144"
type input "80.000"
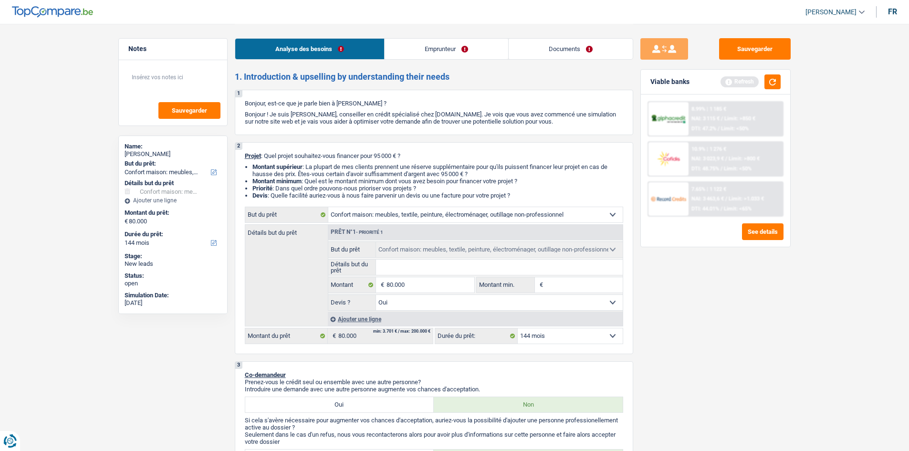
select select "144"
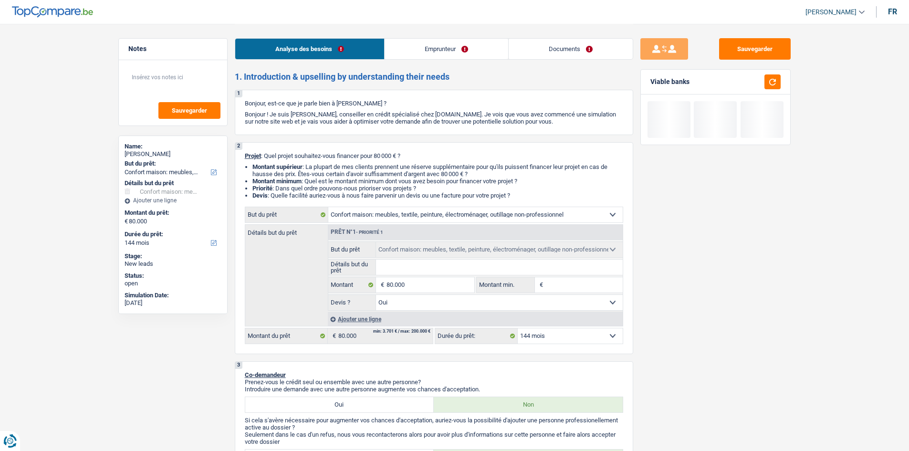
click at [582, 52] on link "Documents" at bounding box center [571, 49] width 124 height 21
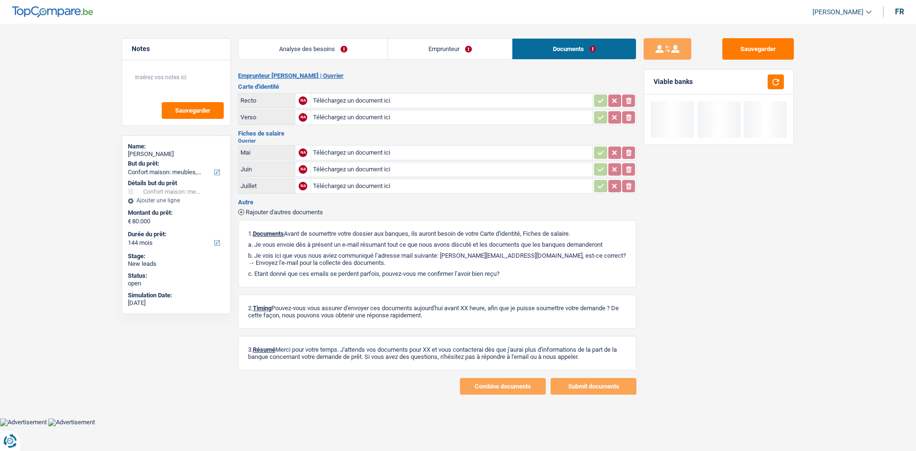
click at [481, 49] on link "Emprunteur" at bounding box center [450, 49] width 124 height 21
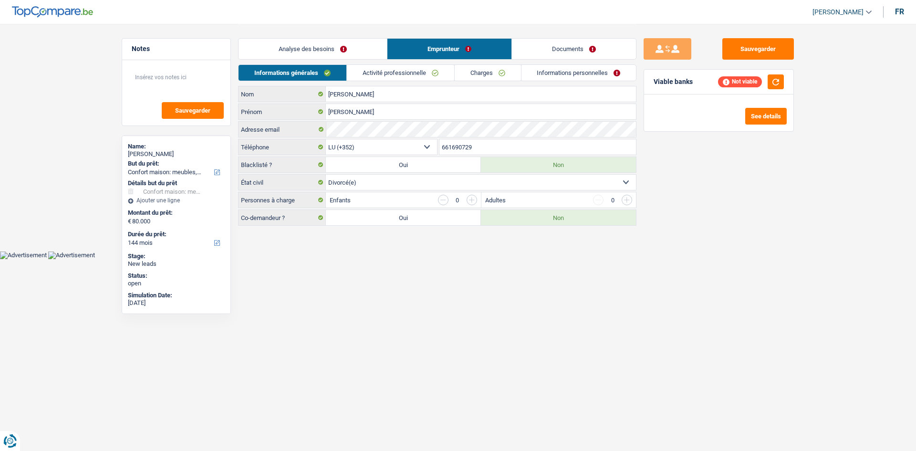
click at [300, 45] on link "Analyse des besoins" at bounding box center [313, 49] width 148 height 21
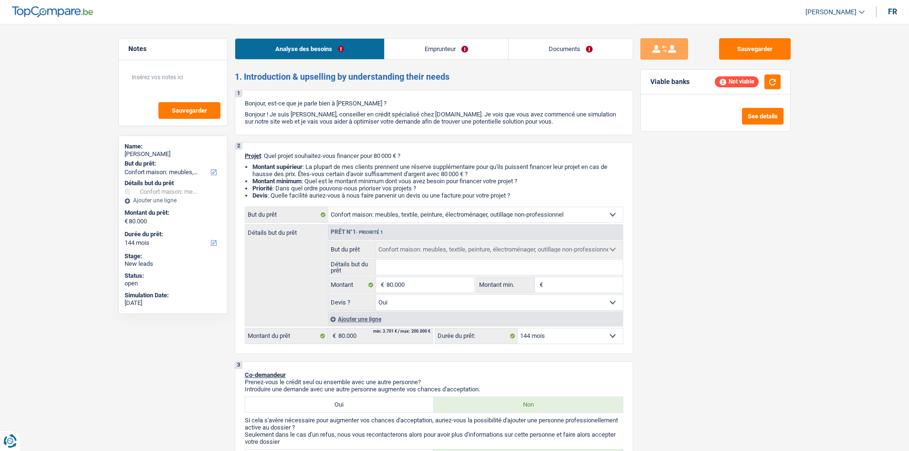
click at [478, 303] on select "Oui Non Non répondu Sélectionner une option" at bounding box center [499, 302] width 247 height 15
click at [554, 338] on select "12 mois 18 mois 24 mois 30 mois 36 mois 42 mois 48 mois 60 mois 72 mois 84 mois…" at bounding box center [570, 335] width 105 height 15
select select "120"
click at [518, 328] on select "12 mois 18 mois 24 mois 30 mois 36 mois 42 mois 48 mois 60 mois 72 mois 84 mois…" at bounding box center [570, 335] width 105 height 15
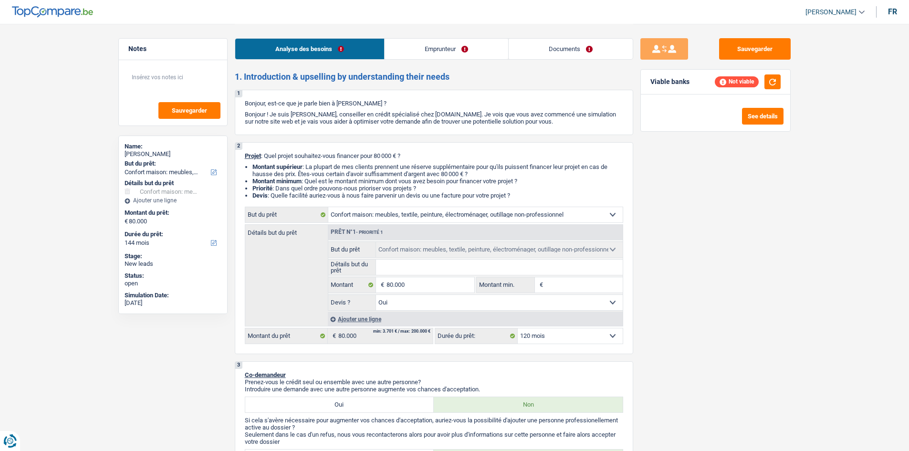
select select "120"
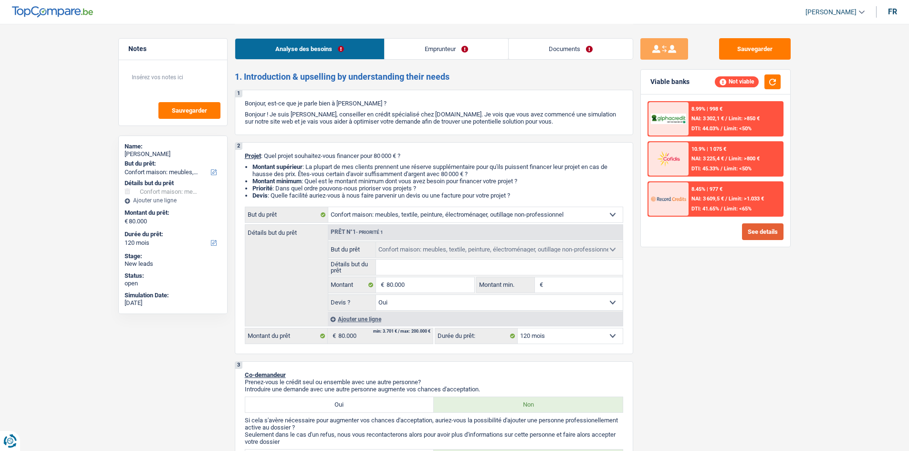
click at [765, 235] on button "See details" at bounding box center [763, 231] width 42 height 17
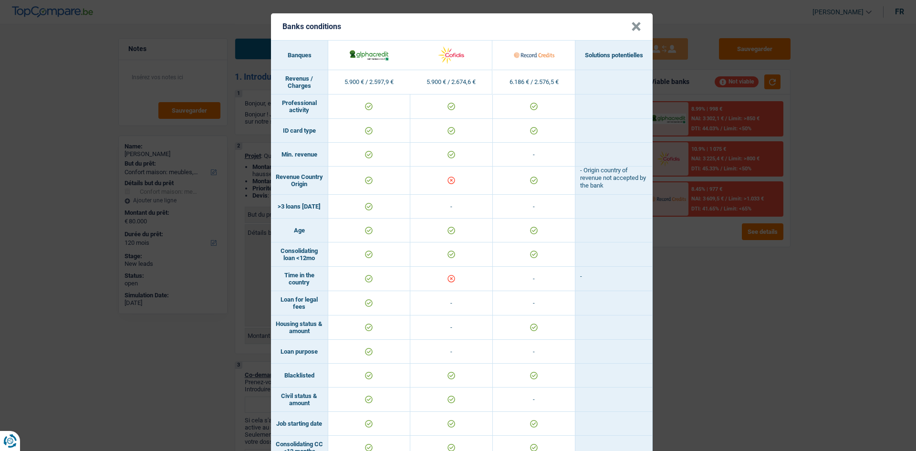
scroll to position [0, 0]
click at [671, 286] on div "Banks conditions × Banques Solutions potentielles Revenus / Charges 5.900 € / 2…" at bounding box center [458, 225] width 916 height 451
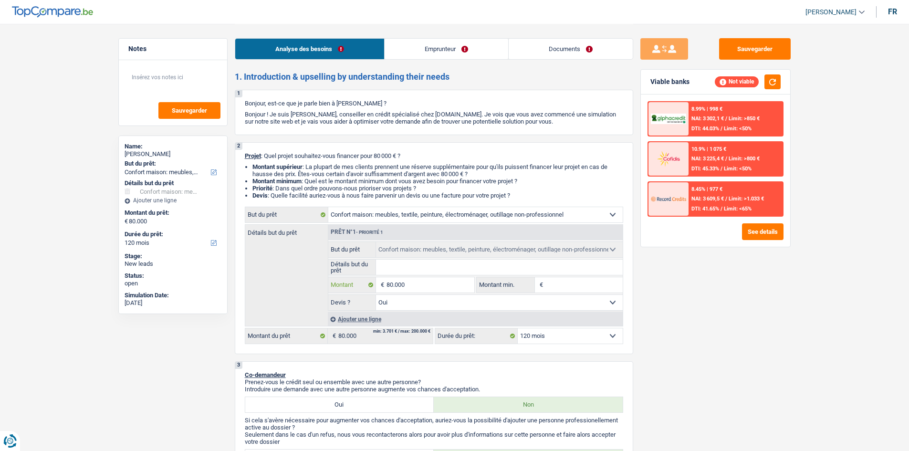
click at [419, 285] on input "80.000" at bounding box center [430, 284] width 87 height 15
type input "7"
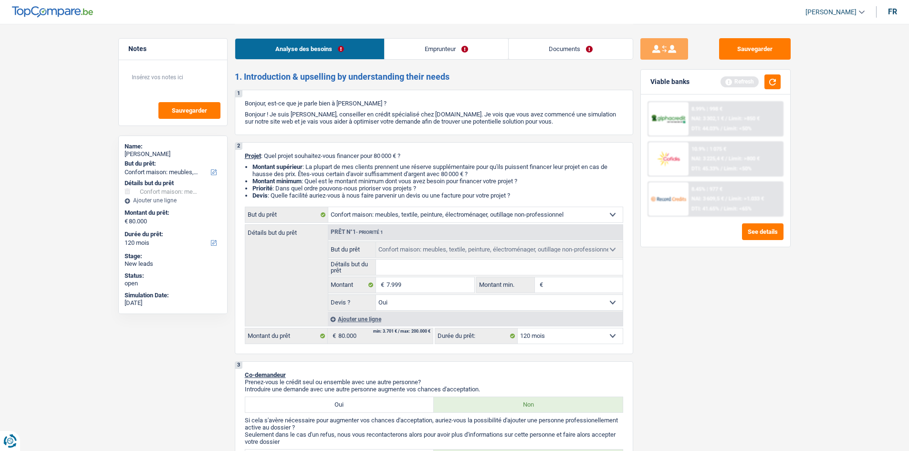
click at [710, 291] on div "Sauvegarder Viable banks Refresh 8.99% | 998 € NAI: 3 302,1 € / Limit: >850 € D…" at bounding box center [715, 237] width 165 height 398
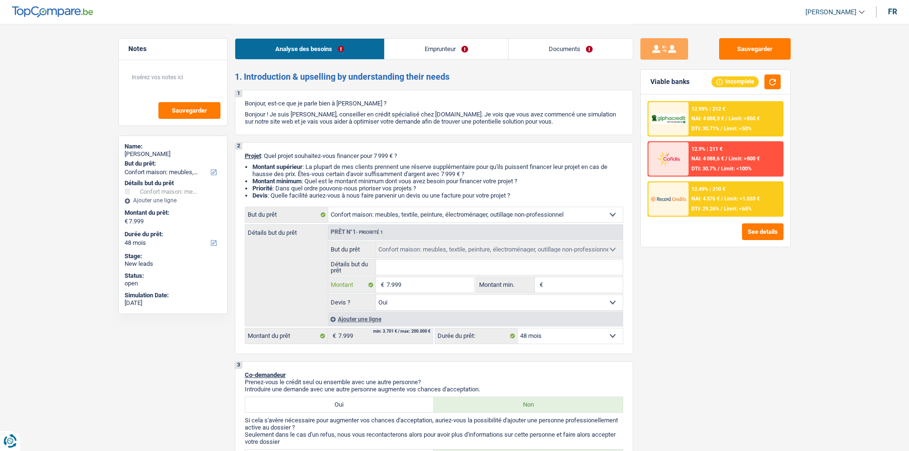
click at [426, 288] on input "7.999" at bounding box center [430, 284] width 87 height 15
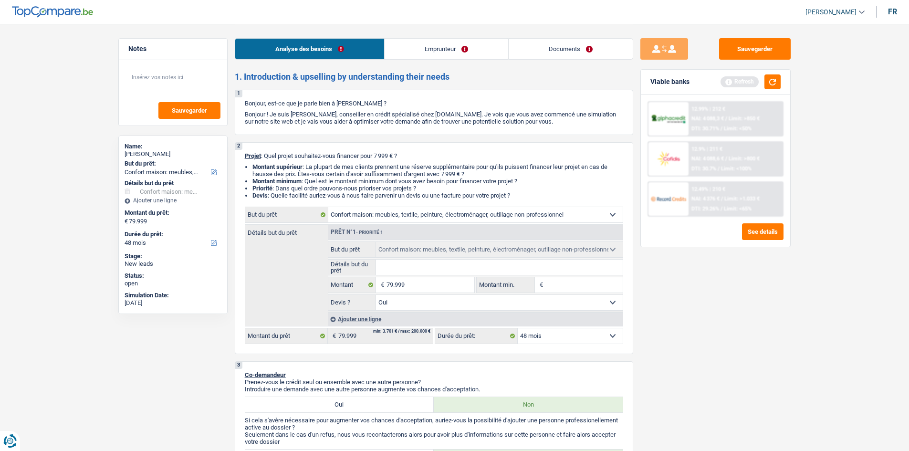
click at [652, 312] on div "Sauvegarder Viable banks Refresh 12.99% | 212 € NAI: 4 088,3 € / Limit: >850 € …" at bounding box center [715, 237] width 165 height 398
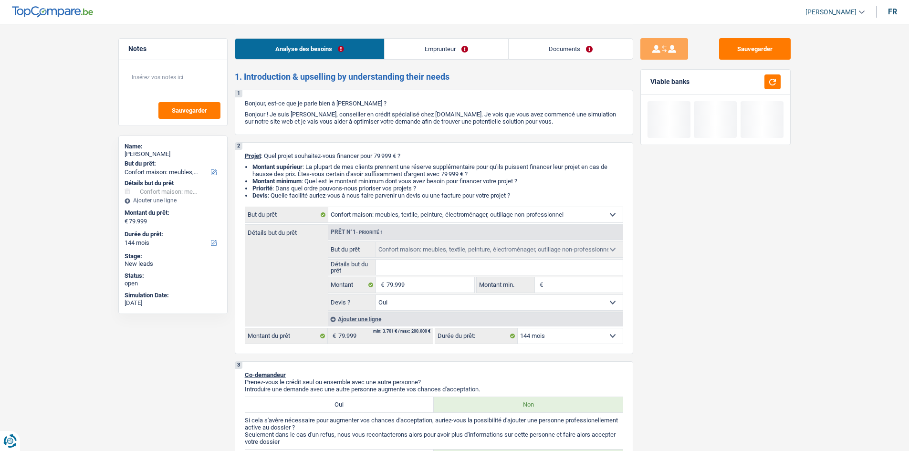
click at [572, 344] on div "12 mois 18 mois 24 mois 30 mois 36 mois 42 mois 48 mois 60 mois 72 mois 84 mois…" at bounding box center [529, 336] width 189 height 16
drag, startPoint x: 569, startPoint y: 339, endPoint x: 567, endPoint y: 330, distance: 9.4
click at [569, 339] on select "12 mois 18 mois 24 mois 30 mois 36 mois 42 mois 48 mois 60 mois 72 mois 84 mois…" at bounding box center [570, 335] width 105 height 15
click at [518, 328] on select "12 mois 18 mois 24 mois 30 mois 36 mois 42 mois 48 mois 60 mois 72 mois 84 mois…" at bounding box center [570, 335] width 105 height 15
click at [775, 81] on button "button" at bounding box center [773, 81] width 16 height 15
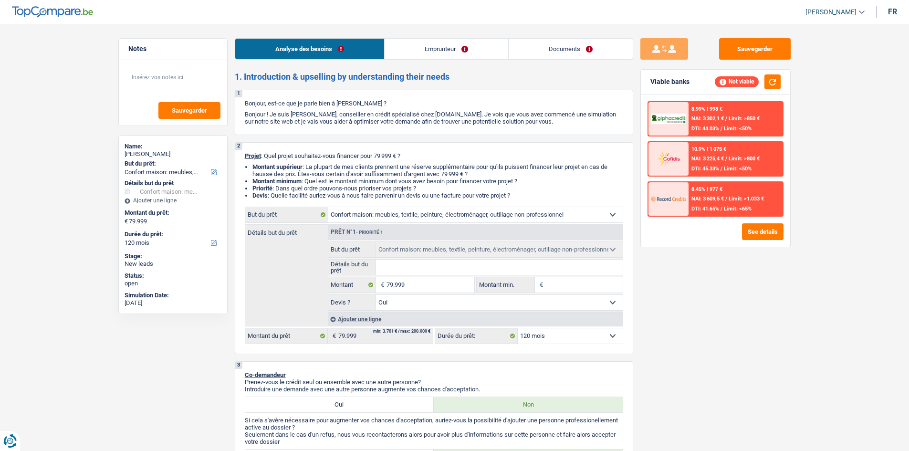
click at [576, 338] on select "12 mois 18 mois 24 mois 30 mois 36 mois 42 mois 48 mois 60 mois 72 mois 84 mois…" at bounding box center [570, 335] width 105 height 15
click at [518, 328] on select "12 mois 18 mois 24 mois 30 mois 36 mois 42 mois 48 mois 60 mois 72 mois 84 mois…" at bounding box center [570, 335] width 105 height 15
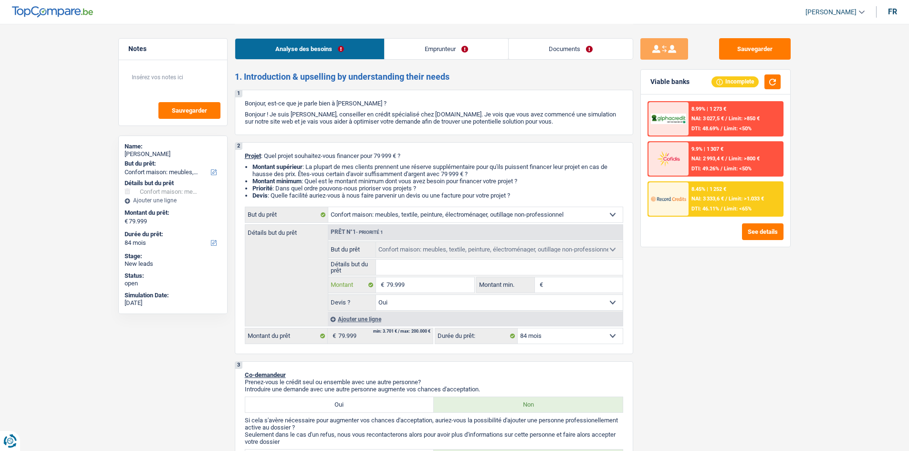
click at [445, 287] on input "79.999" at bounding box center [430, 284] width 87 height 15
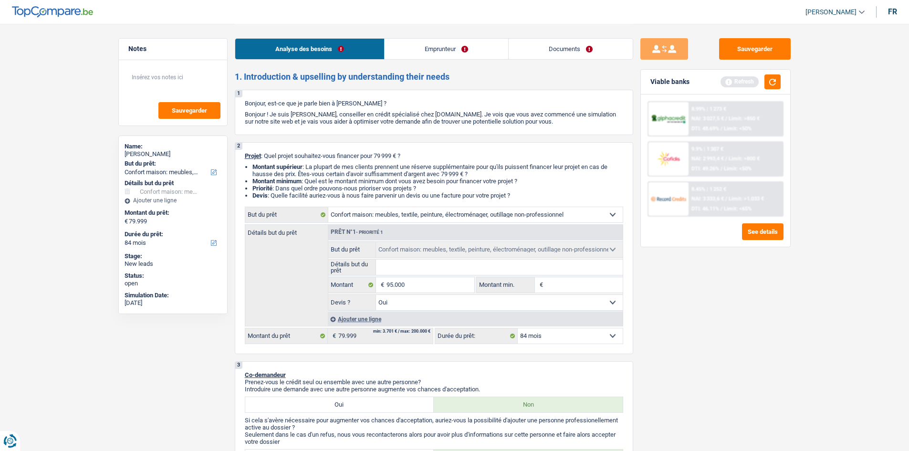
click at [585, 333] on select "12 mois 18 mois 24 mois 30 mois 36 mois 42 mois 48 mois 60 mois 72 mois 84 mois…" at bounding box center [570, 335] width 105 height 15
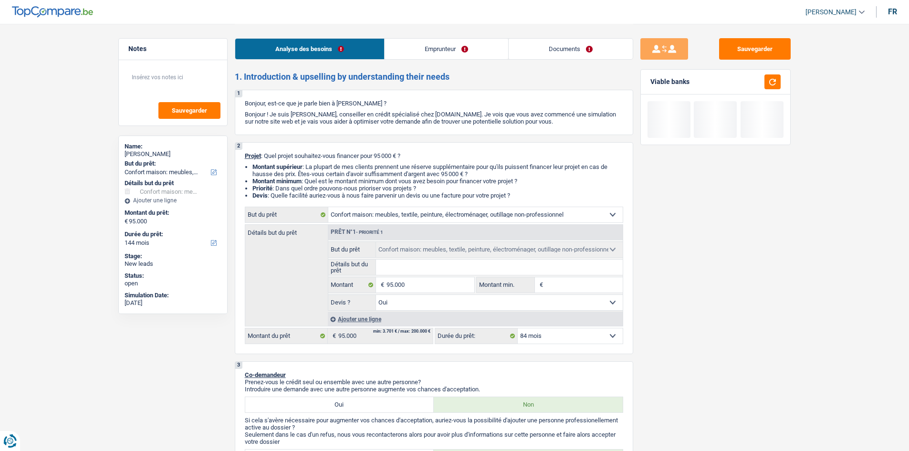
click at [518, 328] on select "12 mois 18 mois 24 mois 30 mois 36 mois 42 mois 48 mois 60 mois 72 mois 84 mois…" at bounding box center [570, 335] width 105 height 15
click at [767, 85] on button "button" at bounding box center [773, 81] width 16 height 15
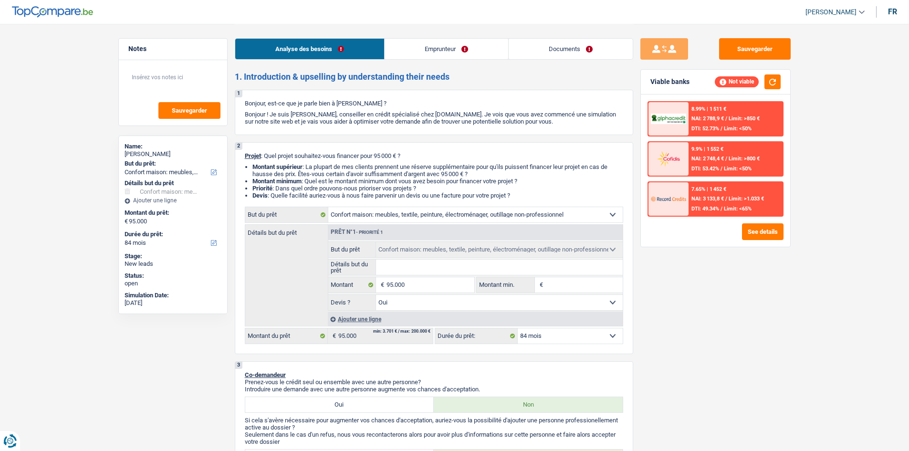
click at [759, 220] on div "8.99% | 1 511 € NAI: 2 788,9 € / Limit: >850 € DTI: 52.73% / Limit: <50% 9.9% |…" at bounding box center [715, 170] width 149 height 152
click at [758, 228] on button "See details" at bounding box center [763, 231] width 42 height 17
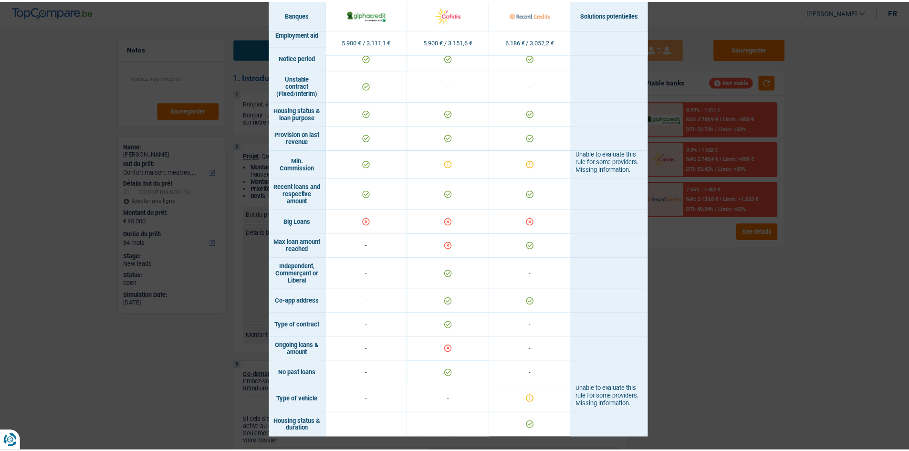
scroll to position [615, 0]
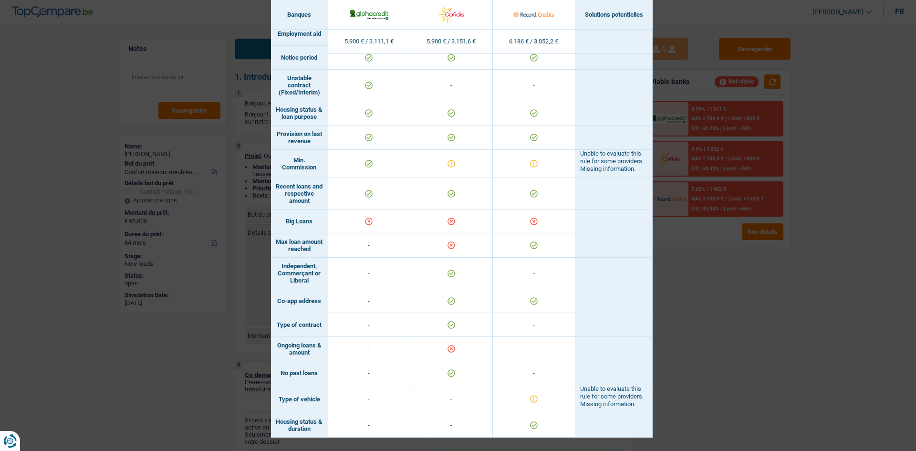
click at [719, 303] on div "Banks conditions × Banques Solutions potentielles Revenus / Charges 5.900 € / 3…" at bounding box center [458, 225] width 916 height 451
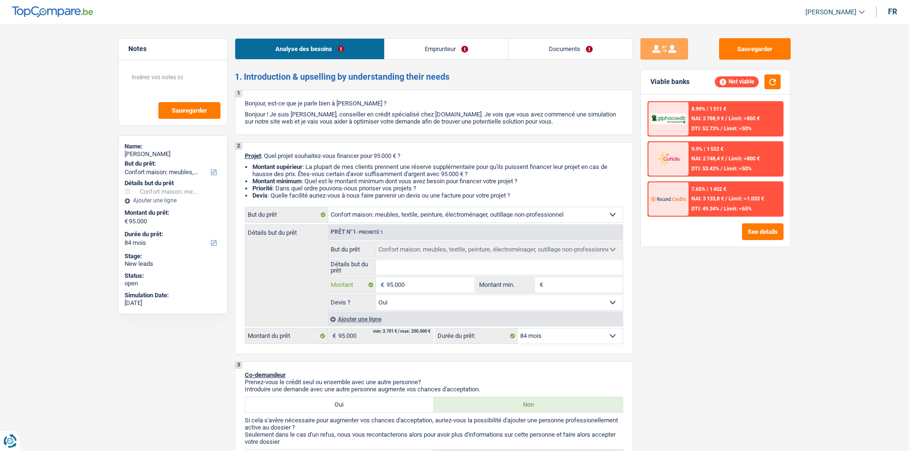
click at [430, 286] on input "95.000" at bounding box center [430, 284] width 87 height 15
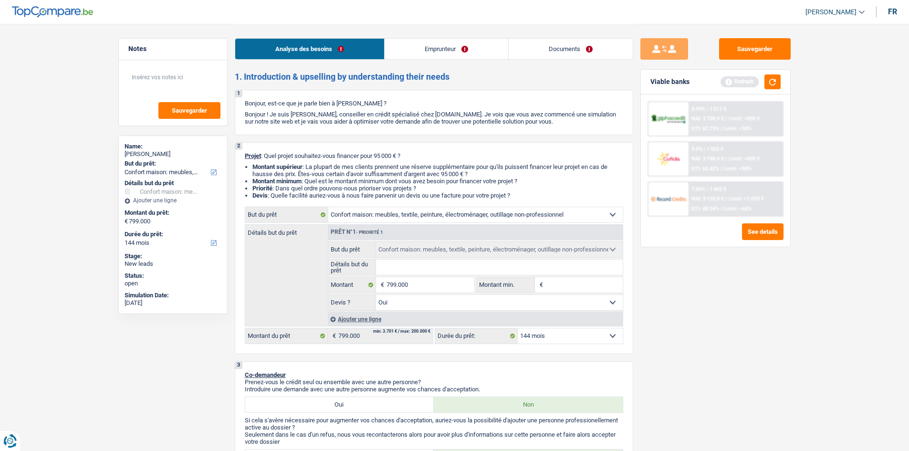
click at [761, 296] on div "Sauvegarder Viable banks Refresh 8.99% | 1 511 € NAI: 2 788,9 € / Limit: >850 €…" at bounding box center [715, 237] width 165 height 398
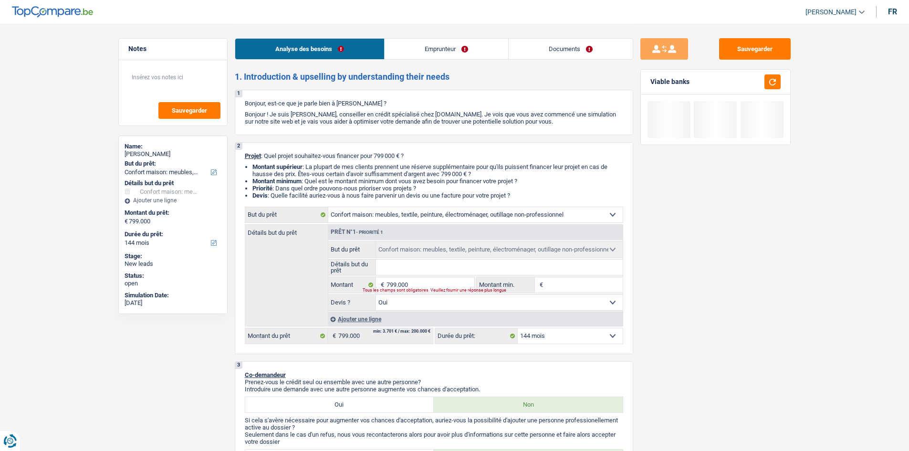
click at [552, 336] on select "12 mois 18 mois 24 mois 30 mois 36 mois 42 mois 48 mois 60 mois 72 mois 84 mois…" at bounding box center [570, 335] width 105 height 15
click at [416, 282] on input "799.000" at bounding box center [430, 284] width 87 height 15
click at [576, 339] on select "12 mois 18 mois 24 mois 30 mois 36 mois 42 mois 48 mois 60 mois 72 mois 84 mois…" at bounding box center [570, 335] width 105 height 15
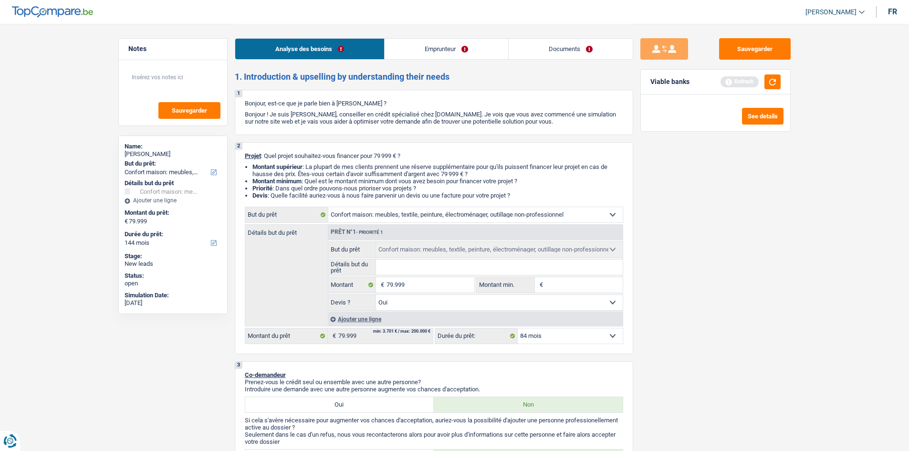
click at [518, 328] on select "12 mois 18 mois 24 mois 30 mois 36 mois 42 mois 48 mois 60 mois 72 mois 84 mois…" at bounding box center [570, 335] width 105 height 15
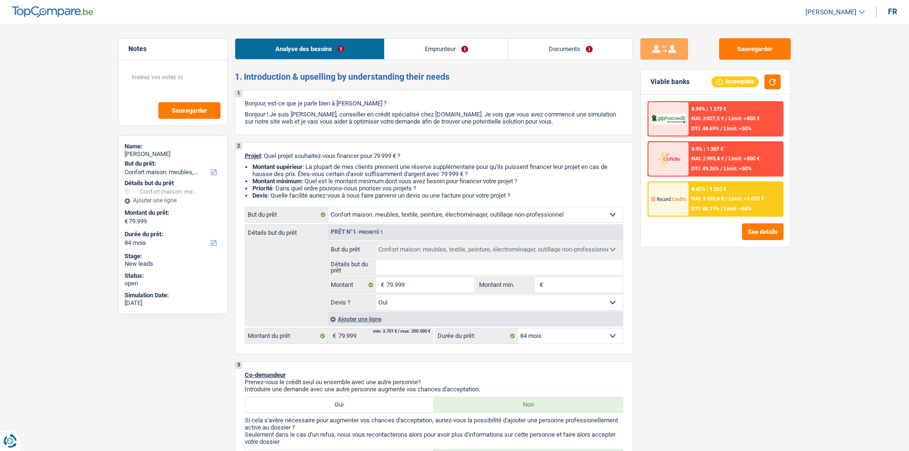
click at [700, 213] on div "8.45% | 1 252 € NAI: 3 333,6 € / Limit: >1.033 € DTI: 46.11% / Limit: <65%" at bounding box center [736, 198] width 94 height 33
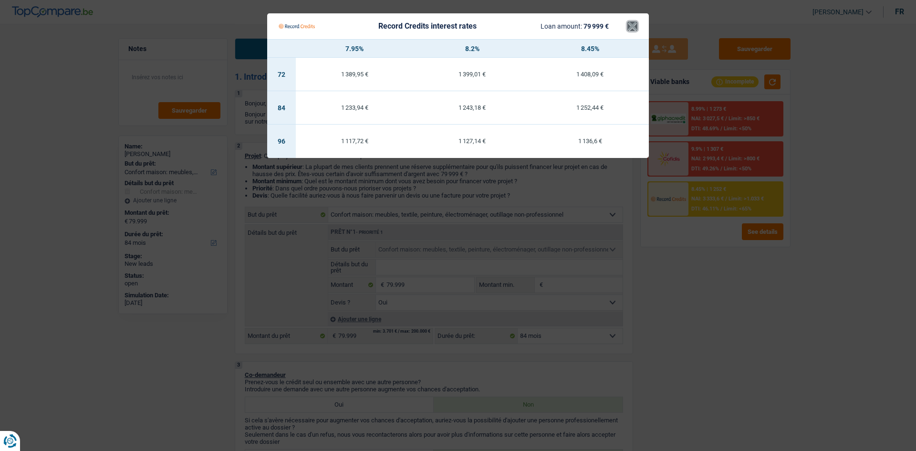
click at [628, 27] on button "×" at bounding box center [633, 26] width 10 height 10
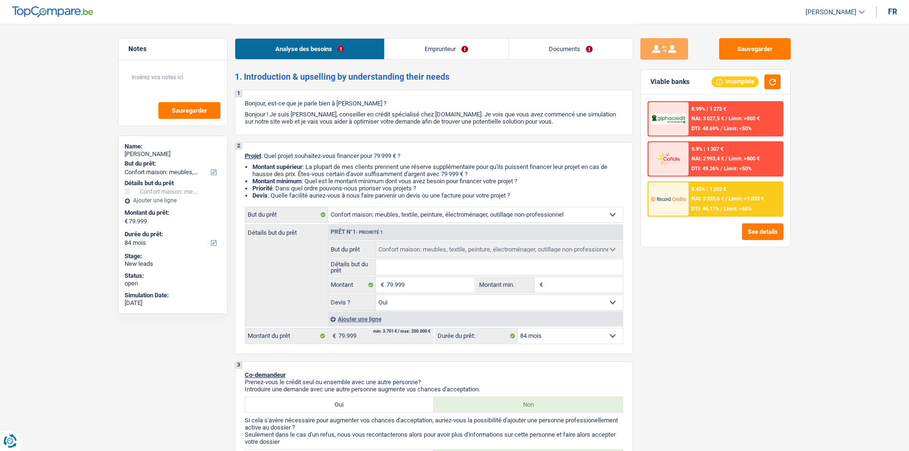
click at [703, 194] on div "8.45% | 1 252 € NAI: 3 333,6 € / Limit: >1.033 € DTI: 46.11% / Limit: <65%" at bounding box center [736, 198] width 94 height 33
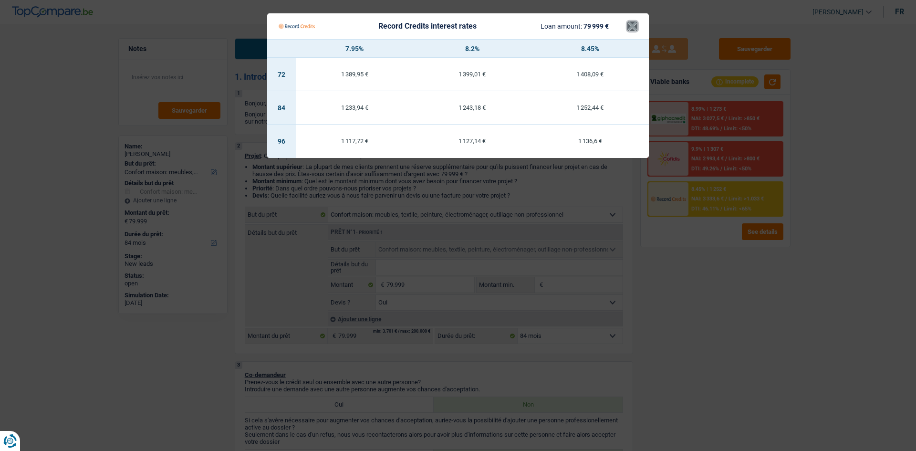
click at [629, 26] on button "×" at bounding box center [633, 26] width 10 height 10
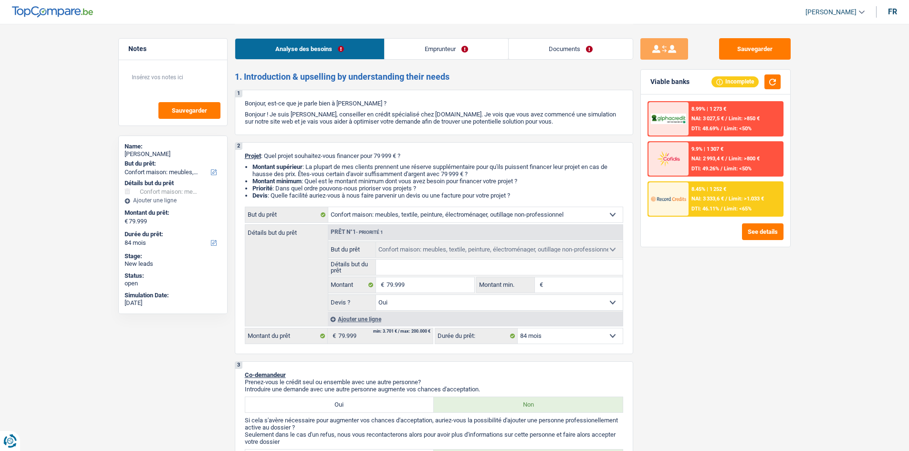
click at [589, 334] on select "12 mois 18 mois 24 mois 30 mois 36 mois 42 mois 48 mois 60 mois 72 mois 84 mois…" at bounding box center [570, 335] width 105 height 15
click at [518, 328] on select "12 mois 18 mois 24 mois 30 mois 36 mois 42 mois 48 mois 60 mois 72 mois 84 mois…" at bounding box center [570, 335] width 105 height 15
click at [671, 209] on div at bounding box center [669, 198] width 40 height 33
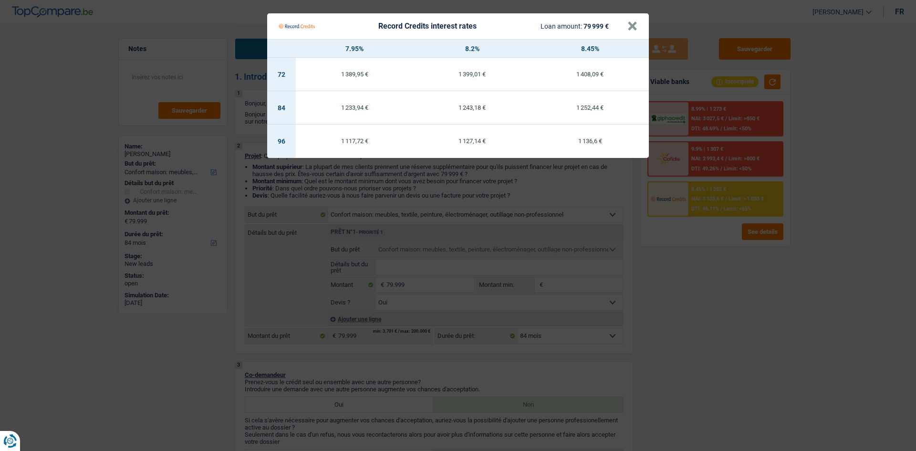
click at [643, 24] on Credits___BV_modal_header_ "Record Credits interest rates Loan amount: 79 999 € ×" at bounding box center [458, 26] width 382 height 26
click at [633, 21] on button "×" at bounding box center [633, 26] width 10 height 10
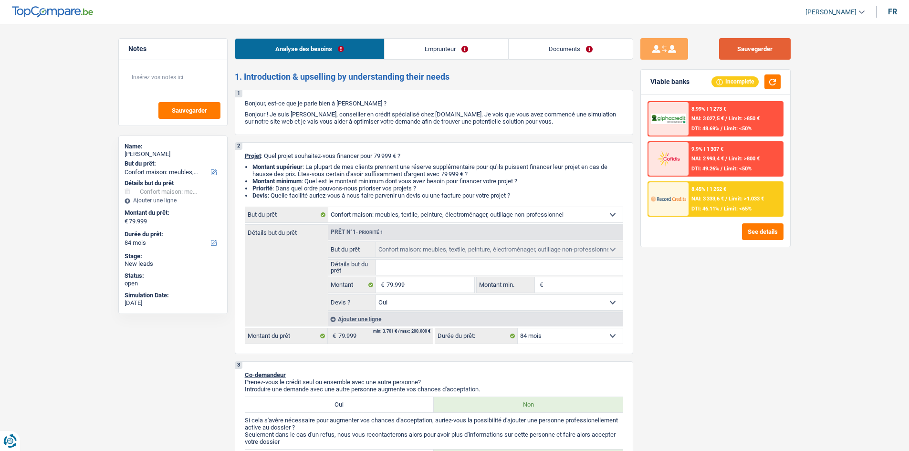
click at [766, 51] on button "Sauvegarder" at bounding box center [755, 48] width 72 height 21
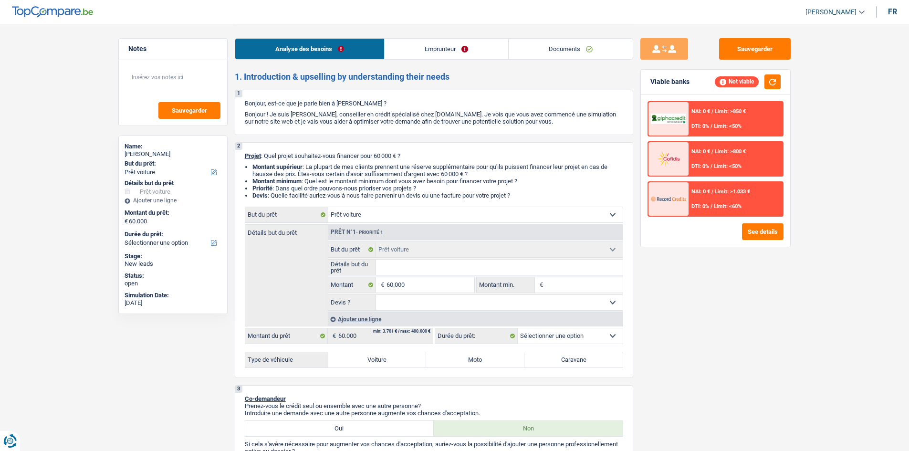
select select "car"
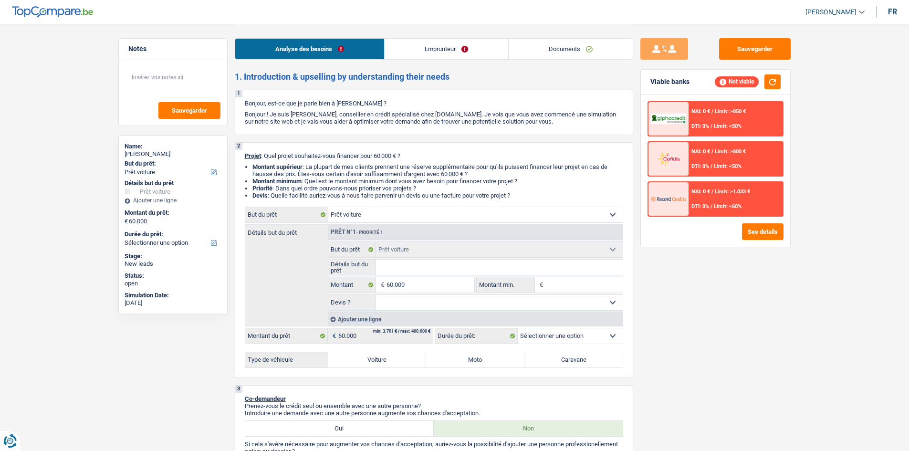
select select "car"
click at [408, 214] on select "Confort maison: meubles, textile, peinture, électroménager, outillage non-profe…" at bounding box center [475, 214] width 294 height 15
select select "study"
click at [328, 207] on select "Confort maison: meubles, textile, peinture, électroménager, outillage non-profe…" at bounding box center [475, 214] width 294 height 15
select select "study"
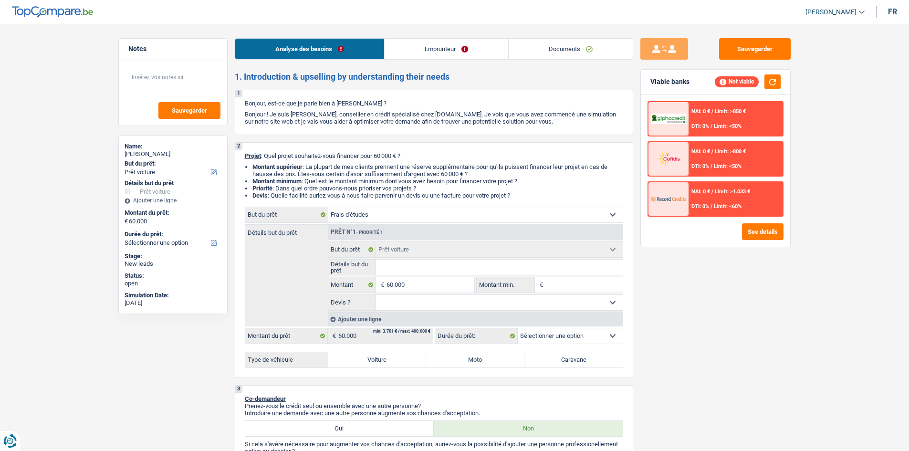
select select "study"
select select "120"
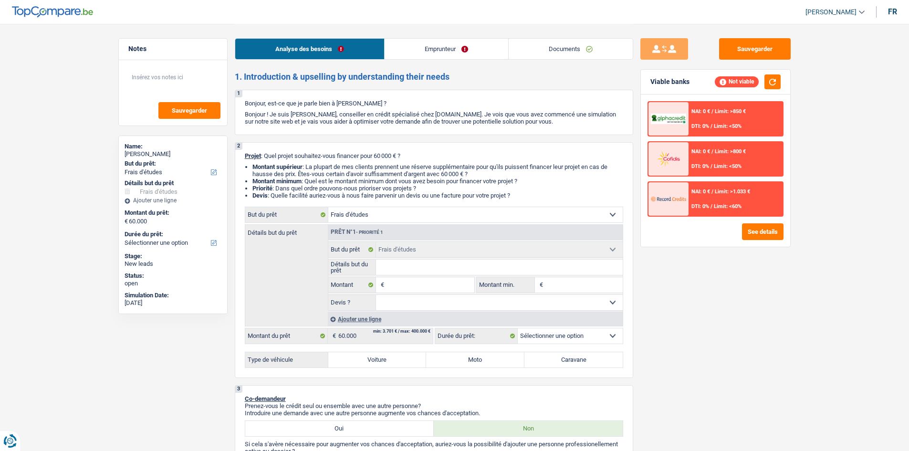
select select "120"
select select "car"
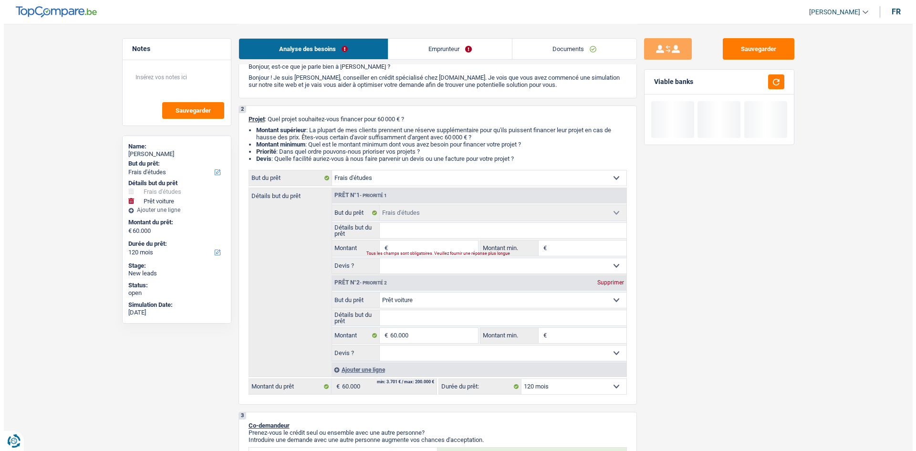
scroll to position [48, 0]
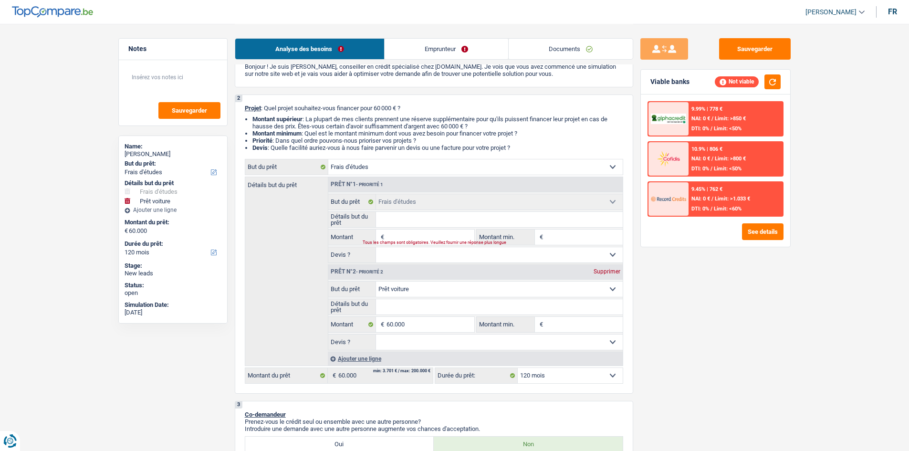
click at [601, 273] on div "Supprimer" at bounding box center [606, 272] width 31 height 6
type input "0"
select select
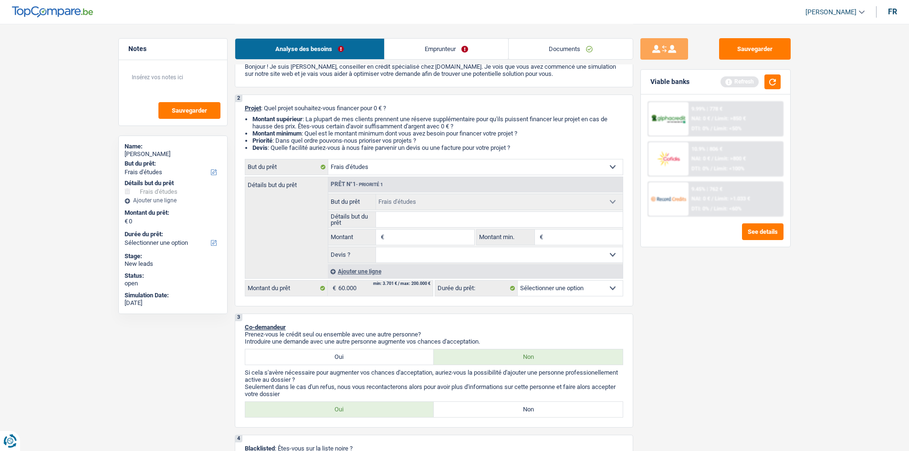
click at [444, 240] on input "Montant" at bounding box center [430, 237] width 87 height 15
type input "6"
type input "60"
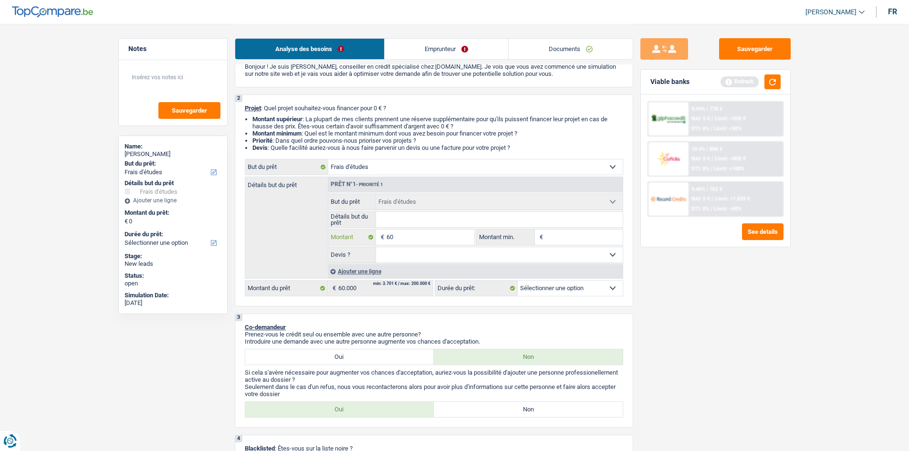
type input "600"
type input "6.000"
type input "60.000"
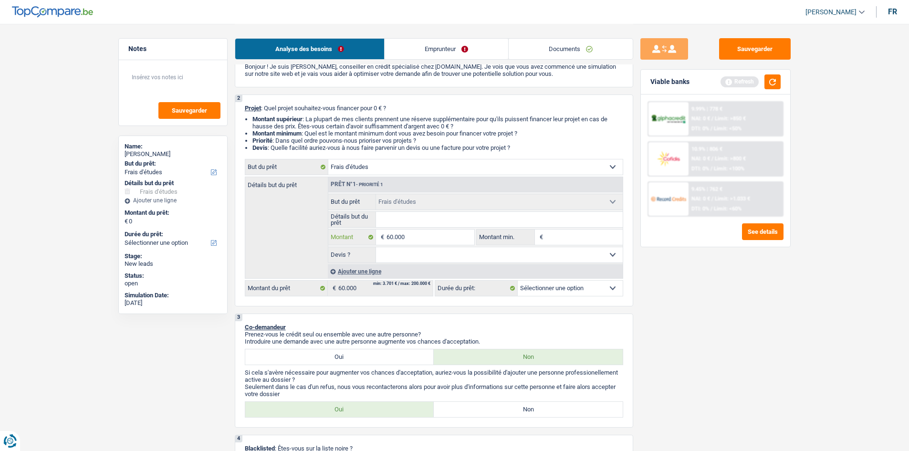
type input "60.000"
type input "600.000"
type input "60.000"
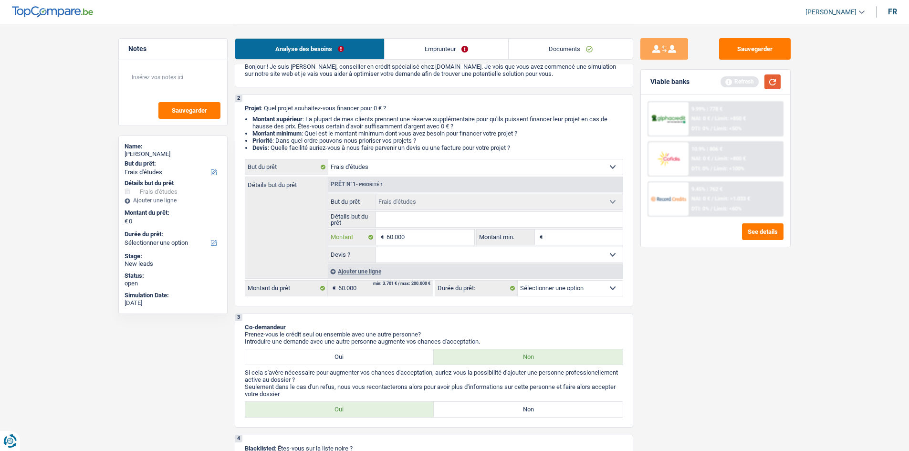
type input "60.000"
click at [770, 82] on button "button" at bounding box center [773, 81] width 16 height 15
type input "60.000"
select select "144"
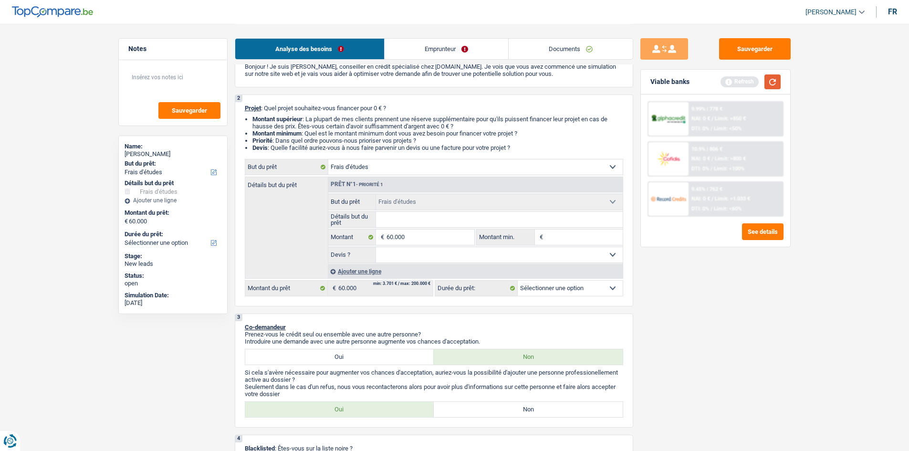
select select "144"
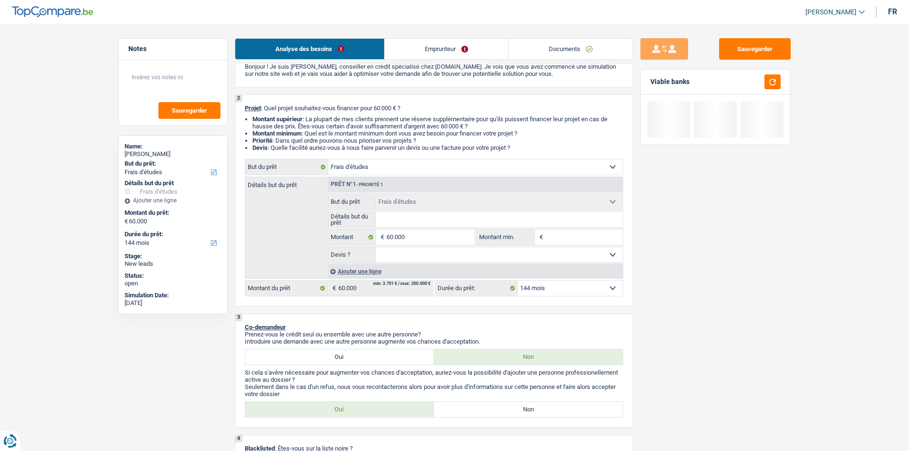
click at [581, 283] on select "12 mois 18 mois 24 mois 30 mois 36 mois 42 mois 48 mois 60 mois 72 mois 84 mois…" at bounding box center [570, 288] width 105 height 15
select select "96"
click at [518, 281] on select "12 mois 18 mois 24 mois 30 mois 36 mois 42 mois 48 mois 60 mois 72 mois 84 mois…" at bounding box center [570, 288] width 105 height 15
select select "96"
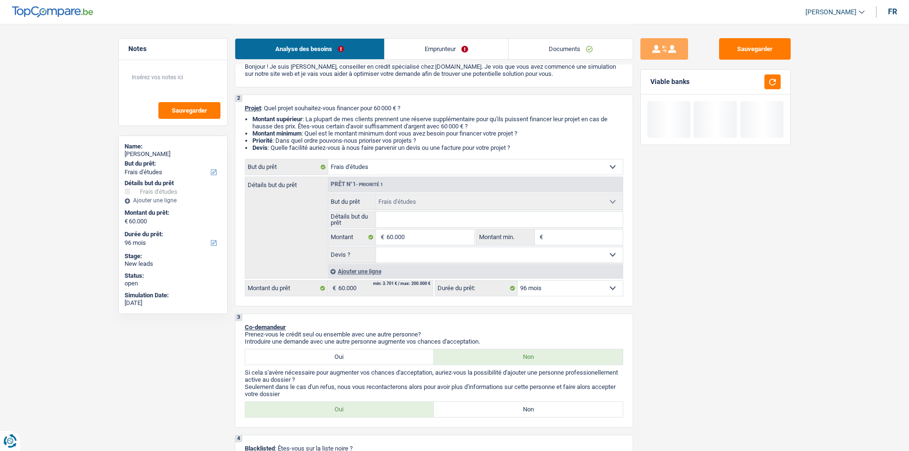
click at [577, 290] on select "12 mois 18 mois 24 mois 30 mois 36 mois 42 mois 48 mois 60 mois 72 mois 84 mois…" at bounding box center [570, 288] width 105 height 15
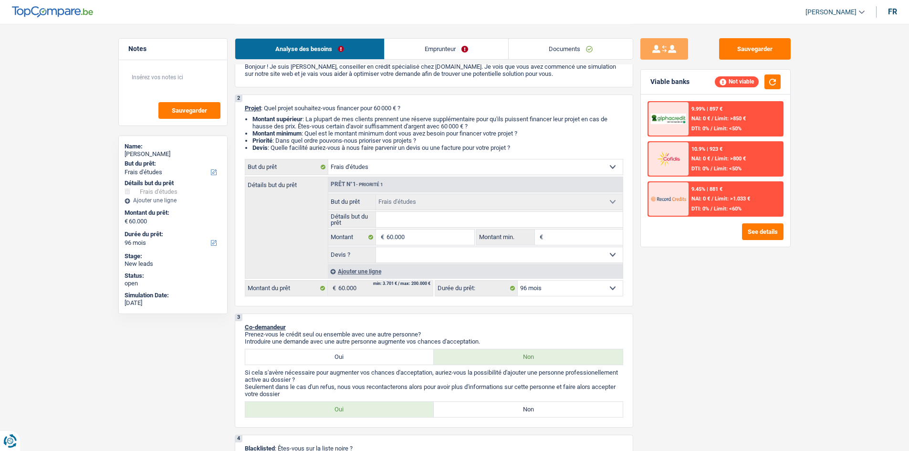
select select "84"
click at [518, 281] on select "12 mois 18 mois 24 mois 30 mois 36 mois 42 mois 48 mois 60 mois 72 mois 84 mois…" at bounding box center [570, 288] width 105 height 15
select select "84"
click at [744, 204] on div "9.45% | 967 € NAI: 0 € / Limit: >1.033 € DTI: 0% / Limit: <60%" at bounding box center [736, 198] width 94 height 33
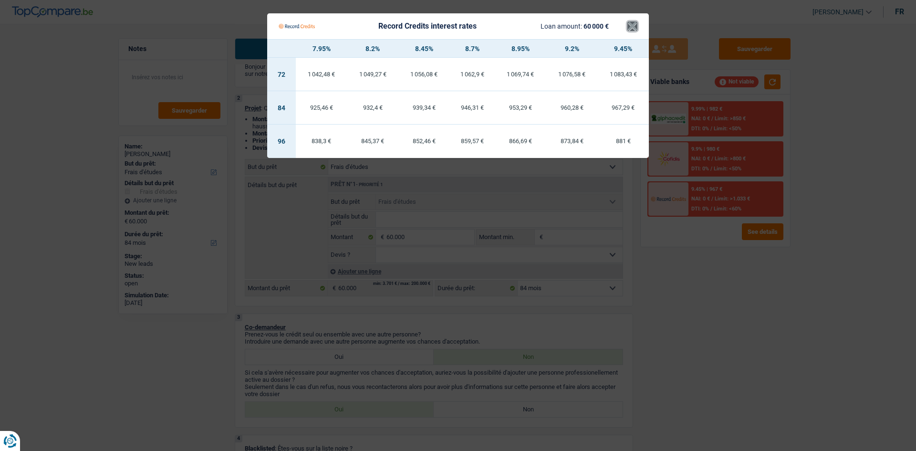
click at [631, 27] on button "×" at bounding box center [633, 26] width 10 height 10
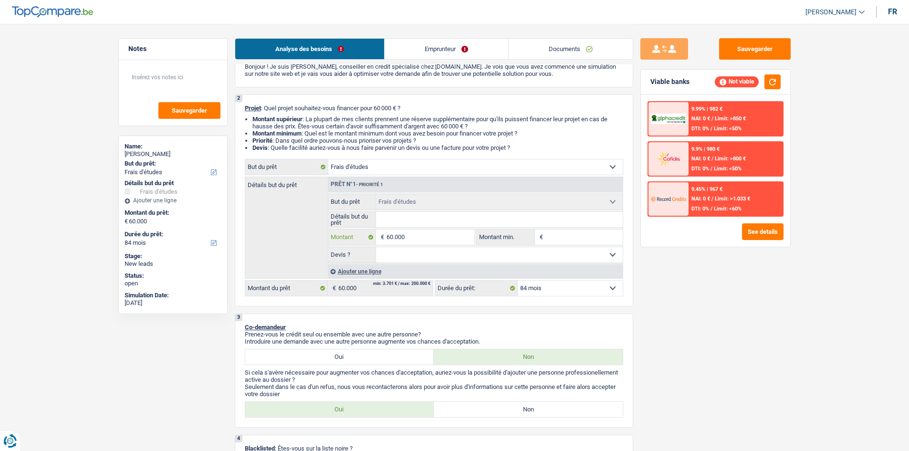
type input "6.000"
type input "600"
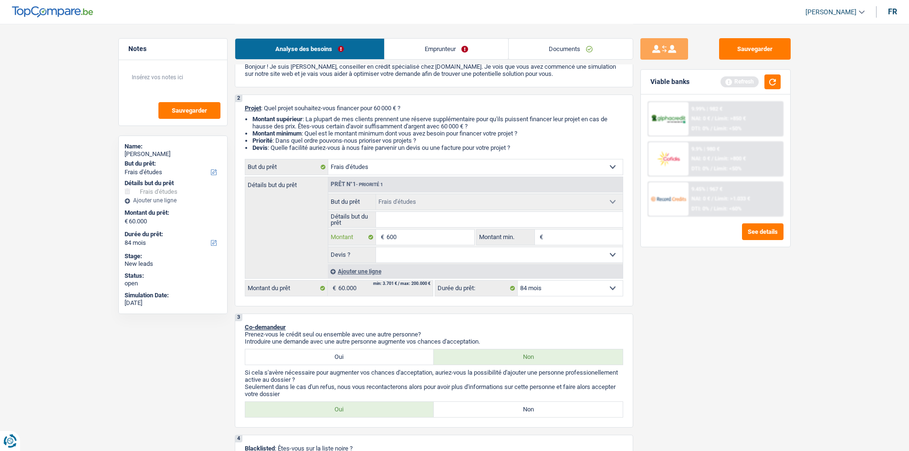
type input "60"
type input "6"
type input "3"
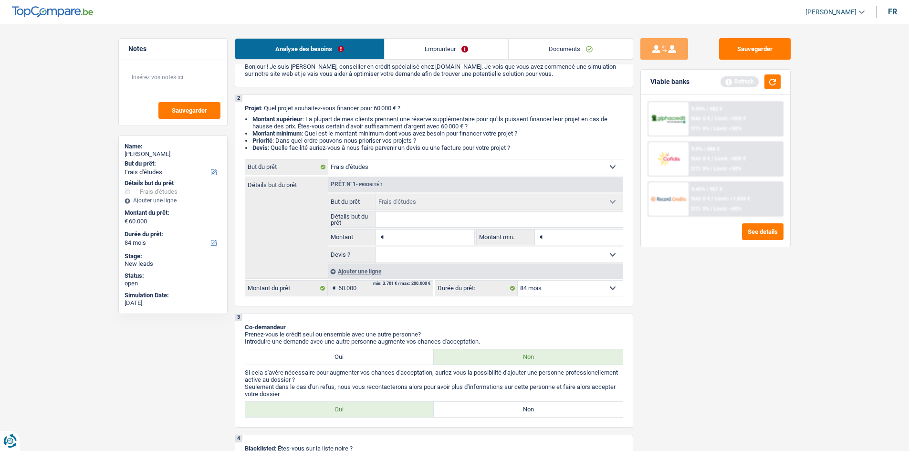
type input "3"
type input "30"
type input "300"
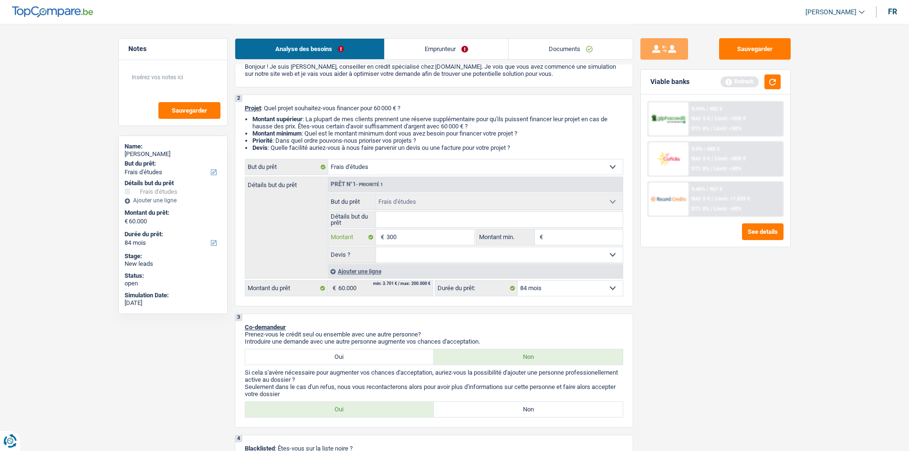
type input "3.000"
type input "30.000"
type input "300.000"
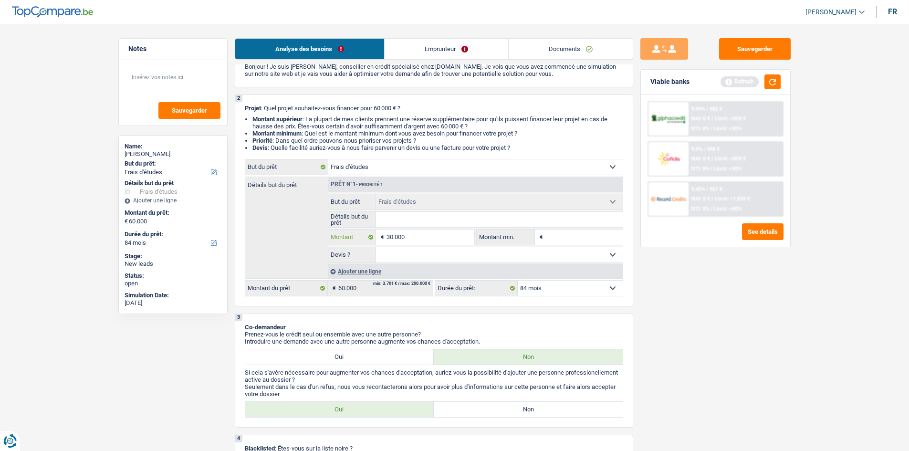
type input "300.000"
type input "30.000"
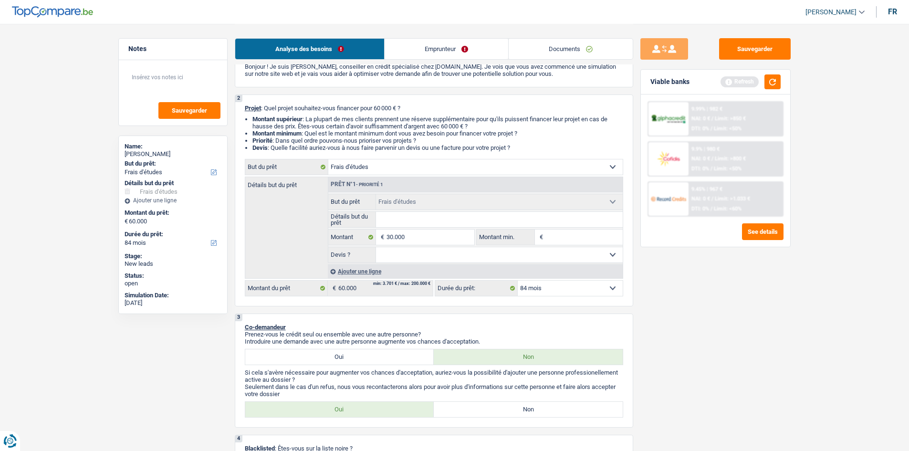
select select "120"
type input "30.000"
select select "120"
type input "30.000"
select select "120"
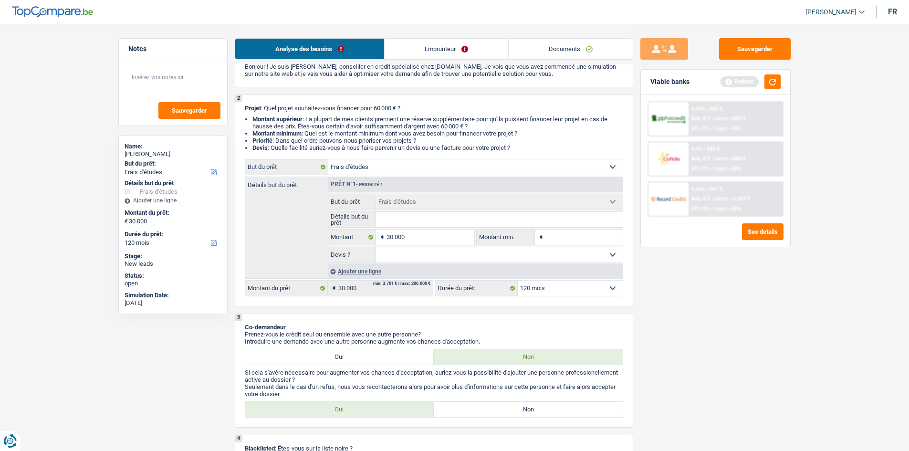
click at [670, 311] on div "Sauvegarder Viable banks Refresh 9.99% | 982 € NAI: 0 € / Limit: >850 € DTI: 0%…" at bounding box center [715, 237] width 165 height 398
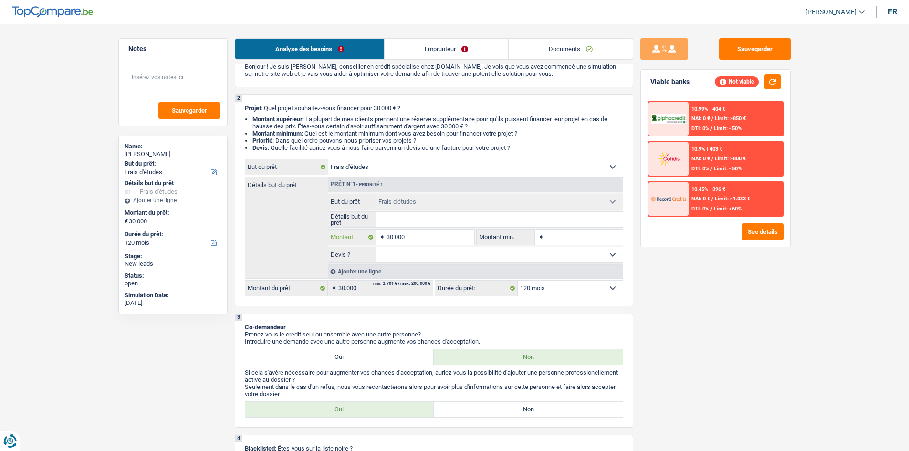
click at [464, 237] on input "30.000" at bounding box center [430, 237] width 87 height 15
type input "3.000"
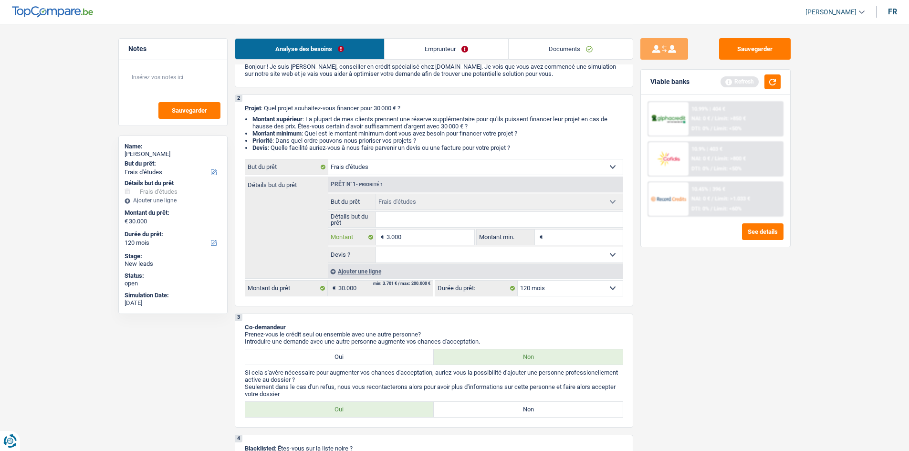
type input "300"
type input "30"
type input "3"
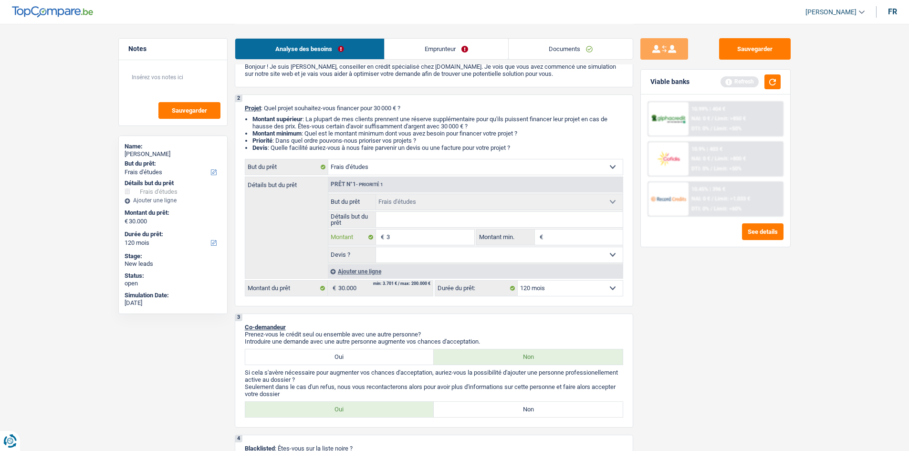
type input "3"
type input "1"
type input "15"
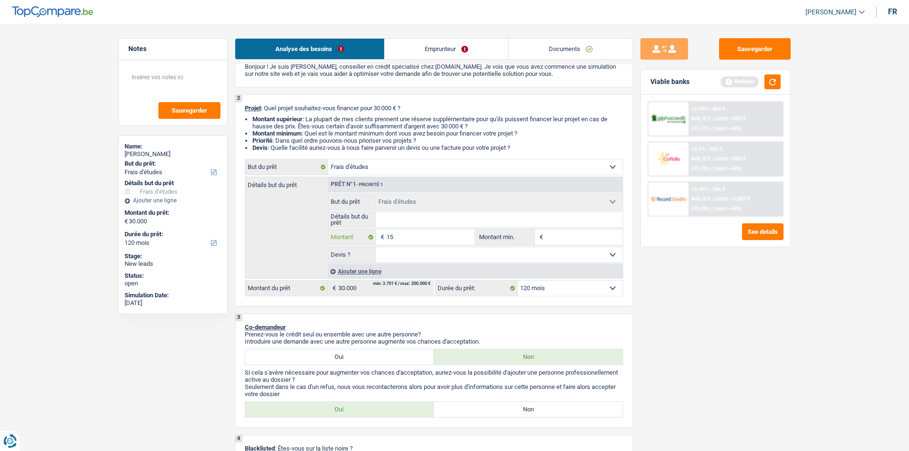
type input "150"
type input "1.500"
type input "15.000"
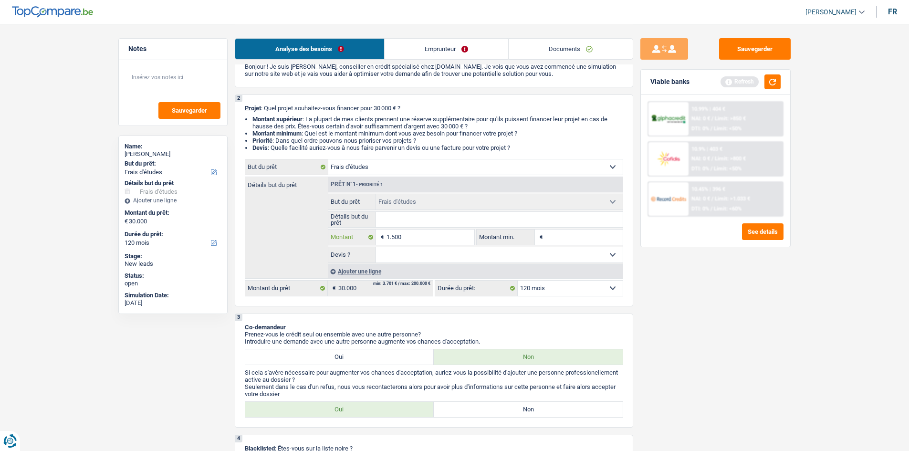
type input "15.000"
select select "60"
type input "15.000"
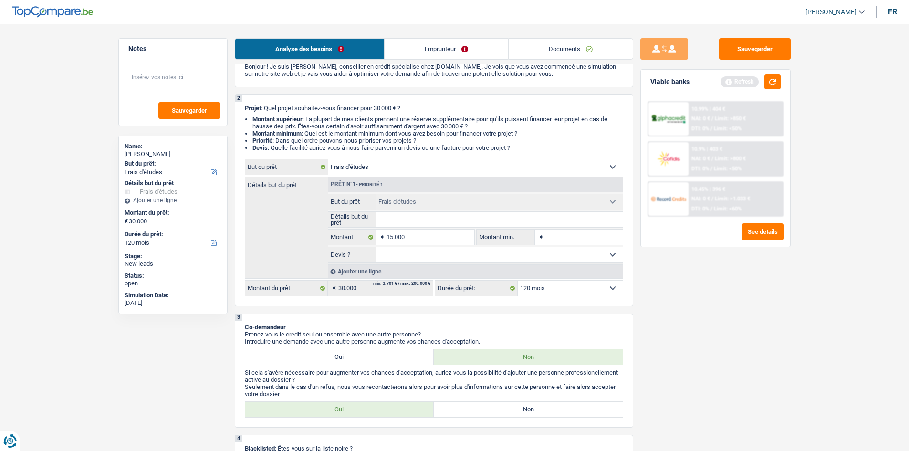
select select "60"
type input "15.000"
select select "60"
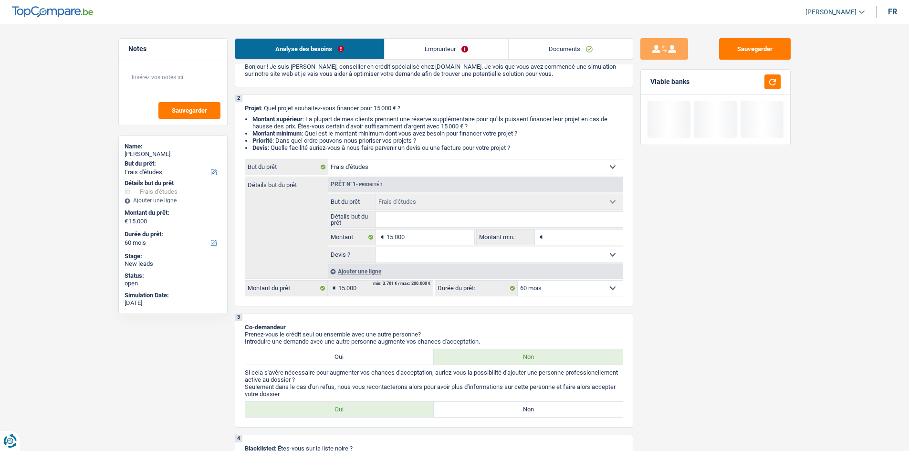
drag, startPoint x: 650, startPoint y: 318, endPoint x: 645, endPoint y: 308, distance: 11.3
click at [650, 317] on div "Sauvegarder Viable banks" at bounding box center [715, 237] width 165 height 398
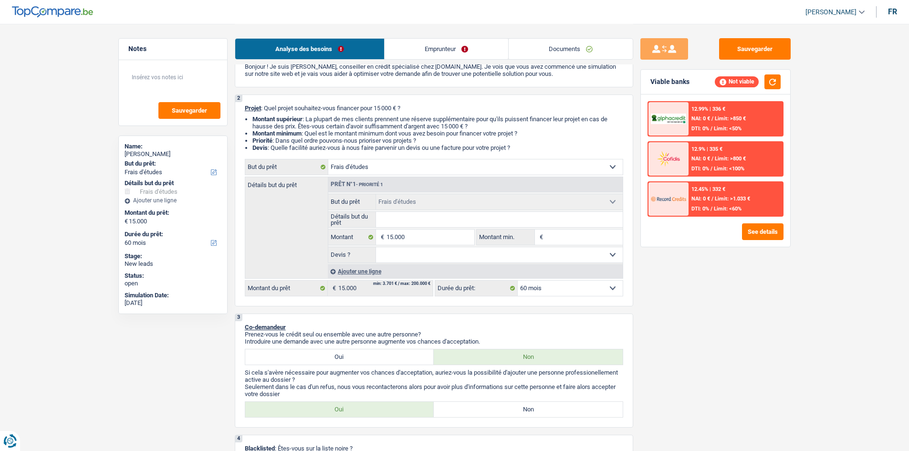
click at [702, 199] on span "NAI: 0 €" at bounding box center [701, 199] width 19 height 6
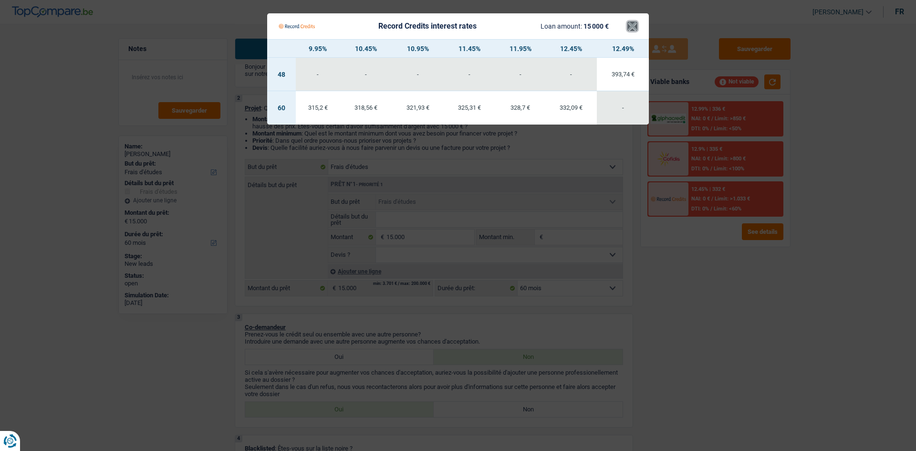
click at [631, 30] on button "×" at bounding box center [633, 26] width 10 height 10
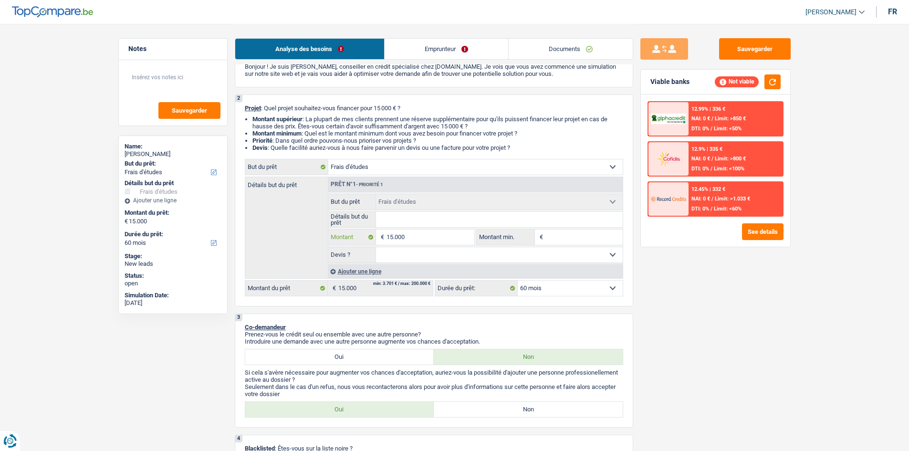
drag, startPoint x: 426, startPoint y: 236, endPoint x: 425, endPoint y: 231, distance: 4.8
click at [425, 235] on input "15.000" at bounding box center [430, 237] width 87 height 15
type input "1.500"
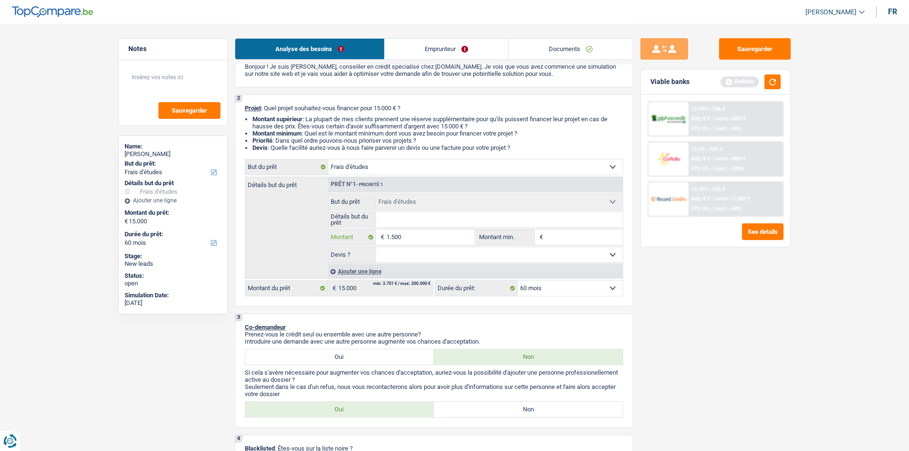
type input "150"
type input "15"
type input "1"
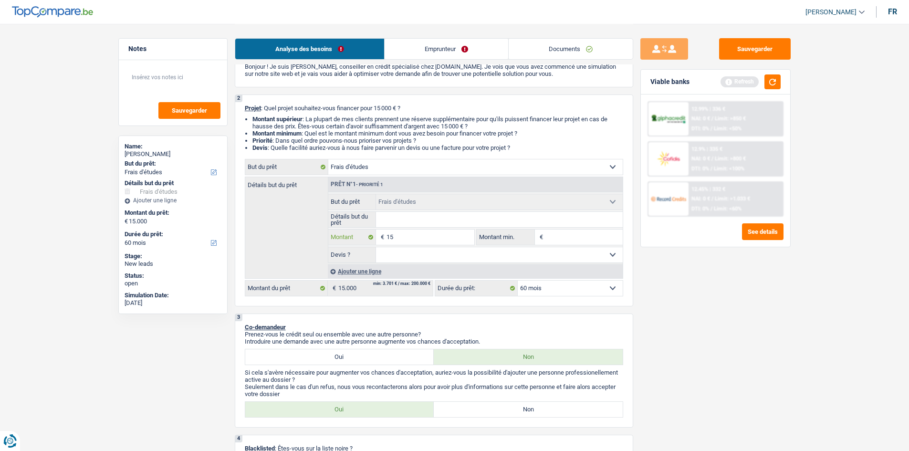
type input "1"
type input "3"
type input "30"
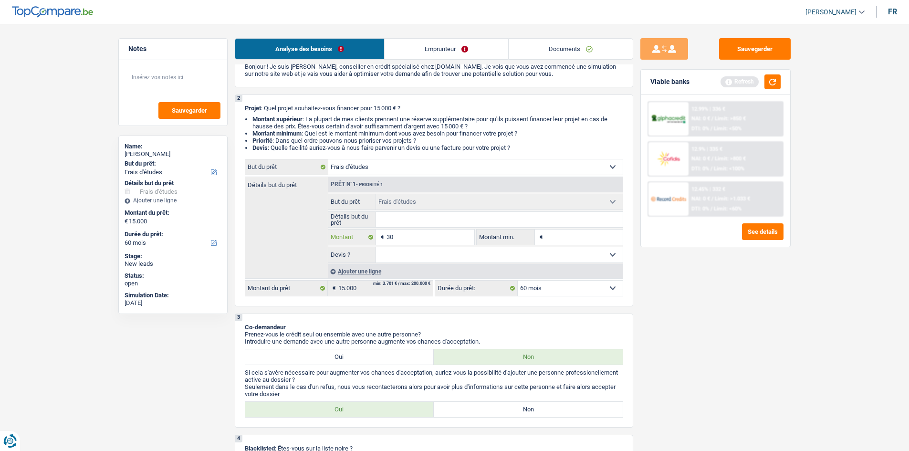
type input "300"
type input "3.000"
type input "30.000"
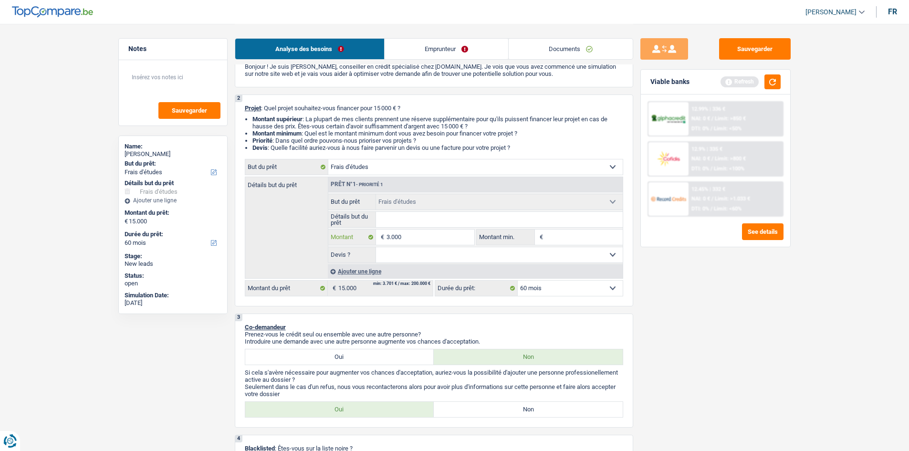
type input "30.000"
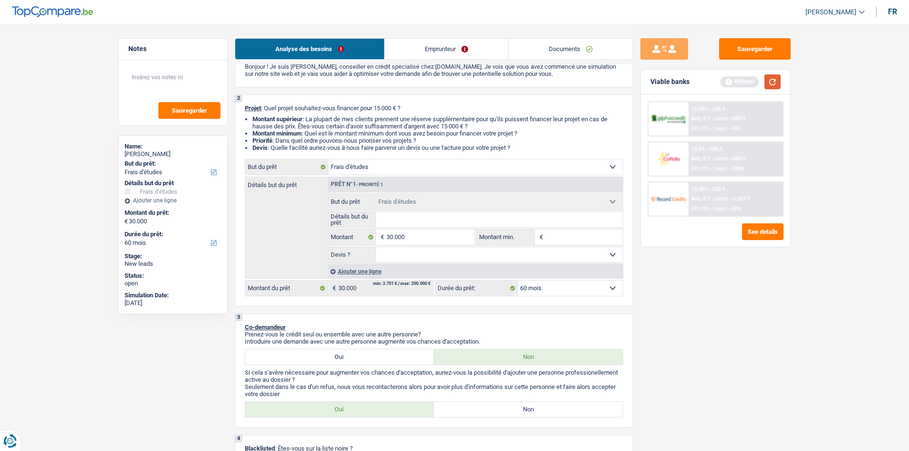
click at [774, 88] on button "button" at bounding box center [773, 81] width 16 height 15
select select "120"
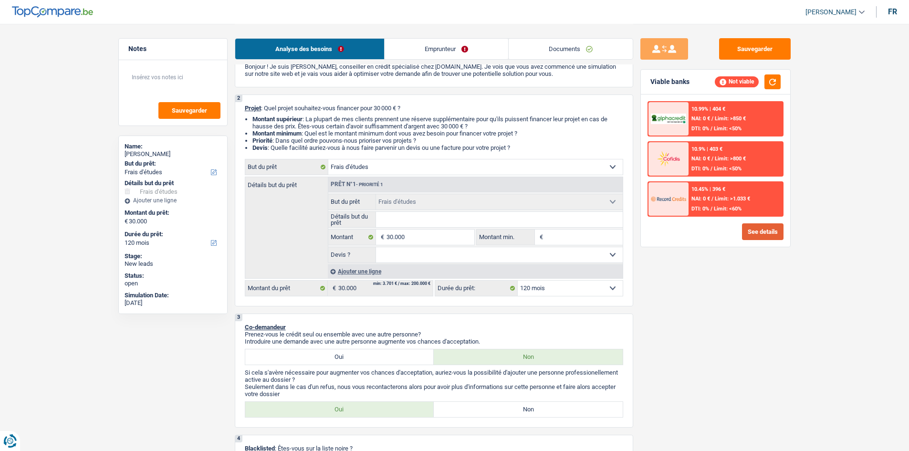
click at [758, 229] on button "See details" at bounding box center [763, 231] width 42 height 17
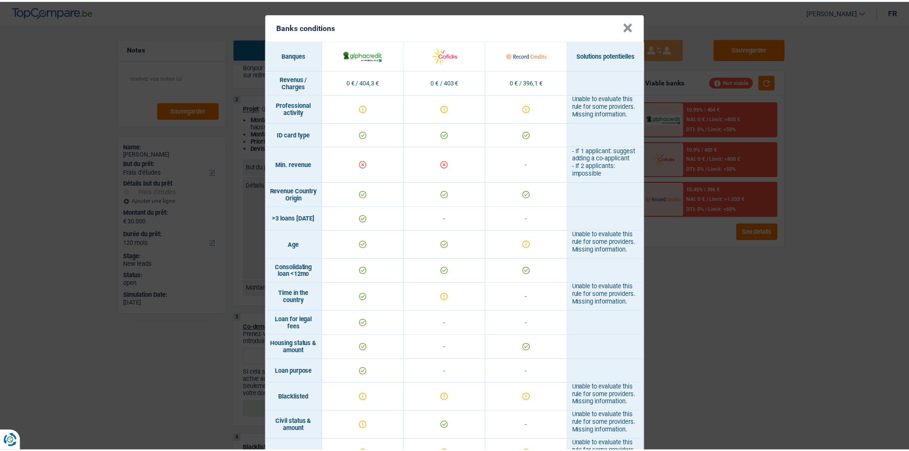
scroll to position [0, 0]
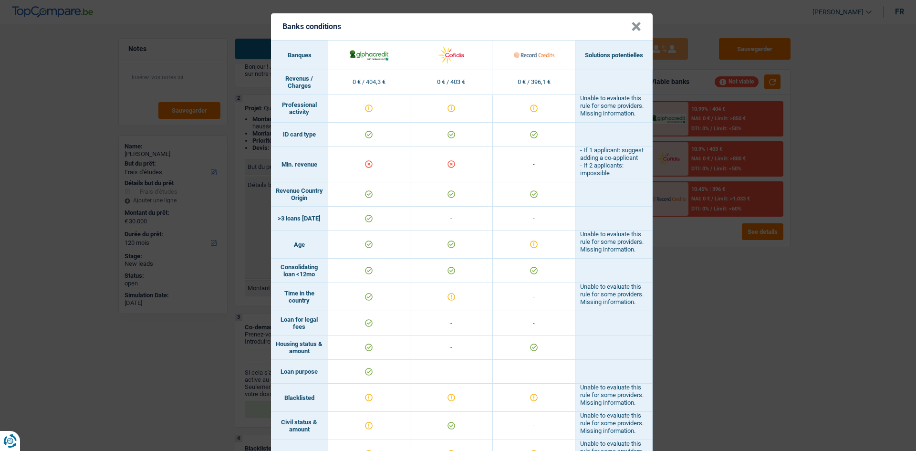
click at [631, 31] on button "×" at bounding box center [636, 27] width 10 height 10
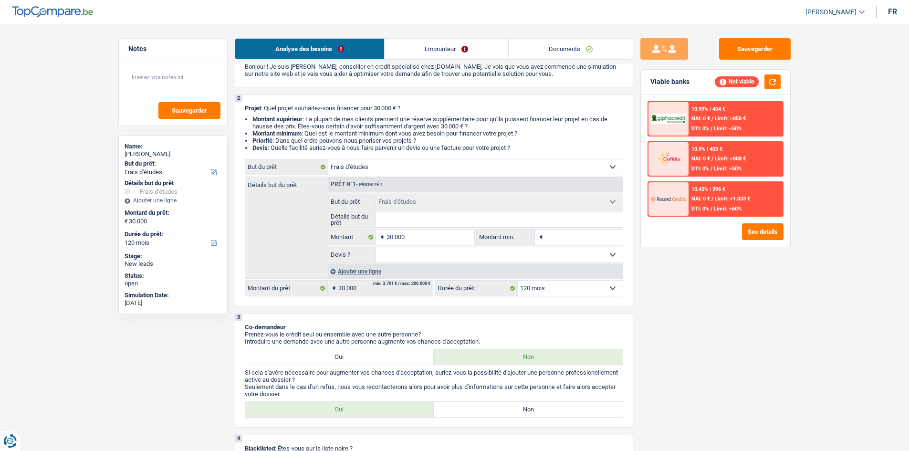
click at [683, 192] on img at bounding box center [668, 199] width 35 height 18
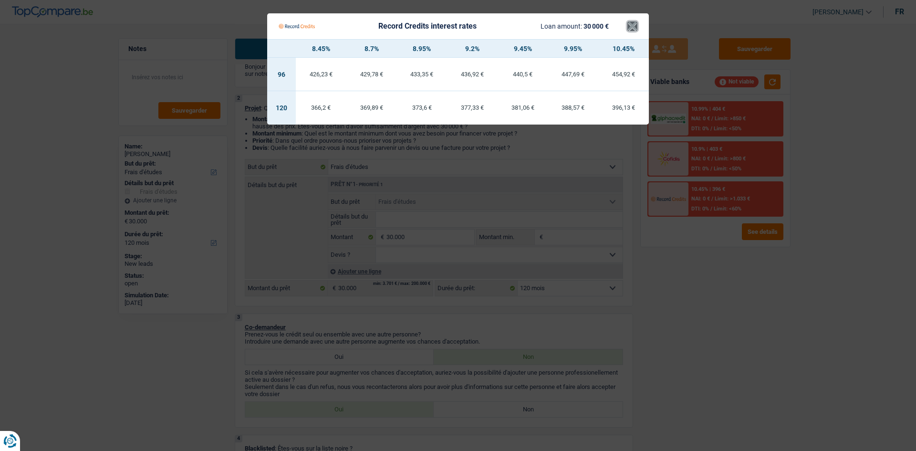
click at [636, 21] on button "×" at bounding box center [633, 26] width 10 height 10
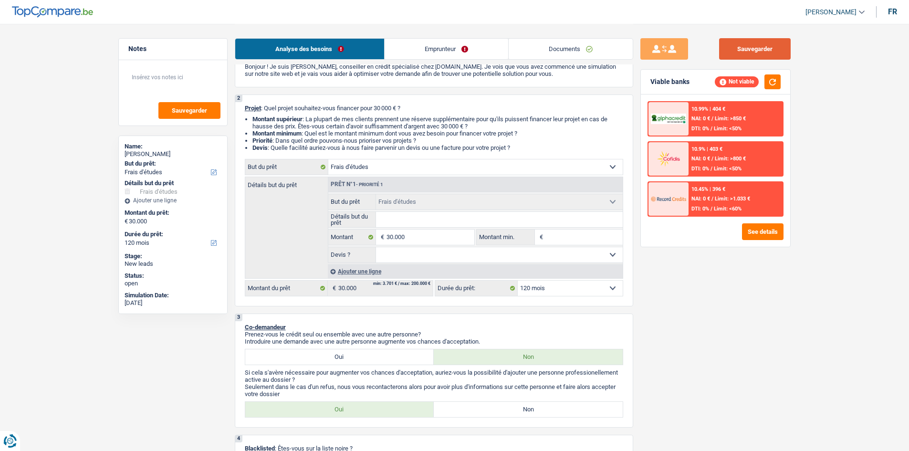
click at [729, 45] on button "Sauvegarder" at bounding box center [755, 48] width 72 height 21
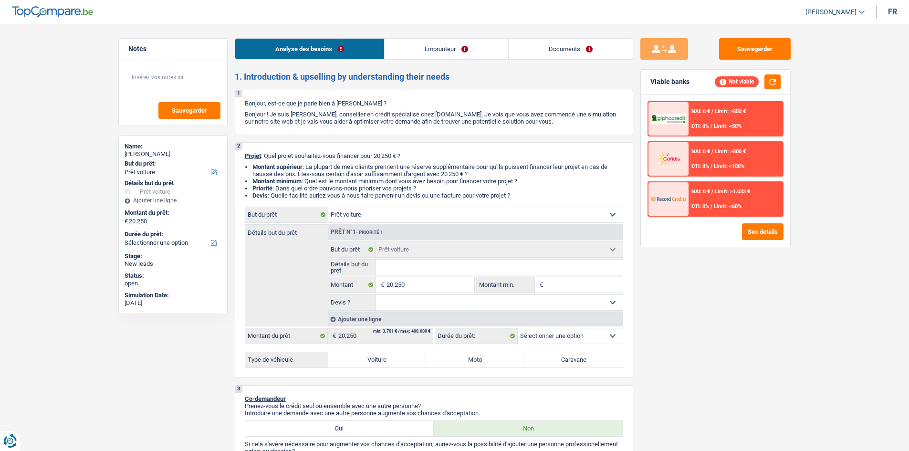
select select "car"
select select "mutuality"
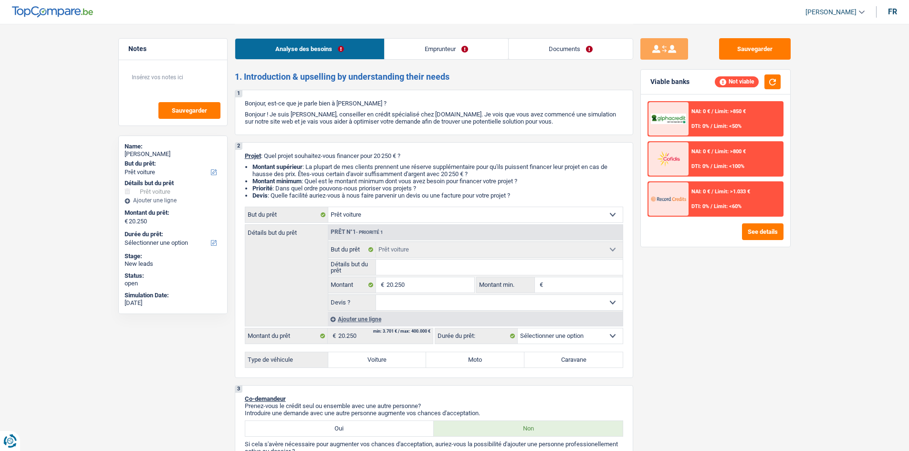
select select "mutualityIndemnity"
select select "car"
click at [761, 52] on button "Sauvegarder" at bounding box center [755, 48] width 72 height 21
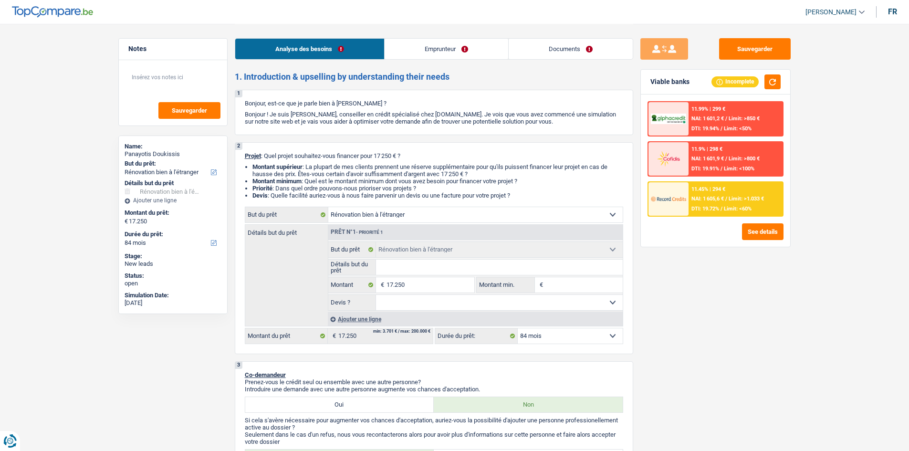
select select "renovatingAbroad"
select select "84"
select select "renovatingAbroad"
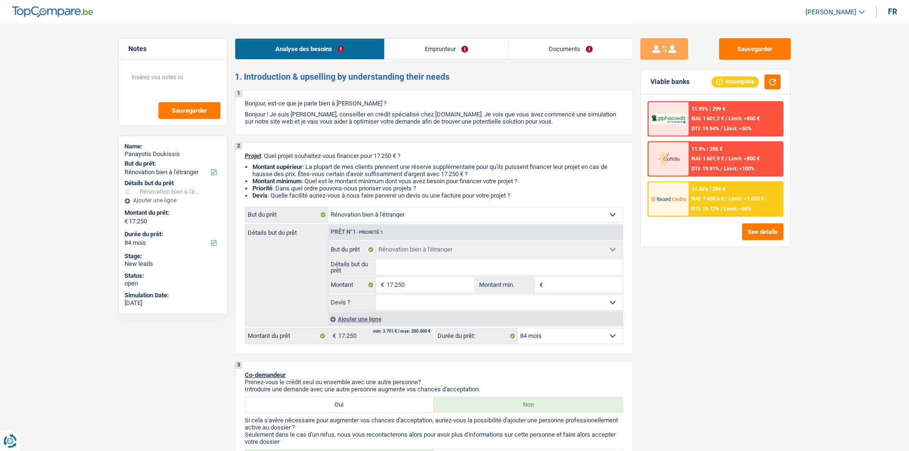
select select "84"
select select "independent"
select select "netSalary"
select select "rents"
select select "renovatingAbroad"
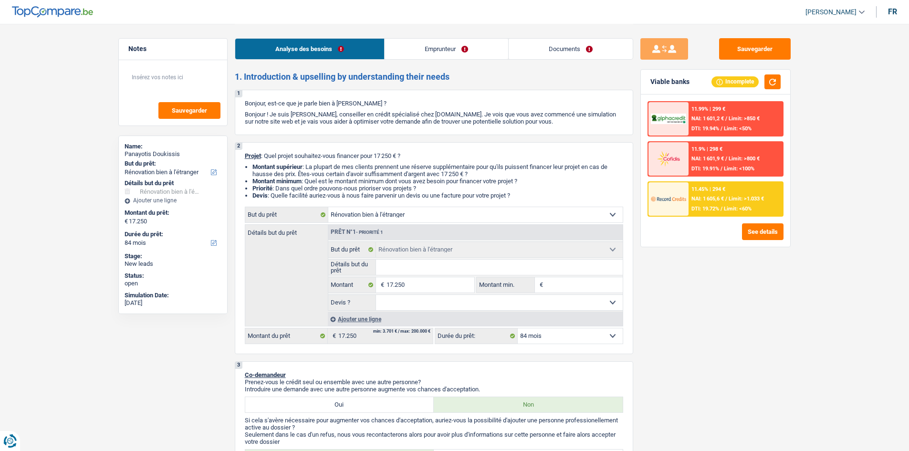
select select "renovatingAbroad"
select select "84"
click at [555, 56] on link "Documents" at bounding box center [571, 49] width 124 height 21
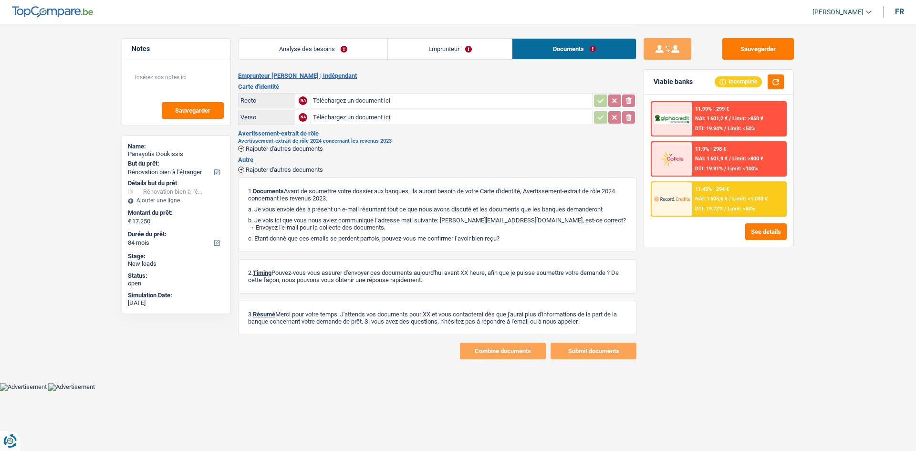
click at [462, 49] on link "Emprunteur" at bounding box center [450, 49] width 124 height 21
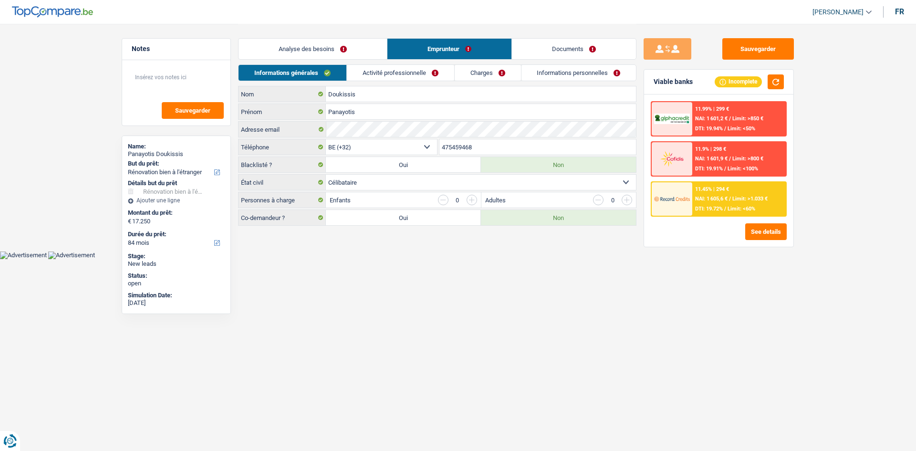
click at [343, 41] on link "Analyse des besoins" at bounding box center [313, 49] width 148 height 21
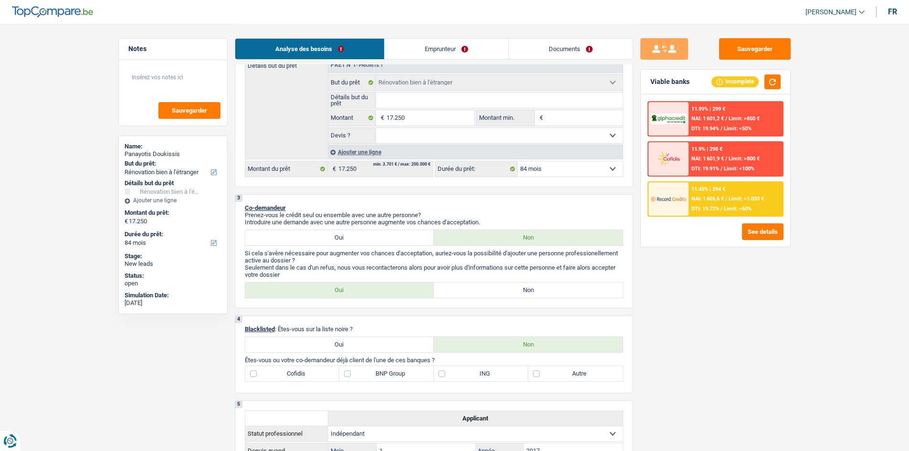
scroll to position [95, 0]
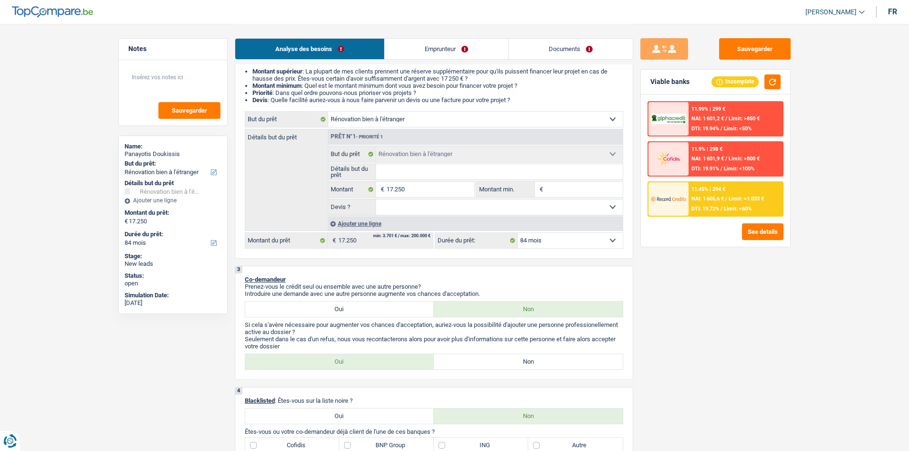
click at [468, 57] on link "Emprunteur" at bounding box center [447, 49] width 124 height 21
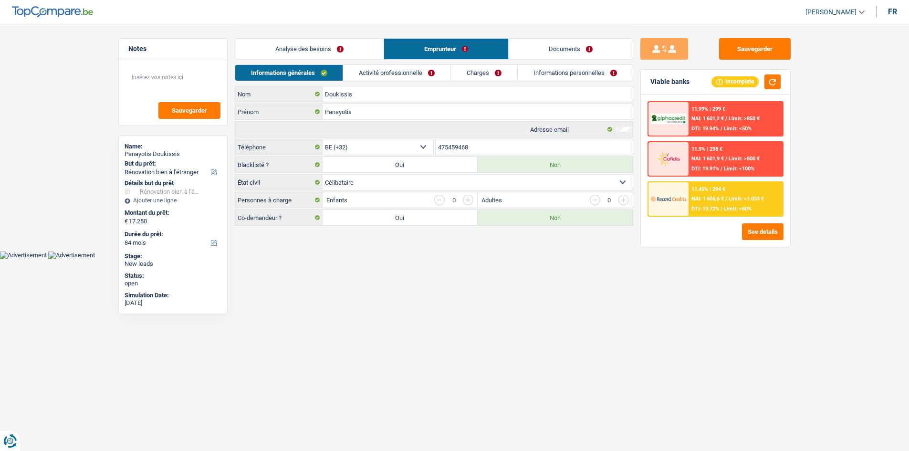
scroll to position [0, 0]
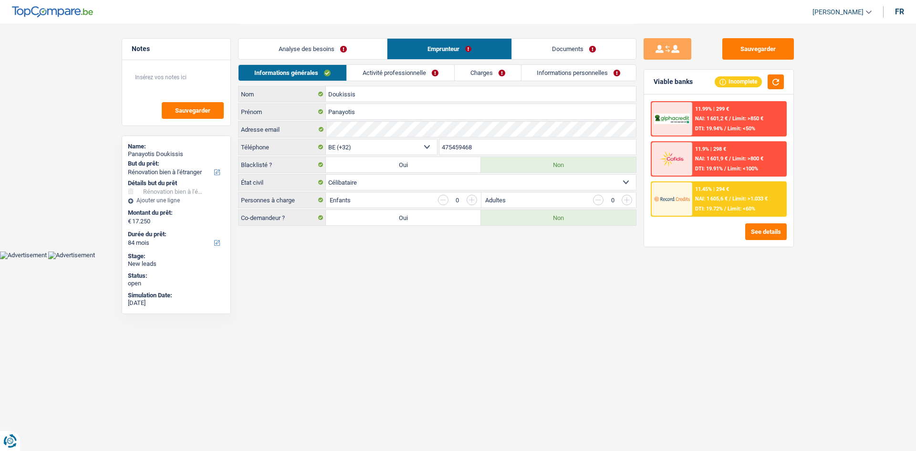
click at [371, 52] on link "Analyse des besoins" at bounding box center [313, 49] width 148 height 21
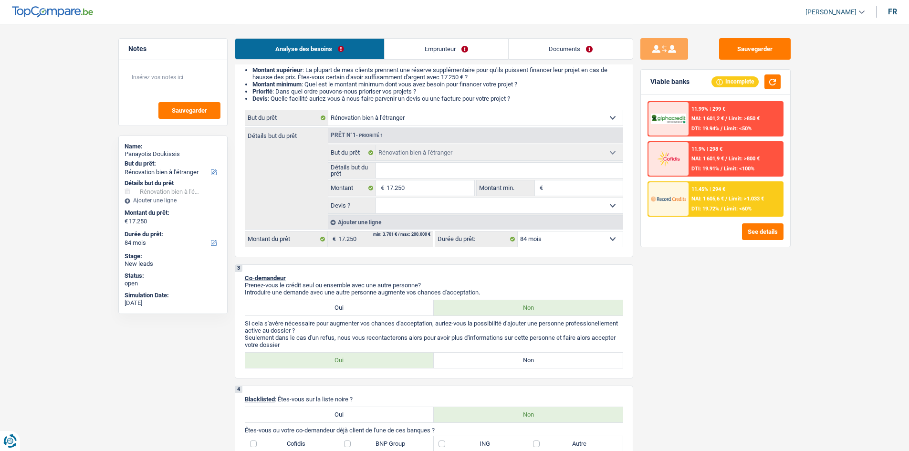
scroll to position [143, 0]
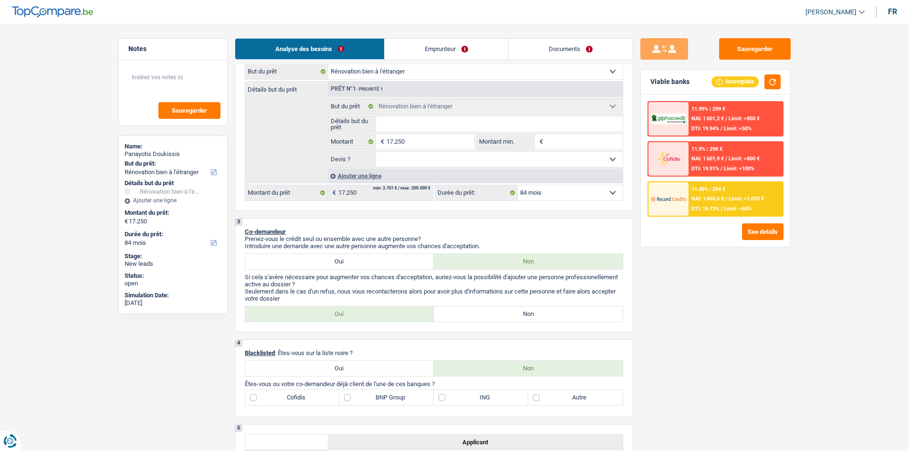
drag, startPoint x: 366, startPoint y: 303, endPoint x: 367, endPoint y: 311, distance: 8.6
click at [366, 304] on div "3 Co-demandeur Prenez-vous le crédit seul ou ensemble avec une autre personne? …" at bounding box center [434, 275] width 399 height 114
click at [367, 313] on label "Oui" at bounding box center [339, 313] width 189 height 15
click at [367, 313] on input "Oui" at bounding box center [339, 313] width 189 height 15
radio input "true"
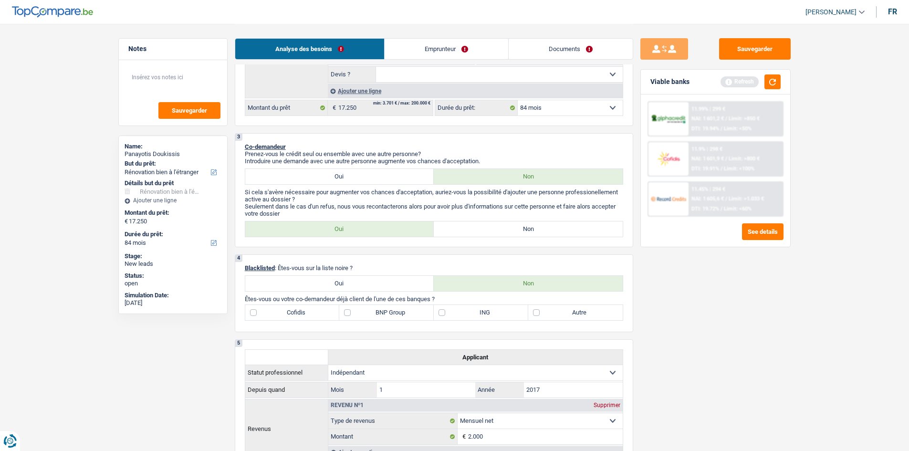
scroll to position [334, 0]
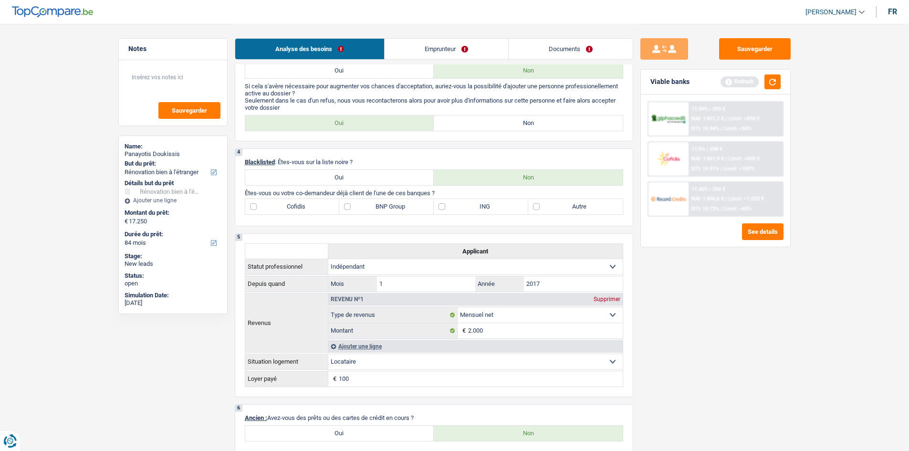
drag, startPoint x: 547, startPoint y: 206, endPoint x: 533, endPoint y: 205, distance: 14.3
click at [547, 205] on label "Autre" at bounding box center [575, 206] width 94 height 15
click at [547, 205] on input "Autre" at bounding box center [575, 206] width 94 height 15
checkbox input "true"
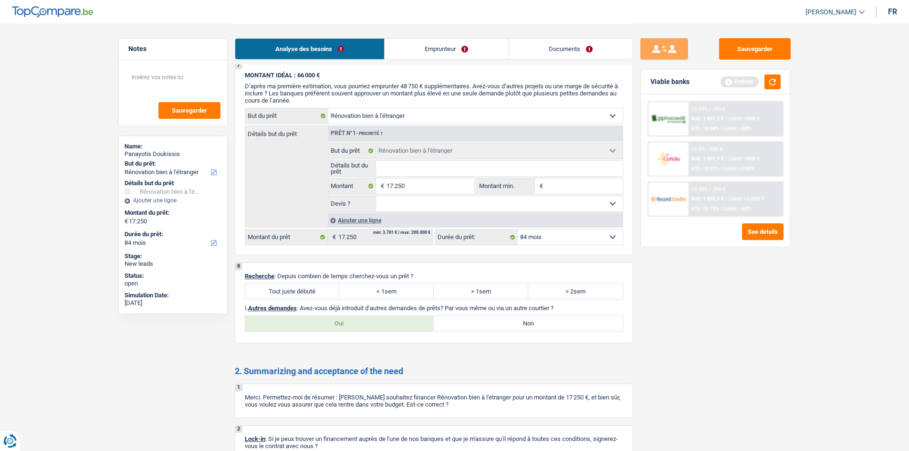
scroll to position [567, 0]
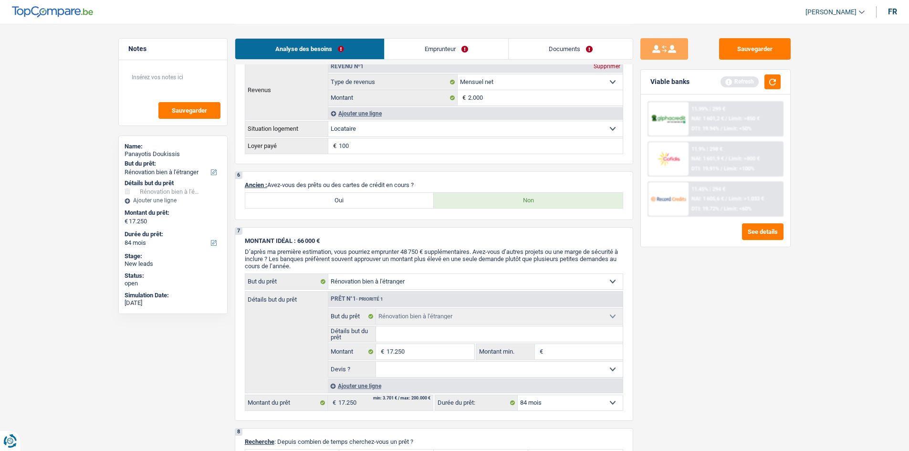
click at [452, 42] on link "Emprunteur" at bounding box center [447, 49] width 124 height 21
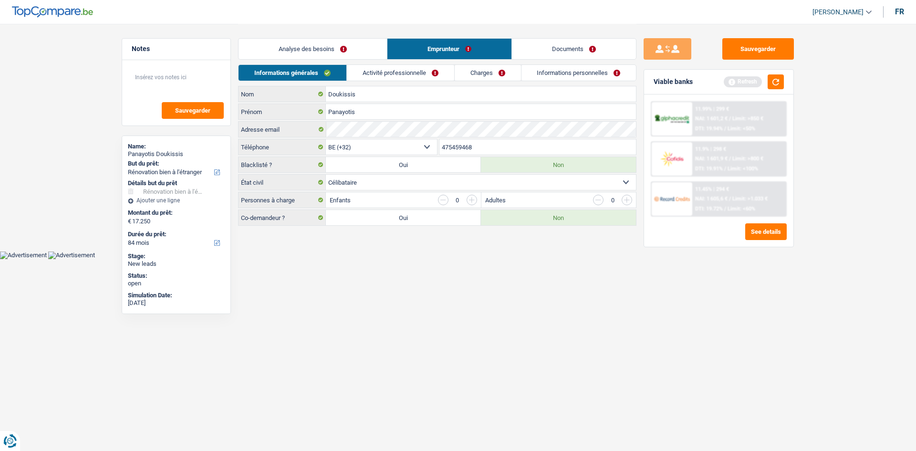
click at [349, 44] on link "Analyse des besoins" at bounding box center [313, 49] width 148 height 21
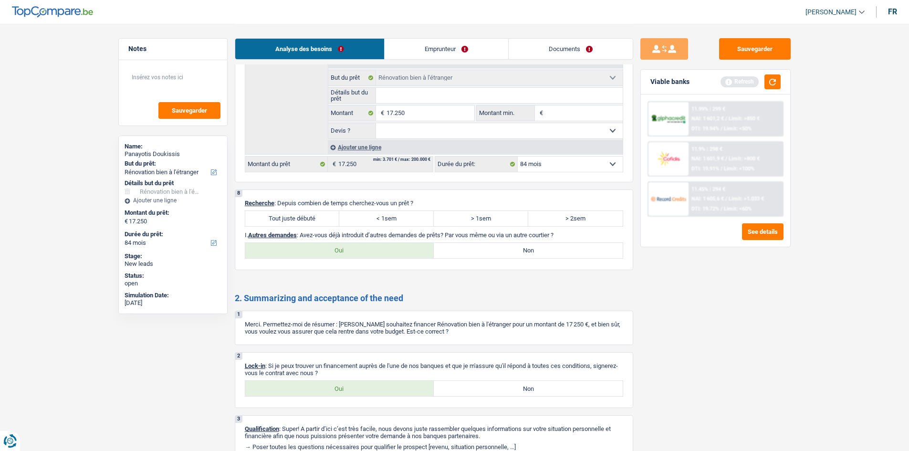
scroll to position [853, 0]
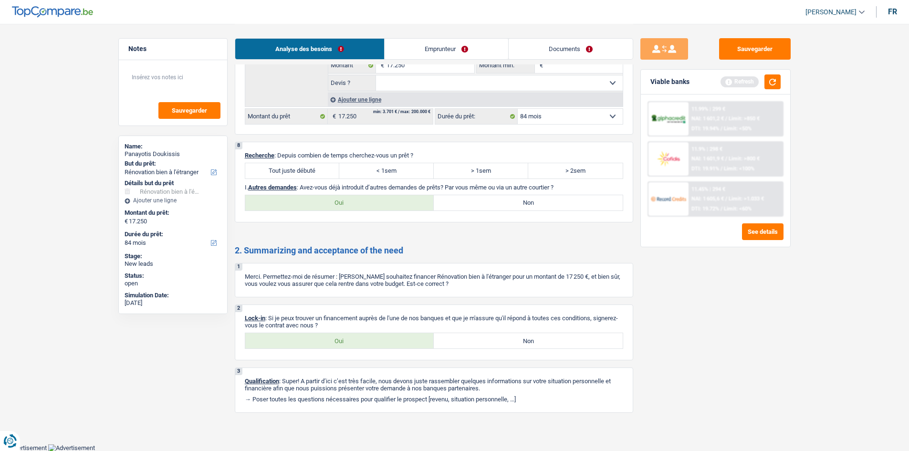
click at [375, 341] on label "Oui" at bounding box center [339, 340] width 189 height 15
click at [375, 341] on input "Oui" at bounding box center [339, 340] width 189 height 15
radio input "true"
click at [294, 169] on label "Tout juste débuté" at bounding box center [292, 170] width 94 height 15
click at [294, 169] on input "Tout juste débuté" at bounding box center [292, 170] width 94 height 15
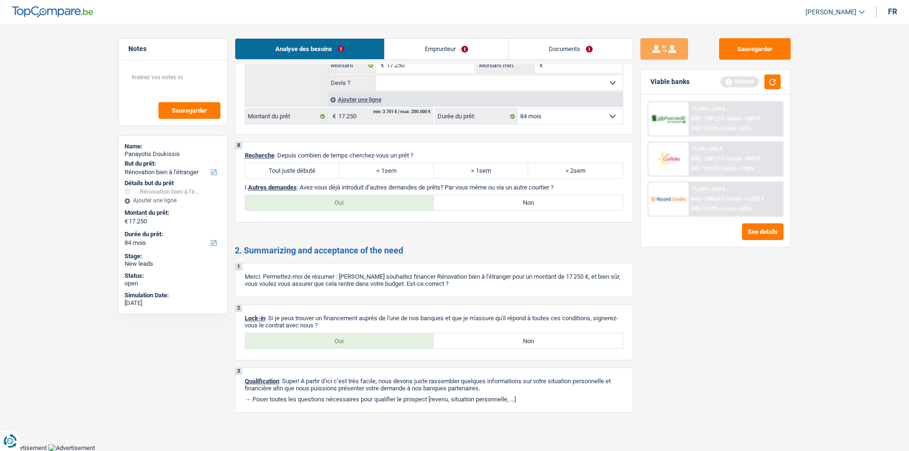
radio input "true"
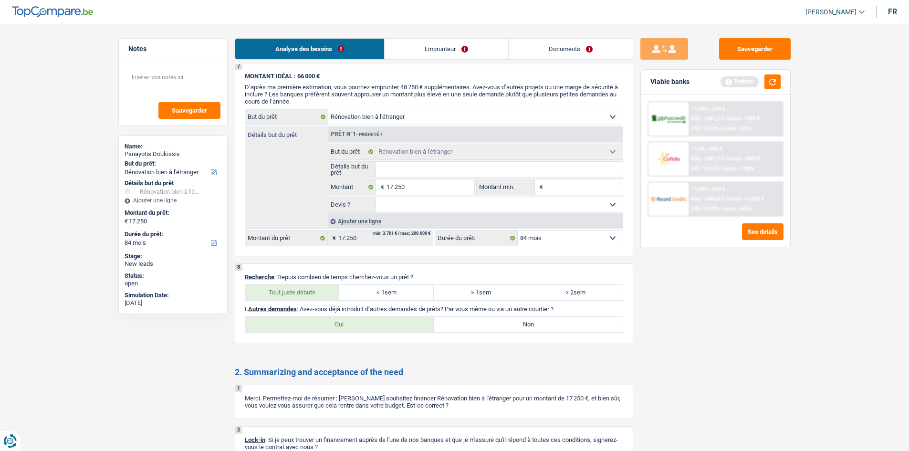
scroll to position [662, 0]
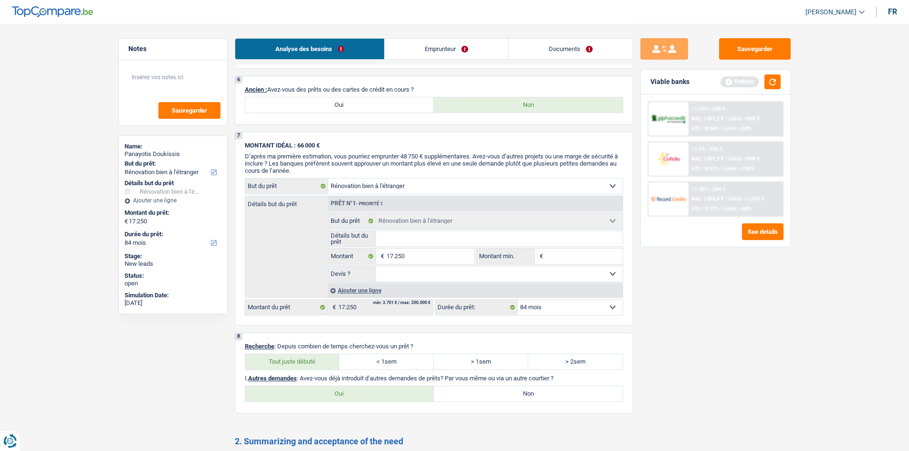
drag, startPoint x: 425, startPoint y: 51, endPoint x: 424, endPoint y: 57, distance: 6.2
click at [425, 51] on link "Emprunteur" at bounding box center [447, 49] width 124 height 21
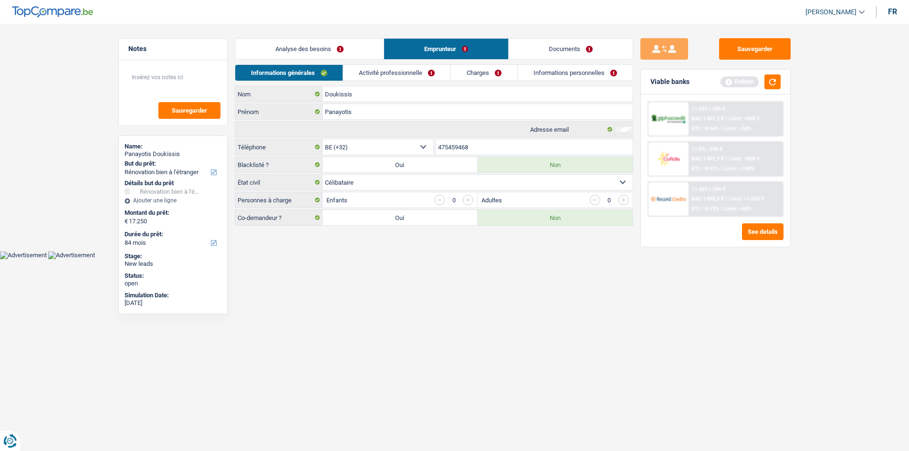
scroll to position [0, 0]
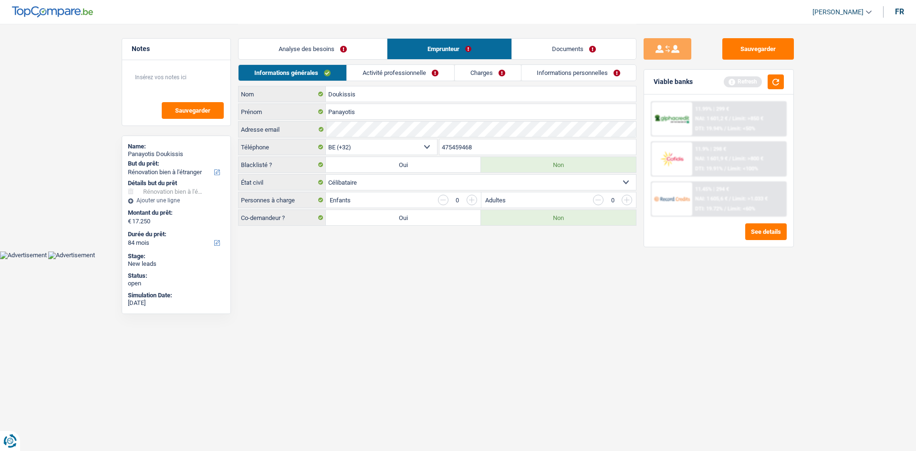
drag, startPoint x: 322, startPoint y: 49, endPoint x: 327, endPoint y: 53, distance: 6.8
click at [322, 49] on link "Analyse des besoins" at bounding box center [313, 49] width 148 height 21
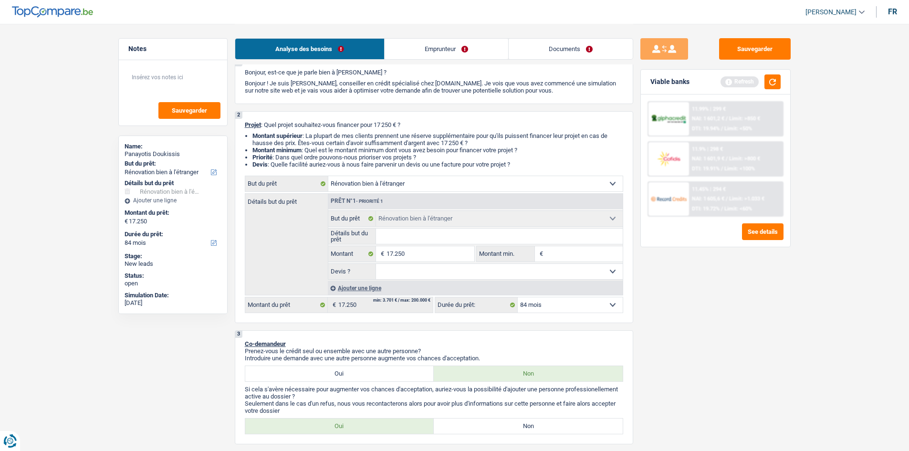
scroll to position [48, 0]
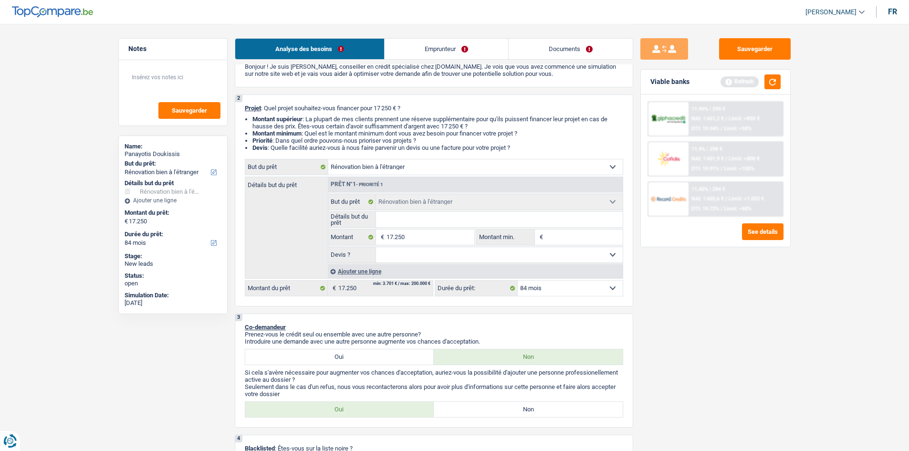
click at [475, 48] on link "Emprunteur" at bounding box center [447, 49] width 124 height 21
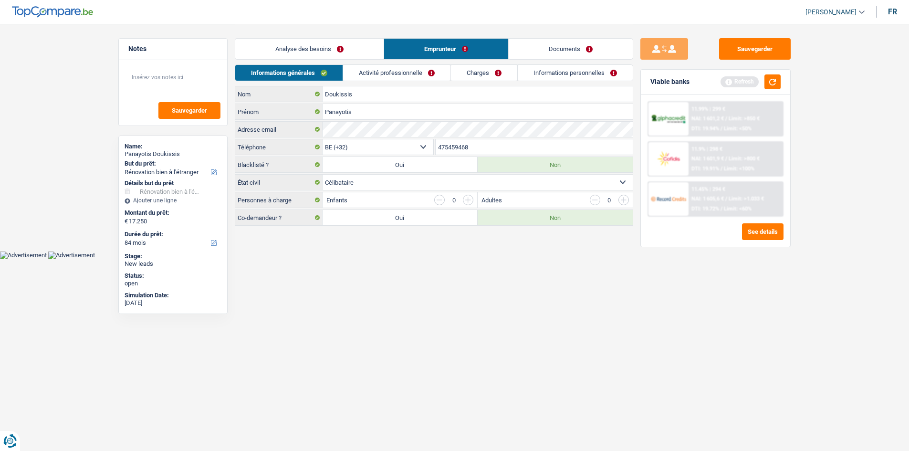
scroll to position [0, 0]
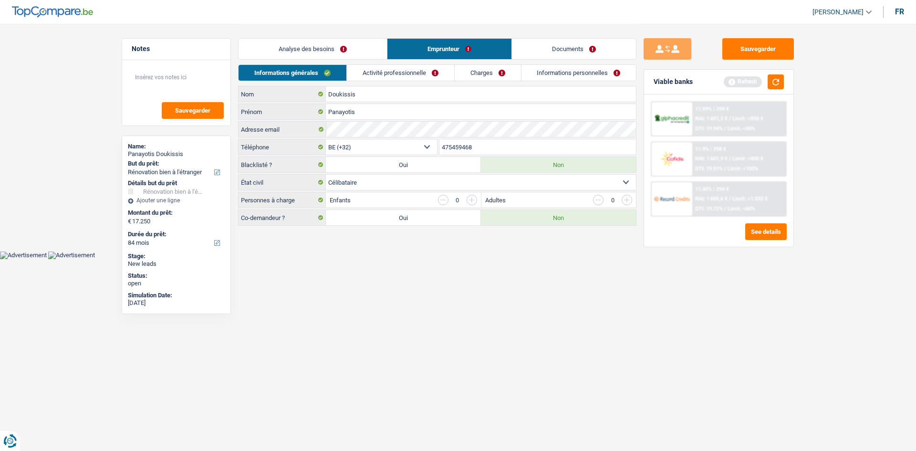
click at [406, 73] on link "Activité professionnelle" at bounding box center [400, 73] width 107 height 16
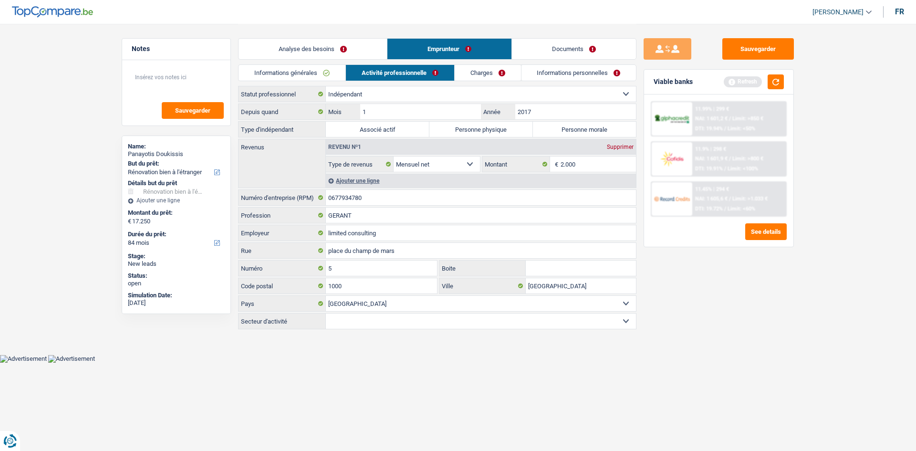
click at [504, 75] on link "Charges" at bounding box center [488, 73] width 66 height 16
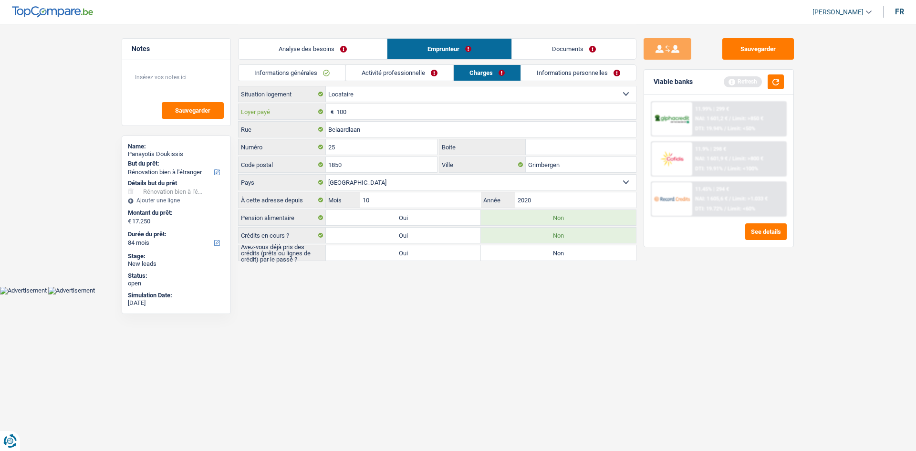
click at [380, 110] on input "100" at bounding box center [486, 111] width 300 height 15
click at [367, 94] on select "Locataire Propriétaire avec prêt hypothécaire Propriétaire sans prêt hypothécai…" at bounding box center [481, 93] width 310 height 15
click at [324, 73] on link "Informations générales" at bounding box center [292, 73] width 107 height 16
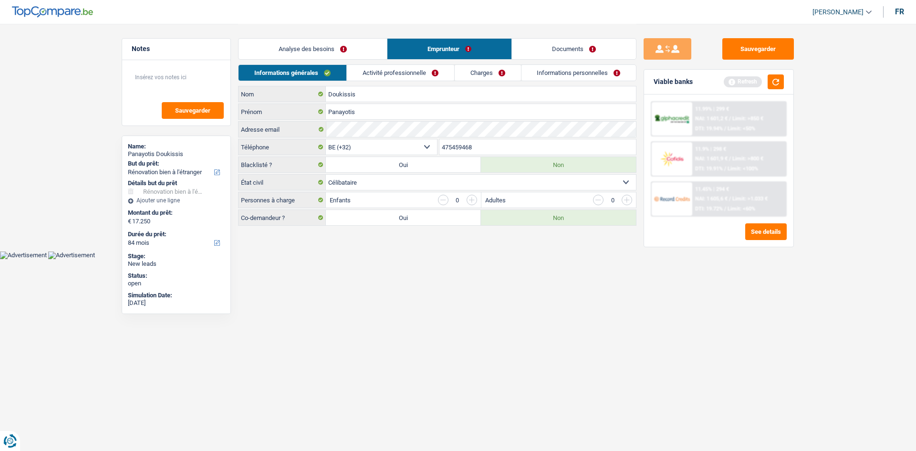
click at [374, 69] on link "Activité professionnelle" at bounding box center [400, 73] width 107 height 16
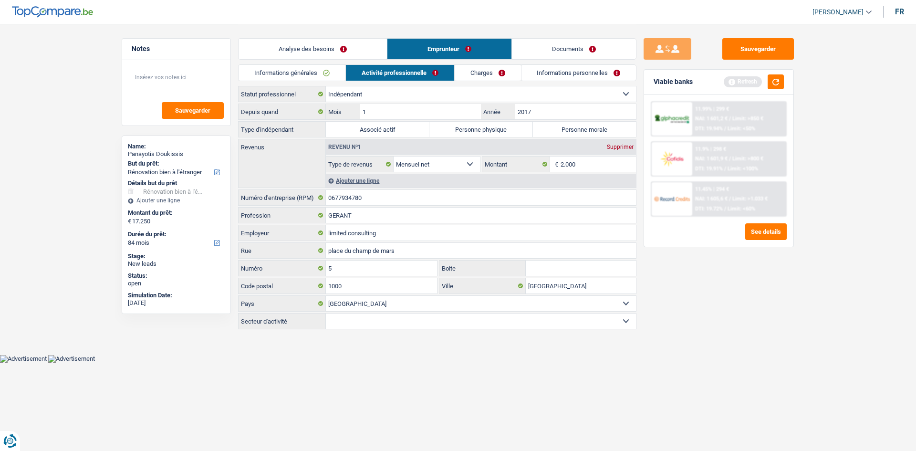
click at [301, 68] on link "Informations générales" at bounding box center [292, 73] width 107 height 16
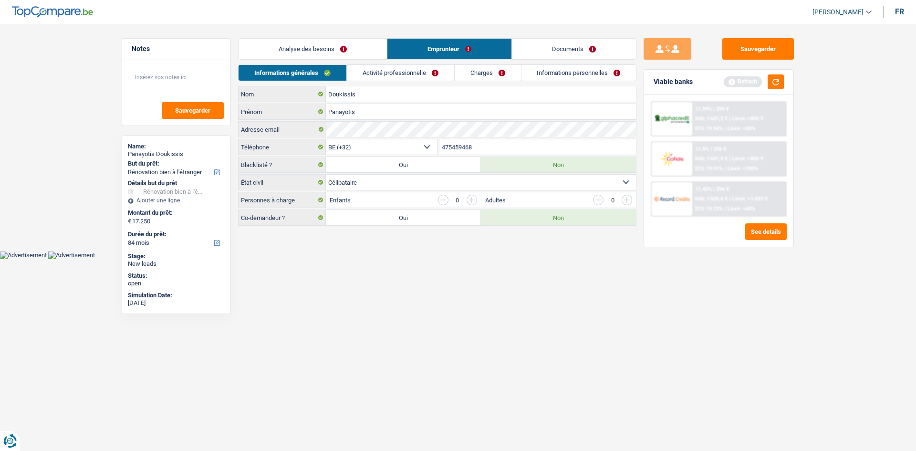
click at [299, 52] on link "Analyse des besoins" at bounding box center [313, 49] width 148 height 21
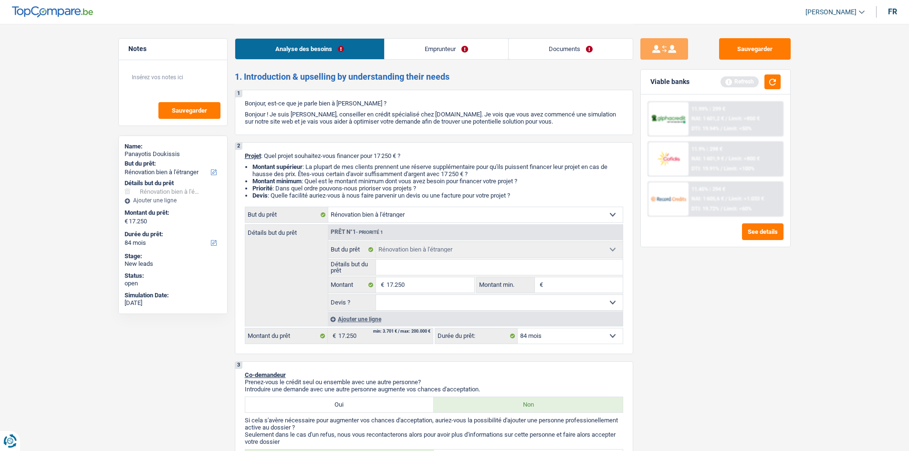
click at [403, 45] on link "Emprunteur" at bounding box center [447, 49] width 124 height 21
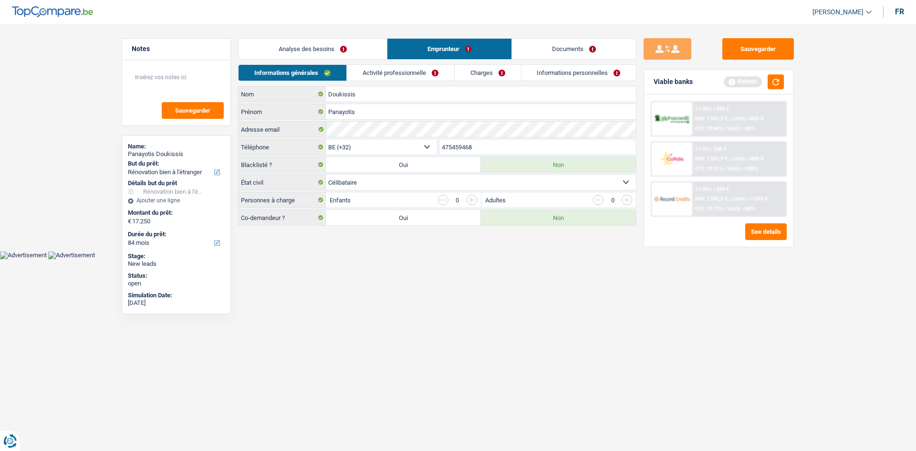
click at [455, 69] on link "Charges" at bounding box center [488, 73] width 66 height 16
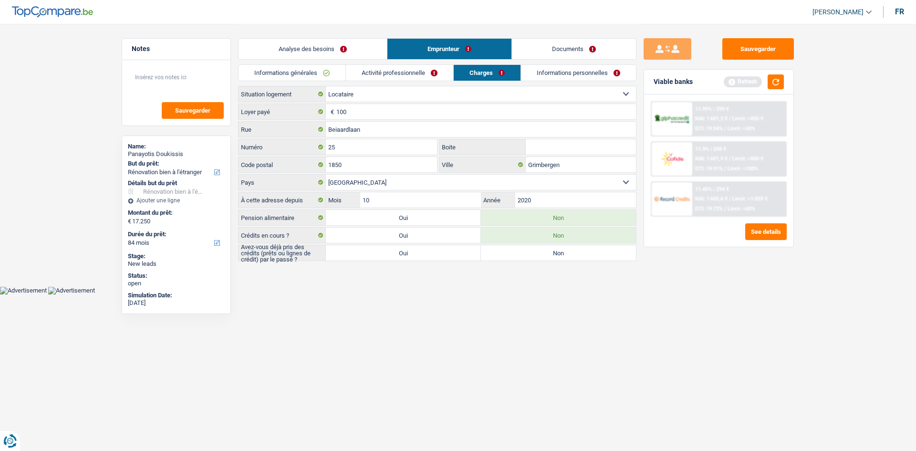
click at [381, 87] on select "Locataire Propriétaire avec prêt hypothécaire Propriétaire sans prêt hypothécai…" at bounding box center [481, 93] width 310 height 15
select select "liveWithParents"
click at [326, 86] on select "Locataire Propriétaire avec prêt hypothécaire Propriétaire sans prêt hypothécai…" at bounding box center [481, 93] width 310 height 15
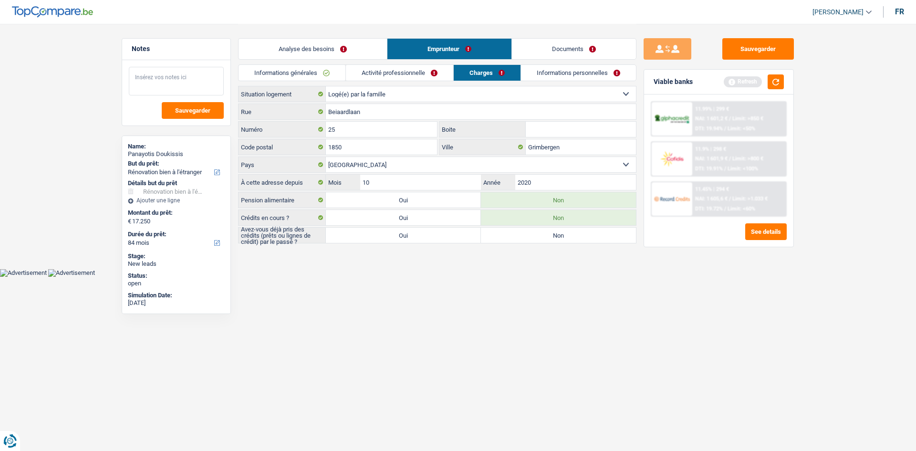
click at [157, 82] on textarea at bounding box center [176, 81] width 95 height 29
type textarea "vit chez sa compagne"
click at [177, 107] on span "Sauvegarder" at bounding box center [192, 110] width 35 height 6
click at [591, 72] on link "Informations personnelles" at bounding box center [578, 73] width 115 height 16
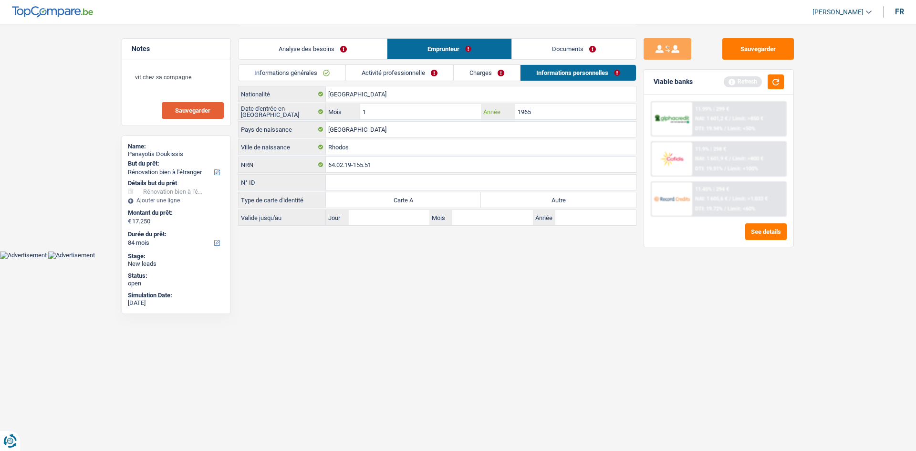
click at [558, 110] on input "1965" at bounding box center [575, 111] width 121 height 15
click at [299, 49] on link "Analyse des besoins" at bounding box center [313, 49] width 148 height 21
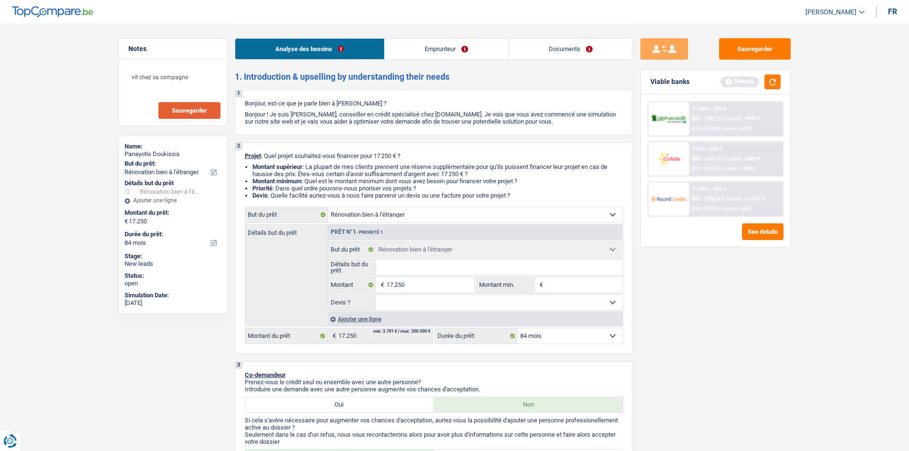
click at [563, 45] on link "Documents" at bounding box center [571, 49] width 124 height 21
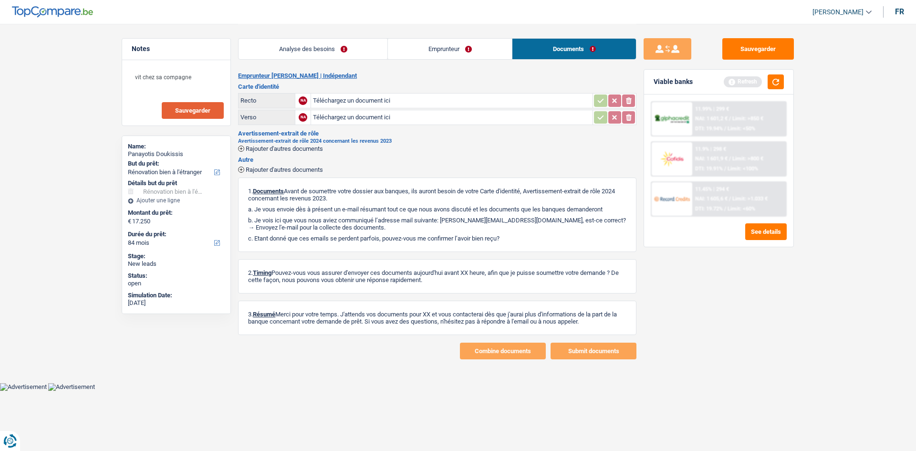
drag, startPoint x: 435, startPoint y: 46, endPoint x: 396, endPoint y: 55, distance: 40.2
click at [434, 46] on link "Emprunteur" at bounding box center [450, 49] width 124 height 21
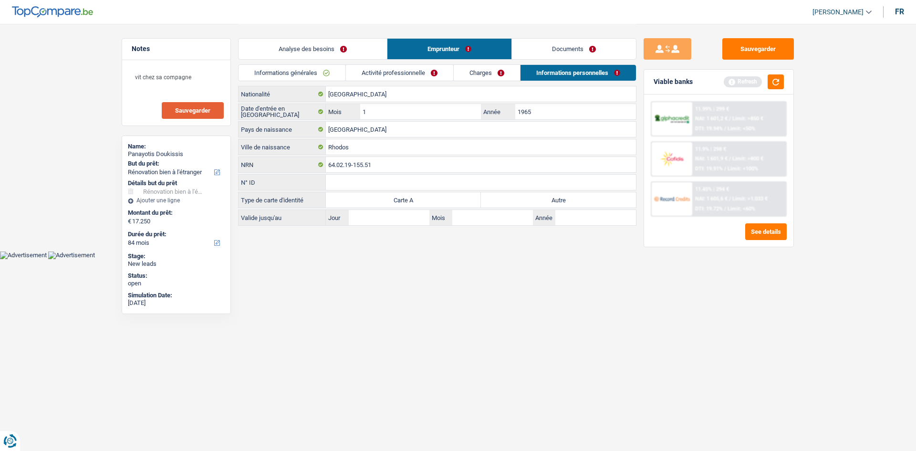
click at [292, 48] on link "Analyse des besoins" at bounding box center [313, 49] width 148 height 21
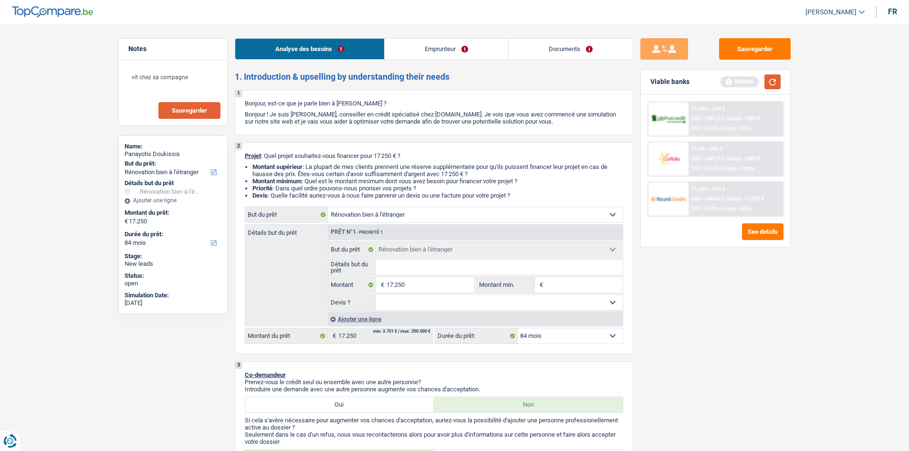
click at [776, 87] on button "button" at bounding box center [773, 81] width 16 height 15
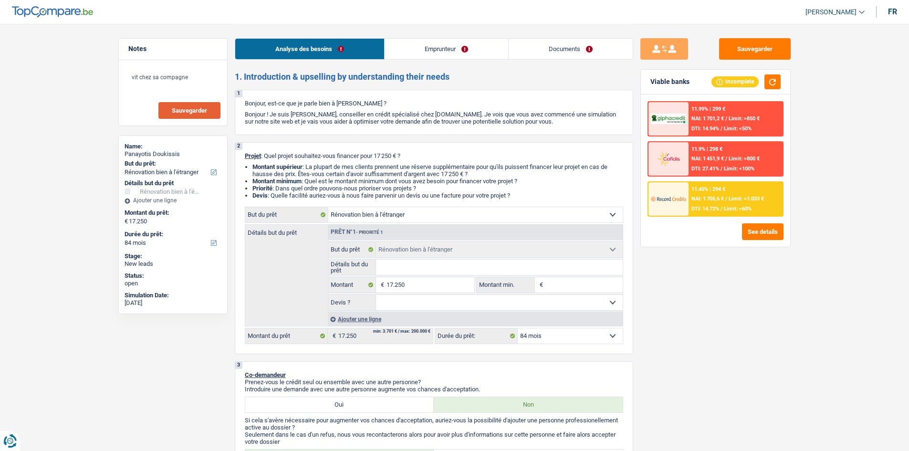
click at [483, 49] on link "Emprunteur" at bounding box center [447, 49] width 124 height 21
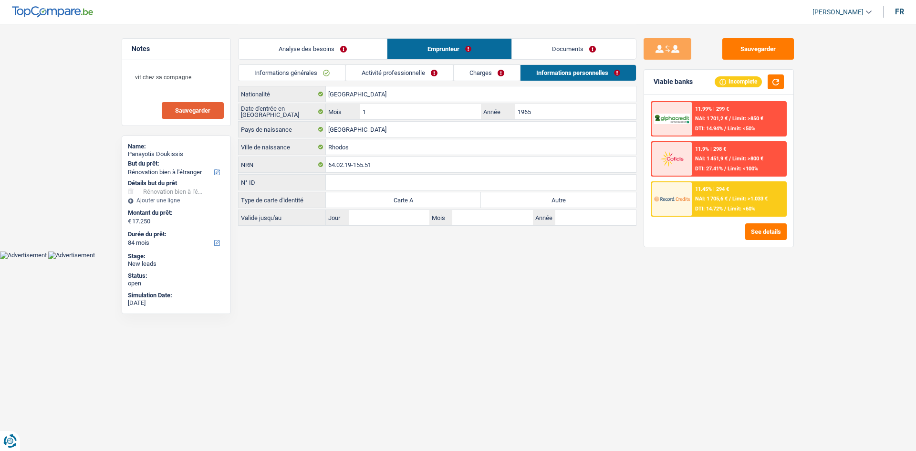
click at [400, 76] on link "Activité professionnelle" at bounding box center [399, 73] width 107 height 16
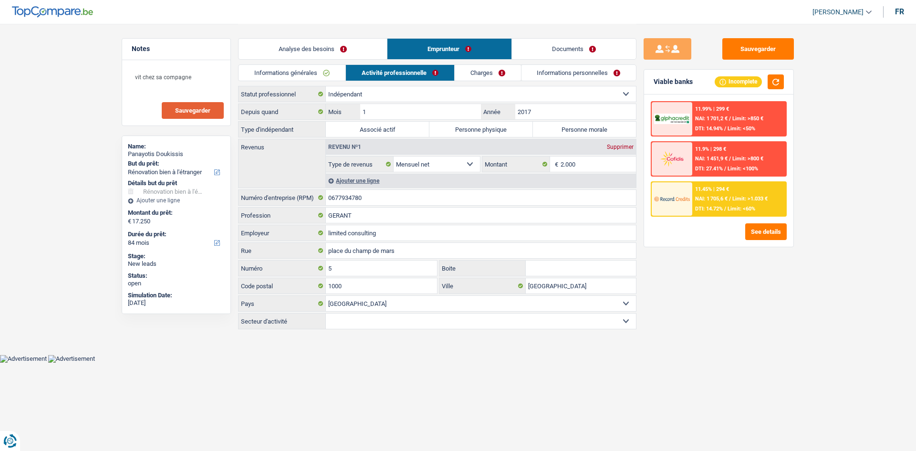
click at [344, 179] on div "Ajouter une ligne" at bounding box center [481, 181] width 310 height 14
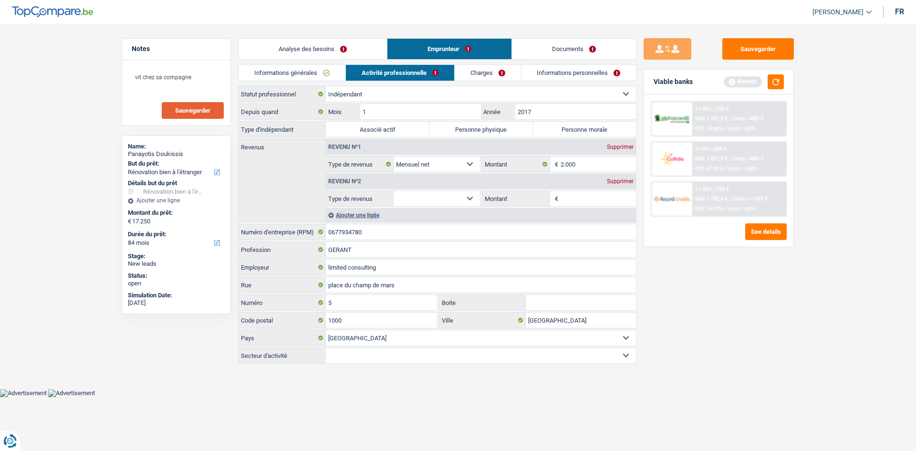
click at [444, 202] on select "Allocation d'handicap Allocations chômage Allocations familiales Chèques repas …" at bounding box center [437, 198] width 86 height 15
click at [586, 167] on input "2.000" at bounding box center [599, 164] width 76 height 15
click at [782, 81] on button "button" at bounding box center [776, 81] width 16 height 15
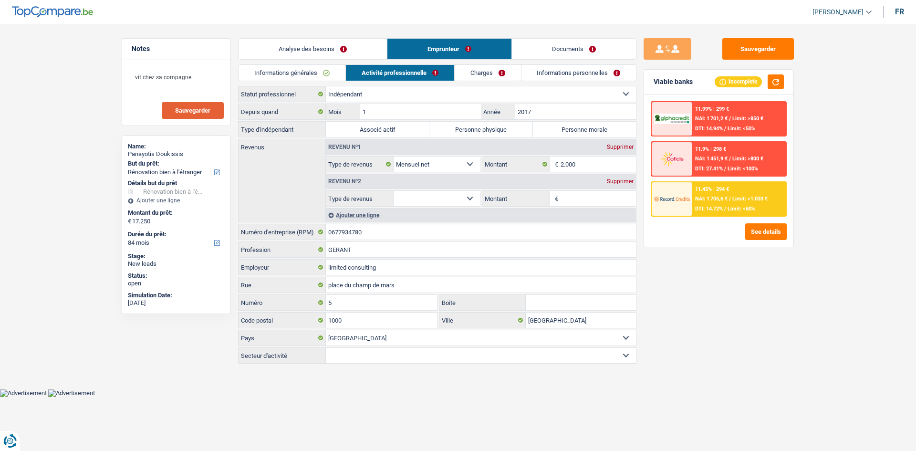
click at [730, 190] on div "11.45% | 294 € NAI: 1 705,6 € / Limit: >1.033 € DTI: 14.72% / Limit: <60%" at bounding box center [739, 198] width 94 height 33
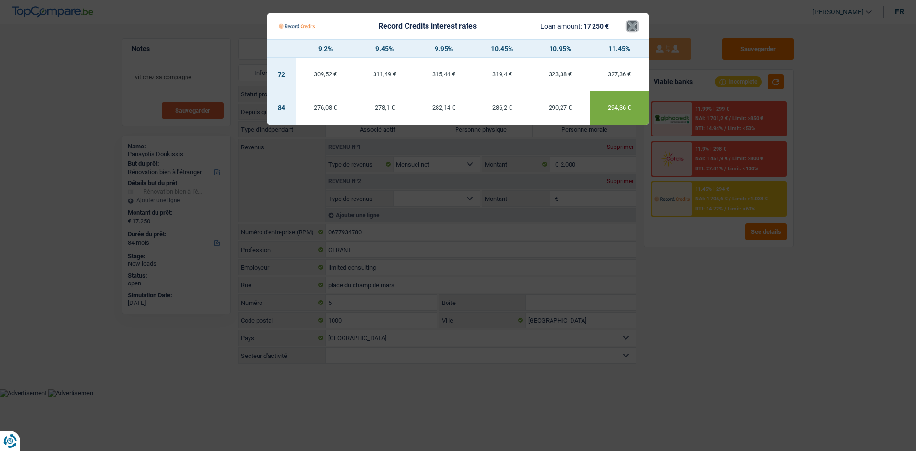
click at [631, 27] on button "×" at bounding box center [633, 26] width 10 height 10
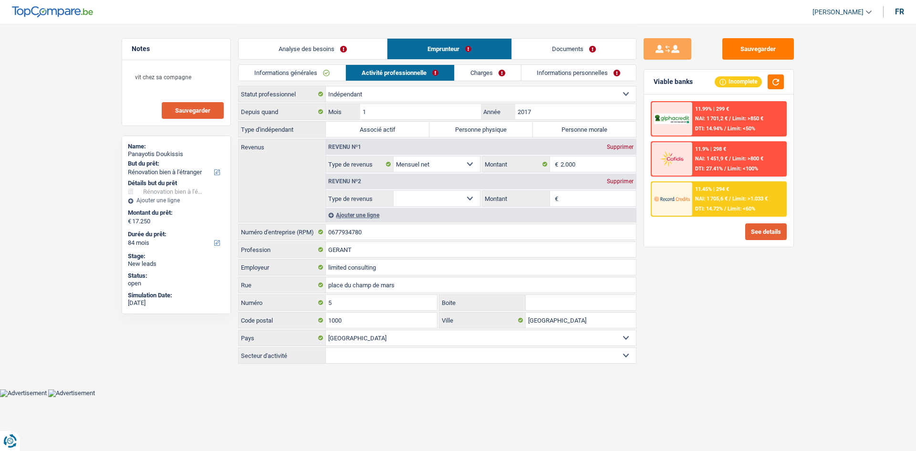
click at [765, 234] on button "See details" at bounding box center [766, 231] width 42 height 17
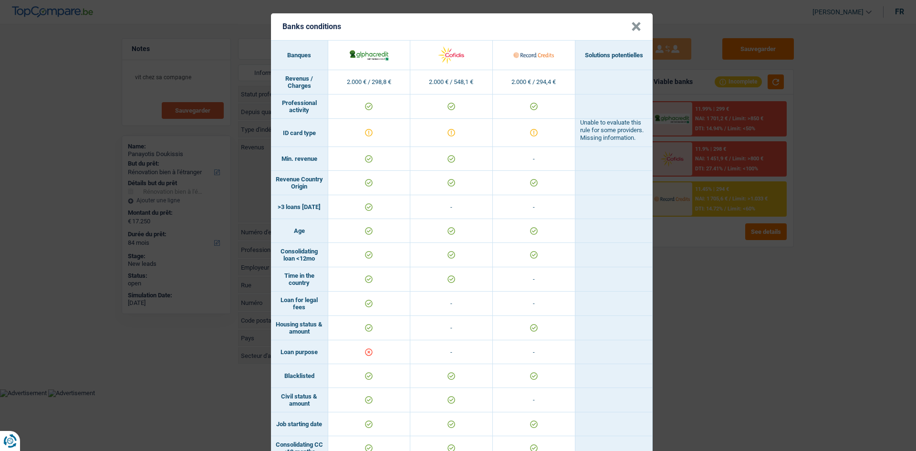
click at [702, 394] on div "Banks conditions × Banques Solutions potentielles Revenus / Charges 2.000 € / 2…" at bounding box center [458, 225] width 916 height 451
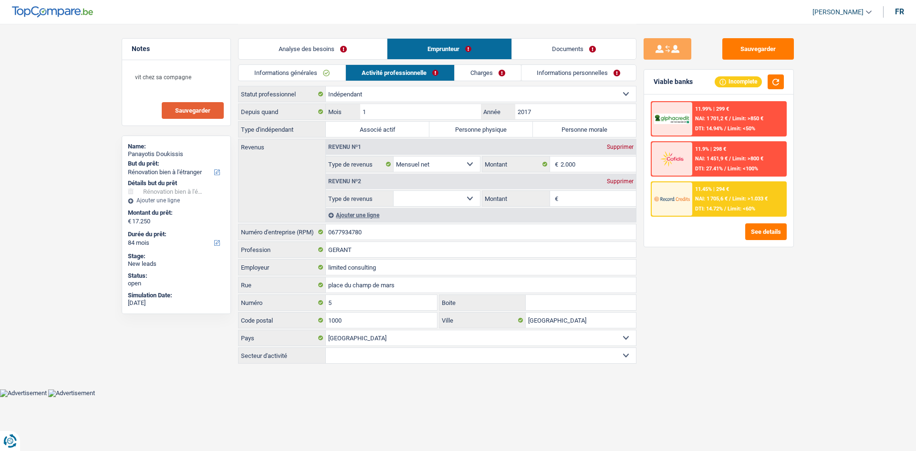
drag, startPoint x: 529, startPoint y: 71, endPoint x: 516, endPoint y: 77, distance: 14.7
click at [531, 71] on link "Informations personnelles" at bounding box center [579, 73] width 115 height 16
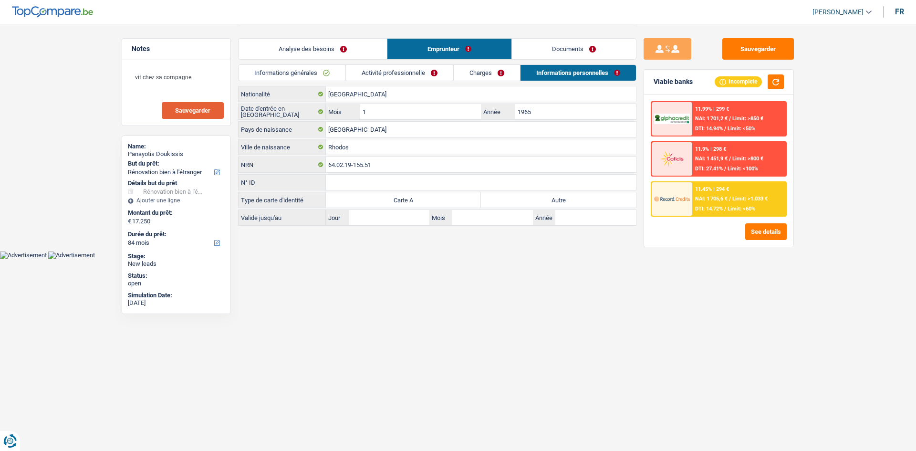
click at [556, 200] on label "Autre" at bounding box center [558, 199] width 155 height 15
click at [556, 200] on input "Autre" at bounding box center [558, 199] width 155 height 15
radio input "true"
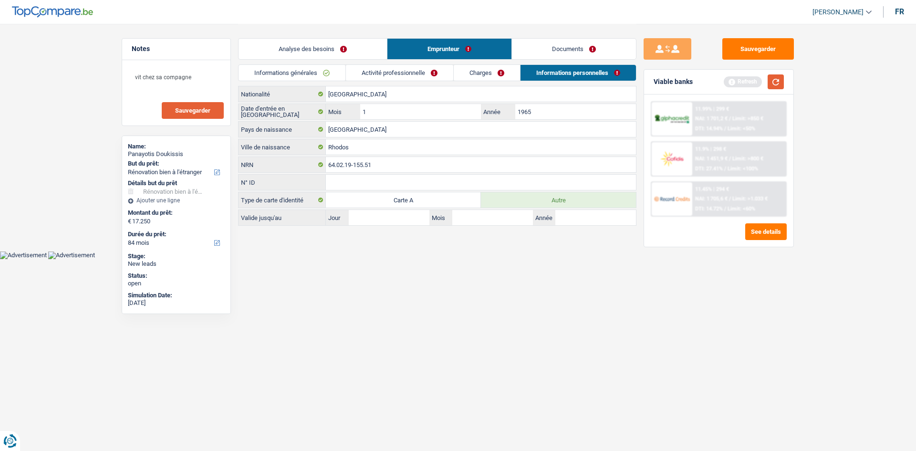
drag, startPoint x: 784, startPoint y: 76, endPoint x: 778, endPoint y: 79, distance: 6.2
click at [781, 77] on button "button" at bounding box center [776, 81] width 16 height 15
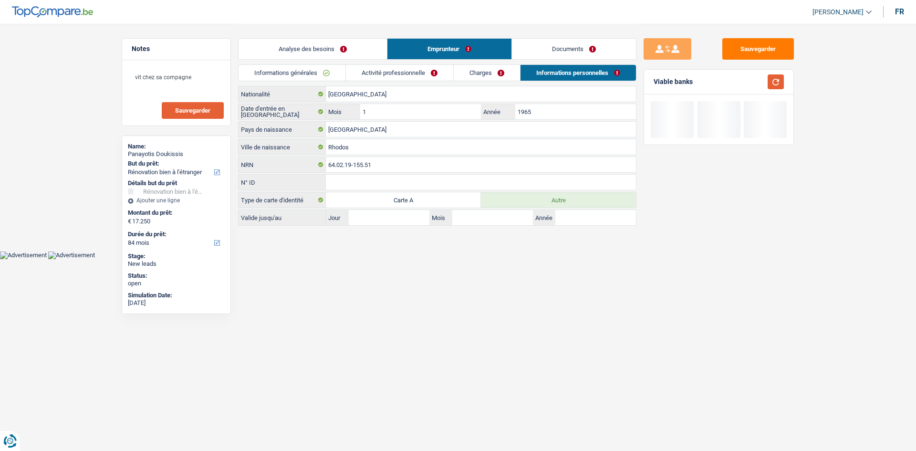
click at [778, 79] on button "button" at bounding box center [776, 81] width 16 height 15
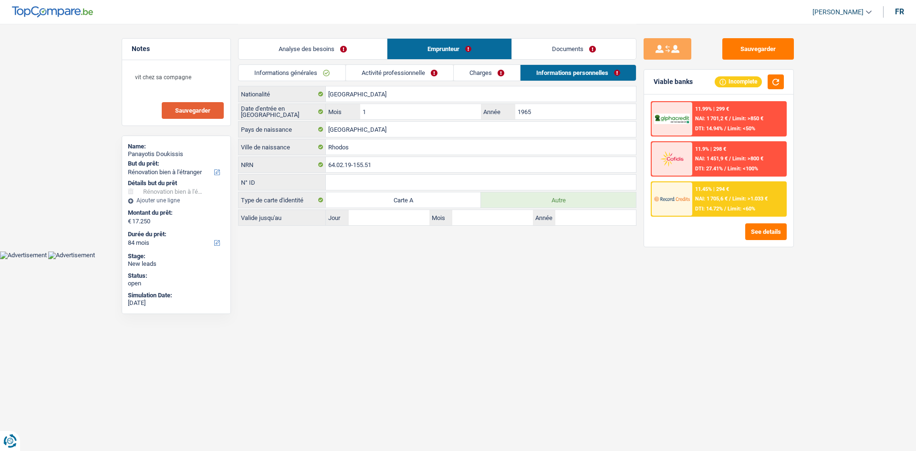
click at [739, 205] on div "11.45% | 294 € NAI: 1 705,6 € / Limit: >1.033 € DTI: 14.72% / Limit: <60%" at bounding box center [739, 198] width 94 height 33
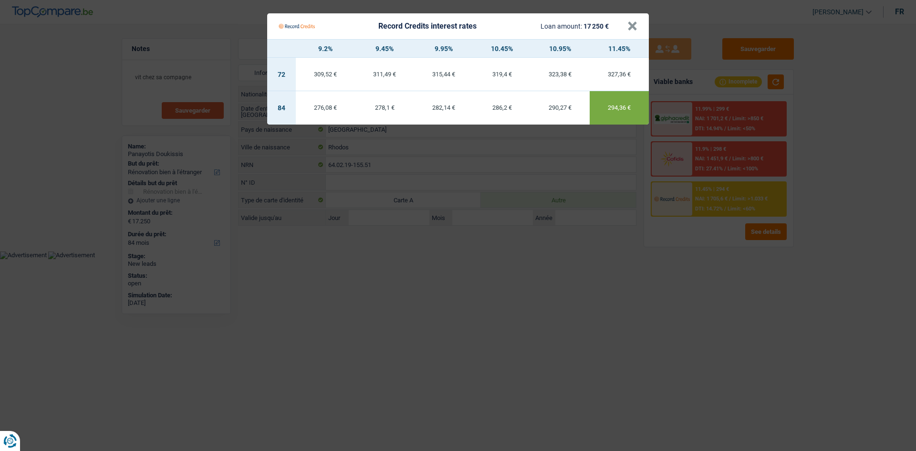
click at [639, 27] on Credits___BV_modal_header_ "Record Credits interest rates Loan amount: 17 250 € ×" at bounding box center [458, 26] width 382 height 26
click at [631, 25] on button "×" at bounding box center [633, 26] width 10 height 10
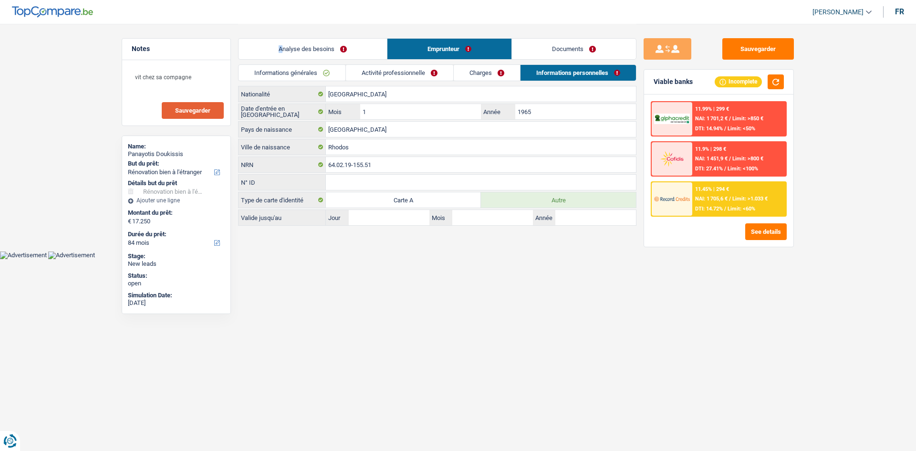
click at [284, 43] on div "Analyse des besoins Emprunteur Documents" at bounding box center [437, 44] width 399 height 41
click at [286, 47] on link "Analyse des besoins" at bounding box center [313, 49] width 148 height 21
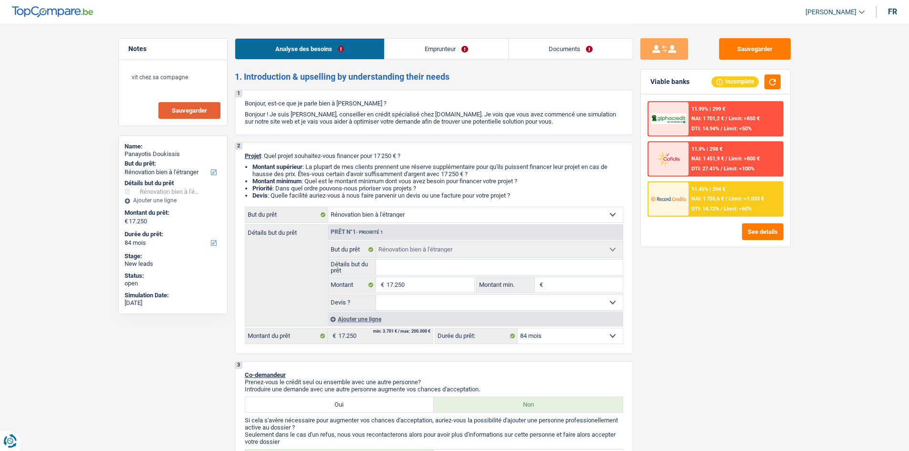
click at [714, 198] on span "NAI: 1 705,6 €" at bounding box center [708, 199] width 32 height 6
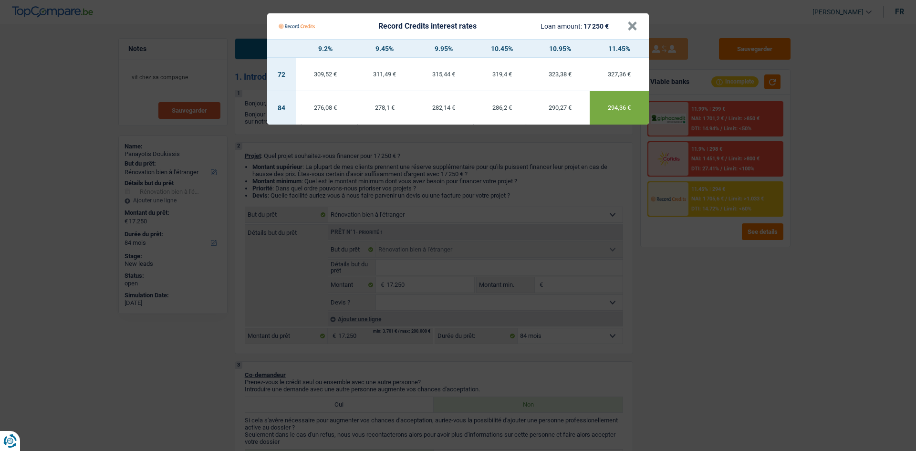
click at [641, 25] on Credits___BV_modal_header_ "Record Credits interest rates Loan amount: 17 250 € ×" at bounding box center [458, 26] width 382 height 26
click at [630, 21] on button "×" at bounding box center [633, 26] width 10 height 10
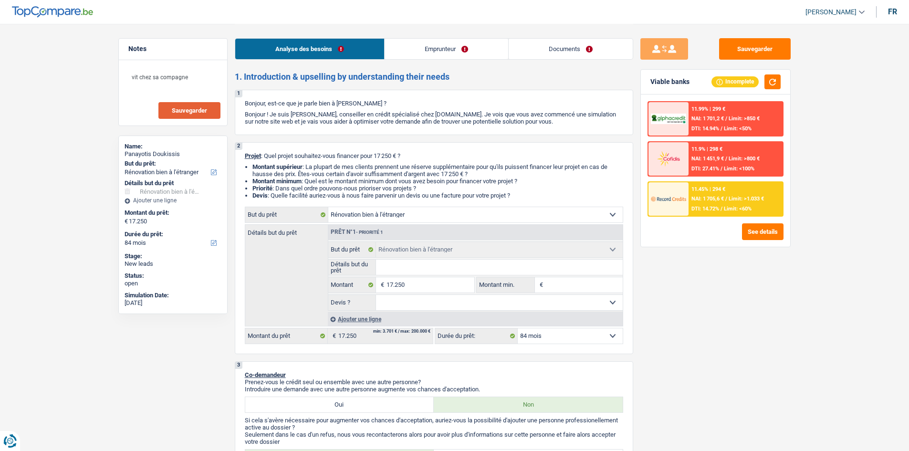
click at [416, 211] on select "Confort maison: meubles, textile, peinture, électroménager, outillage non-profe…" at bounding box center [475, 214] width 294 height 15
drag, startPoint x: 666, startPoint y: 299, endPoint x: 657, endPoint y: 298, distance: 9.6
click at [666, 299] on div "Sauvegarder Viable banks Incomplete 11.99% | 299 € NAI: 1 701,2 € / Limit: >850…" at bounding box center [715, 237] width 165 height 398
drag, startPoint x: 554, startPoint y: 337, endPoint x: 556, endPoint y: 342, distance: 5.6
click at [555, 337] on select "12 mois 18 mois 24 mois 30 mois 36 mois 42 mois 48 mois 60 mois 72 mois 84 mois…" at bounding box center [570, 335] width 105 height 15
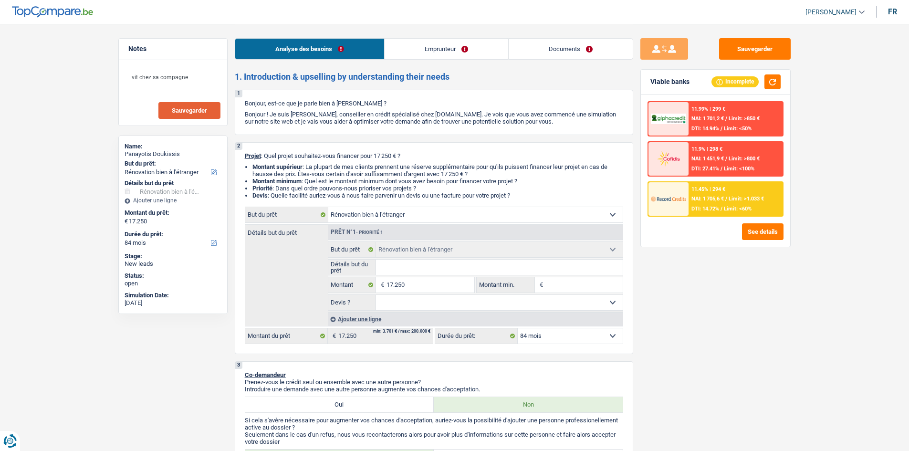
click at [518, 328] on select "12 mois 18 mois 24 mois 30 mois 36 mois 42 mois 48 mois 60 mois 72 mois 84 mois…" at bounding box center [570, 335] width 105 height 15
click at [704, 208] on span "DTI: 14.72%" at bounding box center [706, 209] width 28 height 6
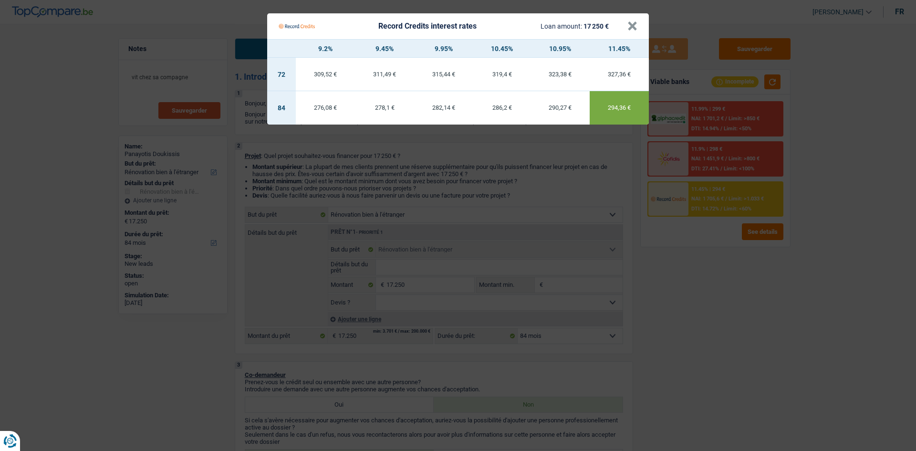
click at [282, 274] on Credits "Record Credits interest rates Loan amount: 17 250 € × 9.2% 9.45% 9.95% 10.45% 1…" at bounding box center [458, 225] width 916 height 451
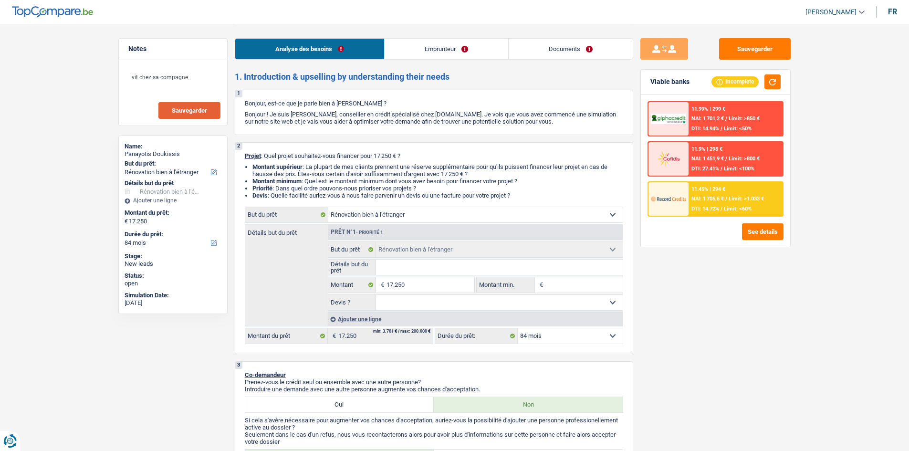
click at [748, 187] on div "11.45% | 294 € NAI: 1 705,6 € / Limit: >1.033 € DTI: 14.72% / Limit: <60%" at bounding box center [736, 198] width 94 height 33
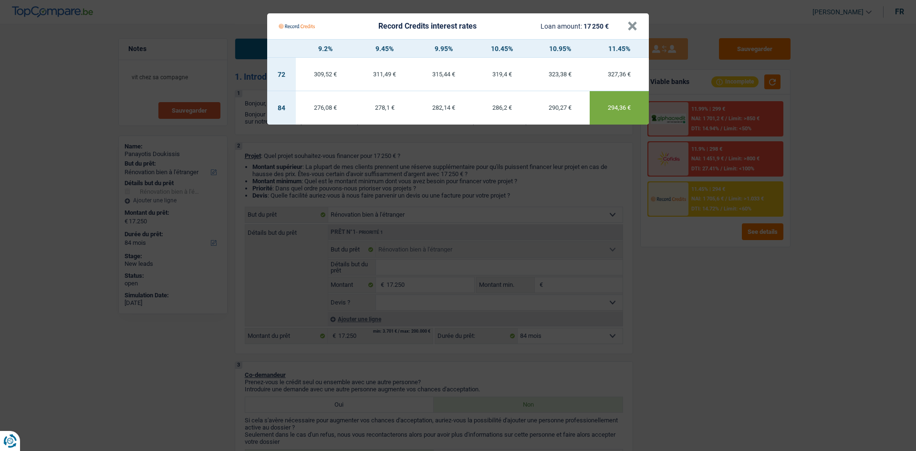
click at [659, 281] on Credits "Record Credits interest rates Loan amount: 17 250 € × 9.2% 9.45% 9.95% 10.45% 1…" at bounding box center [458, 225] width 916 height 451
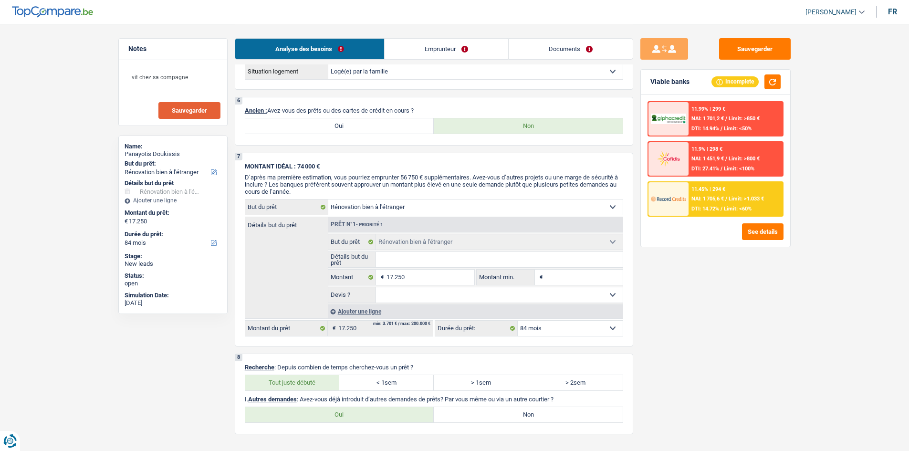
scroll to position [716, 0]
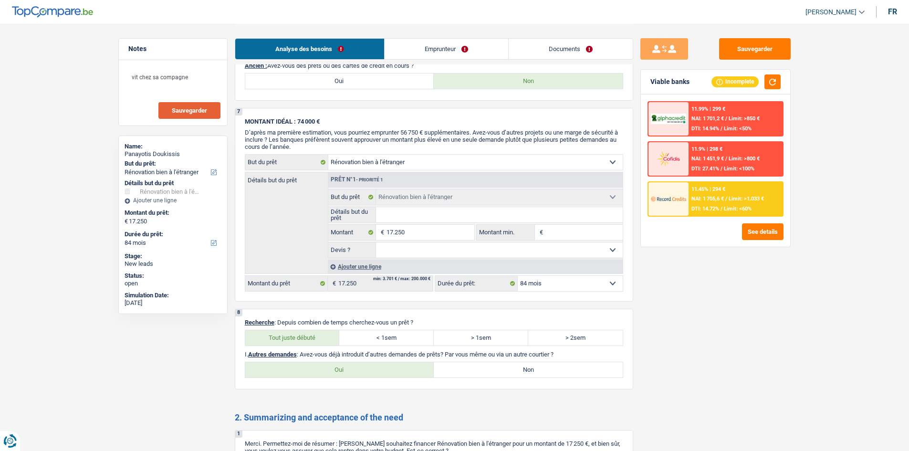
drag, startPoint x: 377, startPoint y: 370, endPoint x: 384, endPoint y: 370, distance: 7.6
click at [377, 370] on label "Oui" at bounding box center [339, 369] width 189 height 15
click at [377, 370] on input "Oui" at bounding box center [339, 369] width 189 height 15
radio input "true"
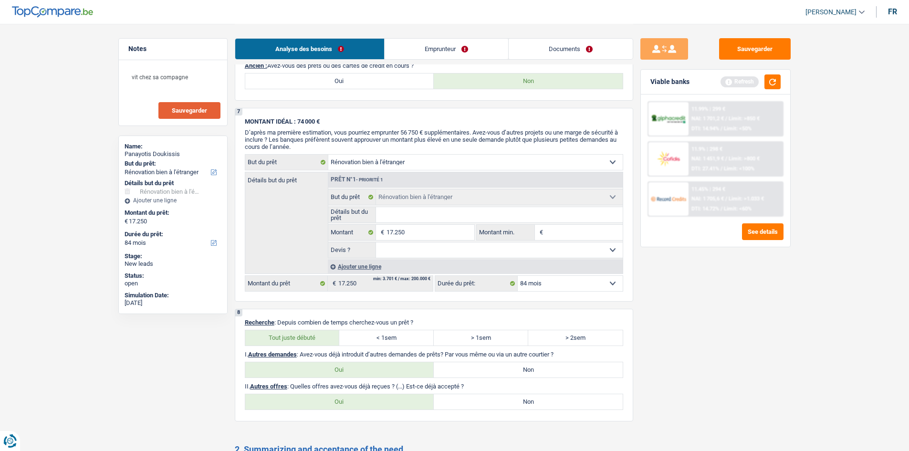
click at [454, 369] on label "Non" at bounding box center [528, 369] width 189 height 15
click at [454, 369] on input "Non" at bounding box center [528, 369] width 189 height 15
radio input "true"
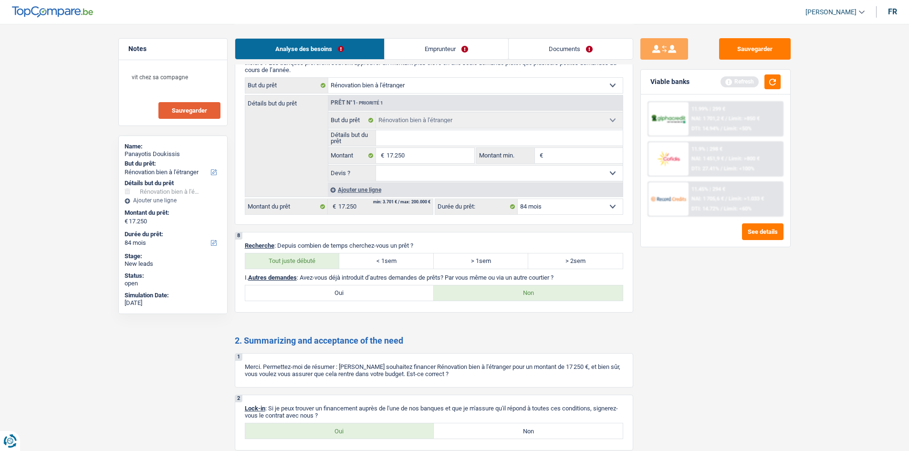
scroll to position [883, 0]
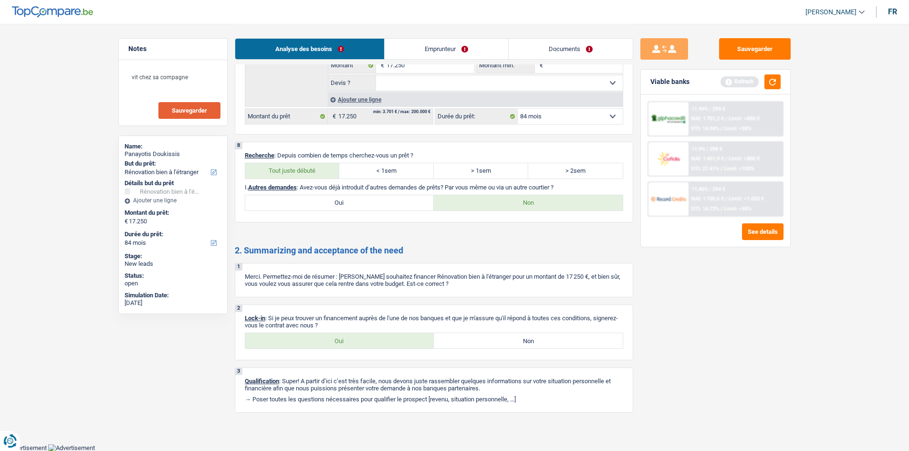
click at [415, 34] on div "Analyse des besoins Emprunteur Documents" at bounding box center [434, 44] width 399 height 41
click at [420, 52] on link "Emprunteur" at bounding box center [447, 49] width 124 height 21
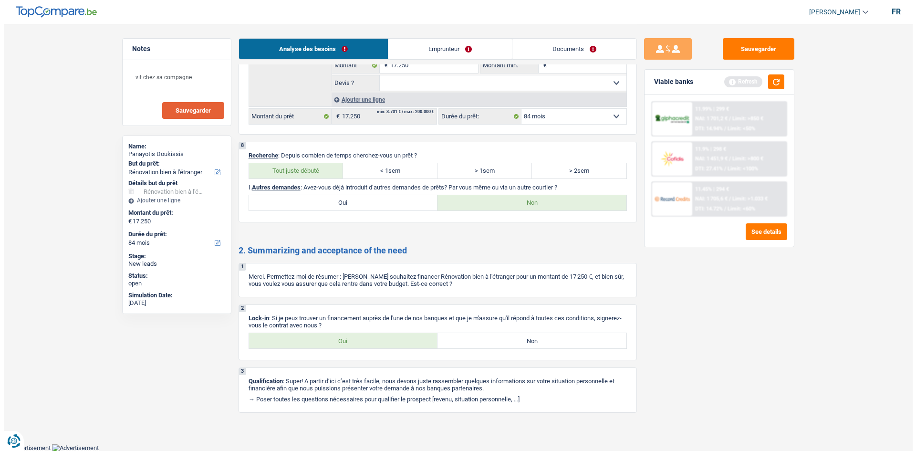
scroll to position [0, 0]
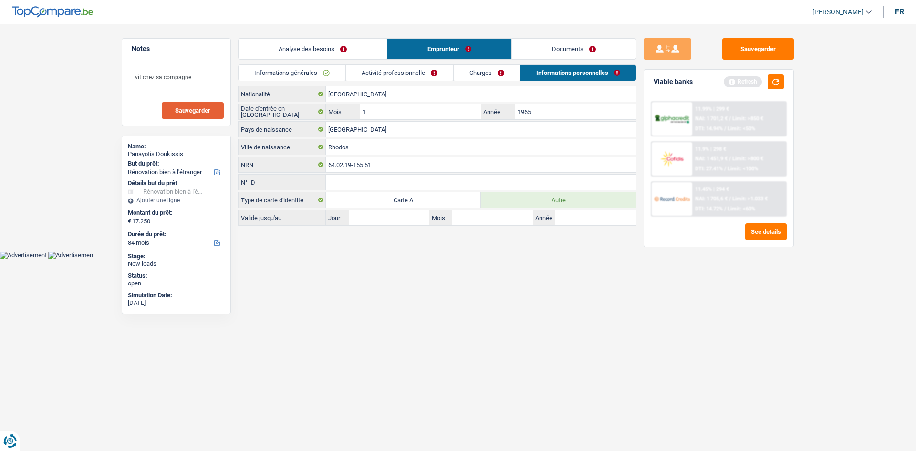
click at [470, 72] on link "Charges" at bounding box center [487, 73] width 66 height 16
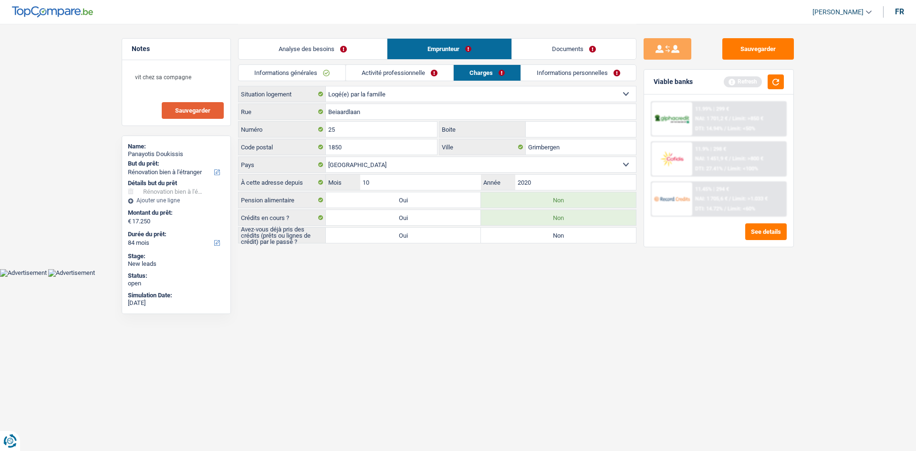
click at [499, 236] on label "Non" at bounding box center [558, 235] width 155 height 15
click at [499, 236] on input "Non" at bounding box center [558, 235] width 155 height 15
radio input "true"
click at [459, 238] on label "Oui" at bounding box center [403, 235] width 155 height 15
click at [459, 238] on input "Oui" at bounding box center [403, 235] width 155 height 15
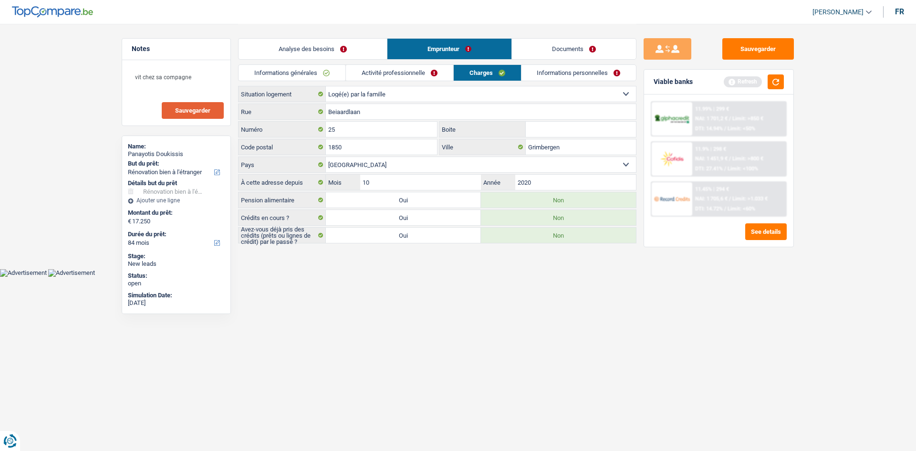
radio input "true"
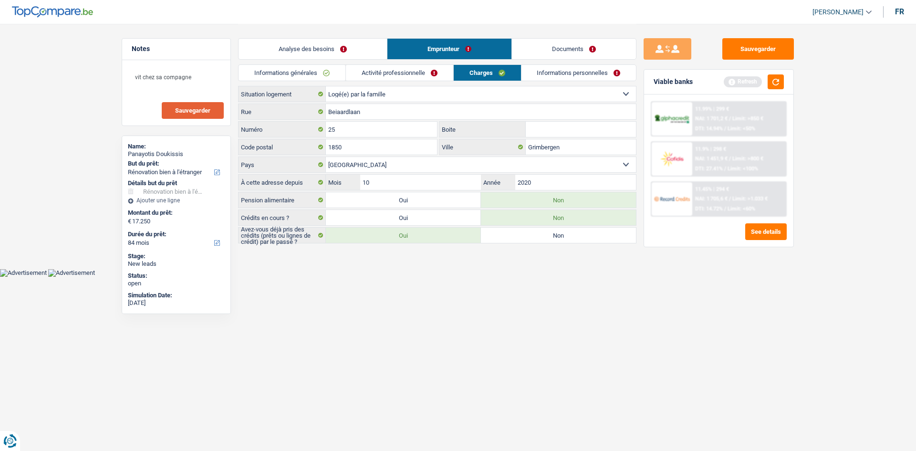
click at [389, 72] on link "Activité professionnelle" at bounding box center [399, 73] width 107 height 16
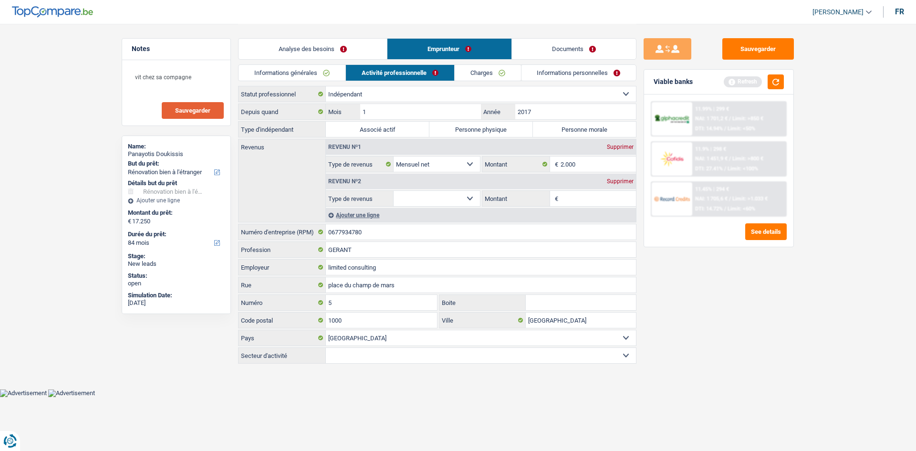
click at [301, 74] on link "Informations générales" at bounding box center [292, 73] width 107 height 16
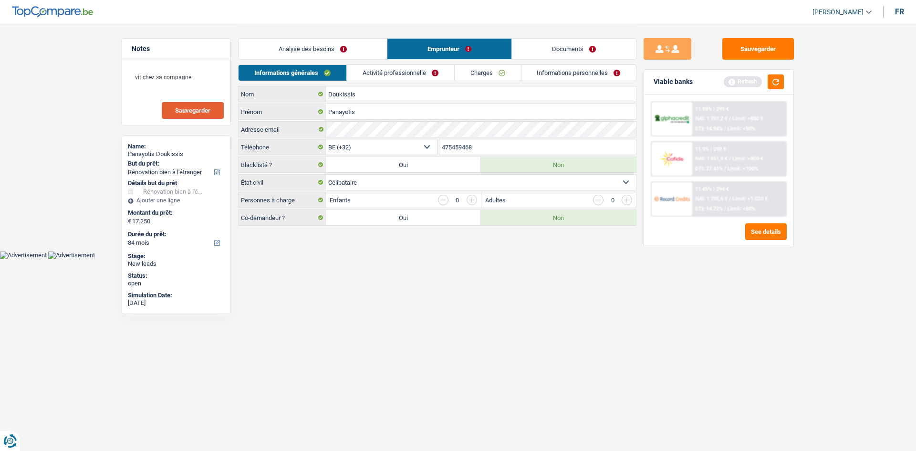
click at [405, 71] on link "Activité professionnelle" at bounding box center [400, 73] width 107 height 16
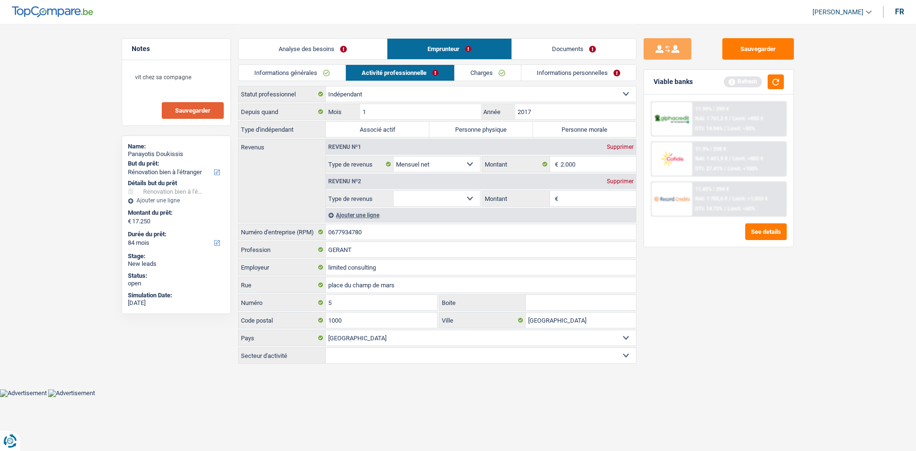
click at [626, 180] on div "Supprimer" at bounding box center [620, 181] width 31 height 6
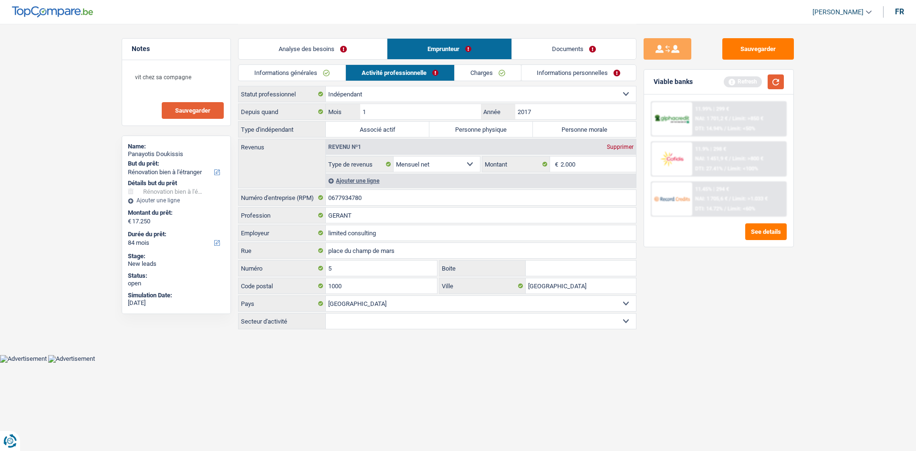
click at [770, 84] on button "button" at bounding box center [776, 81] width 16 height 15
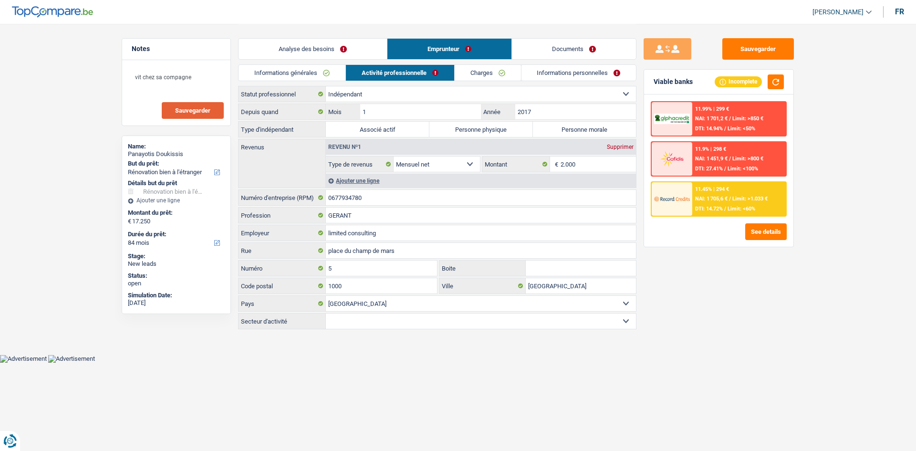
click at [720, 204] on div "11.45% | 294 € NAI: 1 705,6 € / Limit: >1.033 € DTI: 14.72% / Limit: <60%" at bounding box center [739, 198] width 94 height 33
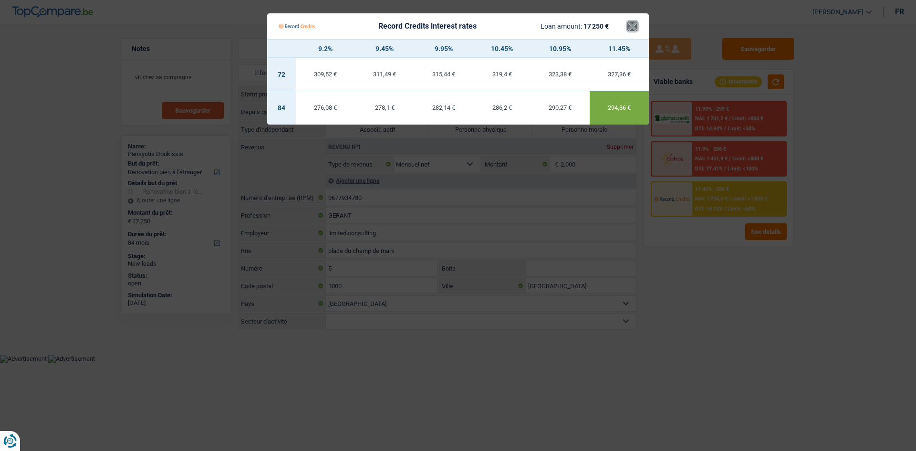
click at [634, 22] on button "×" at bounding box center [633, 26] width 10 height 10
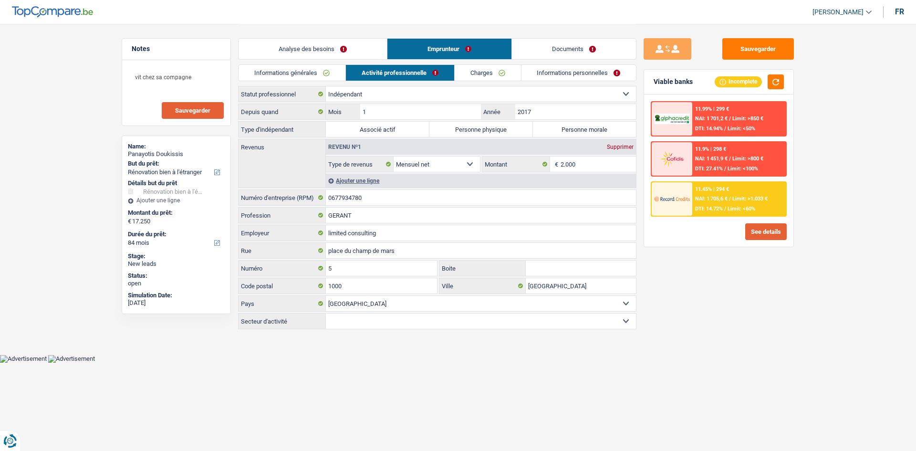
click at [766, 232] on button "See details" at bounding box center [766, 231] width 42 height 17
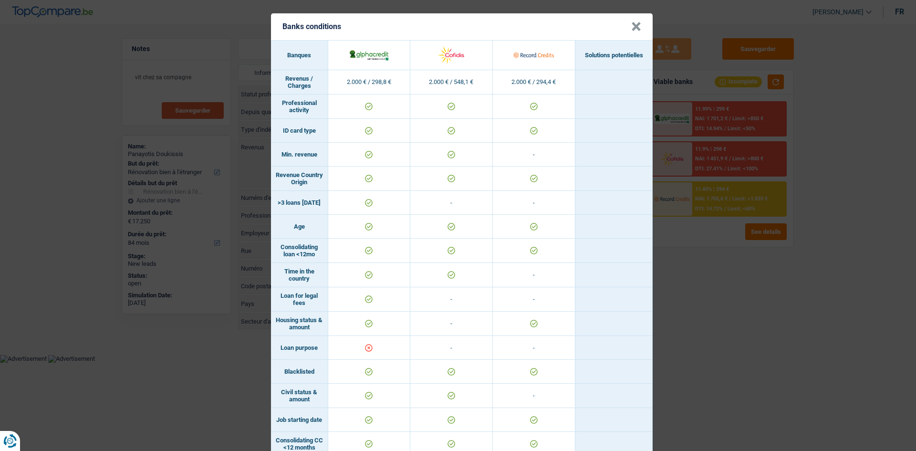
click at [696, 321] on div "Banks conditions × Banques Solutions potentielles Revenus / Charges 2.000 € / 2…" at bounding box center [458, 225] width 916 height 451
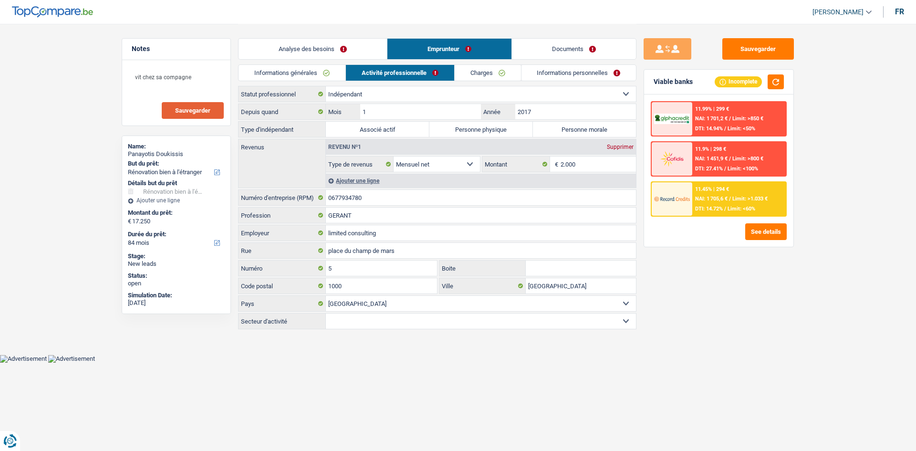
click at [331, 45] on link "Analyse des besoins" at bounding box center [313, 49] width 148 height 21
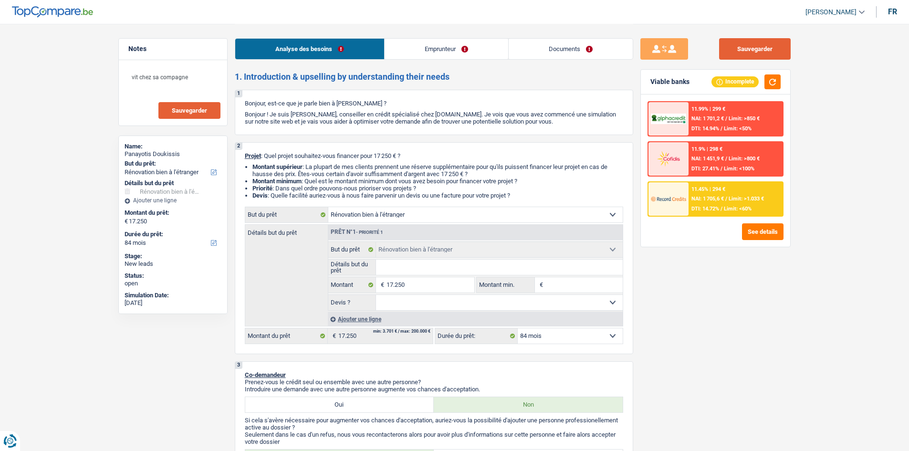
click at [729, 52] on button "Sauvegarder" at bounding box center [755, 48] width 72 height 21
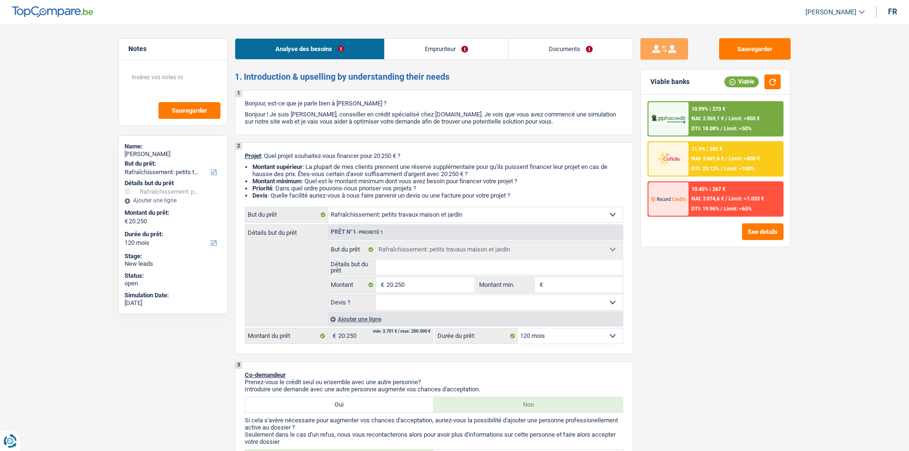
select select "houseOrGarden"
select select "120"
select select "houseOrGarden"
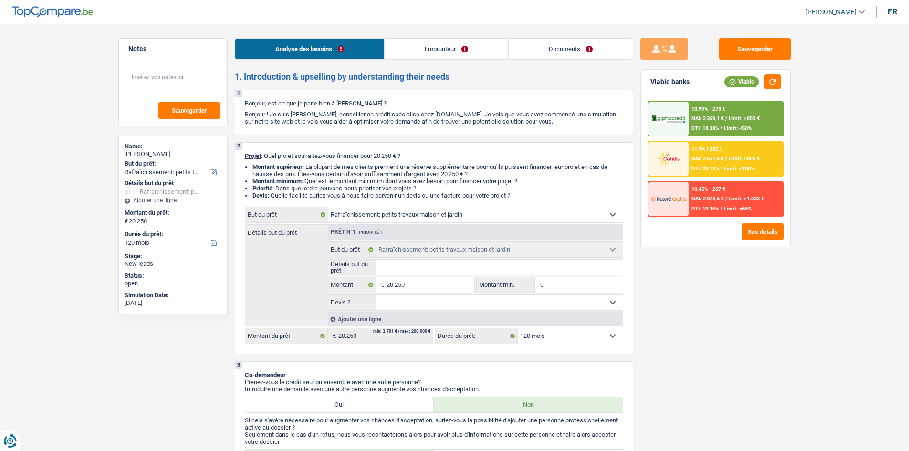
select select "120"
select select "publicEmployee"
select select "familyAllowances"
select select "netSalary"
select select "mealVouchers"
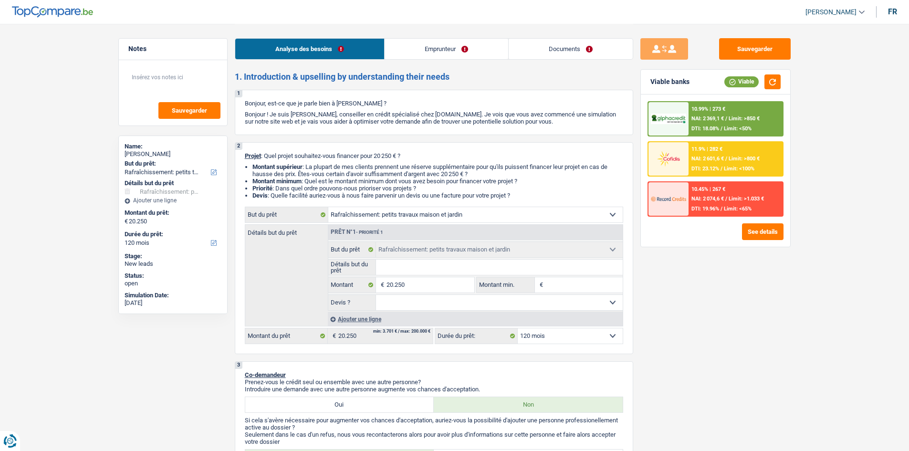
select select "liveWithParents"
select select "creditConsolidation"
select select "36"
select select "houseOrGarden"
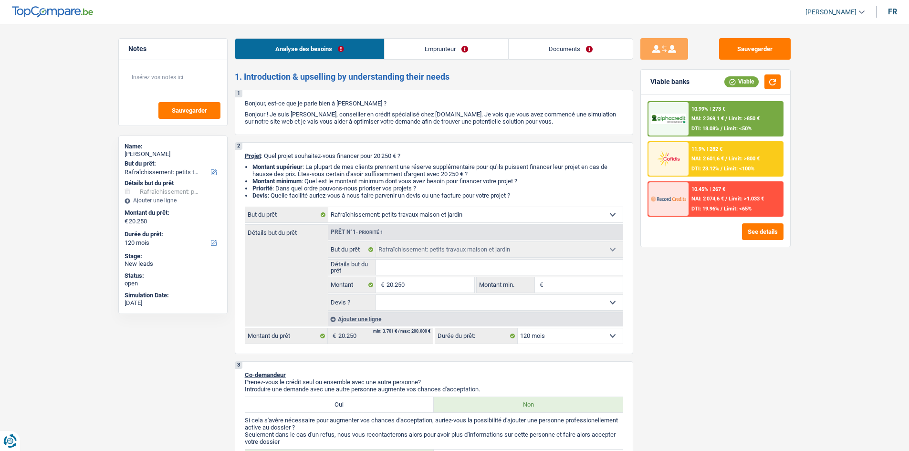
select select "120"
click at [394, 272] on input "Détails but du prêt" at bounding box center [499, 267] width 247 height 15
type input "c"
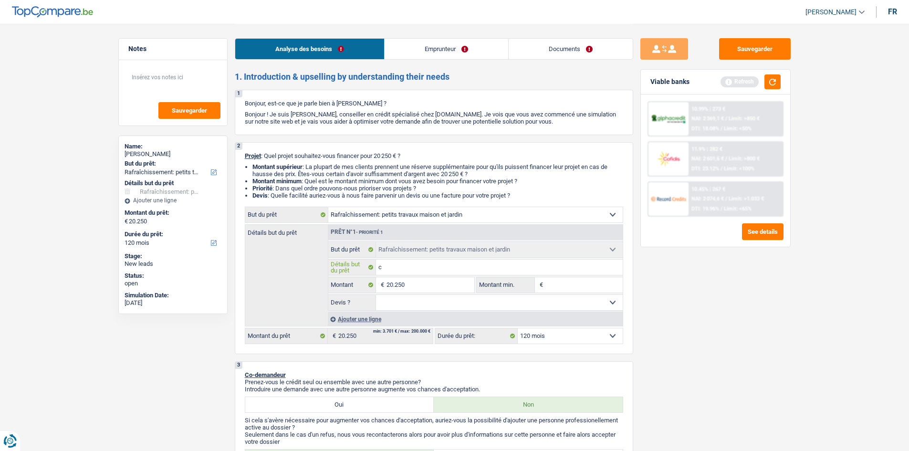
type input "ch"
type input "cha"
type input "cham"
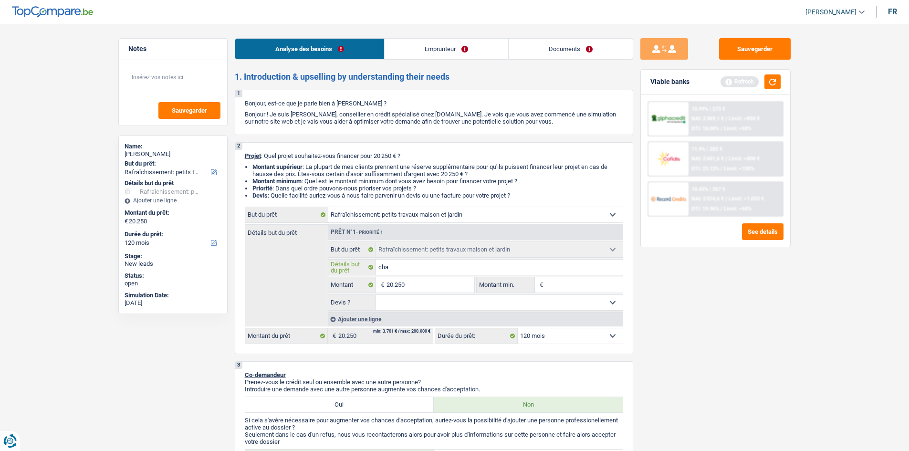
type input "cham"
type input "chamb"
type input "chambr"
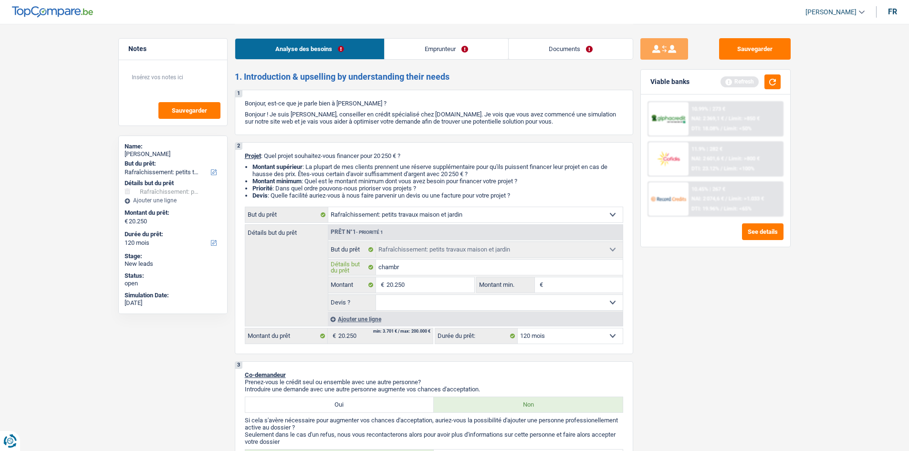
type input "chambrr"
type input "chambrre"
type input "chambrr"
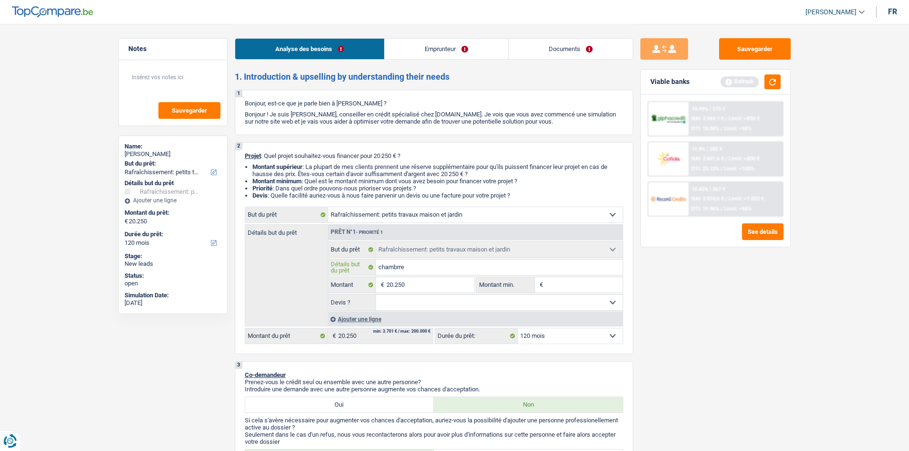
type input "chambrr"
type input "chambr"
type input "chambr'"
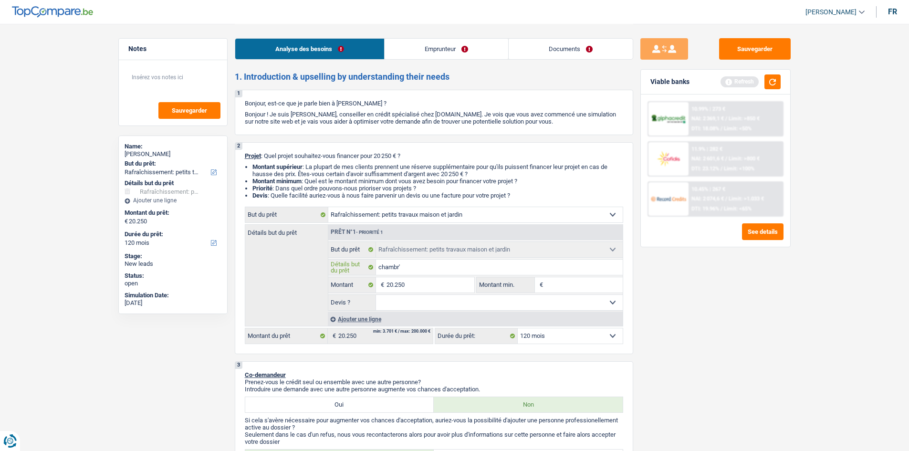
type input "chambr"
type input "chambre"
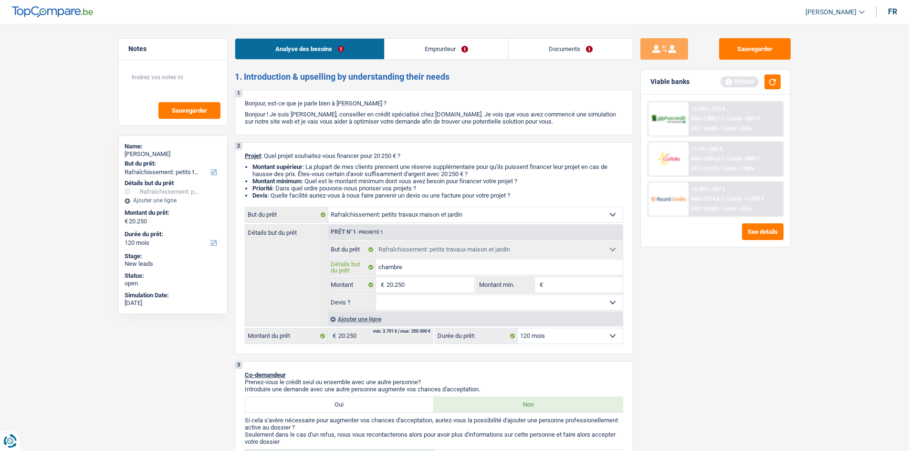
type input "chambre"
type input "chambre +"
type input "chambre +t"
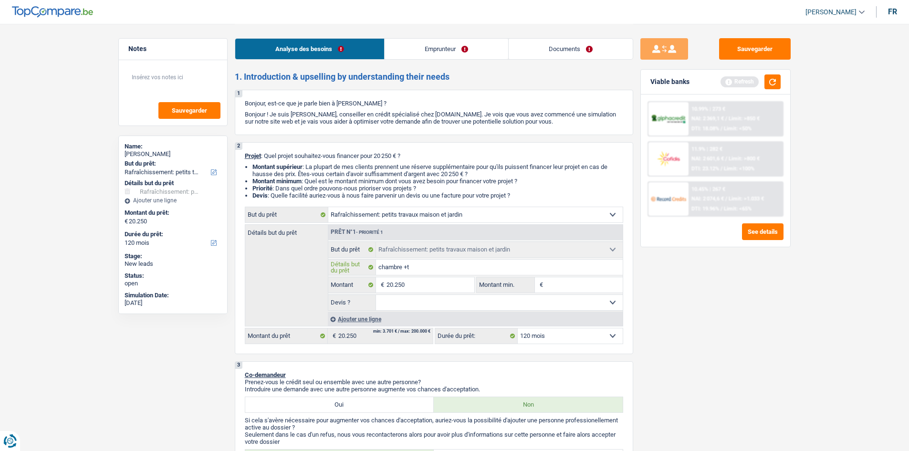
type input "chambre +to"
type input "chambre +toi"
type input "chambre +toit"
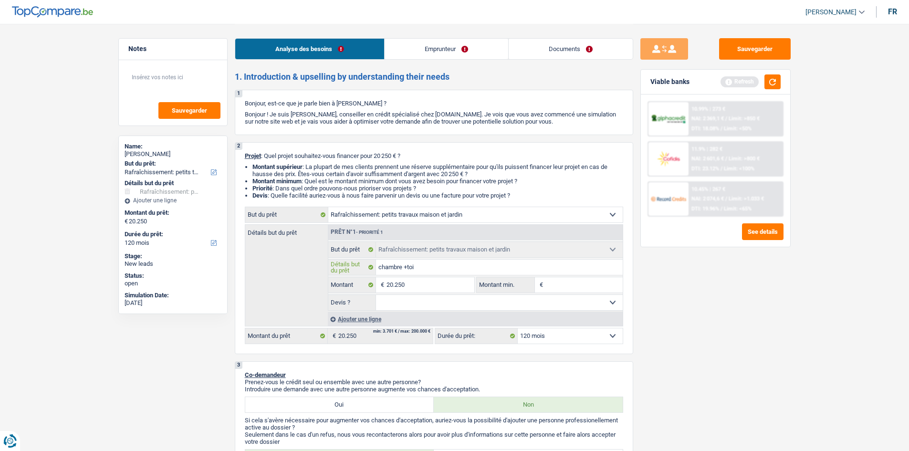
type input "chambre +toit"
type input "chambre +toitu"
type input "chambre +toitur"
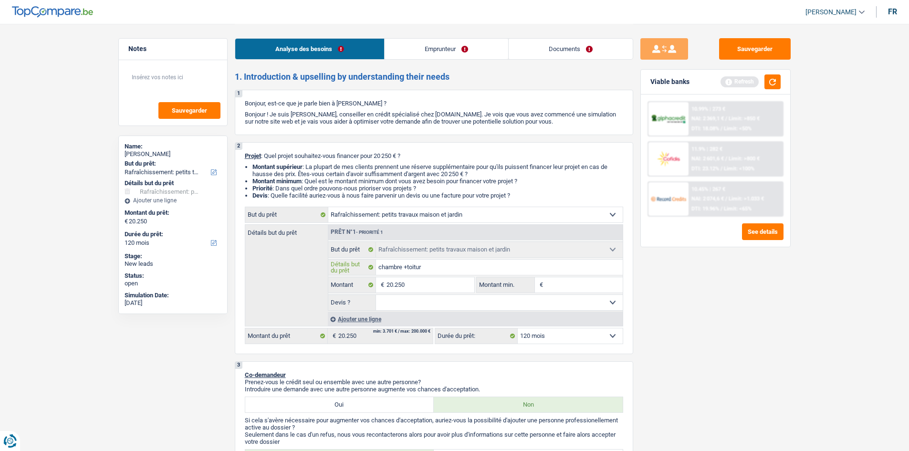
type input "chambre +toiture"
click at [410, 273] on input "chambre +toiture" at bounding box center [499, 267] width 247 height 15
type input "chambre +t oiture"
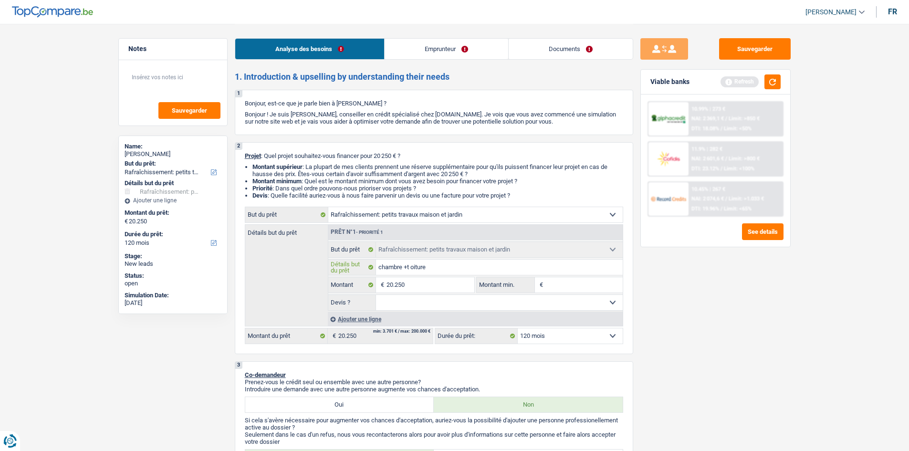
type input "chambre +toiture"
type input "chambre + toiture"
click at [394, 266] on input "chambre + toiture" at bounding box center [499, 267] width 247 height 15
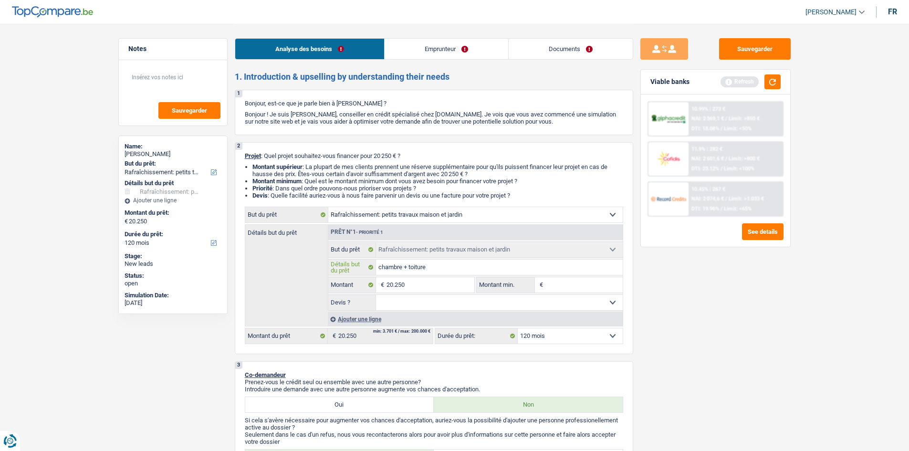
type input "chambre + toiture"
drag, startPoint x: 394, startPoint y: 266, endPoint x: 648, endPoint y: 283, distance: 254.5
click at [648, 283] on div "Sauvegarder Viable banks Refresh 10.99% | 273 € NAI: 2 369,1 € / Limit: >850 € …" at bounding box center [715, 237] width 165 height 398
click at [459, 301] on select "Oui Non Non répondu Sélectionner une option" at bounding box center [499, 302] width 247 height 15
select select "false"
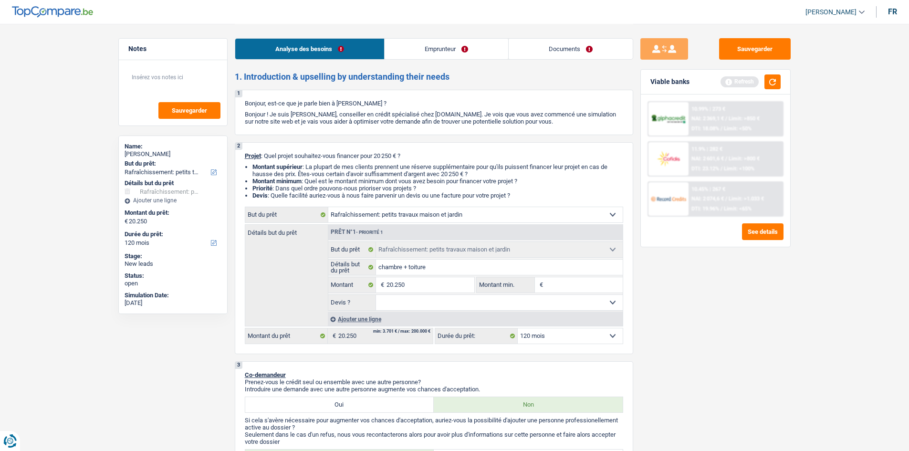
click at [376, 295] on select "Oui Non Non répondu Sélectionner une option" at bounding box center [499, 302] width 247 height 15
select select "false"
click at [549, 287] on input "Montant min." at bounding box center [583, 284] width 77 height 15
click at [413, 282] on input "20.250" at bounding box center [430, 284] width 87 height 15
type input "2.025"
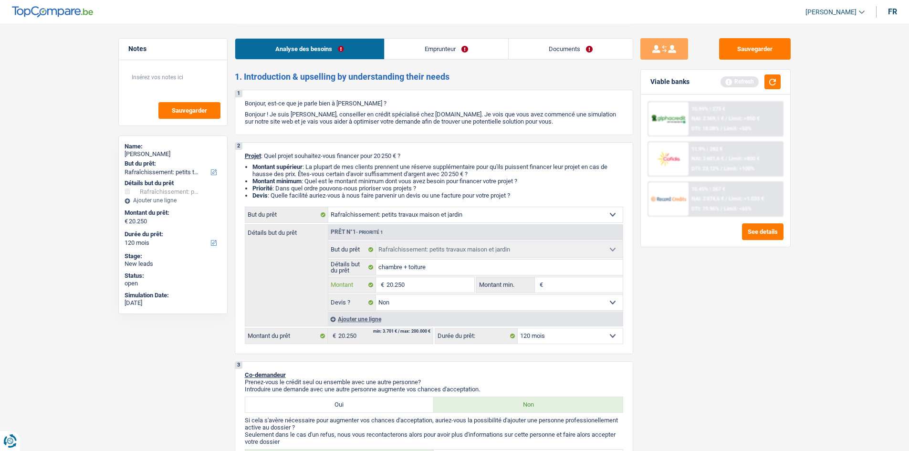
type input "2.025"
type input "202"
type input "20"
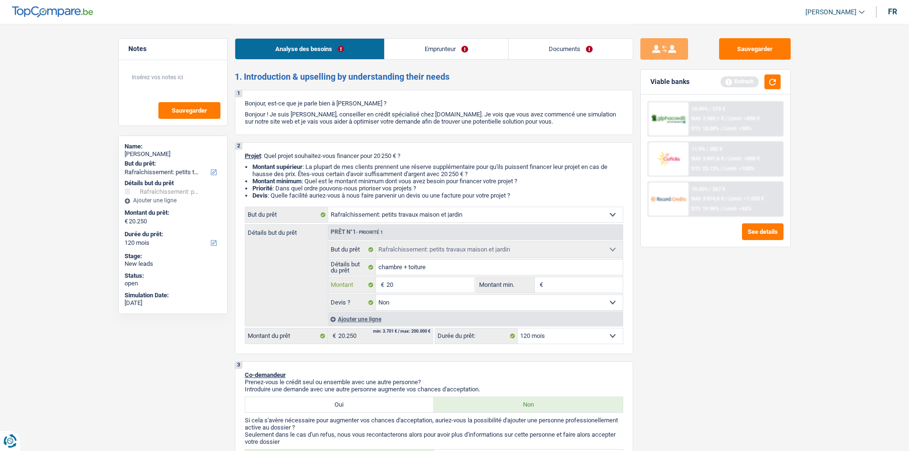
type input "200"
type input "2.000"
type input "20.000"
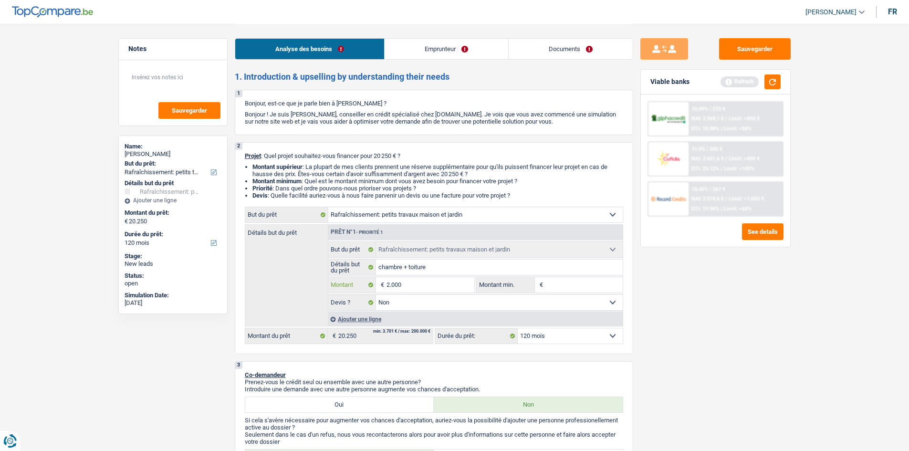
type input "20.000"
click at [417, 283] on input "20.000" at bounding box center [430, 284] width 87 height 15
type input "20.000"
click at [564, 283] on input "Montant min." at bounding box center [583, 284] width 77 height 15
type input "20.000"
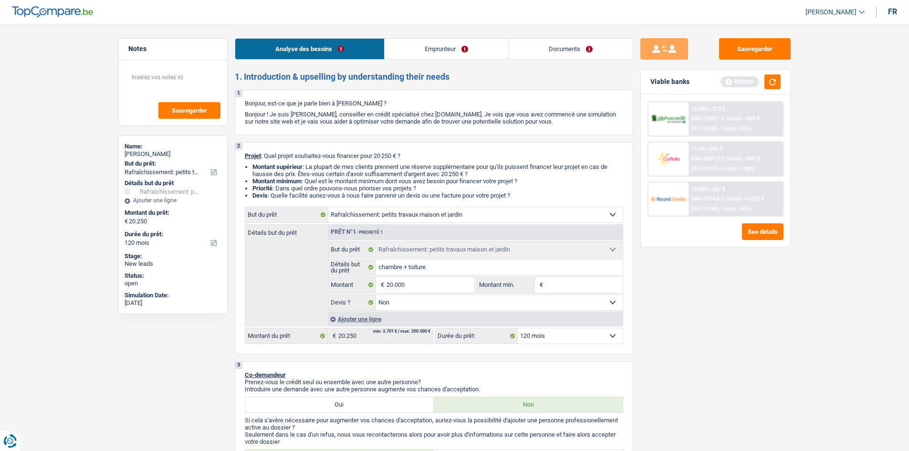
select select "84"
type input "20.000"
select select "84"
type input "20.000"
select select "84"
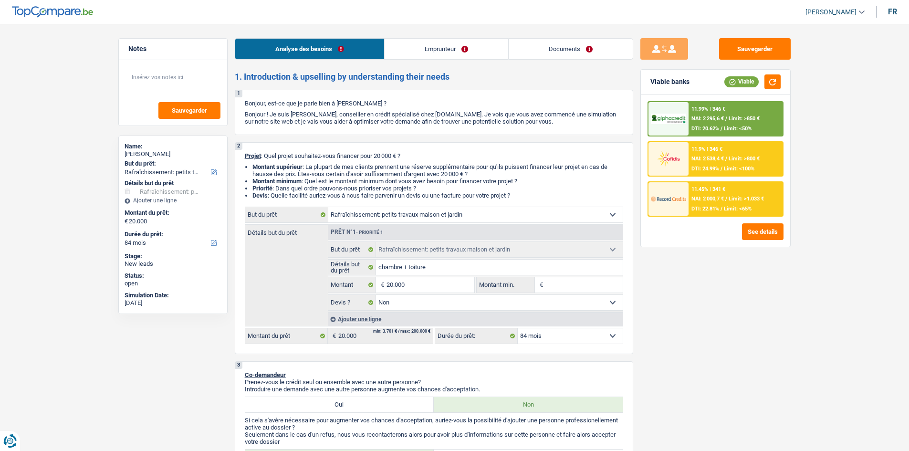
type input "1"
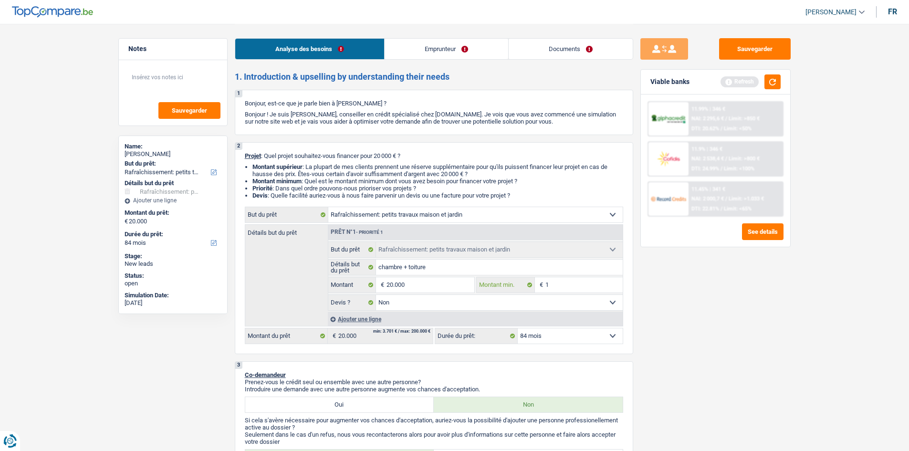
type input "15"
type input "150"
type input "1.500"
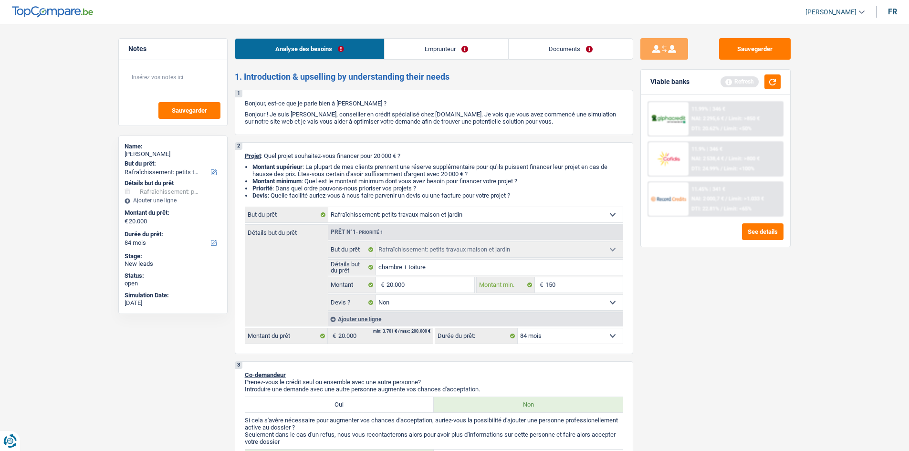
type input "1.500"
type input "15.000"
click at [655, 367] on div "Sauvegarder Viable banks Refresh 11.99% | 346 € NAI: 2 295,6 € / Limit: >850 € …" at bounding box center [715, 237] width 165 height 398
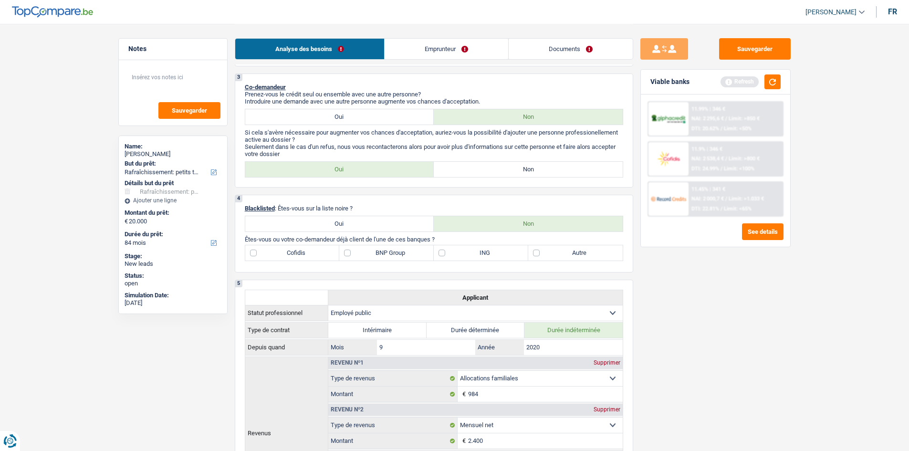
scroll to position [239, 0]
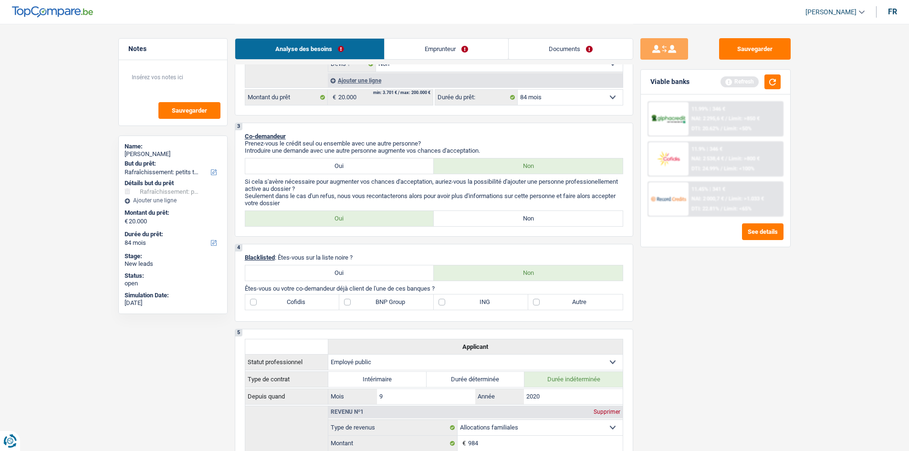
click at [556, 305] on label "Autre" at bounding box center [575, 301] width 94 height 15
click at [556, 305] on input "Autre" at bounding box center [575, 301] width 94 height 15
checkbox input "true"
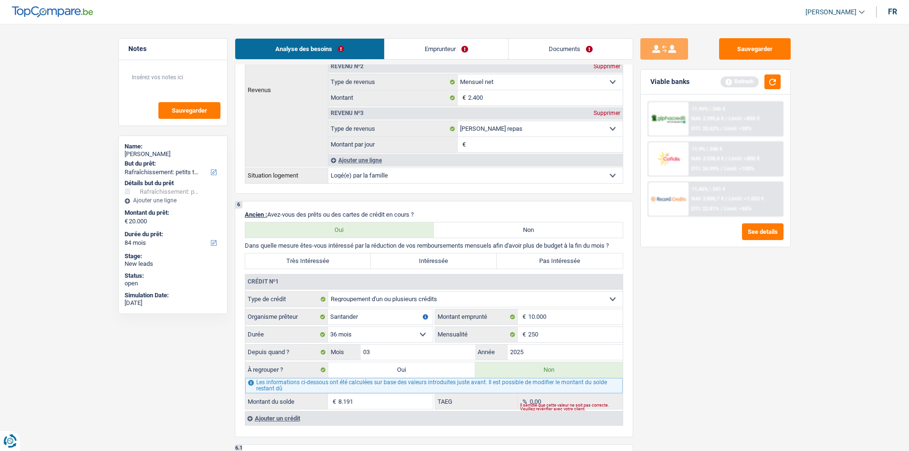
scroll to position [716, 0]
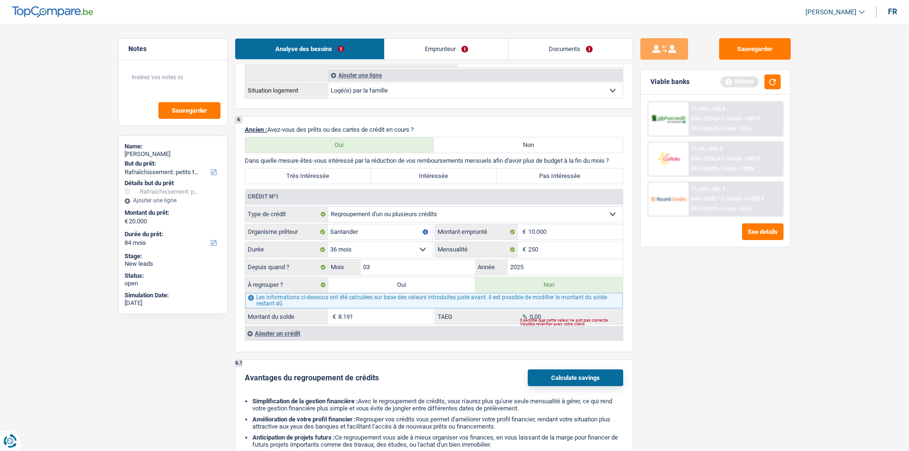
click at [277, 336] on div "Ajouter un crédit" at bounding box center [434, 333] width 378 height 14
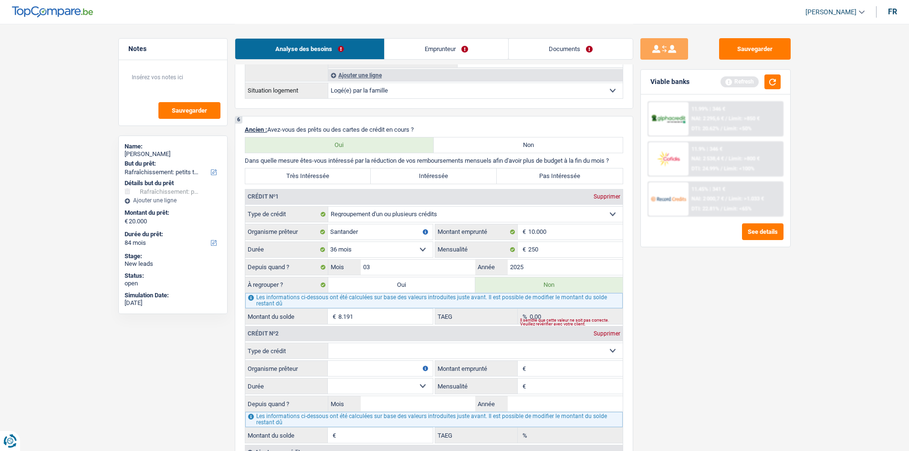
click at [352, 348] on select "Carte ou ouverture de crédit Prêt hypothécaire Vente à tempérament Prêt à tempé…" at bounding box center [475, 350] width 294 height 15
click at [604, 334] on div "Supprimer" at bounding box center [606, 334] width 31 height 6
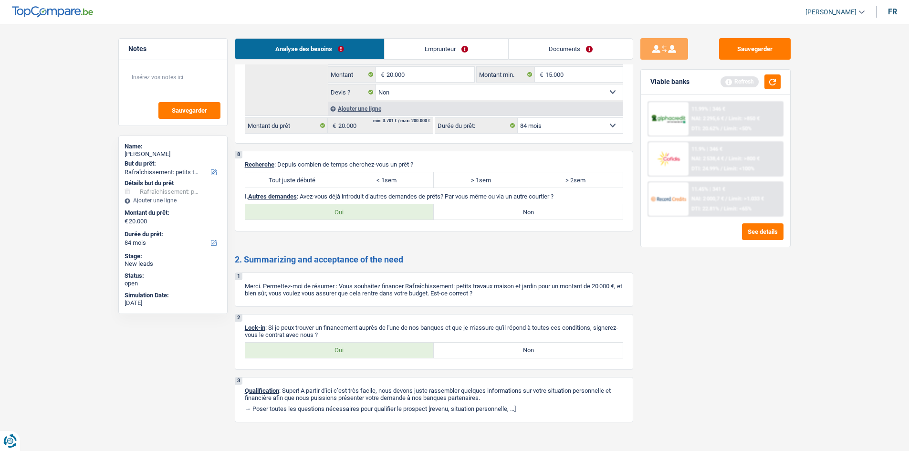
scroll to position [1241, 0]
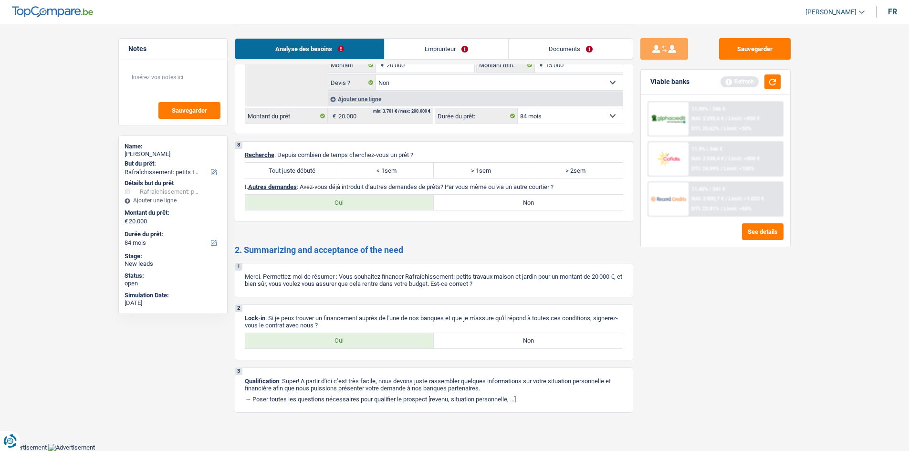
click at [286, 168] on label "Tout juste débuté" at bounding box center [292, 170] width 94 height 15
click at [286, 168] on input "Tout juste débuté" at bounding box center [292, 170] width 94 height 15
radio input "true"
click at [457, 199] on label "Non" at bounding box center [528, 202] width 189 height 15
click at [457, 199] on input "Non" at bounding box center [528, 202] width 189 height 15
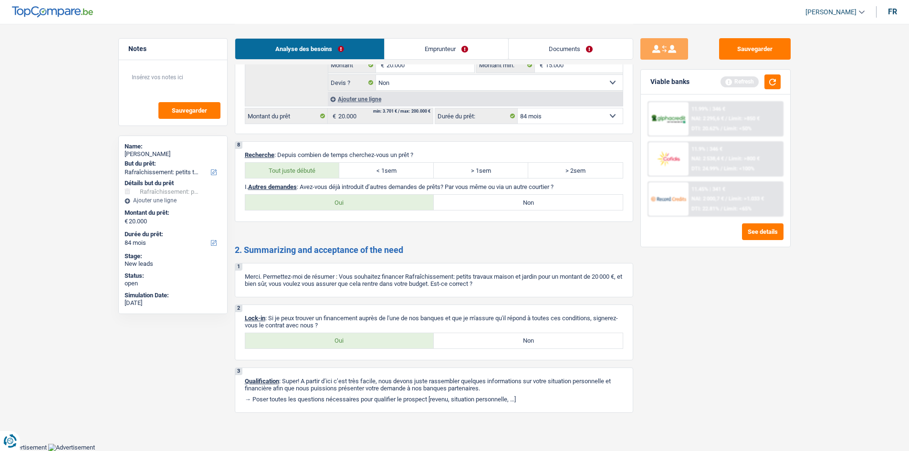
radio input "true"
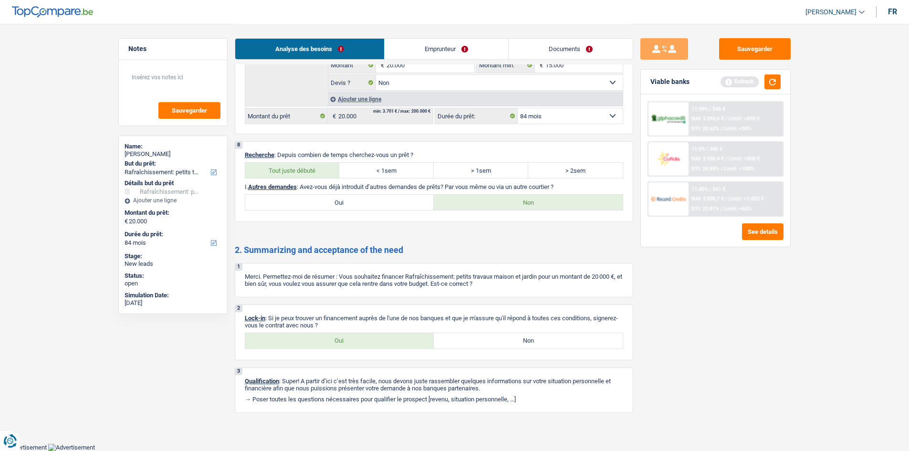
click at [317, 339] on label "Oui" at bounding box center [339, 340] width 189 height 15
click at [317, 339] on input "Oui" at bounding box center [339, 340] width 189 height 15
radio input "true"
click at [458, 53] on link "Emprunteur" at bounding box center [447, 49] width 124 height 21
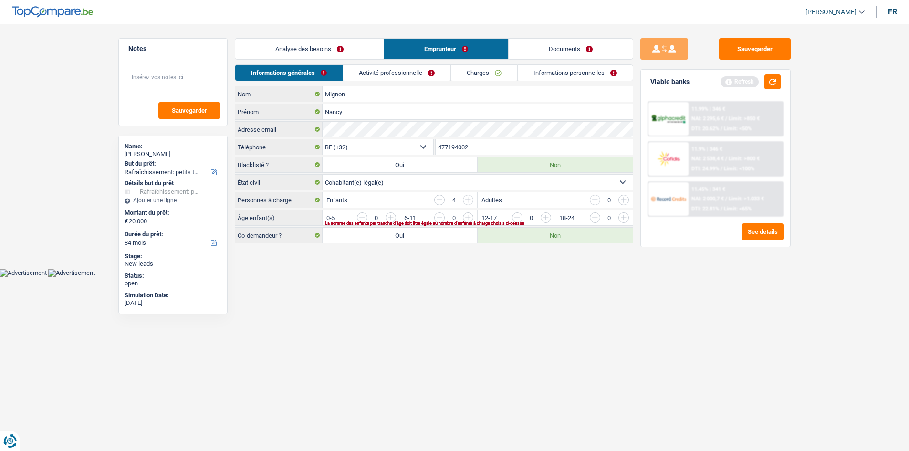
scroll to position [0, 0]
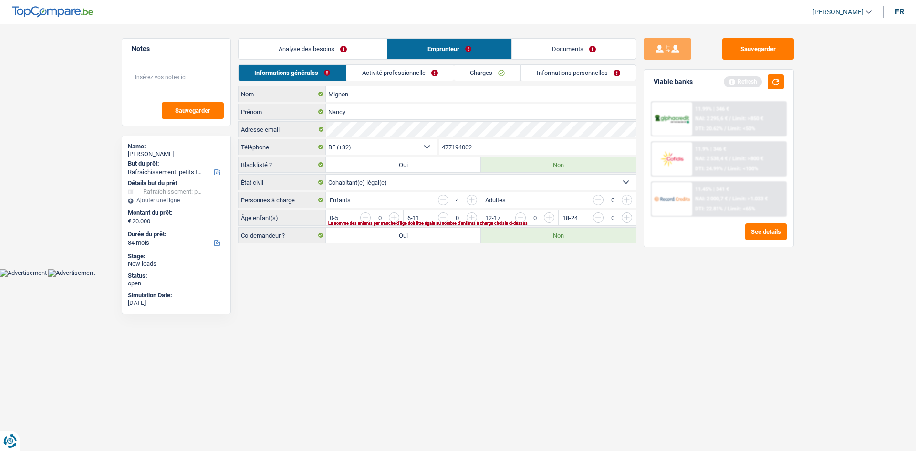
click at [625, 217] on input "button" at bounding box center [821, 219] width 398 height 15
click at [556, 218] on input "button" at bounding box center [743, 219] width 398 height 15
click at [551, 217] on input "button" at bounding box center [743, 219] width 398 height 15
click at [397, 218] on input "button" at bounding box center [588, 219] width 398 height 15
click at [414, 74] on link "Activité professionnelle" at bounding box center [400, 73] width 107 height 16
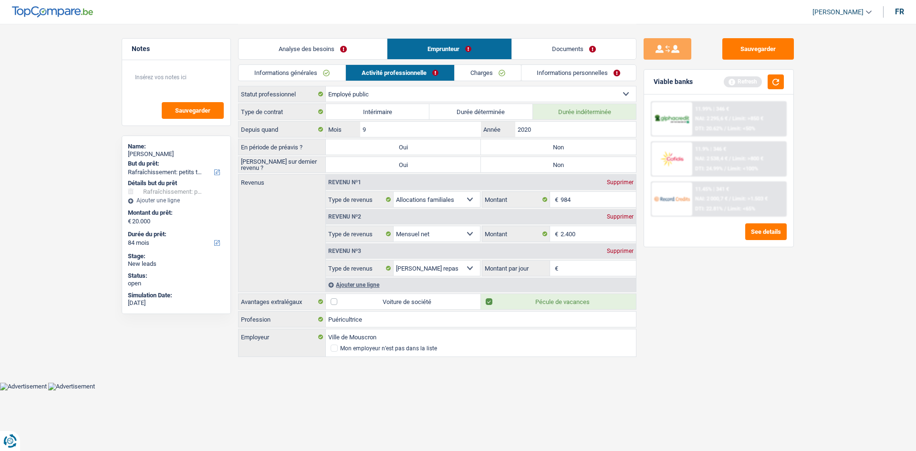
click at [617, 254] on div "Supprimer" at bounding box center [620, 251] width 31 height 6
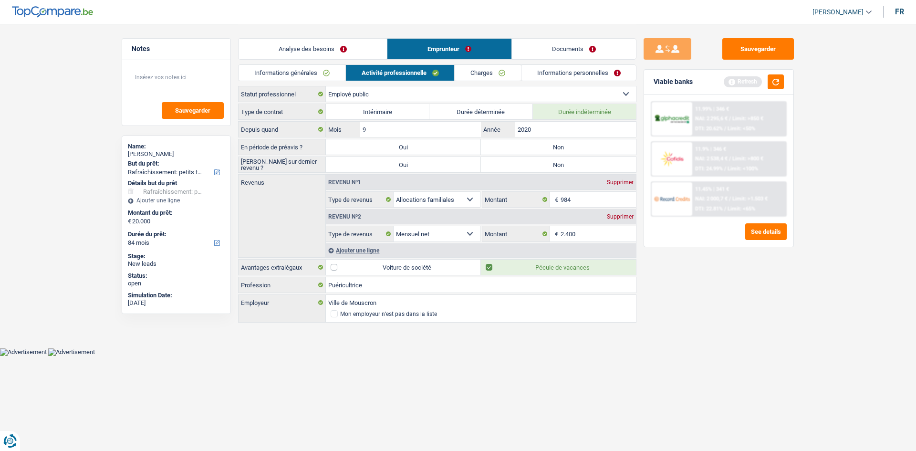
click at [510, 148] on label "Non" at bounding box center [558, 146] width 155 height 15
click at [510, 148] on input "Non" at bounding box center [558, 146] width 155 height 15
radio input "true"
click at [516, 161] on label "Non" at bounding box center [558, 164] width 155 height 15
click at [516, 161] on input "Non" at bounding box center [558, 164] width 155 height 15
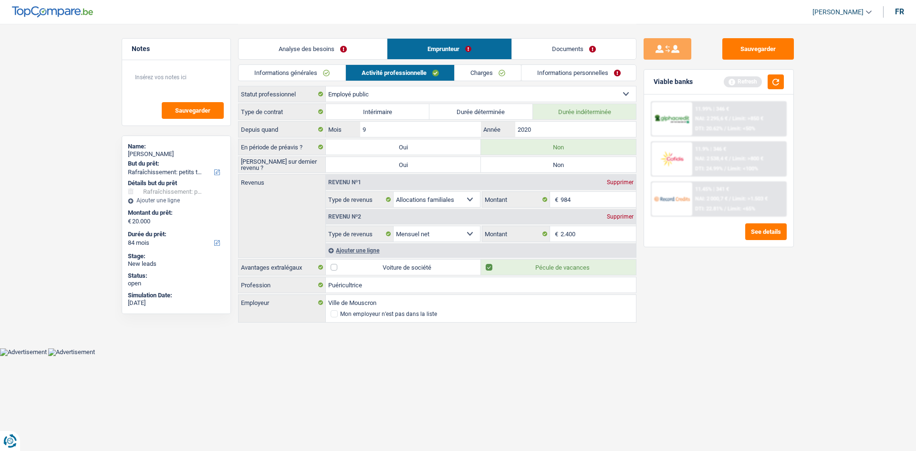
radio input "true"
click at [474, 73] on link "Charges" at bounding box center [488, 73] width 66 height 16
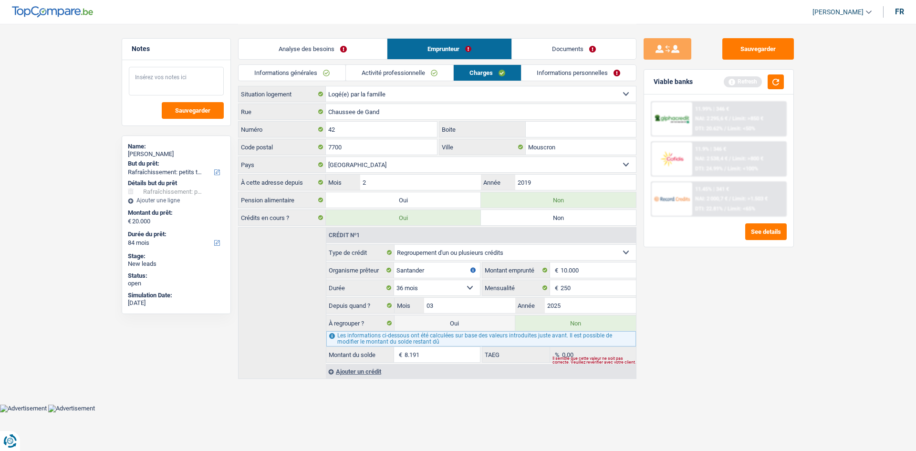
click at [190, 67] on textarea at bounding box center [176, 81] width 95 height 29
click at [177, 84] on textarea "logé chez conjointe" at bounding box center [176, 81] width 95 height 29
click at [185, 78] on textarea "logé chez conjointe" at bounding box center [176, 81] width 95 height 29
click at [195, 81] on textarea "logé chez conjoint" at bounding box center [176, 81] width 95 height 29
type textarea "logé chez conjoint"
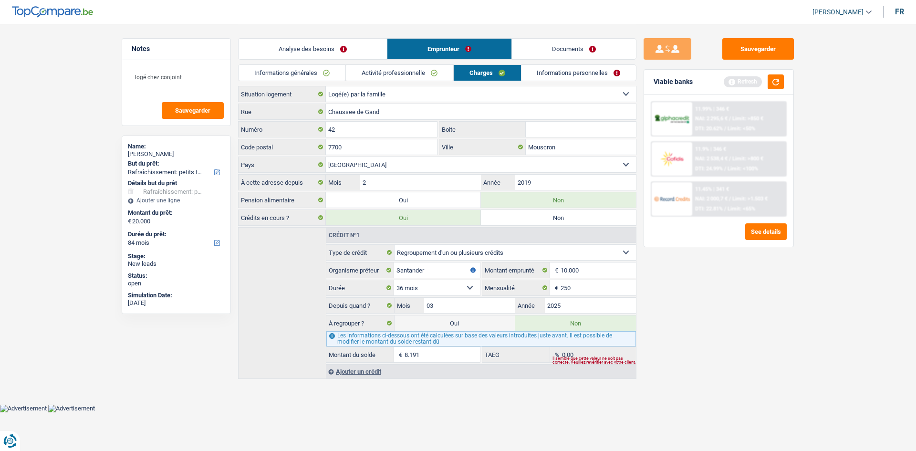
click at [527, 72] on link "Informations personnelles" at bounding box center [579, 73] width 115 height 16
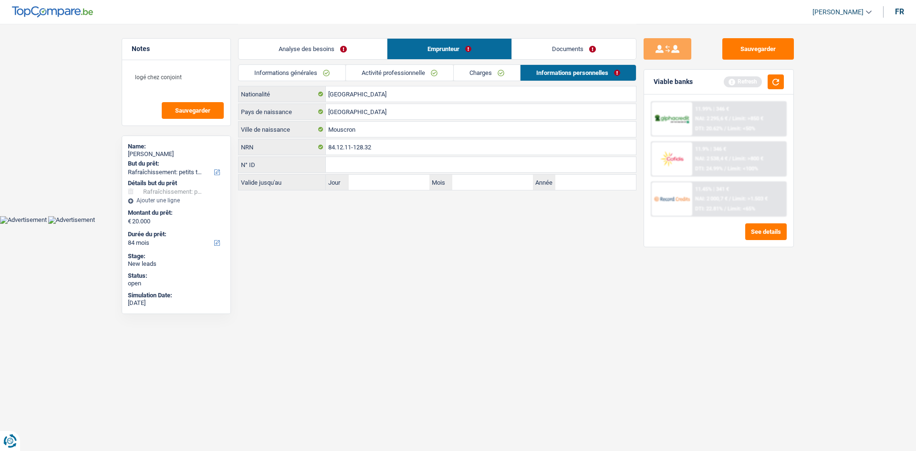
click at [556, 49] on link "Documents" at bounding box center [574, 49] width 124 height 21
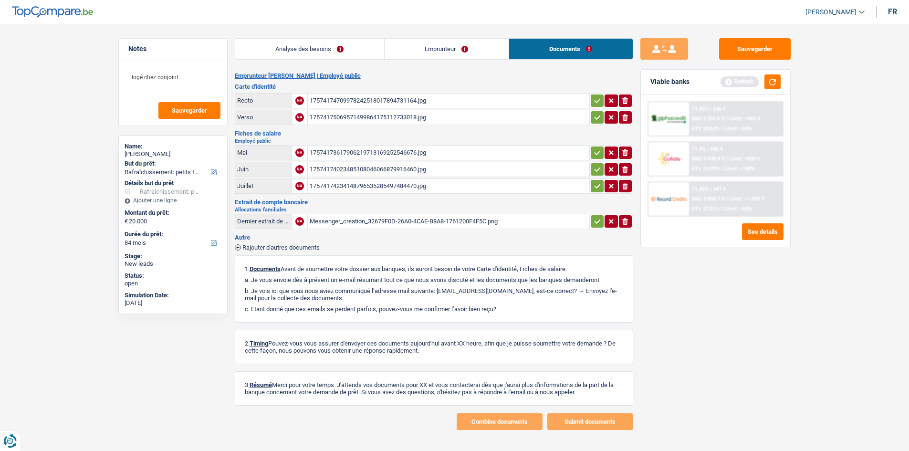
click at [291, 45] on link "Analyse des besoins" at bounding box center [309, 49] width 149 height 21
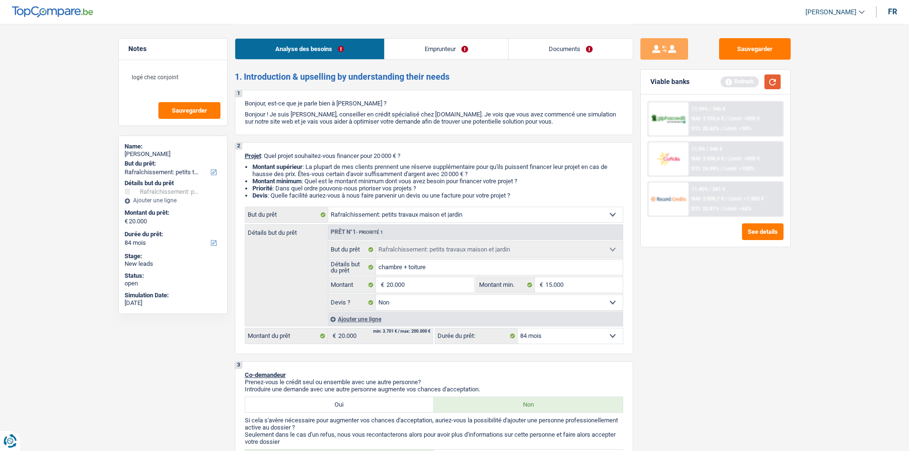
click at [776, 83] on button "button" at bounding box center [773, 81] width 16 height 15
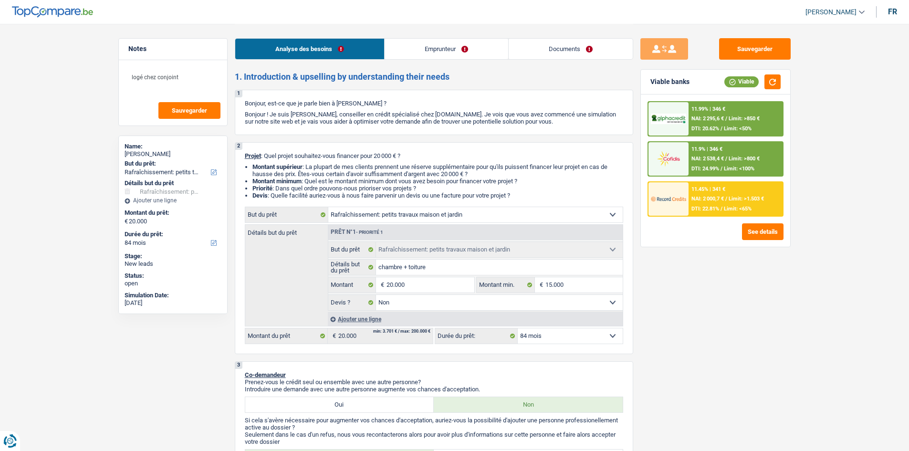
click at [590, 344] on div "12 mois 18 mois 24 mois 30 mois 36 mois 42 mois 48 mois 60 mois 72 mois 84 mois…" at bounding box center [529, 336] width 189 height 16
click at [595, 338] on select "12 mois 18 mois 24 mois 30 mois 36 mois 42 mois 48 mois 60 mois 72 mois 84 mois…" at bounding box center [570, 335] width 105 height 15
click at [518, 328] on select "12 mois 18 mois 24 mois 30 mois 36 mois 42 mois 48 mois 60 mois 72 mois 84 mois…" at bounding box center [570, 335] width 105 height 15
click at [770, 84] on button "button" at bounding box center [773, 81] width 16 height 15
click at [698, 120] on span "NAI: 2 295,6 €" at bounding box center [708, 118] width 32 height 6
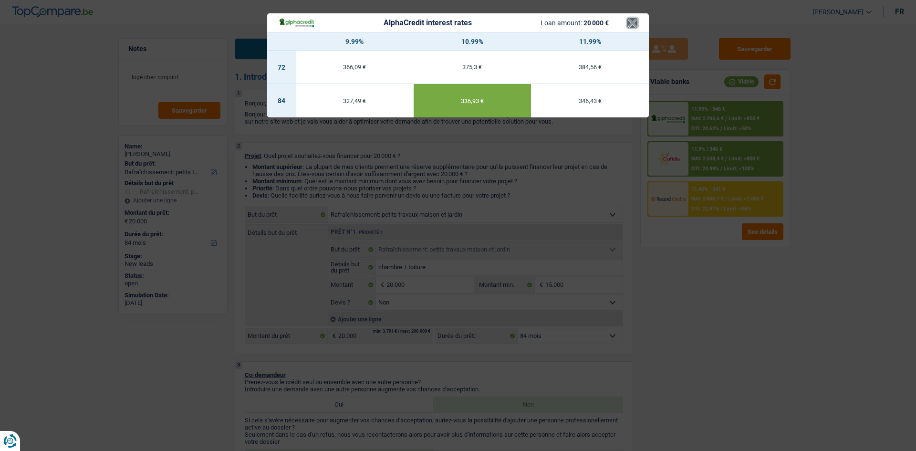
click at [628, 21] on button "×" at bounding box center [633, 23] width 10 height 10
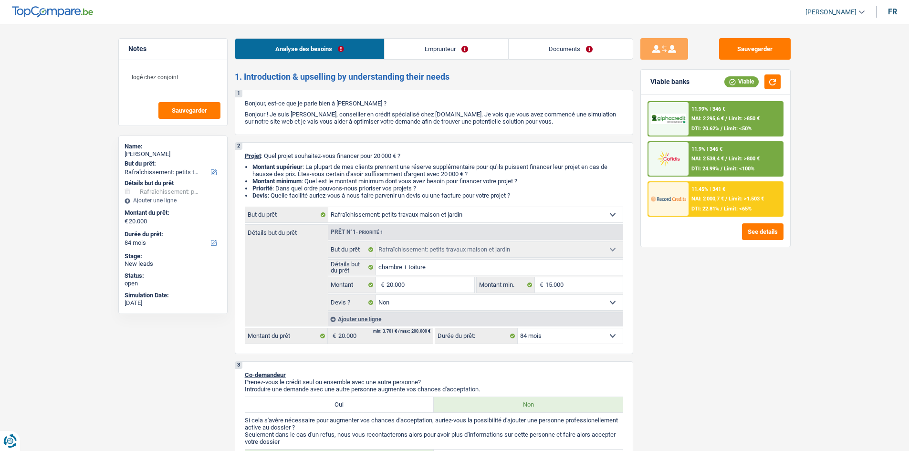
click at [671, 182] on div "11.99% | 346 € NAI: 2 295,6 € / Limit: >850 € DTI: 20.62% / Limit: <50% 11.9% |…" at bounding box center [716, 158] width 136 height 115
click at [676, 188] on div at bounding box center [669, 198] width 40 height 33
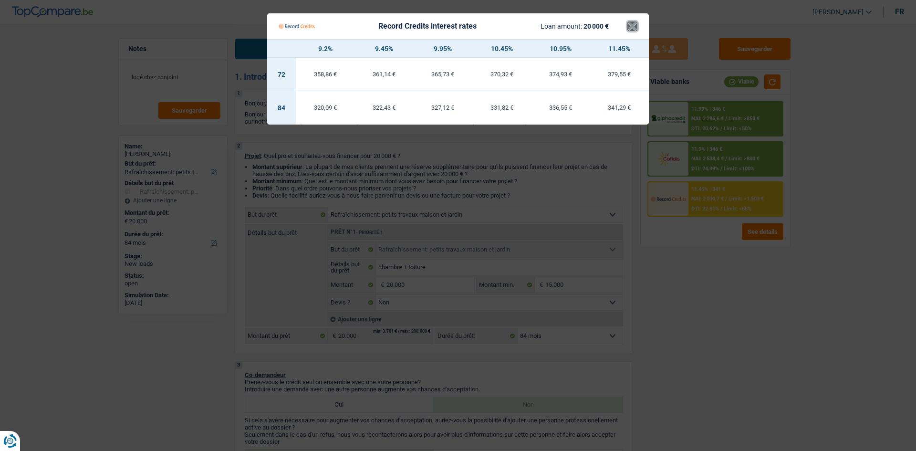
click at [632, 23] on button "×" at bounding box center [633, 26] width 10 height 10
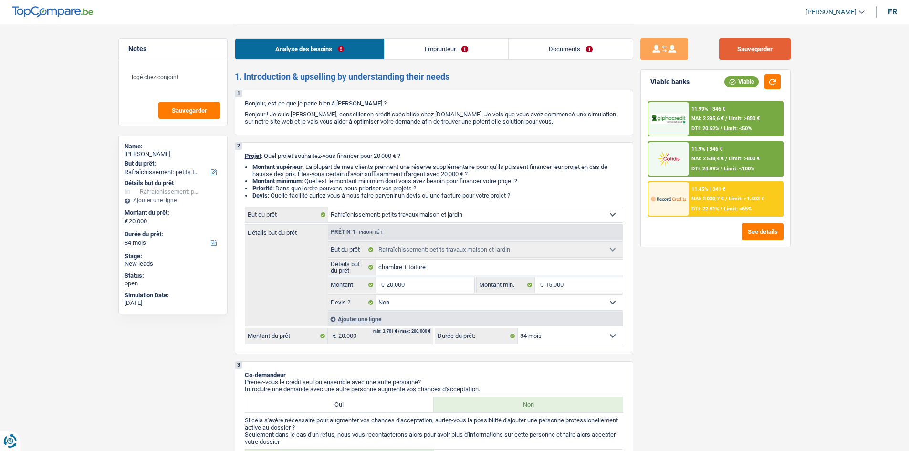
click at [733, 43] on button "Sauvegarder" at bounding box center [755, 48] width 72 height 21
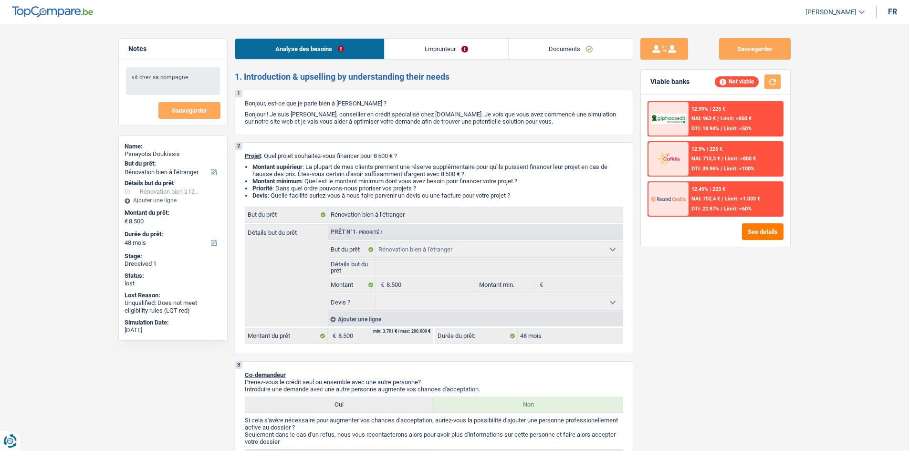
select select "renovatingAbroad"
select select "48"
select select "renovatingAbroad"
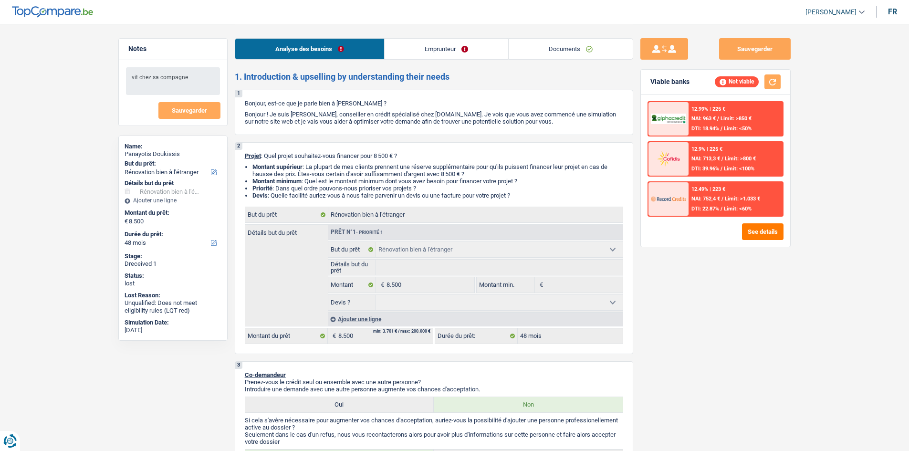
select select "48"
select select "independent"
select select "netSalary"
select select "liveWithParents"
select select "renovatingAbroad"
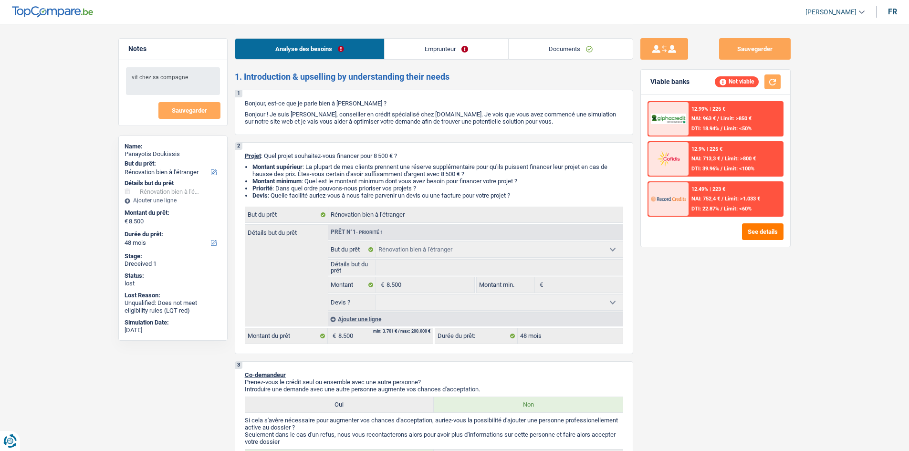
select select "renovatingAbroad"
select select "48"
click at [439, 50] on link "Emprunteur" at bounding box center [447, 49] width 124 height 21
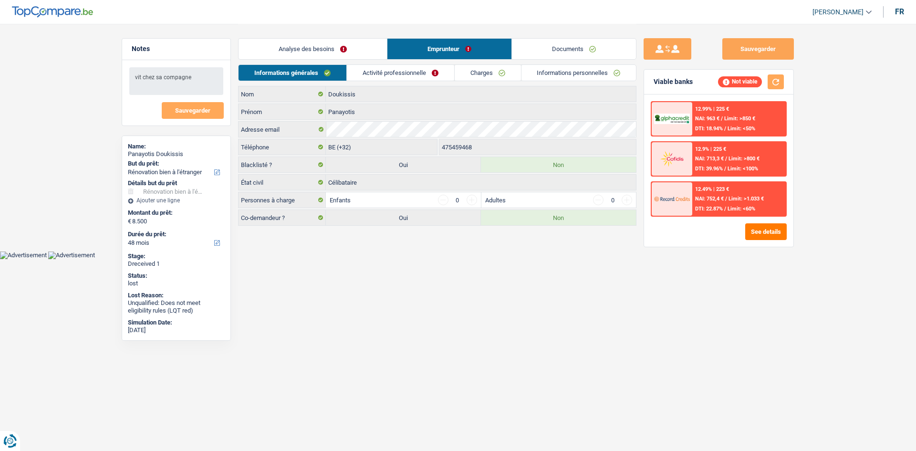
click at [536, 57] on link "Documents" at bounding box center [574, 49] width 124 height 21
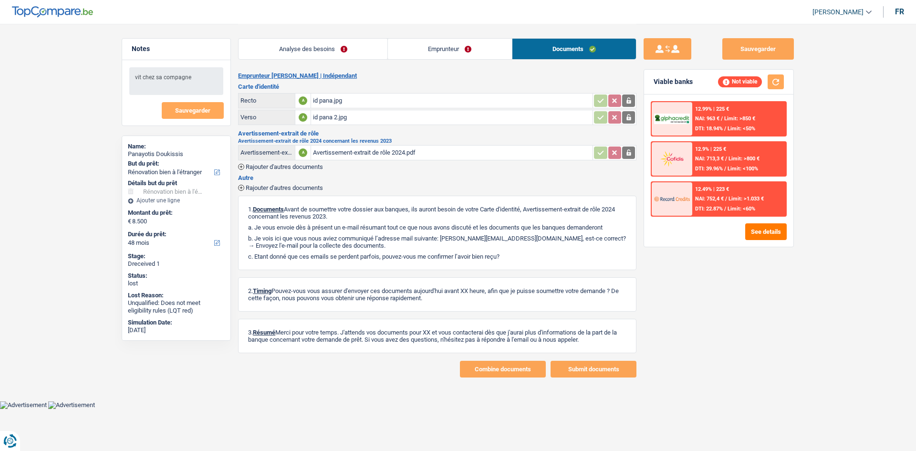
click at [331, 51] on link "Analyse des besoins" at bounding box center [313, 49] width 149 height 21
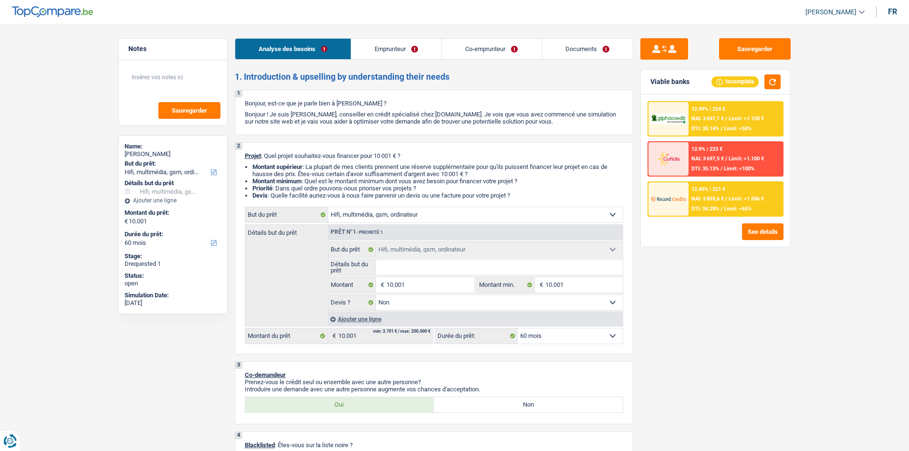
select select "tech"
select select "60"
select select "tech"
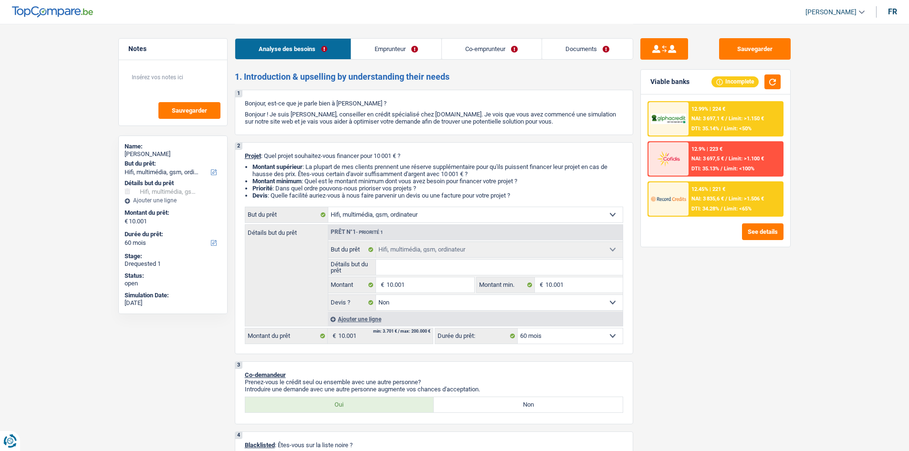
select select "false"
select select "60"
select select "independent"
select select "privateEmployee"
select select "netSalary"
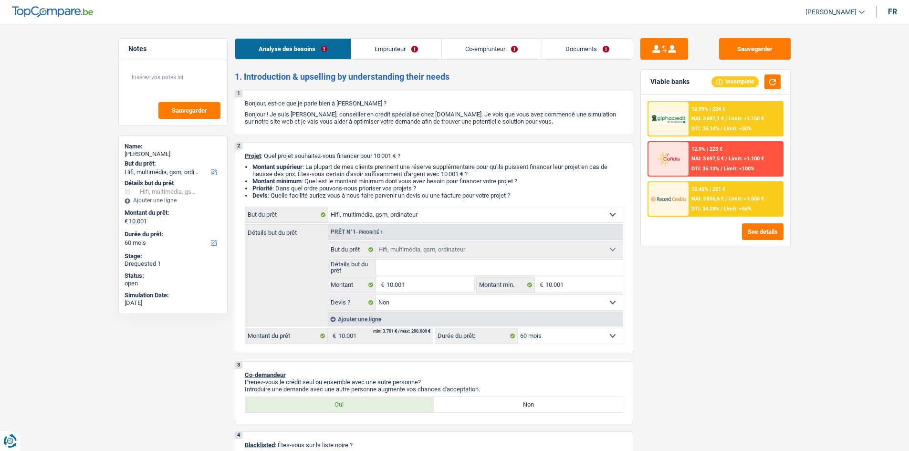
select select "netSalary"
select select "mealVouchers"
select select "rents"
select select "personalLoan"
select select "familyEvent"
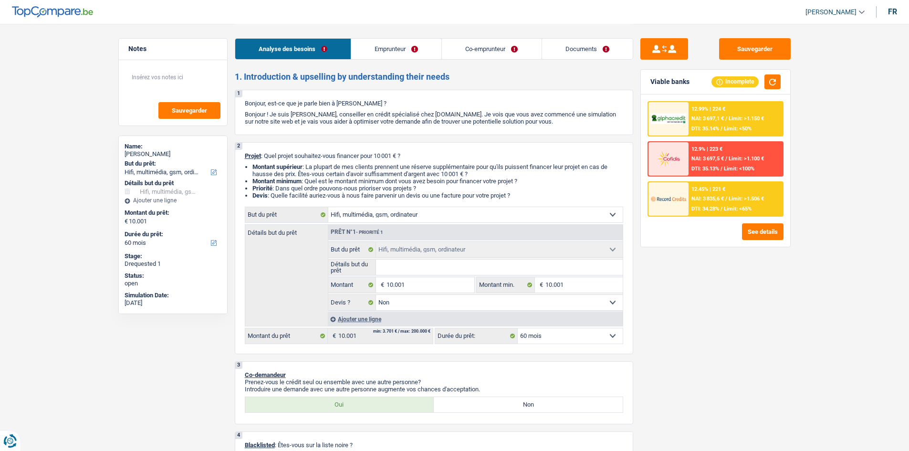
select select "30"
select select "tech"
select select "false"
select select "60"
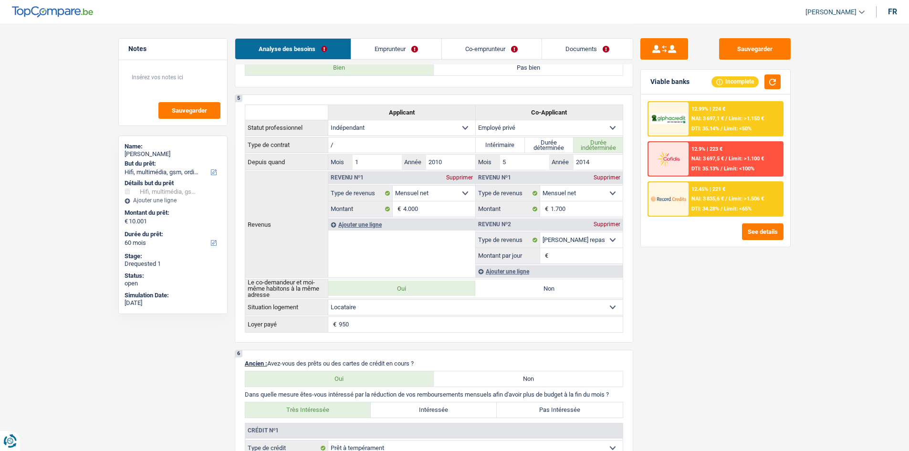
scroll to position [382, 0]
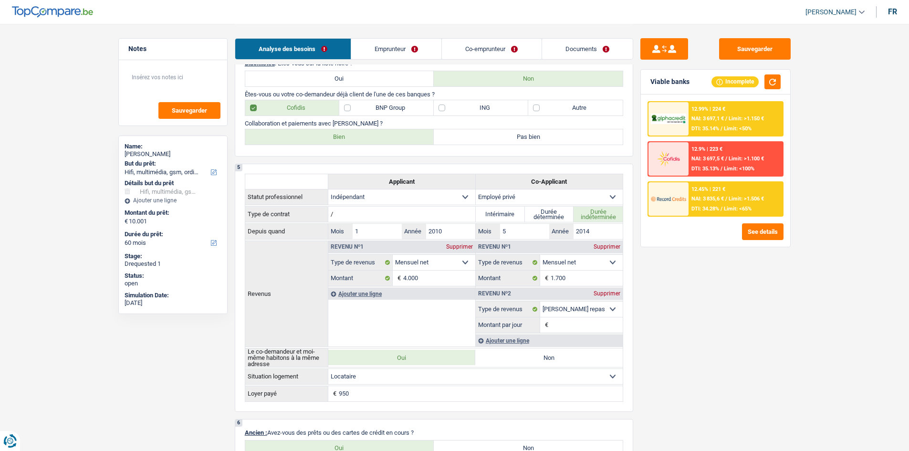
click at [390, 41] on link "Emprunteur" at bounding box center [396, 49] width 90 height 21
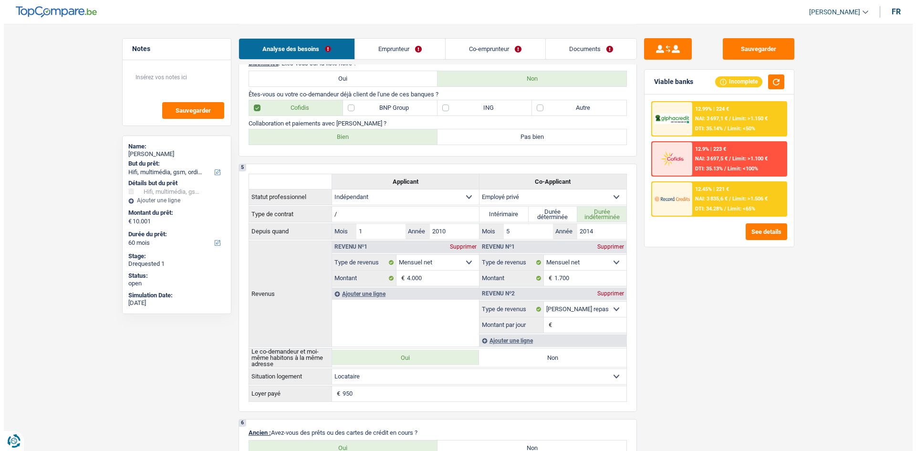
scroll to position [0, 0]
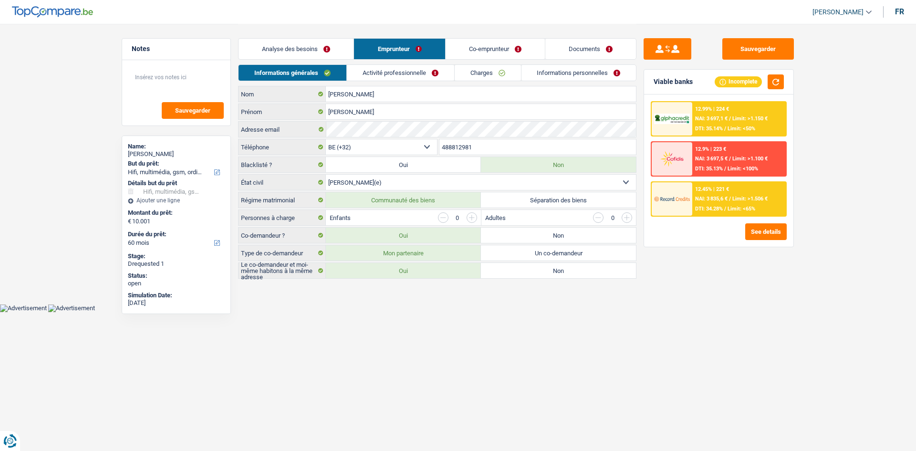
click at [411, 64] on div "Analyse des besoins Emprunteur Co-emprunteur Documents" at bounding box center [437, 44] width 399 height 41
click at [407, 71] on link "Activité professionnelle" at bounding box center [400, 73] width 107 height 16
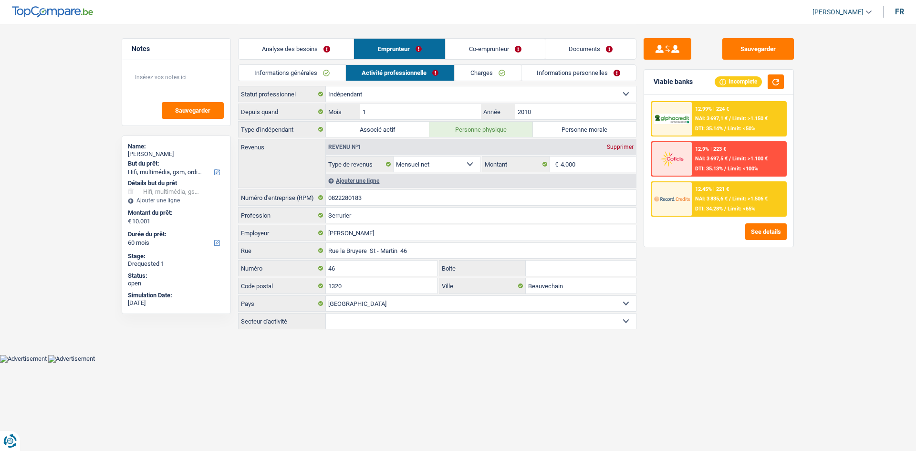
click at [479, 72] on link "Charges" at bounding box center [488, 73] width 66 height 16
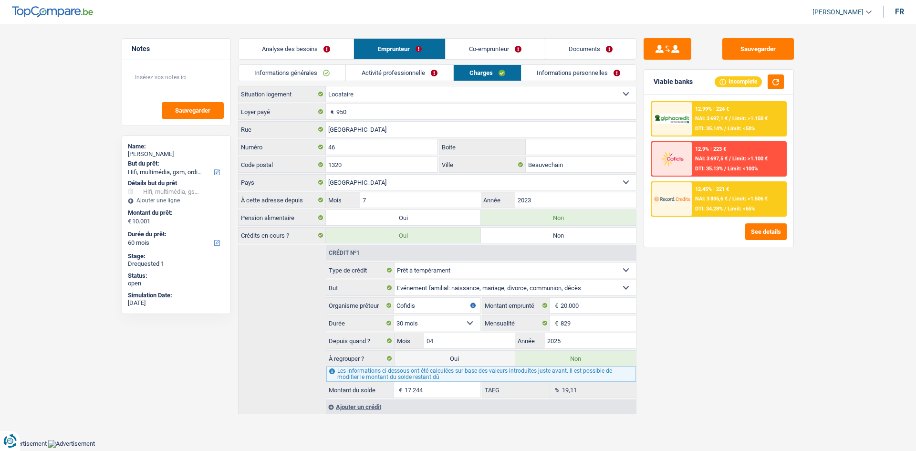
click at [478, 49] on link "Co-emprunteur" at bounding box center [495, 49] width 99 height 21
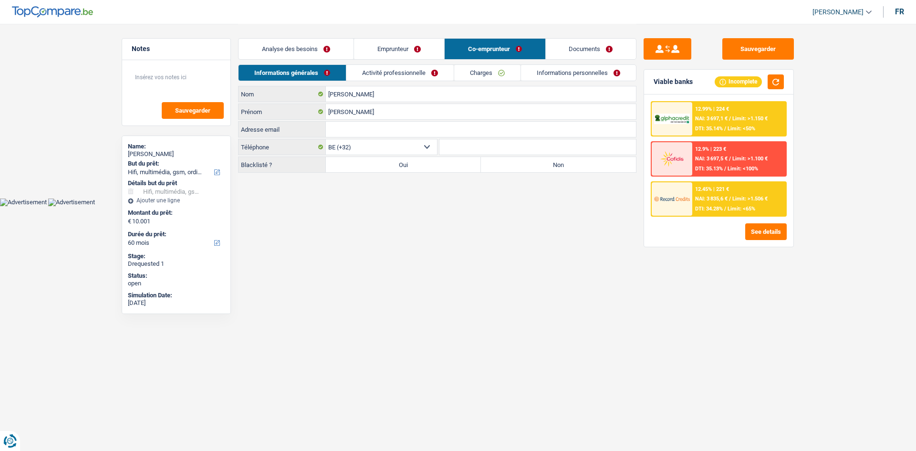
click at [472, 75] on link "Charges" at bounding box center [487, 73] width 66 height 16
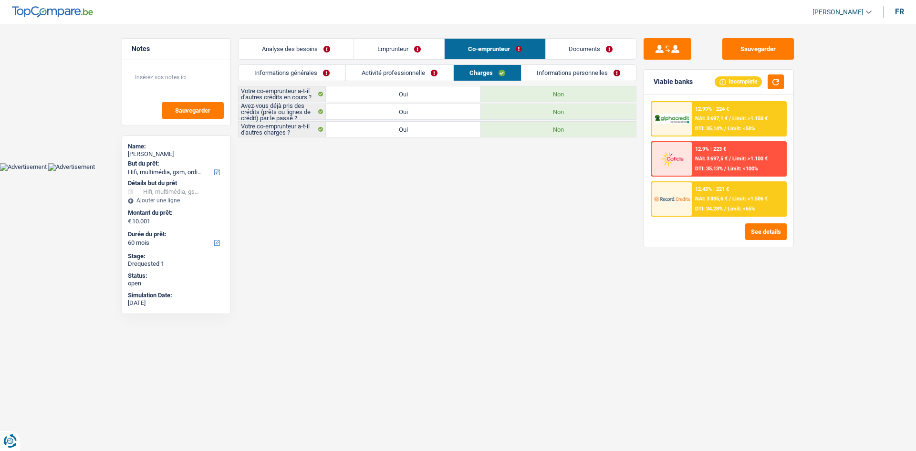
click at [409, 70] on link "Activité professionnelle" at bounding box center [399, 73] width 107 height 16
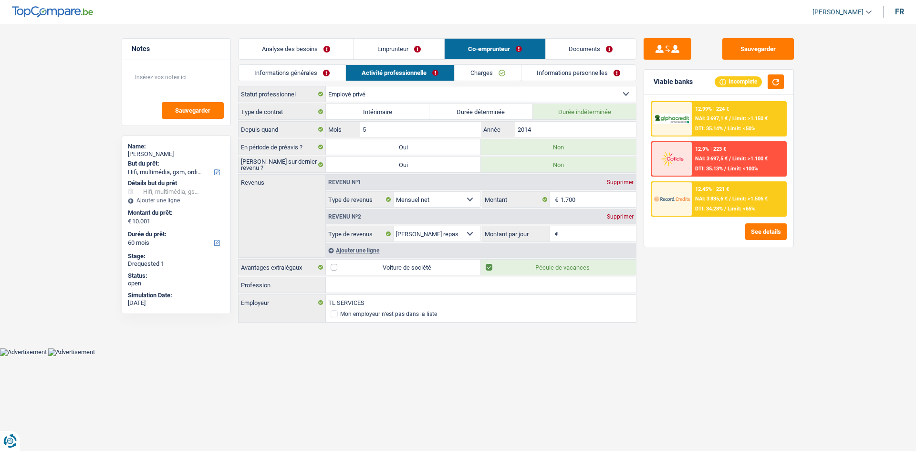
click at [397, 42] on link "Emprunteur" at bounding box center [399, 49] width 90 height 21
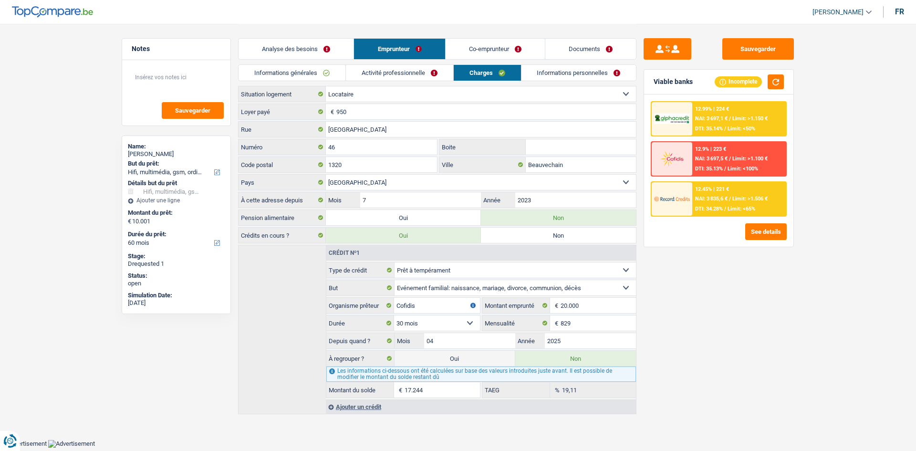
click at [404, 72] on link "Activité professionnelle" at bounding box center [399, 73] width 107 height 16
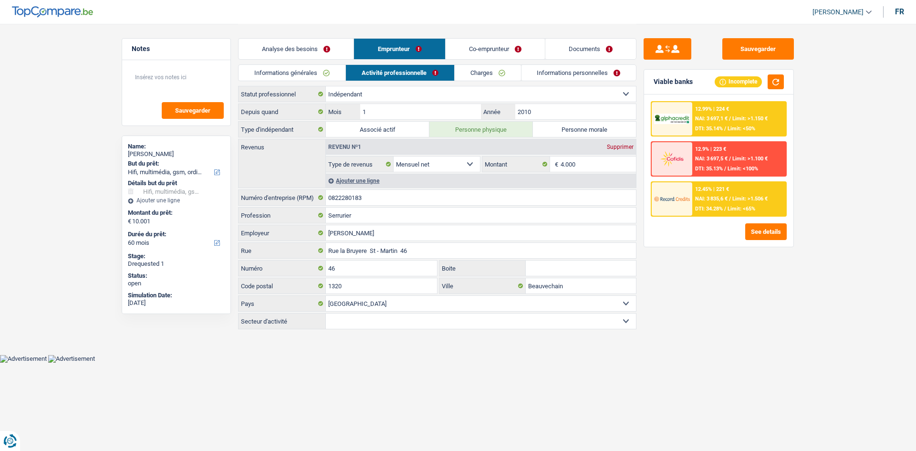
click at [479, 55] on link "Co-emprunteur" at bounding box center [495, 49] width 99 height 21
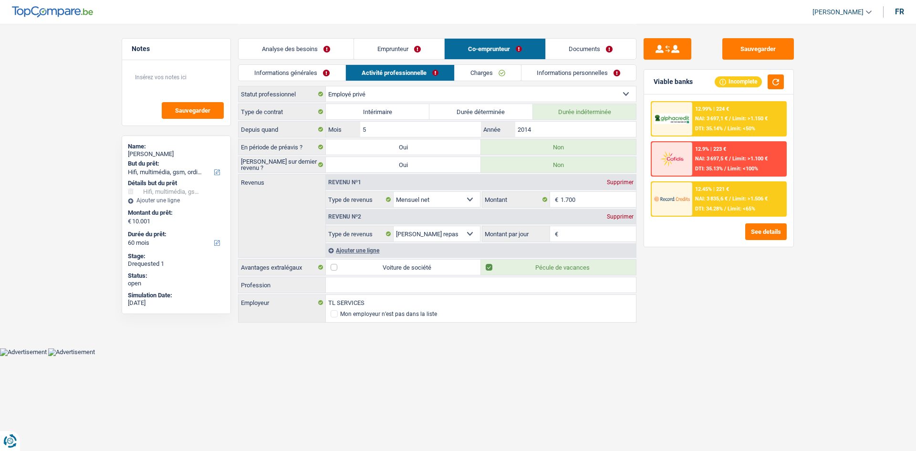
click at [429, 50] on link "Emprunteur" at bounding box center [399, 49] width 90 height 21
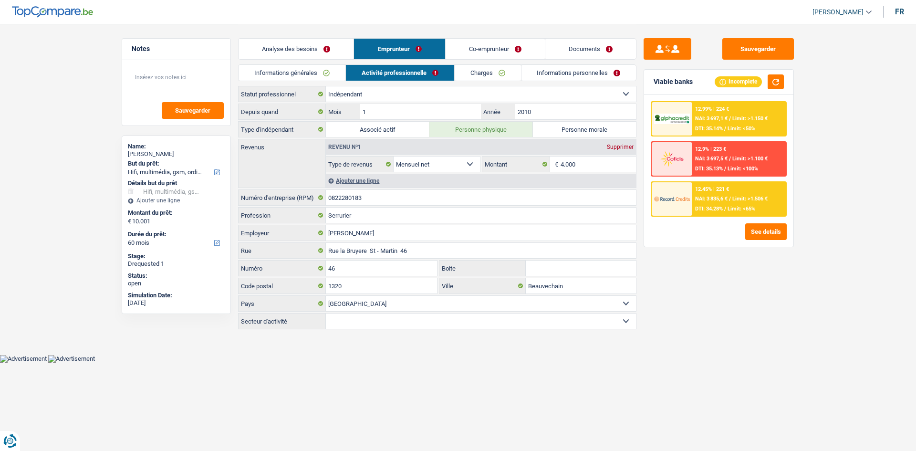
click at [472, 51] on link "Co-emprunteur" at bounding box center [495, 49] width 99 height 21
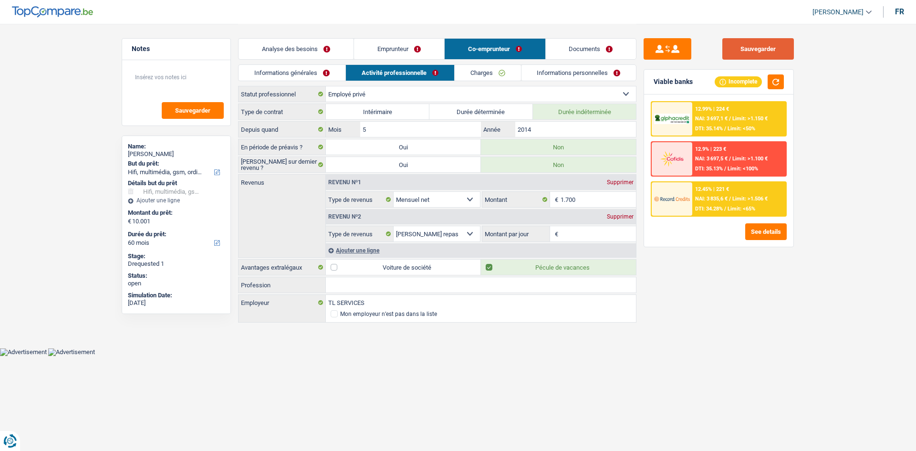
click at [739, 49] on button "Sauvegarder" at bounding box center [759, 48] width 72 height 21
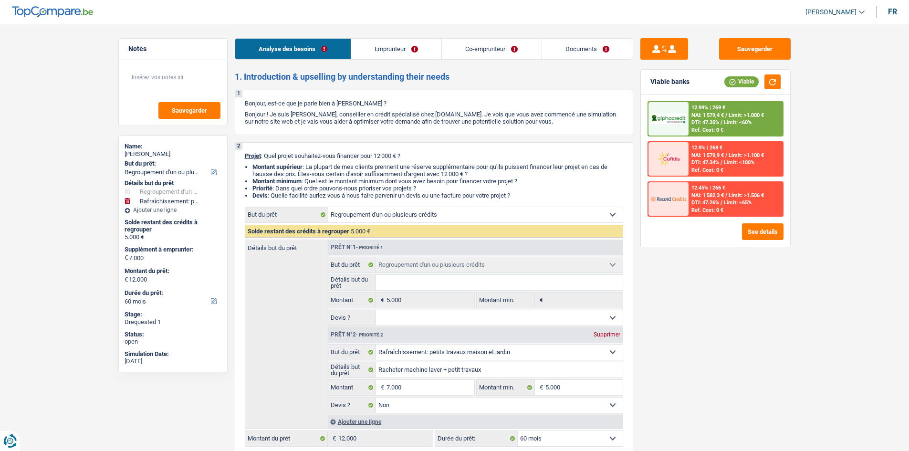
select select "refinancing"
select select "houseOrGarden"
select select "60"
select select "refinancing"
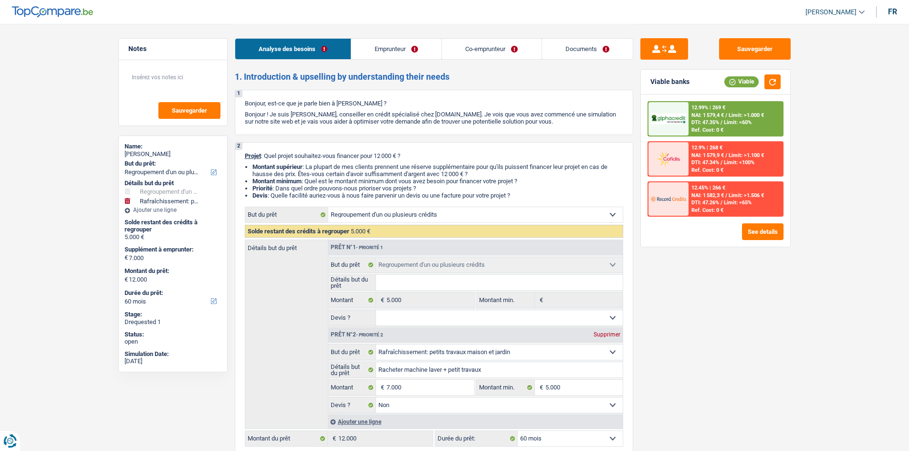
select select "refinancing"
select select "houseOrGarden"
select select "false"
select select "60"
select select "mutuality"
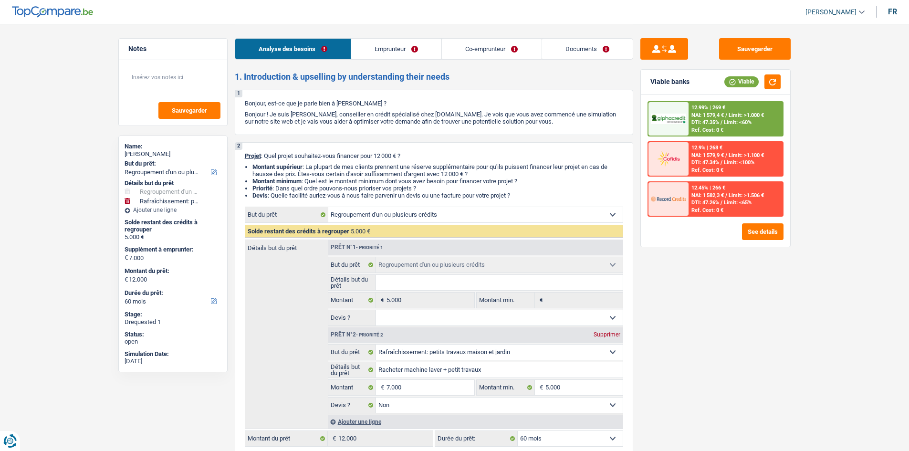
select select "invalid"
select select "mutualityIndemnity"
select select "disabilityPension"
select select "ownerWithoutMortgage"
select select "rents"
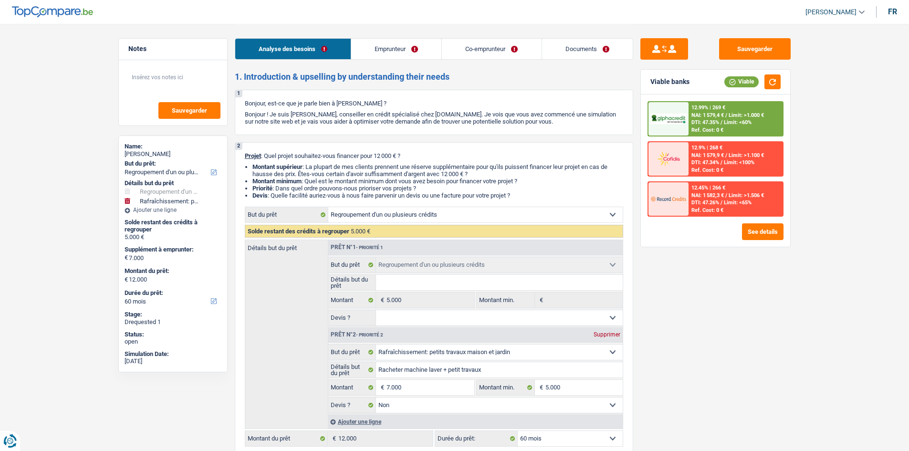
select select "cardOrCredit"
select select "mortgage"
select select "120"
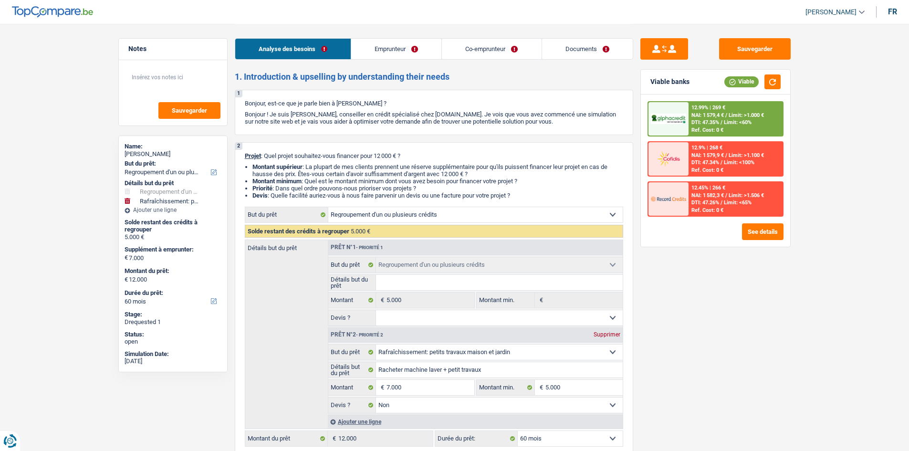
select select "refinancing"
select select "houseOrGarden"
select select "false"
select select "60"
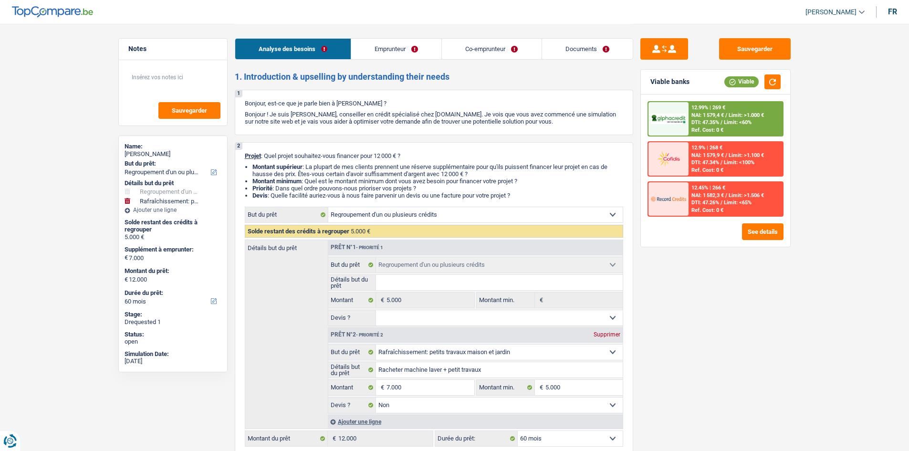
click at [616, 50] on link "Documents" at bounding box center [587, 49] width 91 height 21
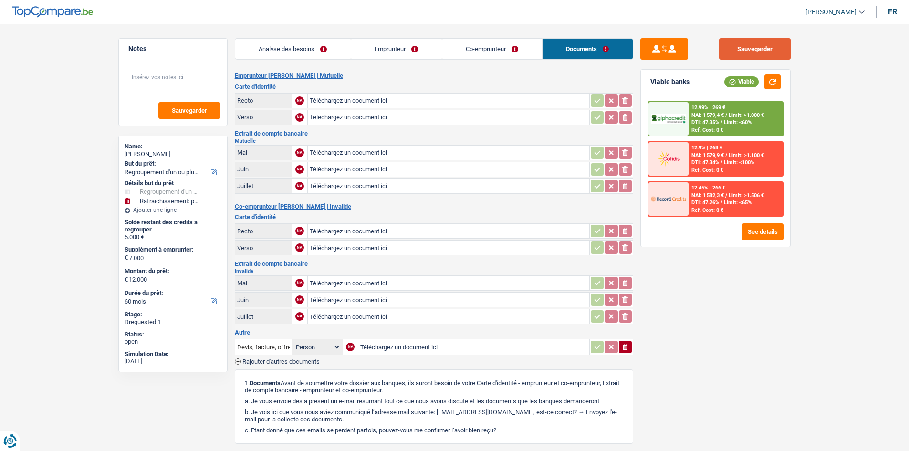
click at [751, 43] on button "Sauvegarder" at bounding box center [755, 48] width 72 height 21
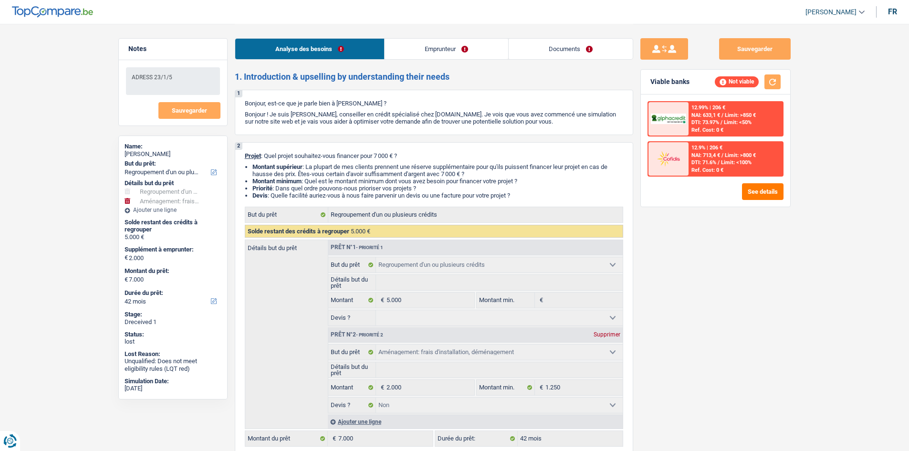
select select "refinancing"
select select "movingOrInstallation"
select select "42"
select select "refinancing"
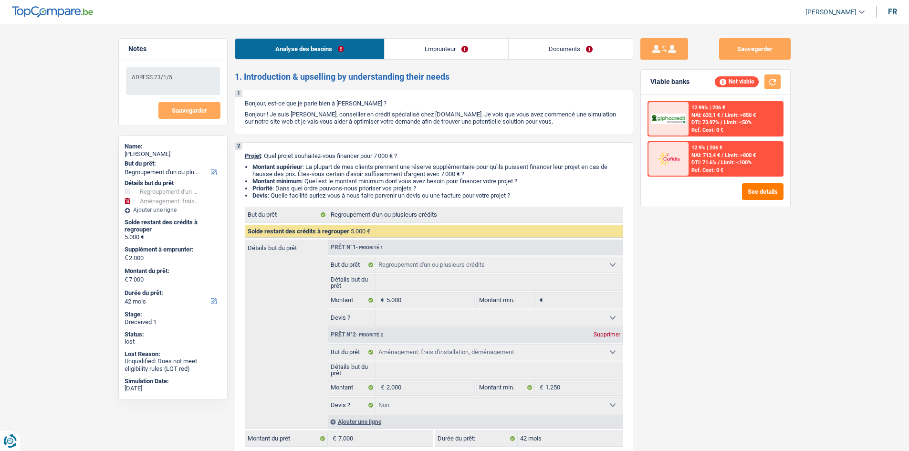
select select "refinancing"
select select "movingOrInstallation"
select select "false"
select select "42"
select select "worker"
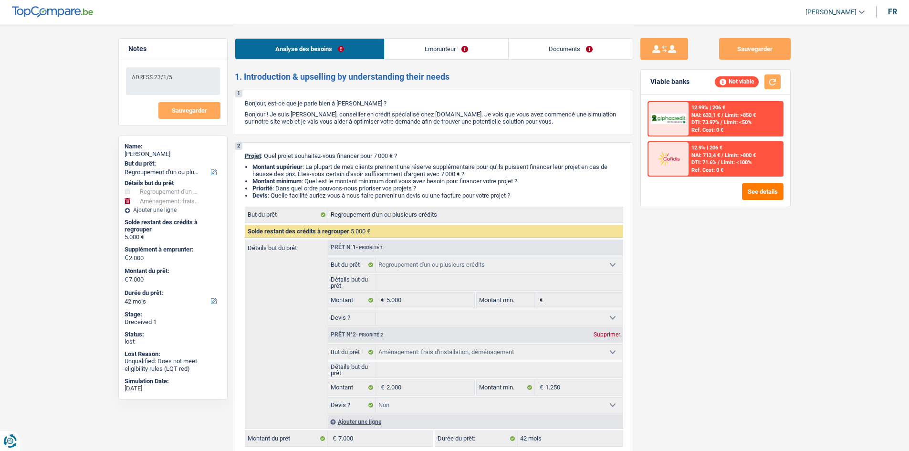
select select "netSalary"
select select "mealVouchers"
select select "familyAllowances"
select select "rents"
select select "cardOrCredit"
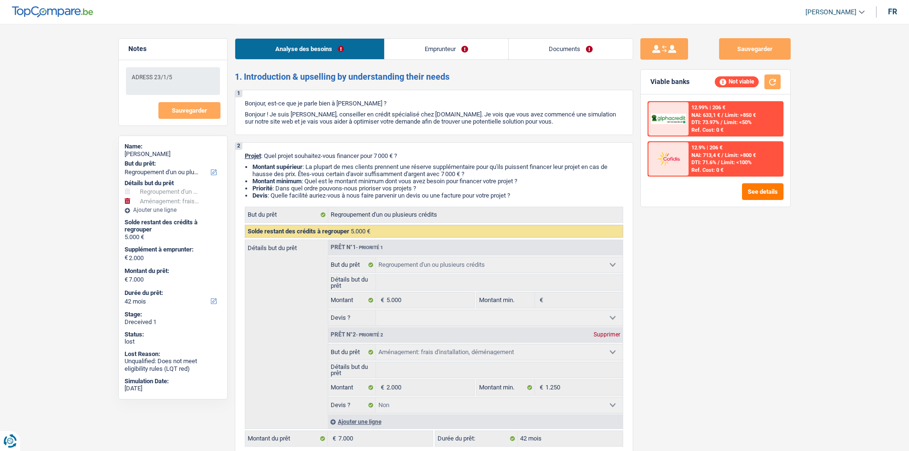
select select "personalLoan"
select select "other"
select select "84"
select select "cardOrCredit"
select select "refinancing"
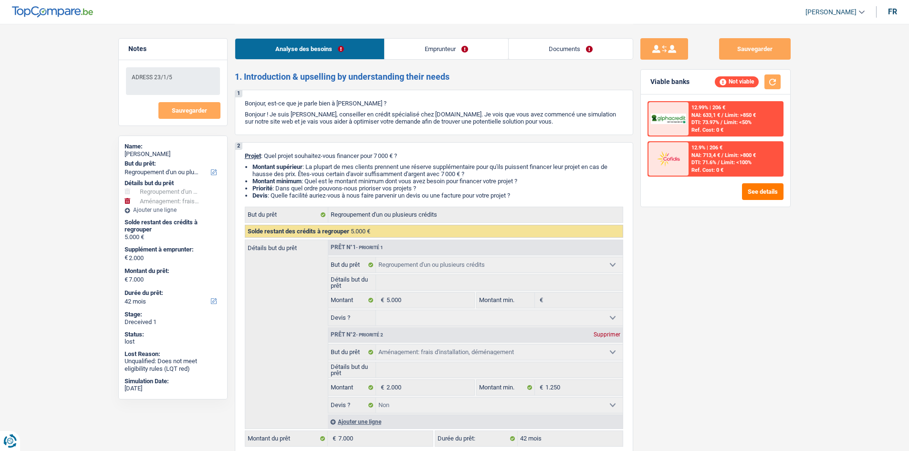
select select "refinancing"
select select "movingOrInstallation"
select select "false"
select select "42"
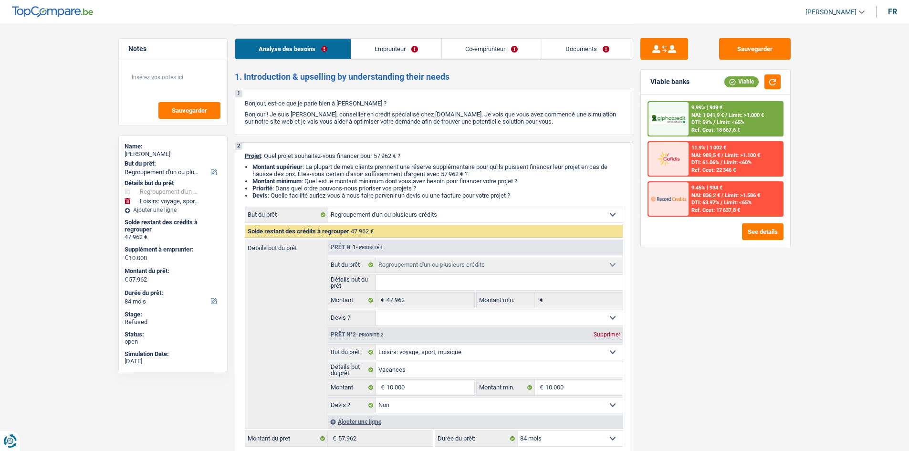
select select "refinancing"
select select "hobbies"
select select "84"
select select "refinancing"
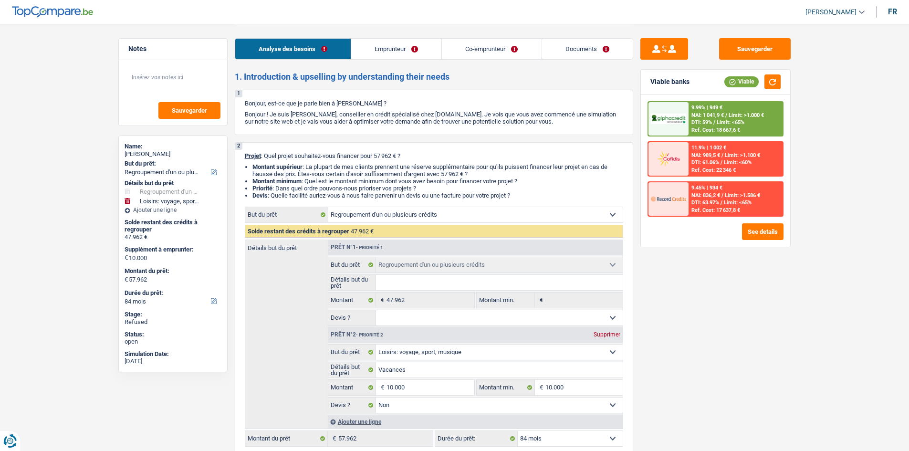
select select "refinancing"
select select "hobbies"
select select "false"
select select "84"
select select "independent"
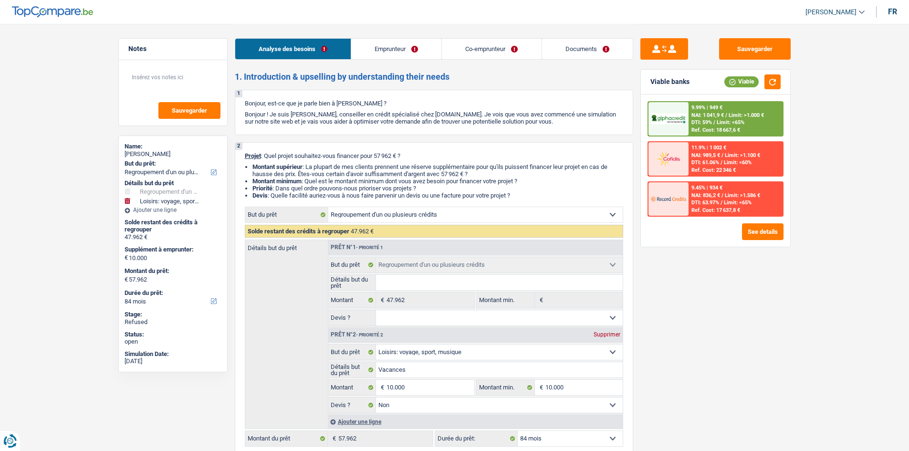
select select "worker"
select select "netSalary"
select select "familyAllowances"
select select "netSalary"
select select "ownerWithMortgage"
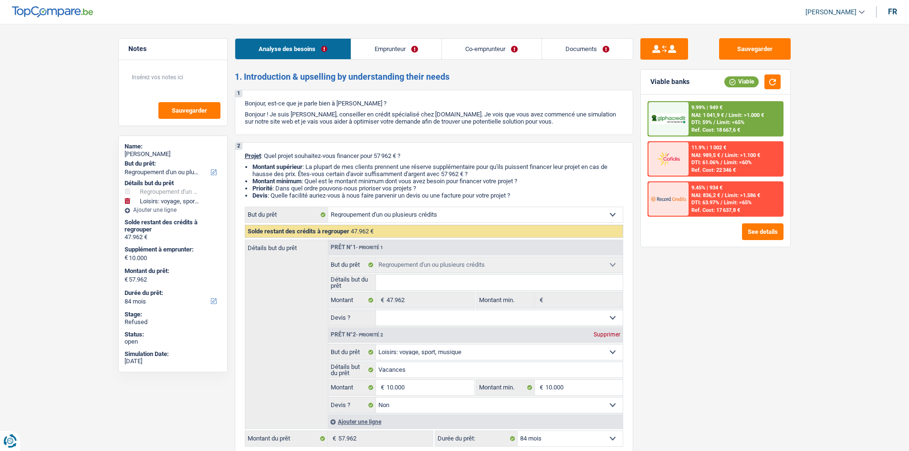
select select "mortgage"
select select "360"
select select "creditConsolidation"
select select "120"
select select "refinancing"
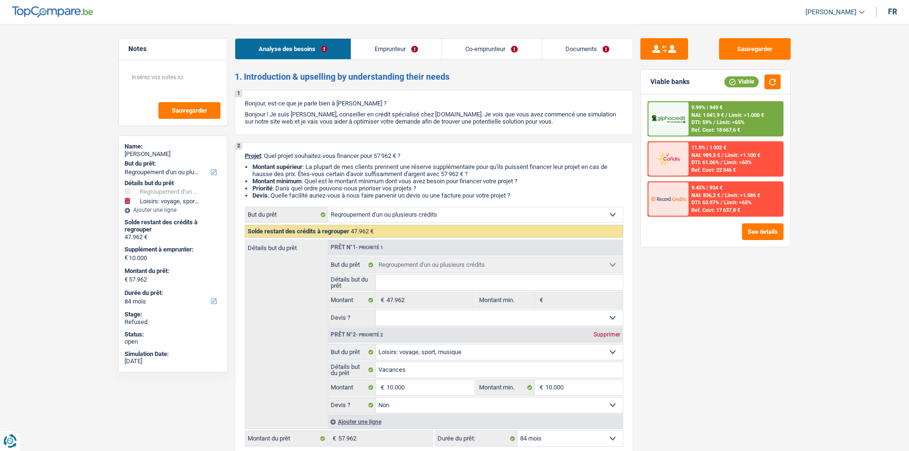
select select "refinancing"
select select "hobbies"
select select "false"
select select "84"
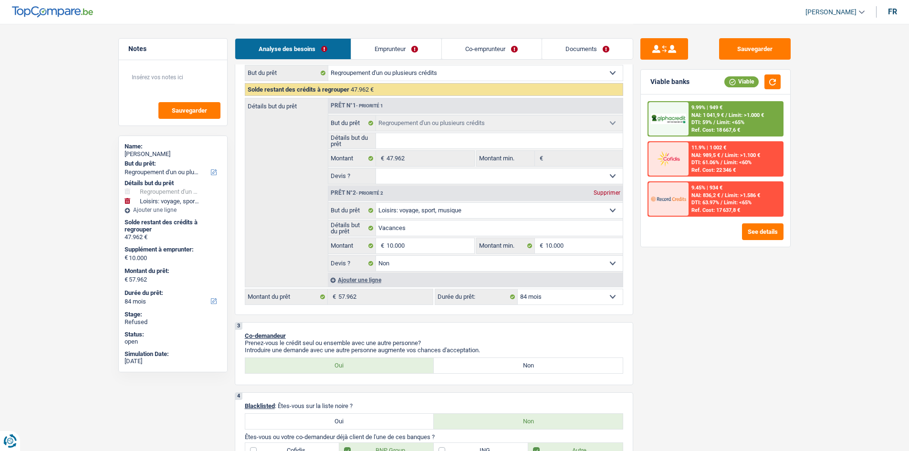
scroll to position [48, 0]
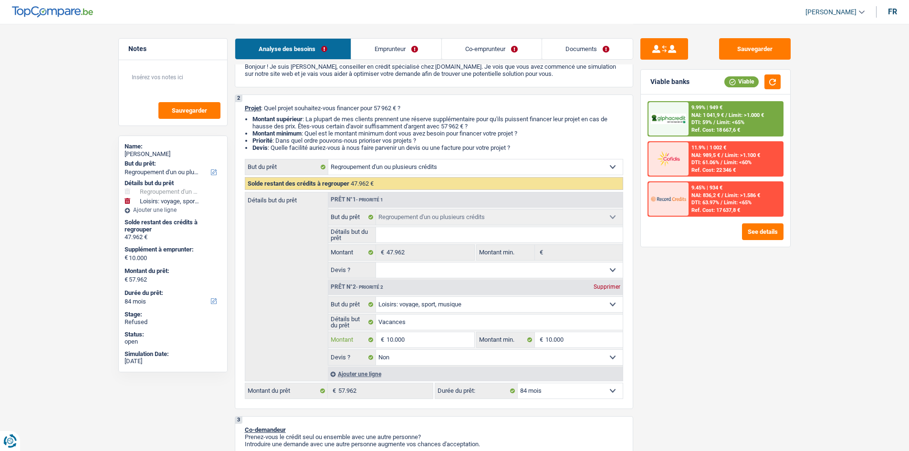
click at [417, 341] on input "10.000" at bounding box center [430, 339] width 87 height 15
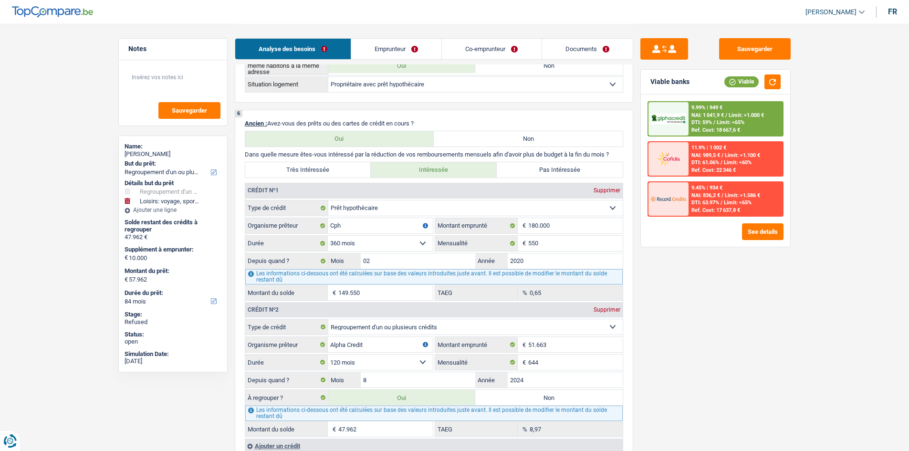
scroll to position [811, 0]
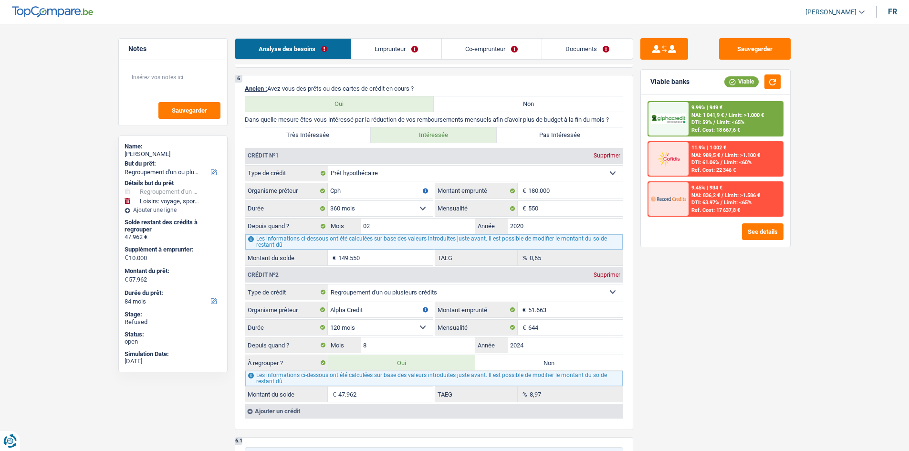
click at [521, 361] on label "Non" at bounding box center [548, 362] width 147 height 15
click at [521, 361] on input "Non" at bounding box center [548, 362] width 147 height 15
radio input "true"
select select "hobbies"
select select "48"
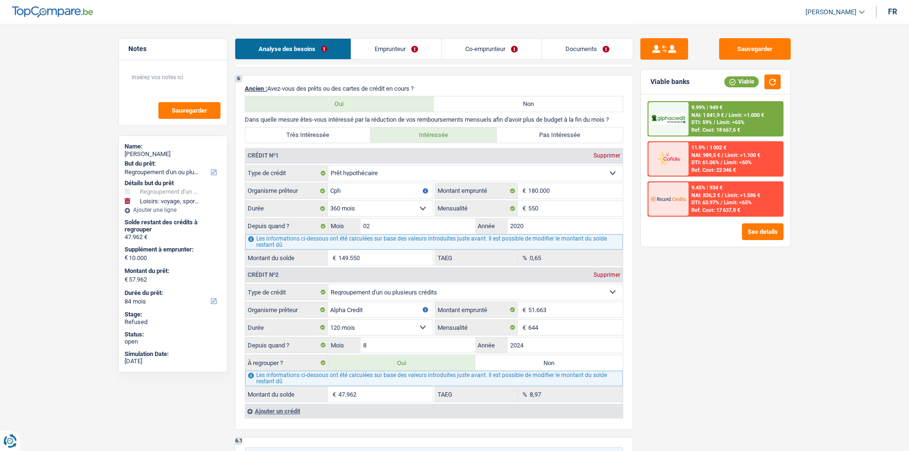
type input "Vacances"
type input "10.000"
select select "false"
type input "67.962"
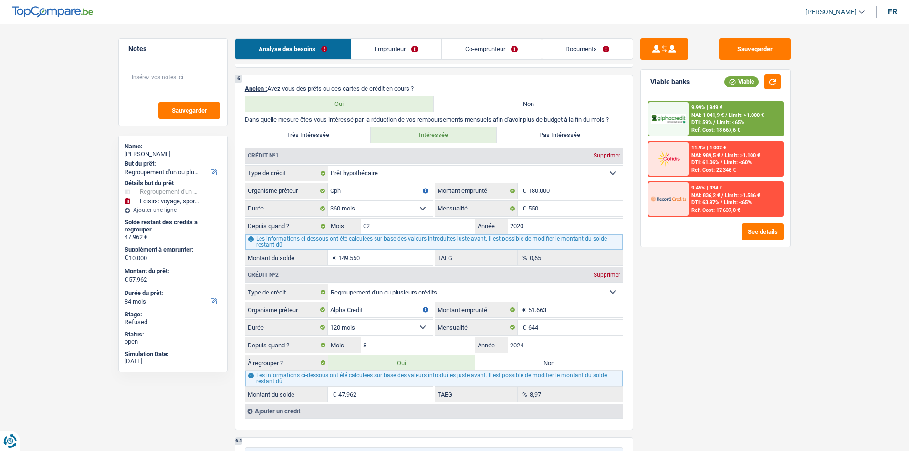
select select "48"
radio input "false"
type input "Vacances"
type input "10.000"
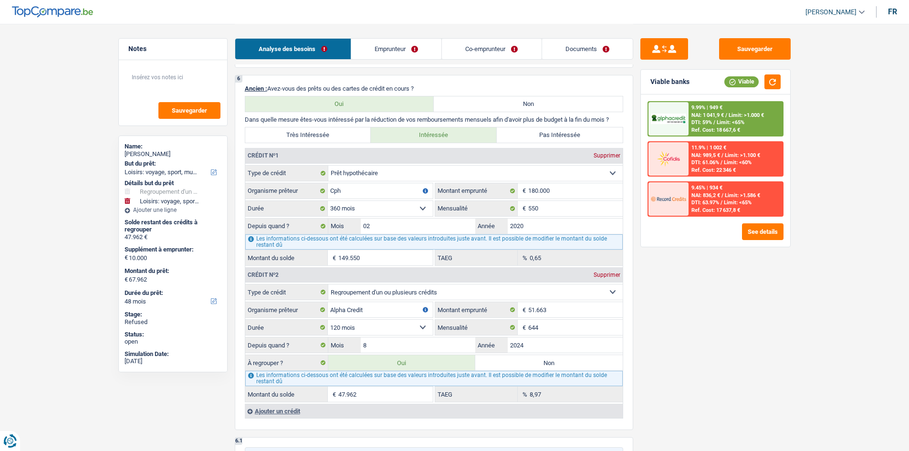
select select "false"
type input "67.962"
select select "48"
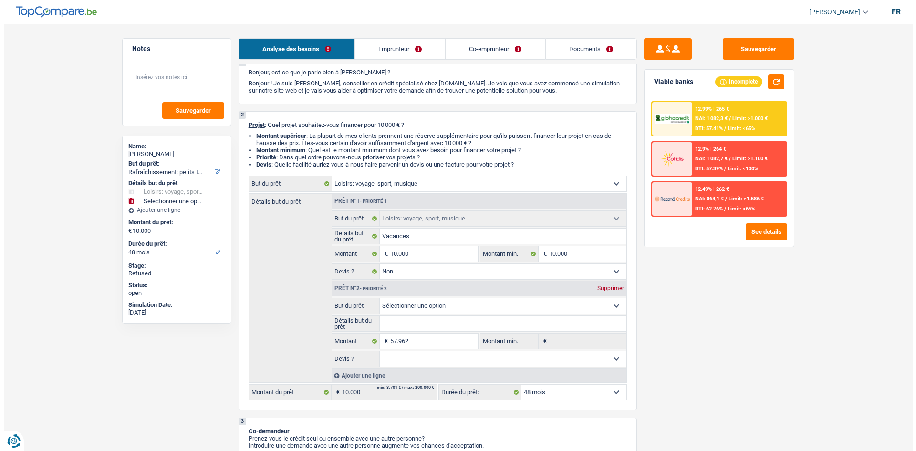
scroll to position [48, 0]
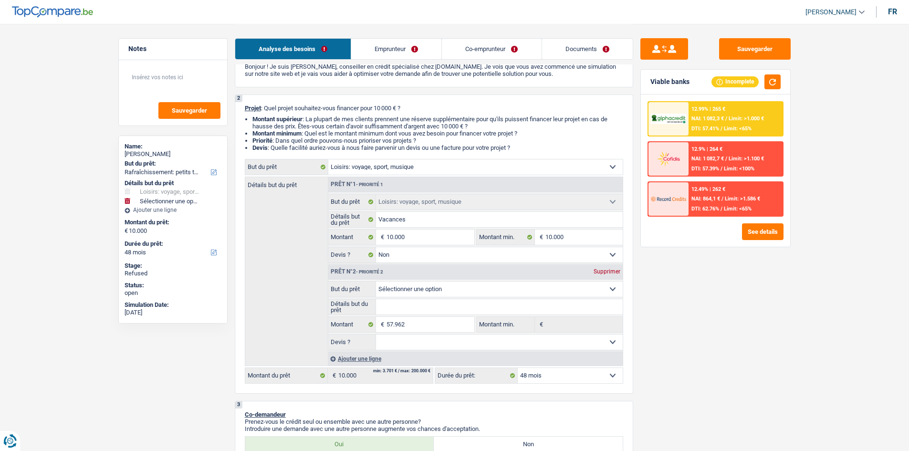
click at [604, 274] on div "Supprimer" at bounding box center [606, 272] width 31 height 6
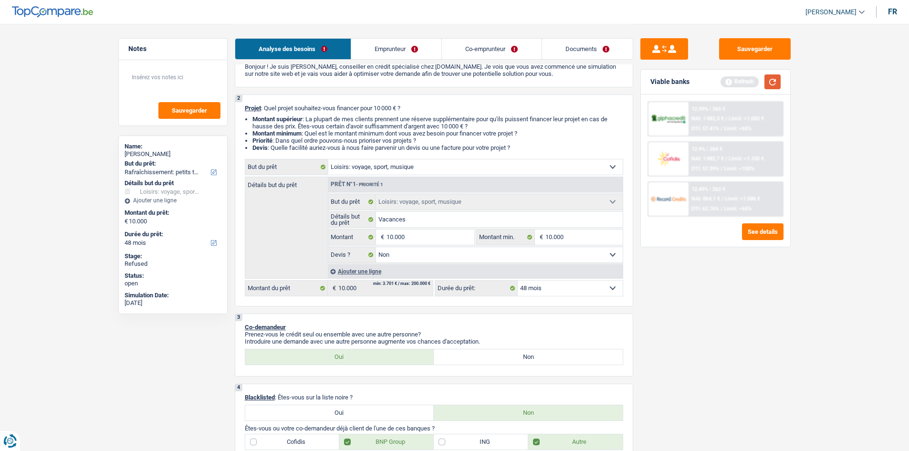
click at [773, 84] on button "button" at bounding box center [773, 81] width 16 height 15
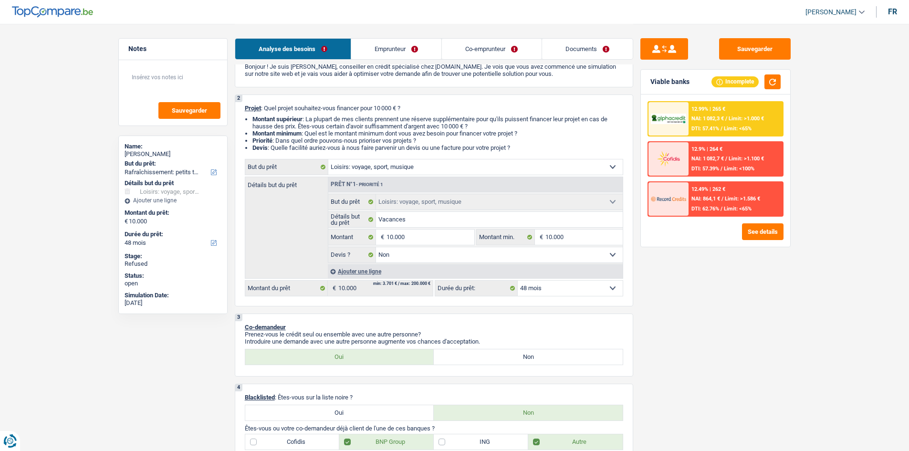
click at [723, 119] on span "NAI: 1 082,3 €" at bounding box center [708, 118] width 32 height 6
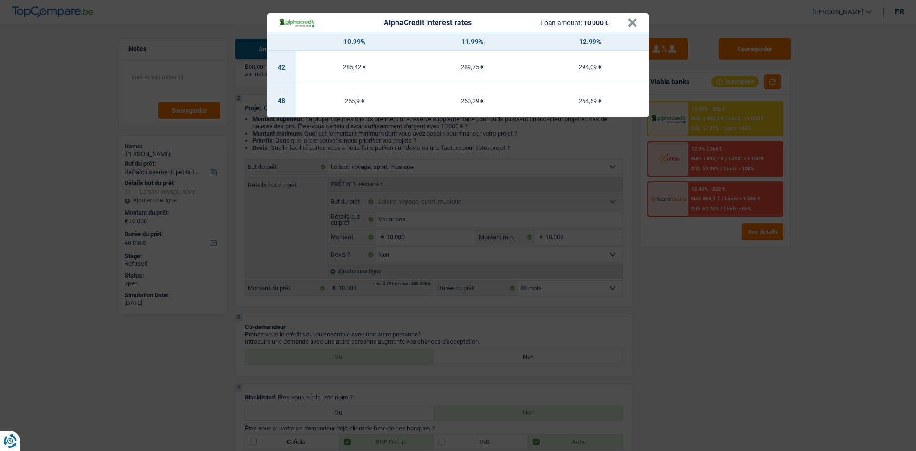
click at [722, 123] on div "AlphaCredit interest rates Loan amount: 10 000 € × 10.99% 11.99% 12.99% 42 285,…" at bounding box center [458, 225] width 916 height 451
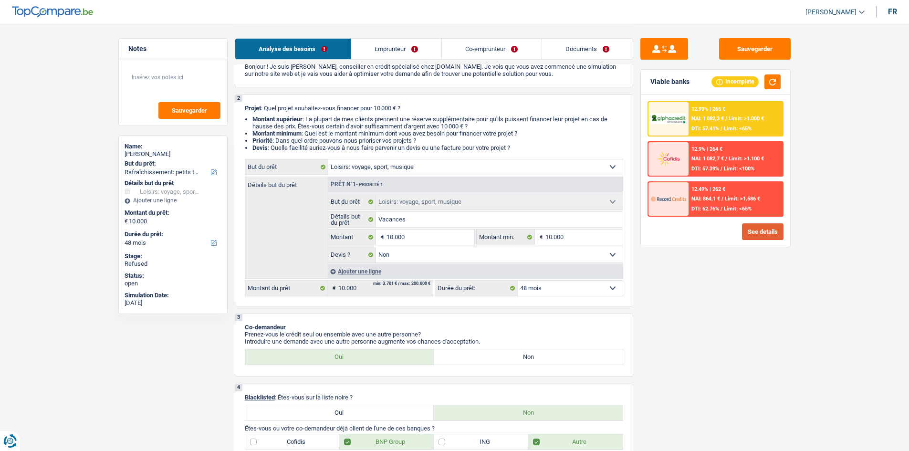
click at [753, 230] on button "See details" at bounding box center [763, 231] width 42 height 17
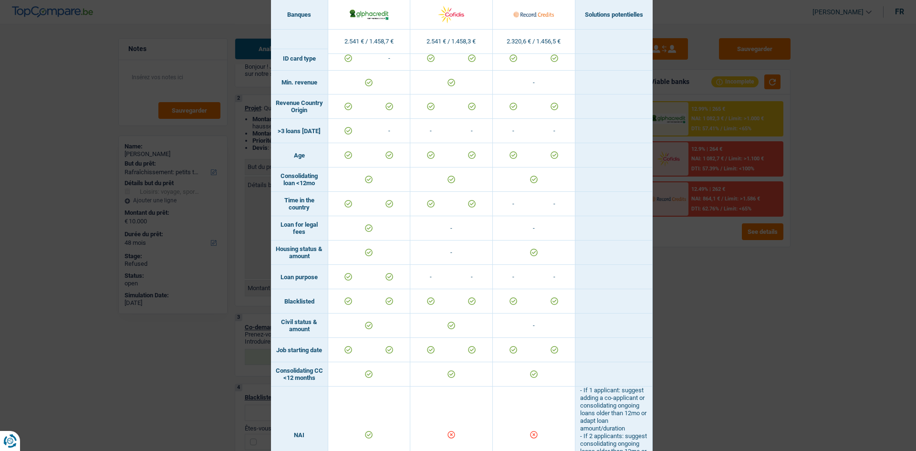
scroll to position [0, 0]
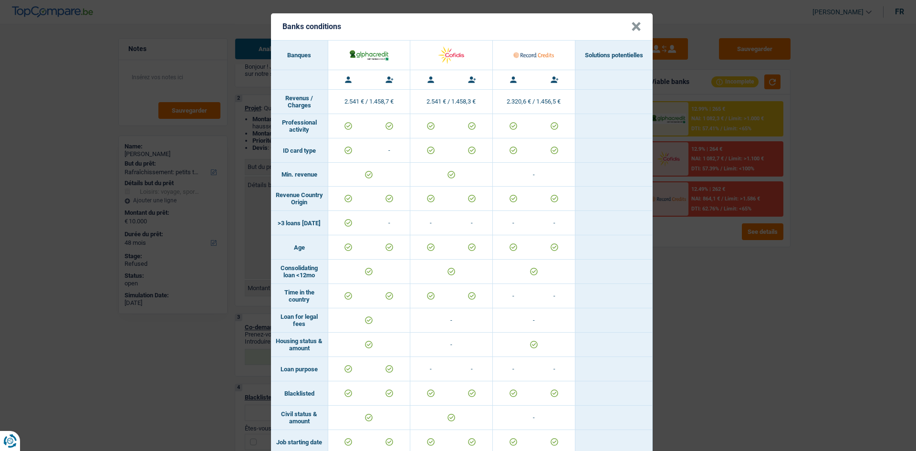
click at [708, 296] on div "Banks conditions × Banques Solutions potentielles Revenus / Charges 2.541 € / 1…" at bounding box center [458, 225] width 916 height 451
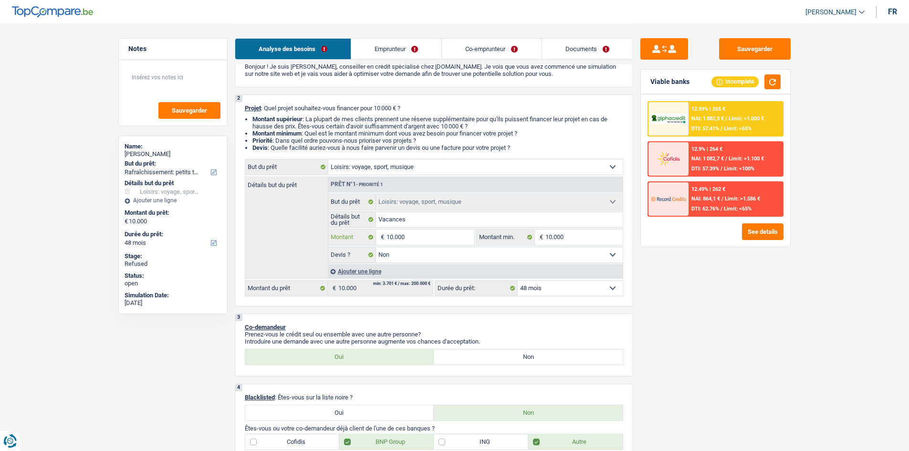
click at [409, 237] on input "10.000" at bounding box center [430, 237] width 87 height 15
type input "1.000"
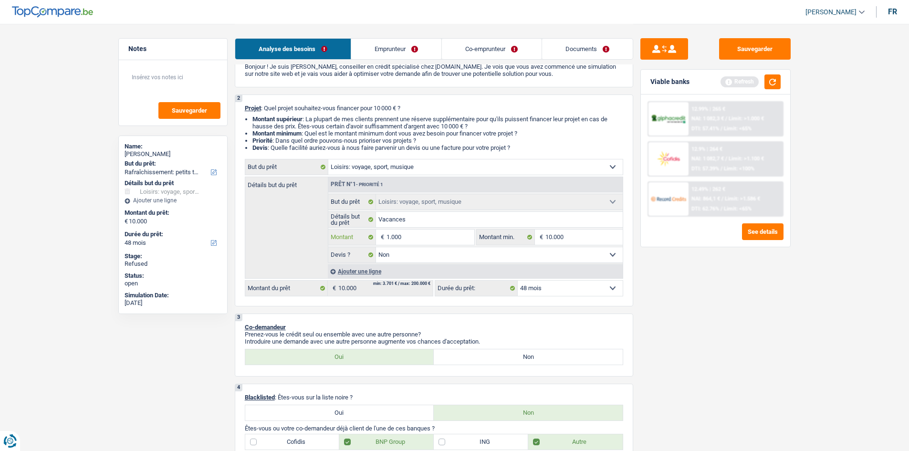
type input "100"
type input "10"
type input "1"
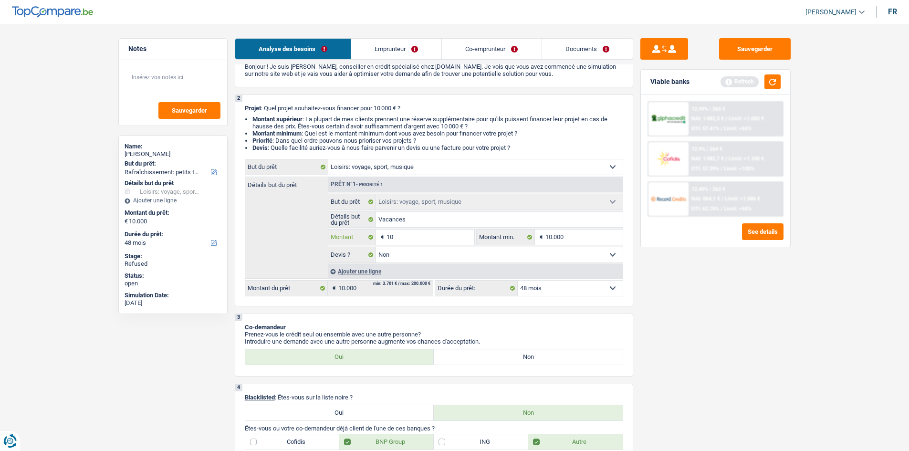
type input "1"
type input "2"
type input "20"
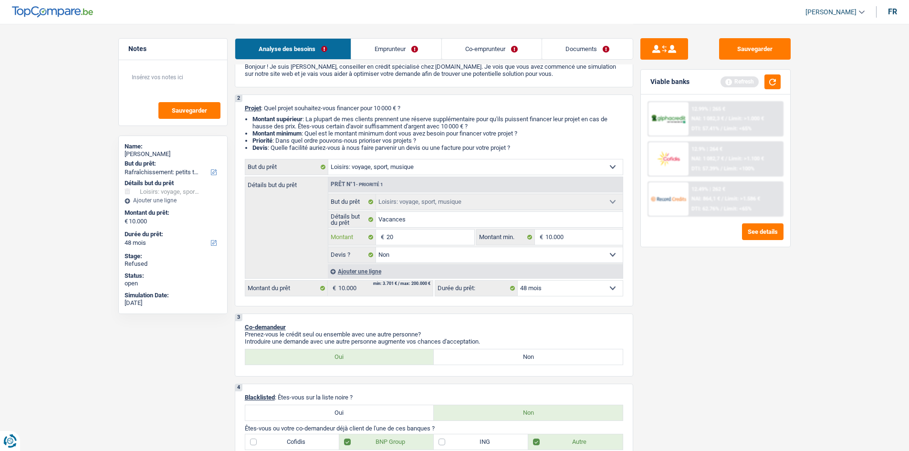
type input "200"
type input "2.000"
type input "20.000"
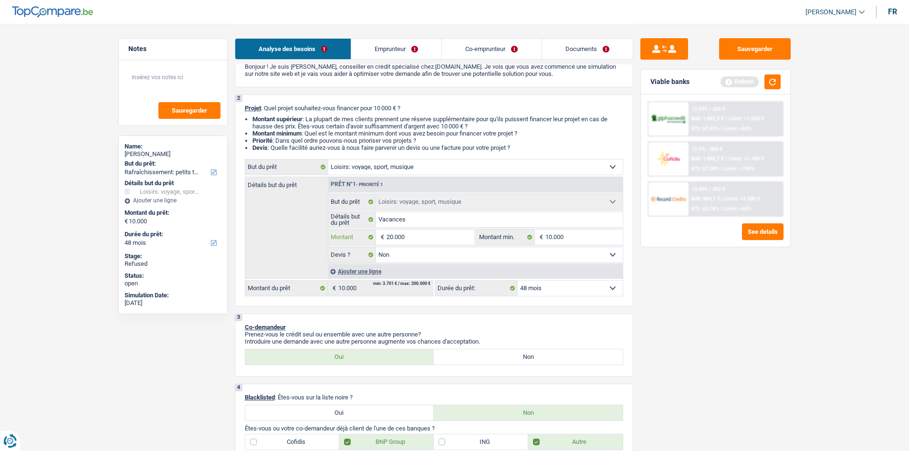
type input "20.000"
click at [663, 317] on div "Sauvegarder Viable banks Refresh 12.99% | 265 € NAI: 1 082,3 € / Limit: >1.000 …" at bounding box center [715, 237] width 165 height 398
type input "20.000"
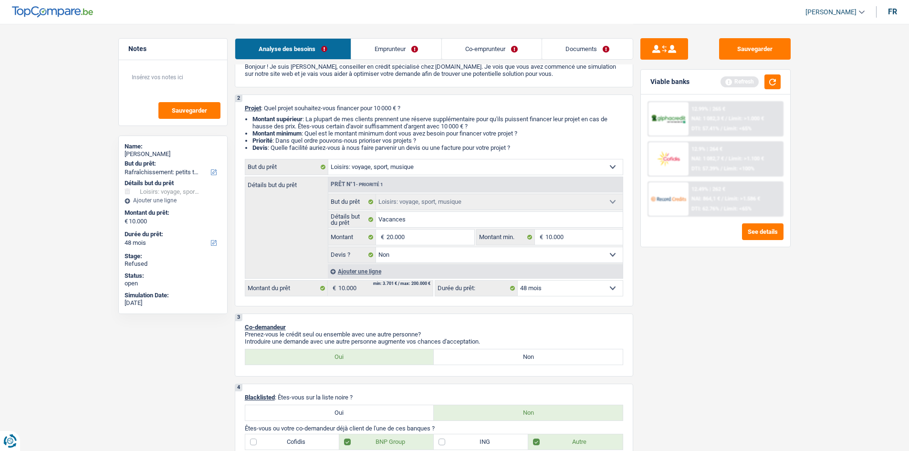
type input "20.000"
select select "84"
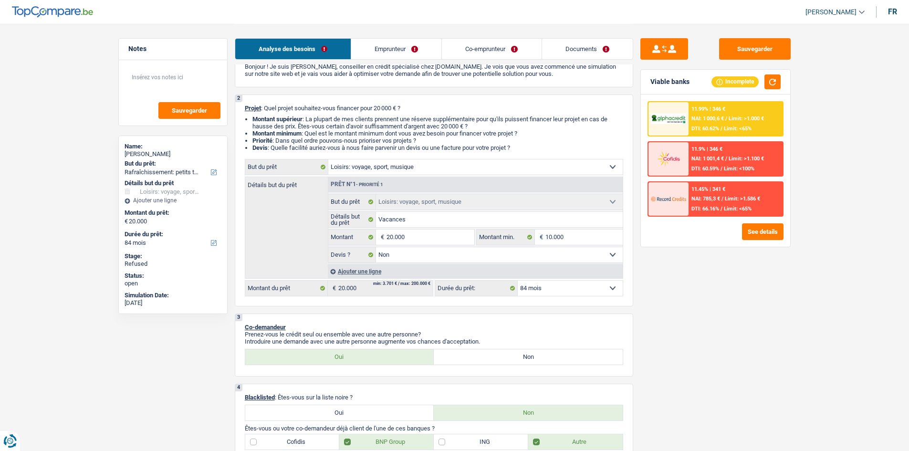
click at [684, 130] on div at bounding box center [669, 118] width 40 height 33
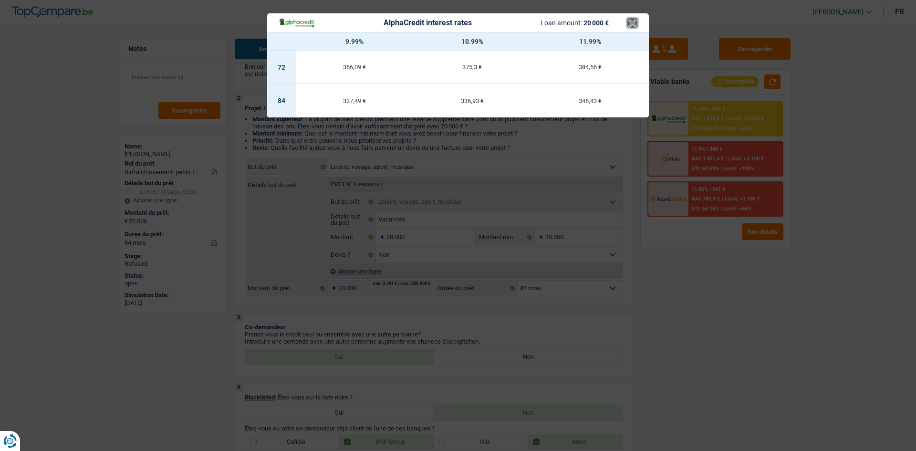
click at [635, 20] on button "×" at bounding box center [633, 23] width 10 height 10
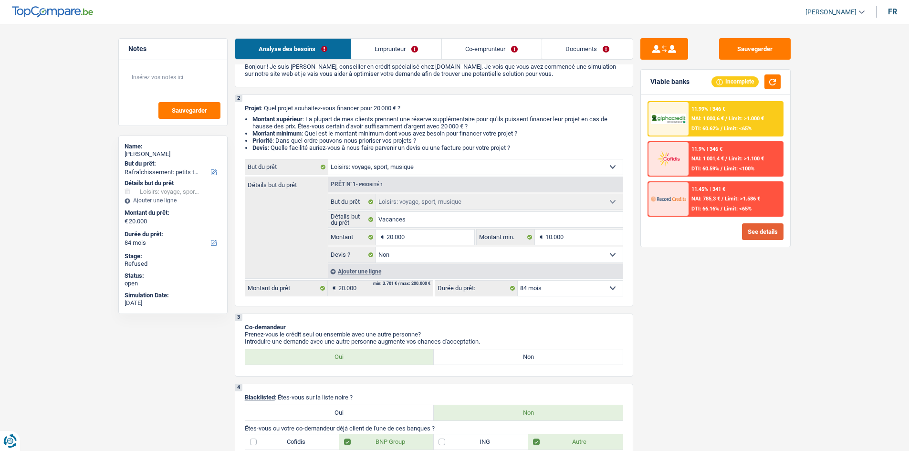
click at [760, 227] on button "See details" at bounding box center [763, 231] width 42 height 17
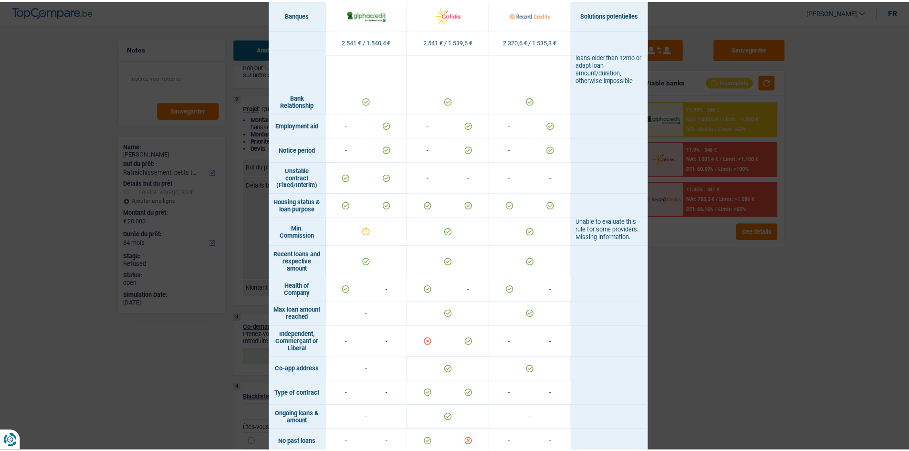
scroll to position [525, 0]
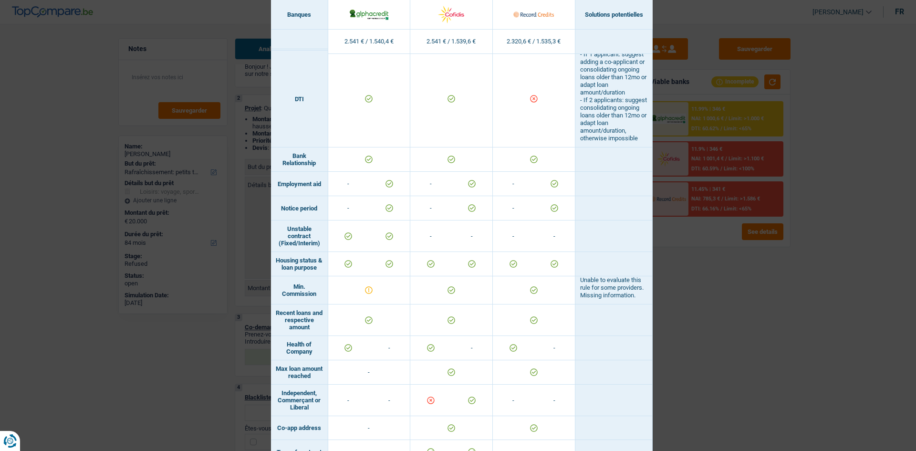
click at [813, 309] on div "Banks conditions × Banques Solutions potentielles Revenus / Charges 2.541 € / 1…" at bounding box center [458, 225] width 916 height 451
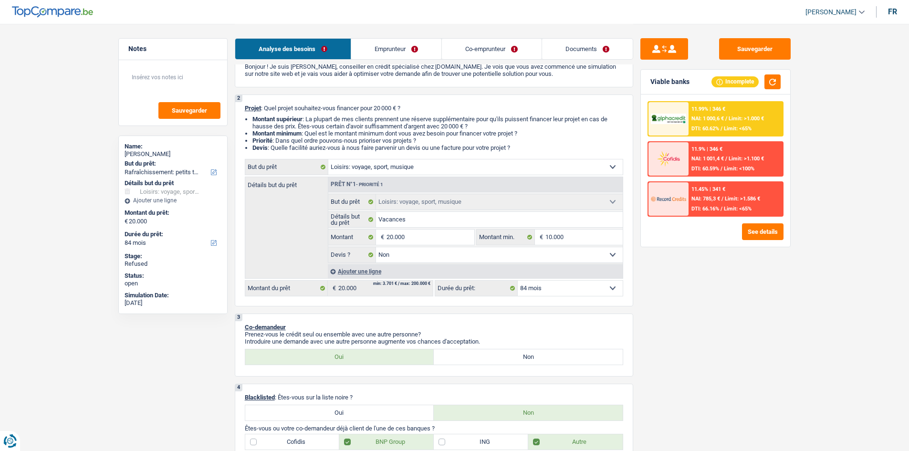
drag, startPoint x: 448, startPoint y: 168, endPoint x: 442, endPoint y: 151, distance: 18.4
click at [447, 168] on select "Confort maison: meubles, textile, peinture, électroménager, outillage non-profe…" at bounding box center [475, 166] width 294 height 15
click at [387, 46] on link "Emprunteur" at bounding box center [396, 49] width 90 height 21
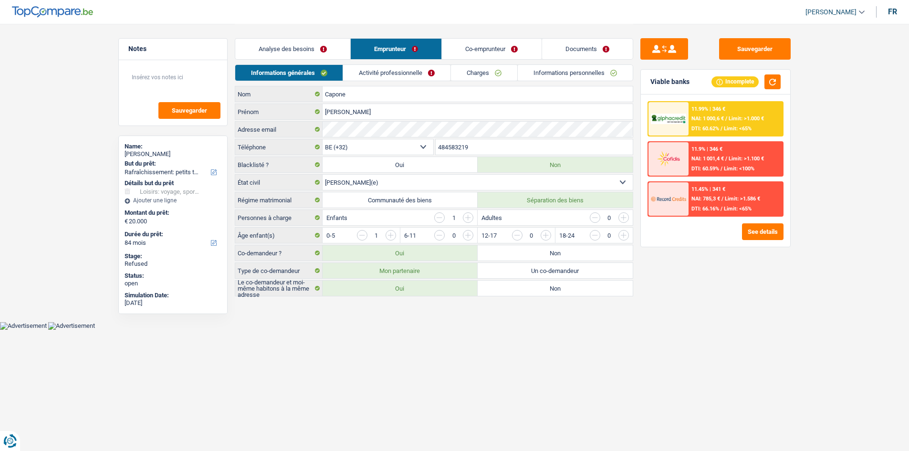
scroll to position [0, 0]
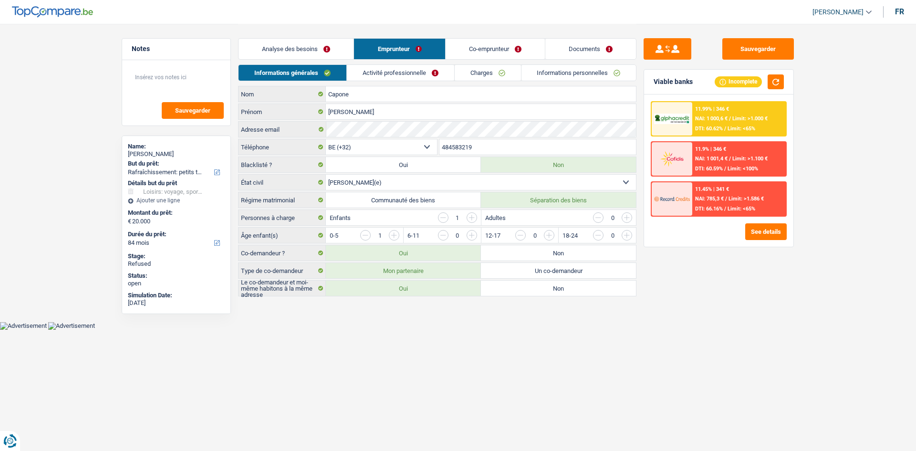
click at [470, 42] on link "Co-emprunteur" at bounding box center [495, 49] width 99 height 21
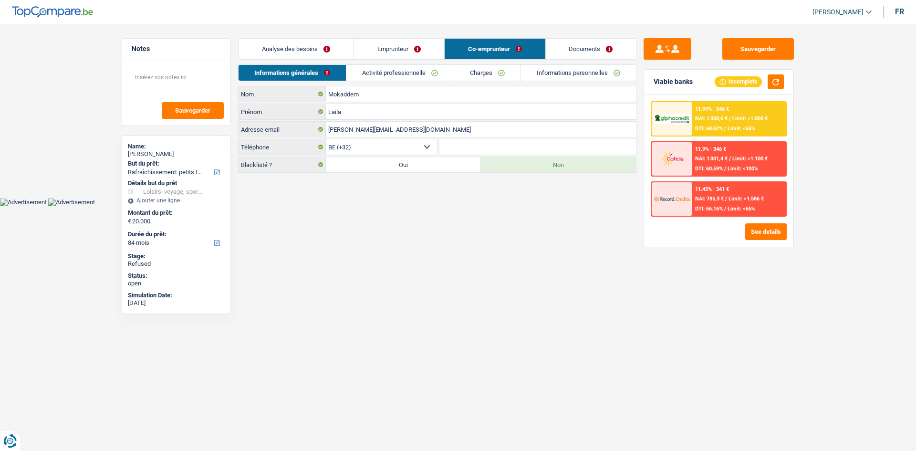
click at [377, 67] on link "Activité professionnelle" at bounding box center [399, 73] width 107 height 16
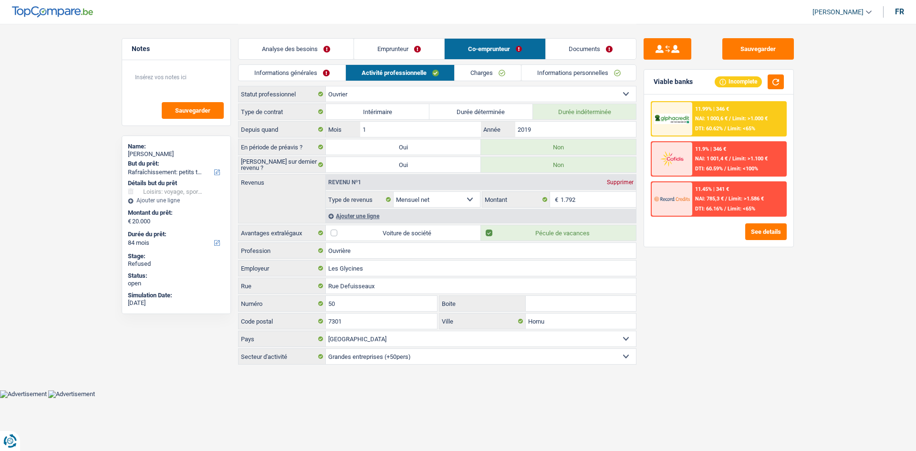
click at [470, 69] on link "Charges" at bounding box center [488, 73] width 66 height 16
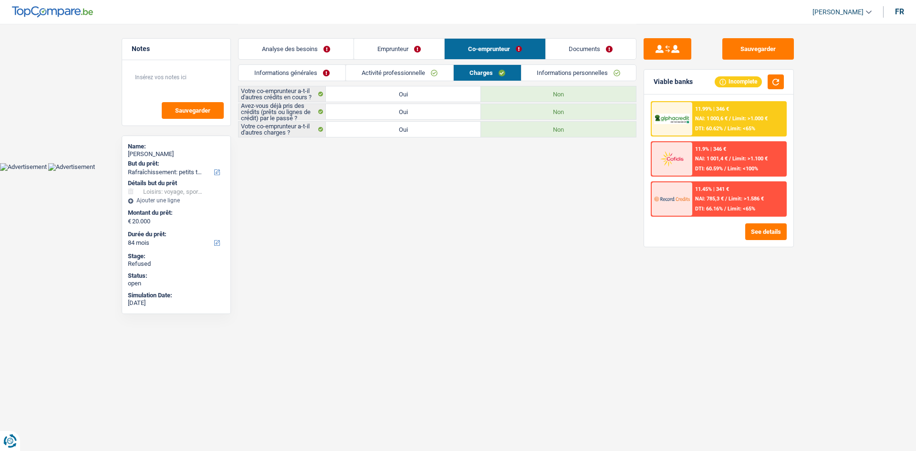
drag, startPoint x: 350, startPoint y: 36, endPoint x: 344, endPoint y: 41, distance: 7.8
click at [344, 40] on div "Analyse des besoins Emprunteur Co-emprunteur Documents" at bounding box center [437, 44] width 399 height 41
click at [375, 50] on link "Emprunteur" at bounding box center [399, 49] width 90 height 21
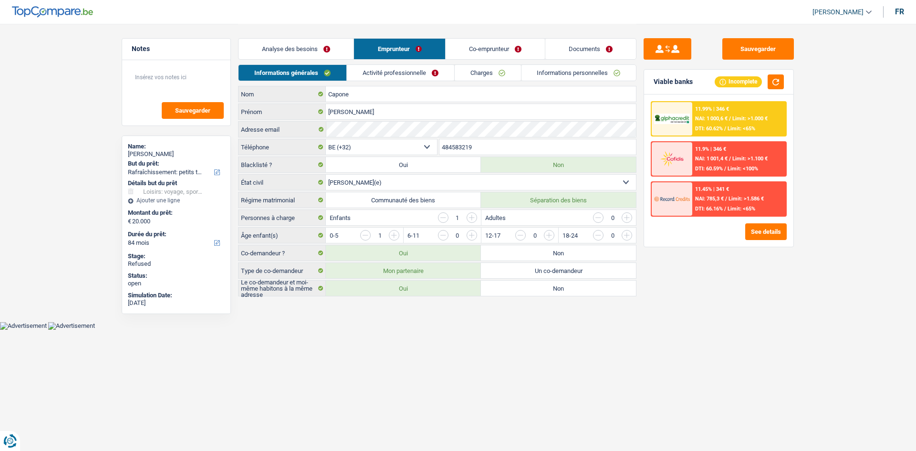
click at [325, 52] on link "Analyse des besoins" at bounding box center [296, 49] width 115 height 21
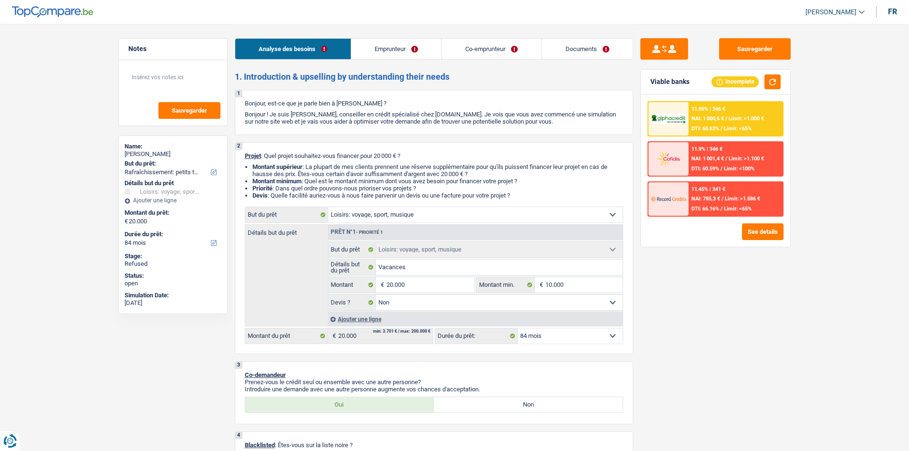
scroll to position [95, 0]
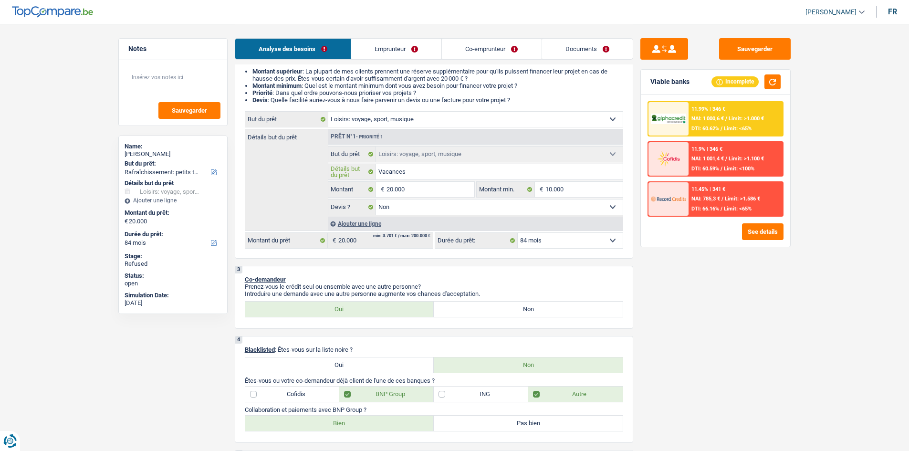
click at [419, 173] on input "Vacances" at bounding box center [499, 171] width 247 height 15
drag, startPoint x: 401, startPoint y: 48, endPoint x: 416, endPoint y: 44, distance: 15.6
click at [400, 48] on link "Emprunteur" at bounding box center [396, 49] width 90 height 21
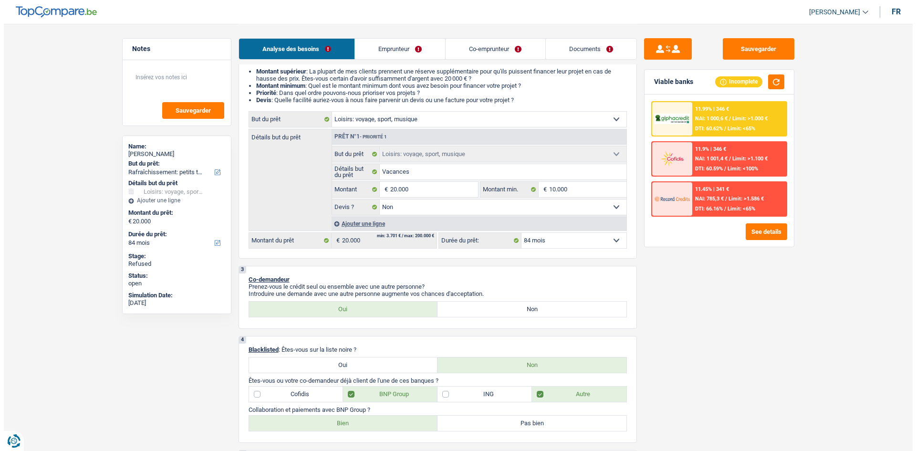
scroll to position [0, 0]
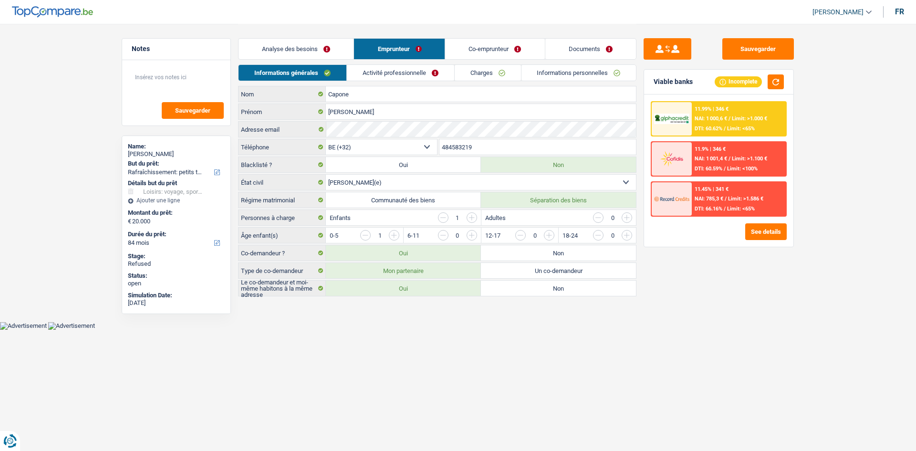
click at [463, 49] on link "Co-emprunteur" at bounding box center [495, 49] width 99 height 21
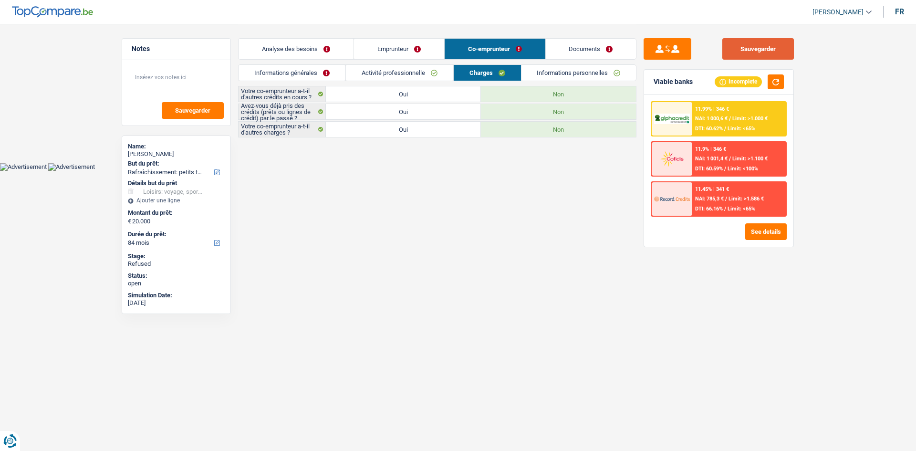
drag, startPoint x: 757, startPoint y: 38, endPoint x: 749, endPoint y: 39, distance: 8.6
click at [756, 38] on button "Sauvegarder" at bounding box center [759, 48] width 72 height 21
